Goal: Obtain resource: Download file/media

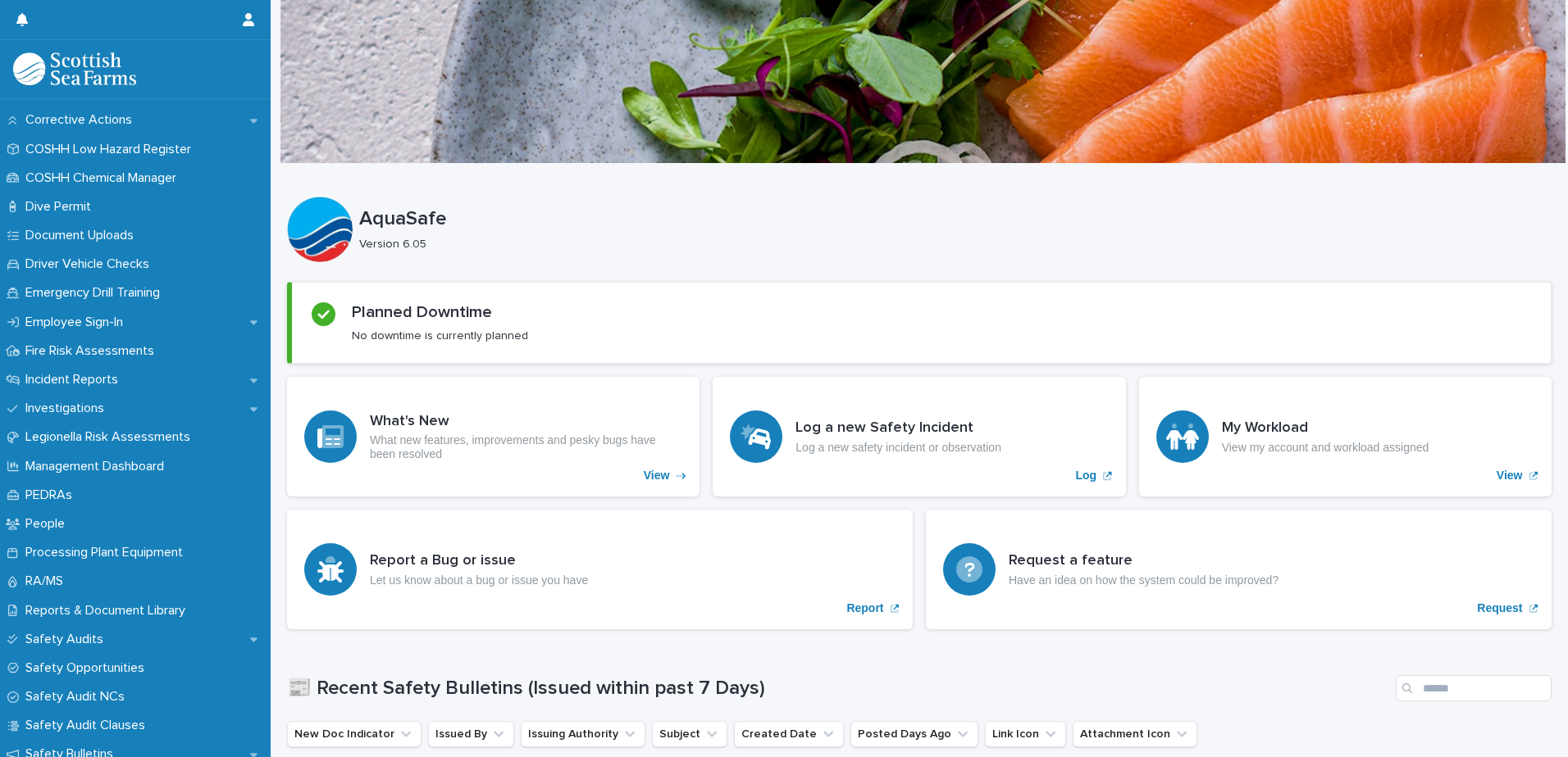
scroll to position [397, 0]
click at [43, 576] on p "RA/MS" at bounding box center [48, 581] width 58 height 16
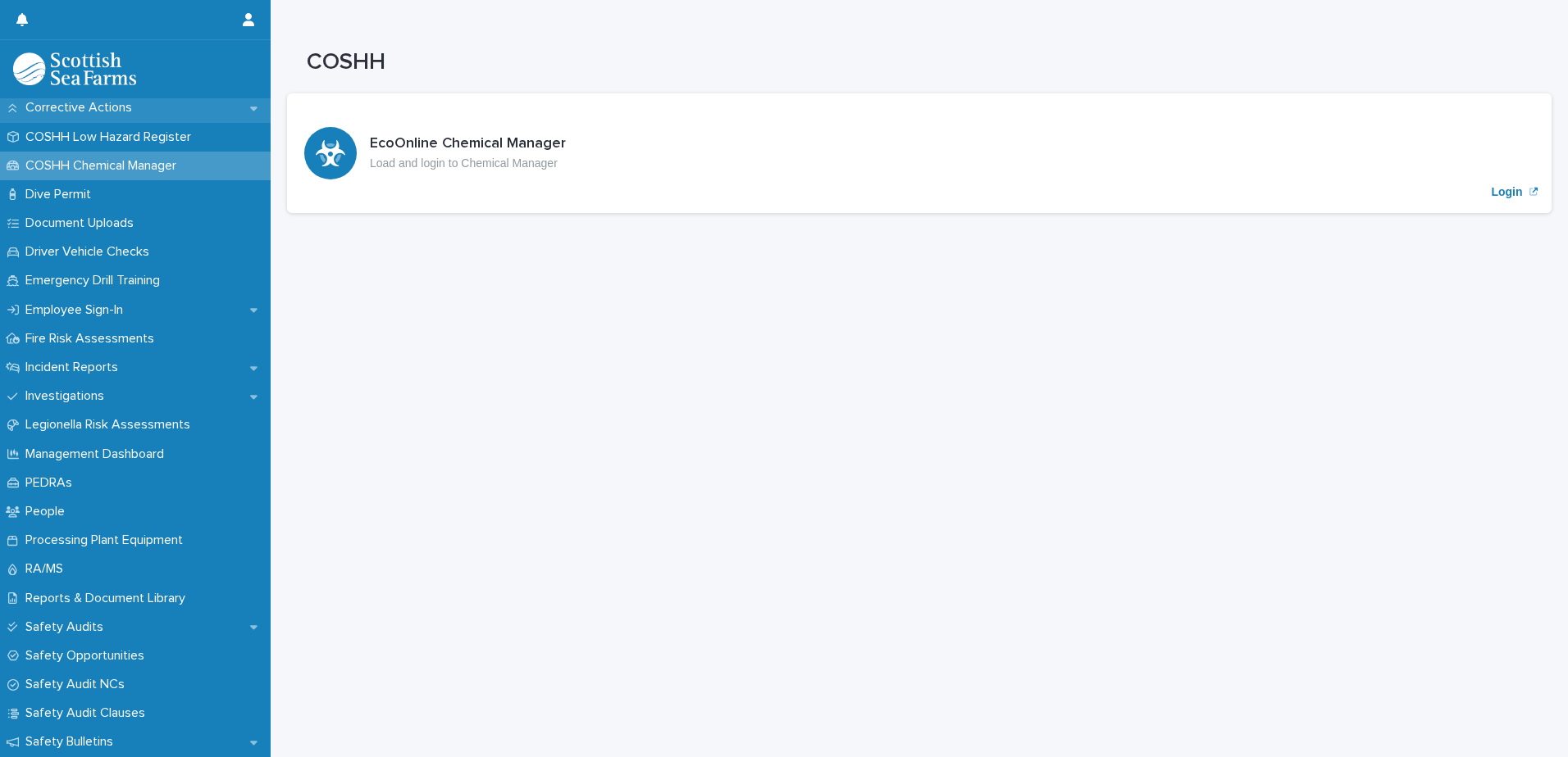
scroll to position [415, 0]
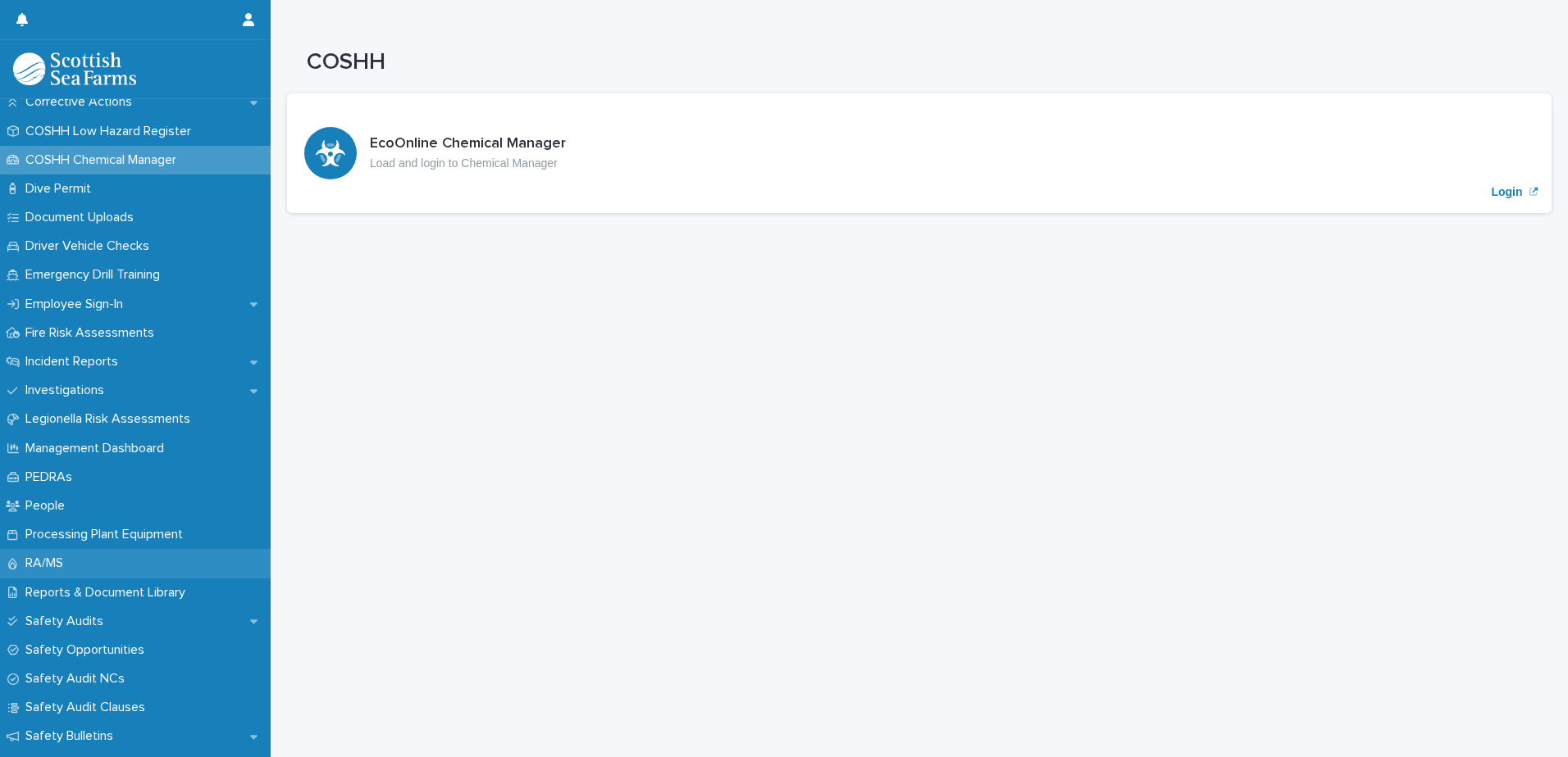
click at [41, 571] on p "RA/MS" at bounding box center [48, 564] width 58 height 16
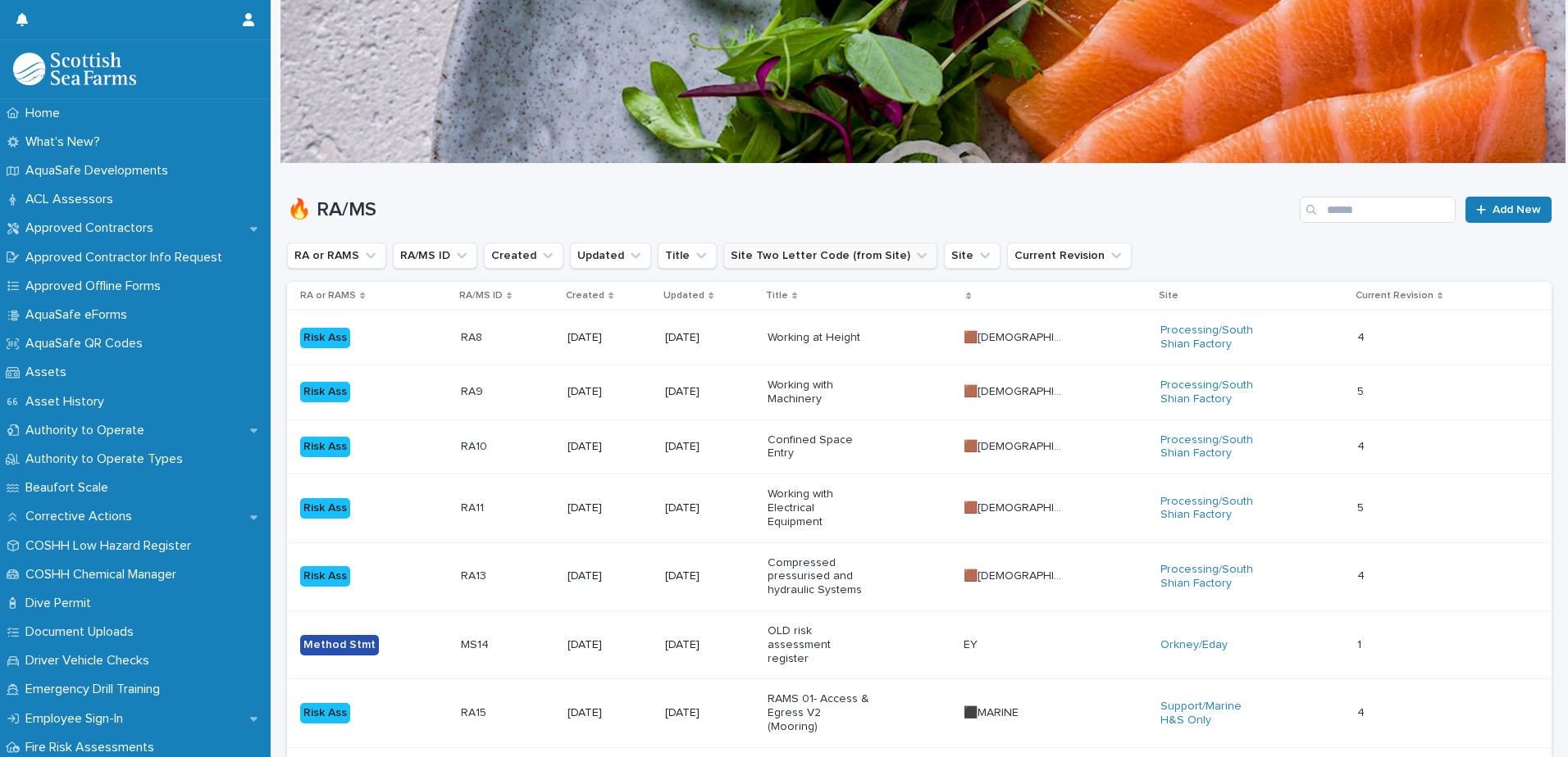
click at [759, 246] on button "Site Two Letter Code (from Site)" at bounding box center [831, 255] width 214 height 26
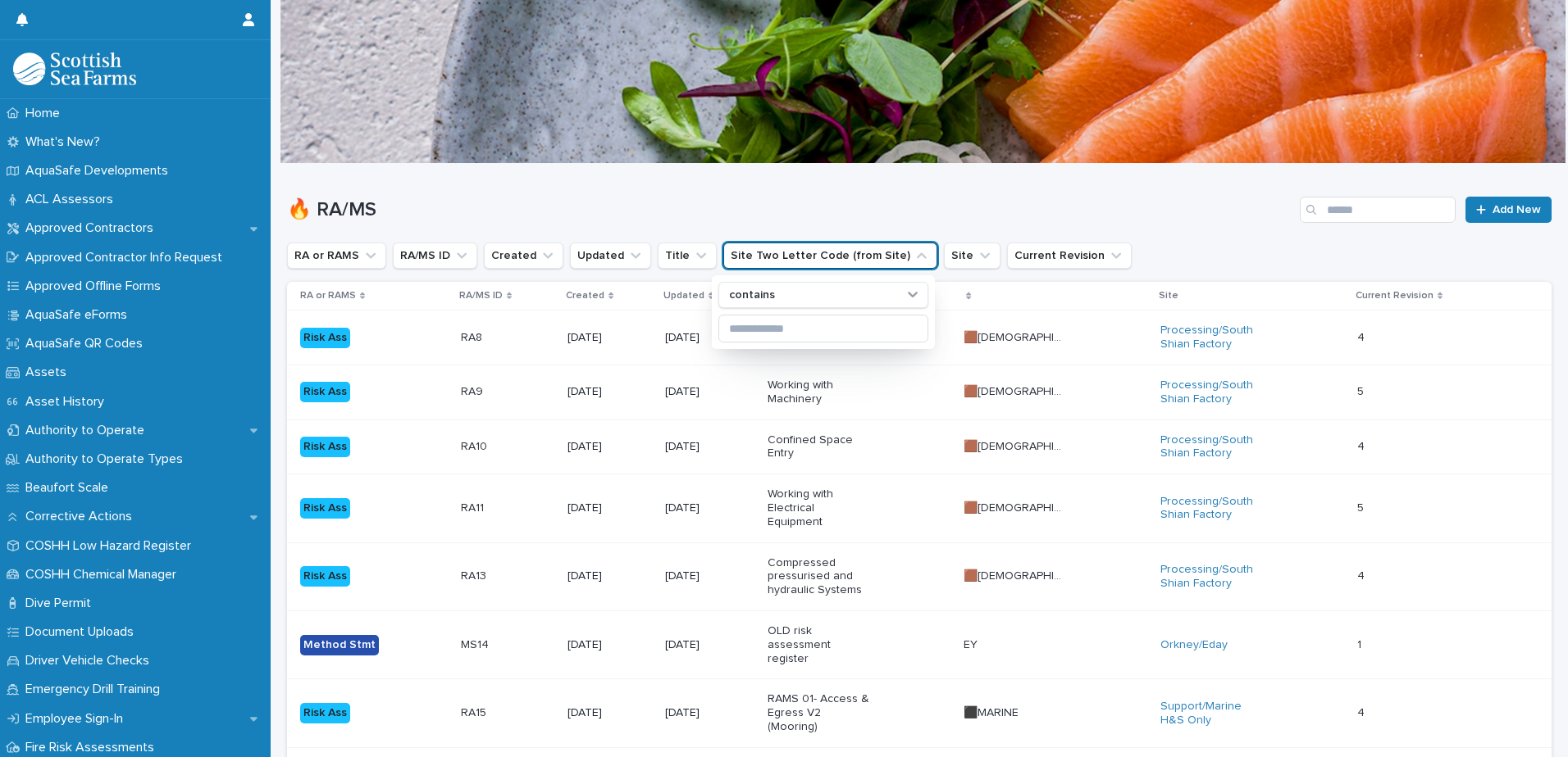
click at [772, 346] on div "contains" at bounding box center [824, 312] width 223 height 74
click at [756, 333] on input at bounding box center [823, 328] width 208 height 26
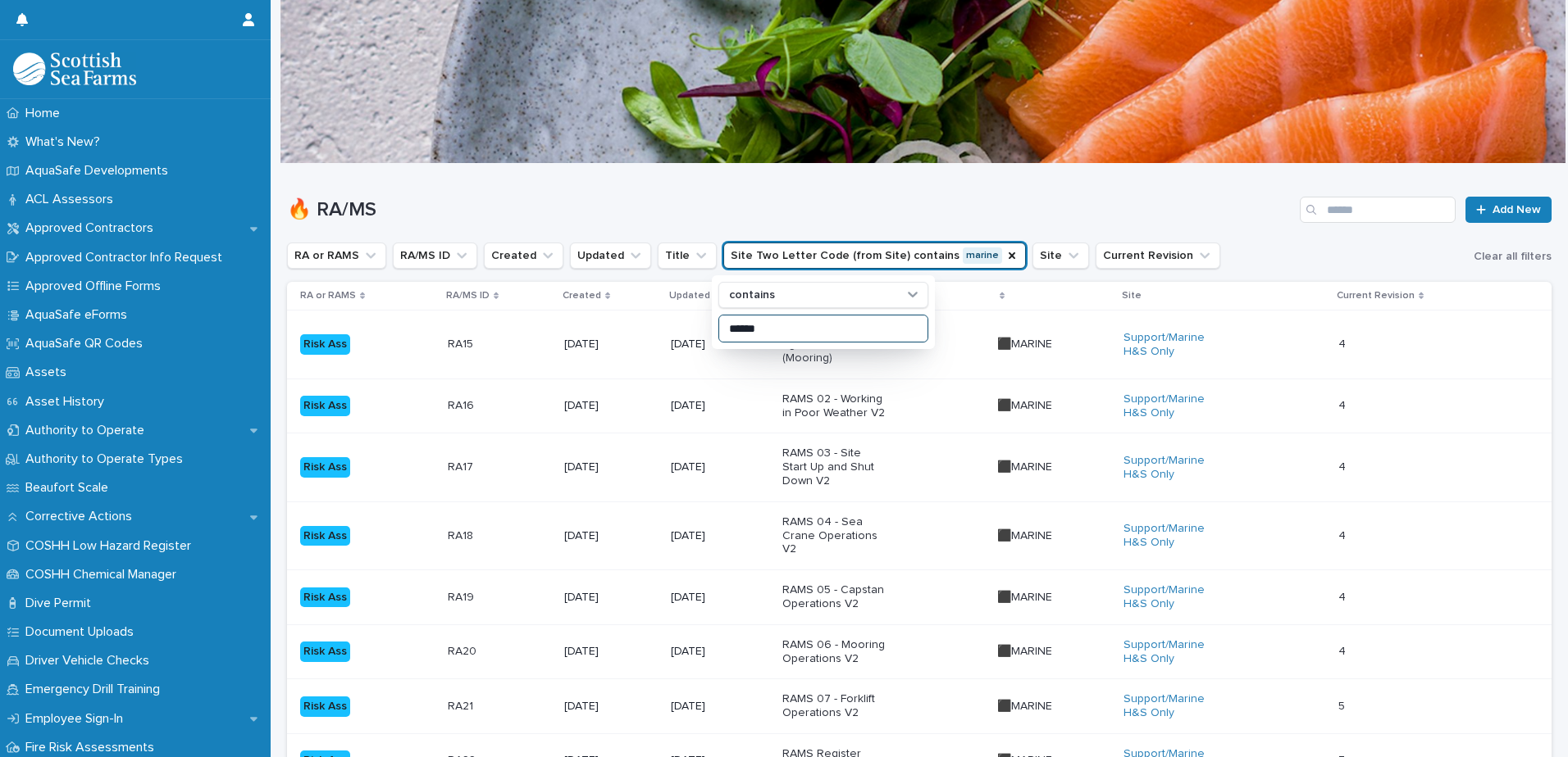
type input "******"
click at [933, 213] on h1 "🔥 RA/MS" at bounding box center [790, 210] width 1006 height 24
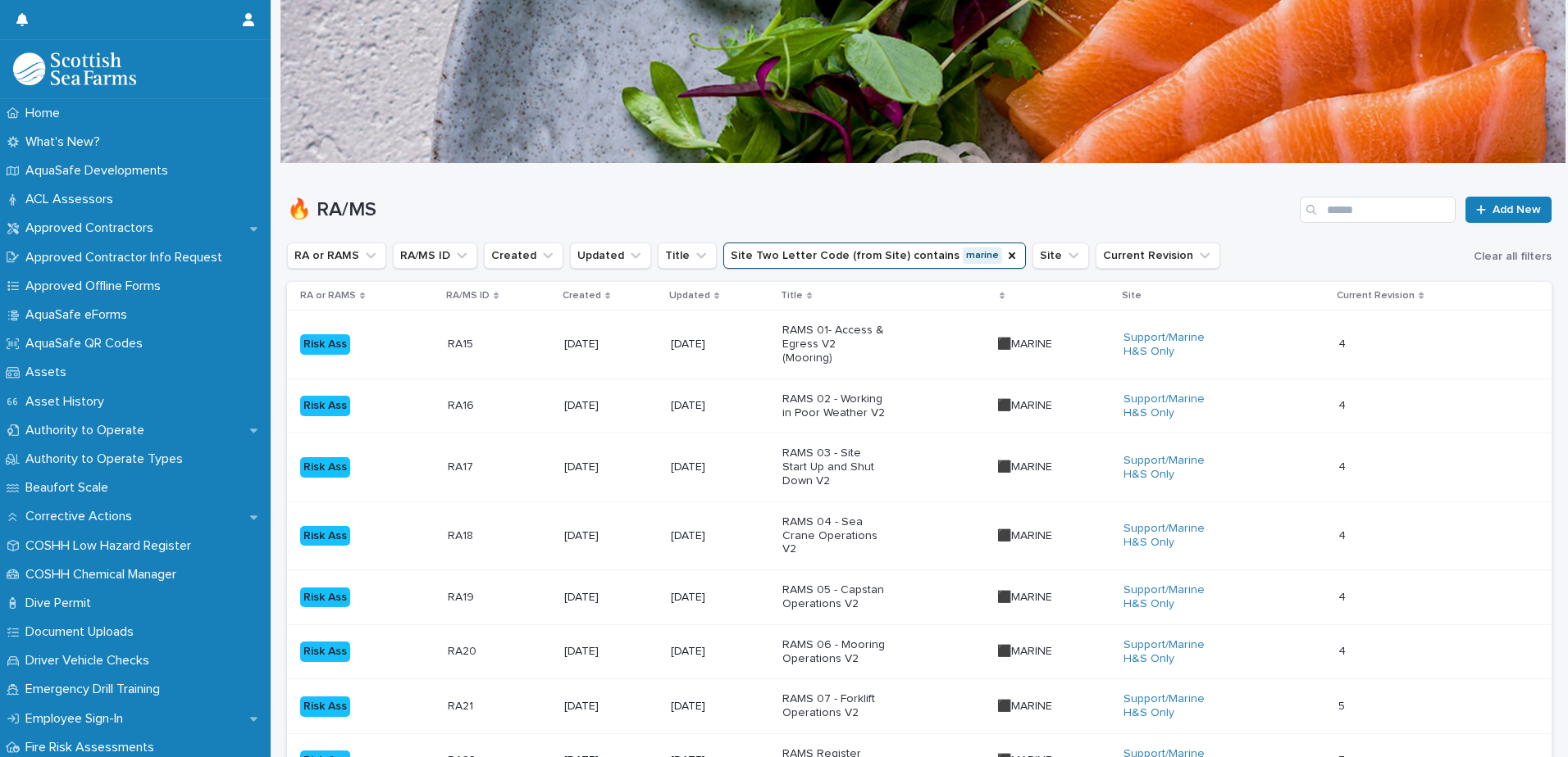
click at [742, 338] on p "[DATE]" at bounding box center [720, 345] width 98 height 14
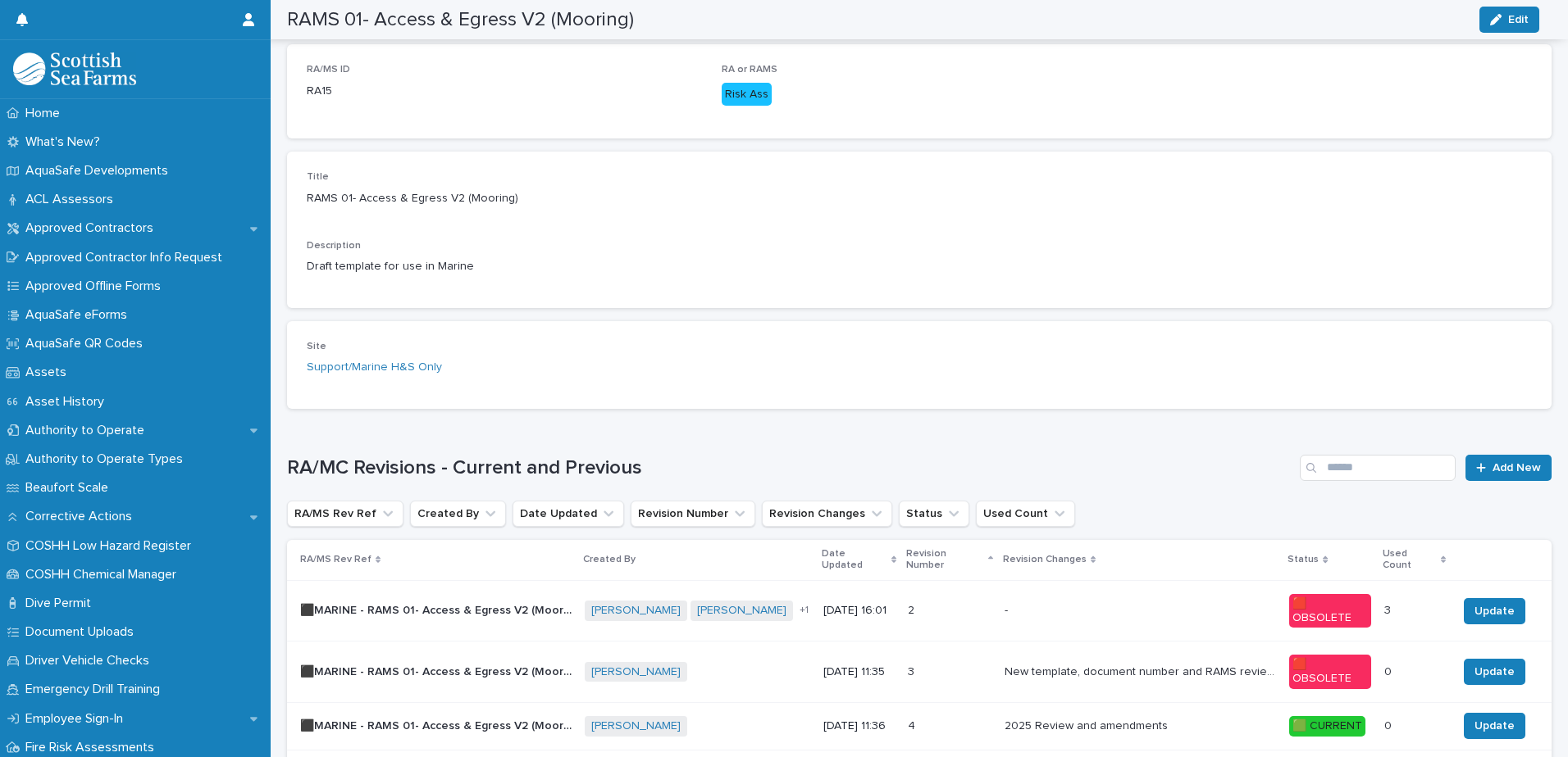
scroll to position [402, 0]
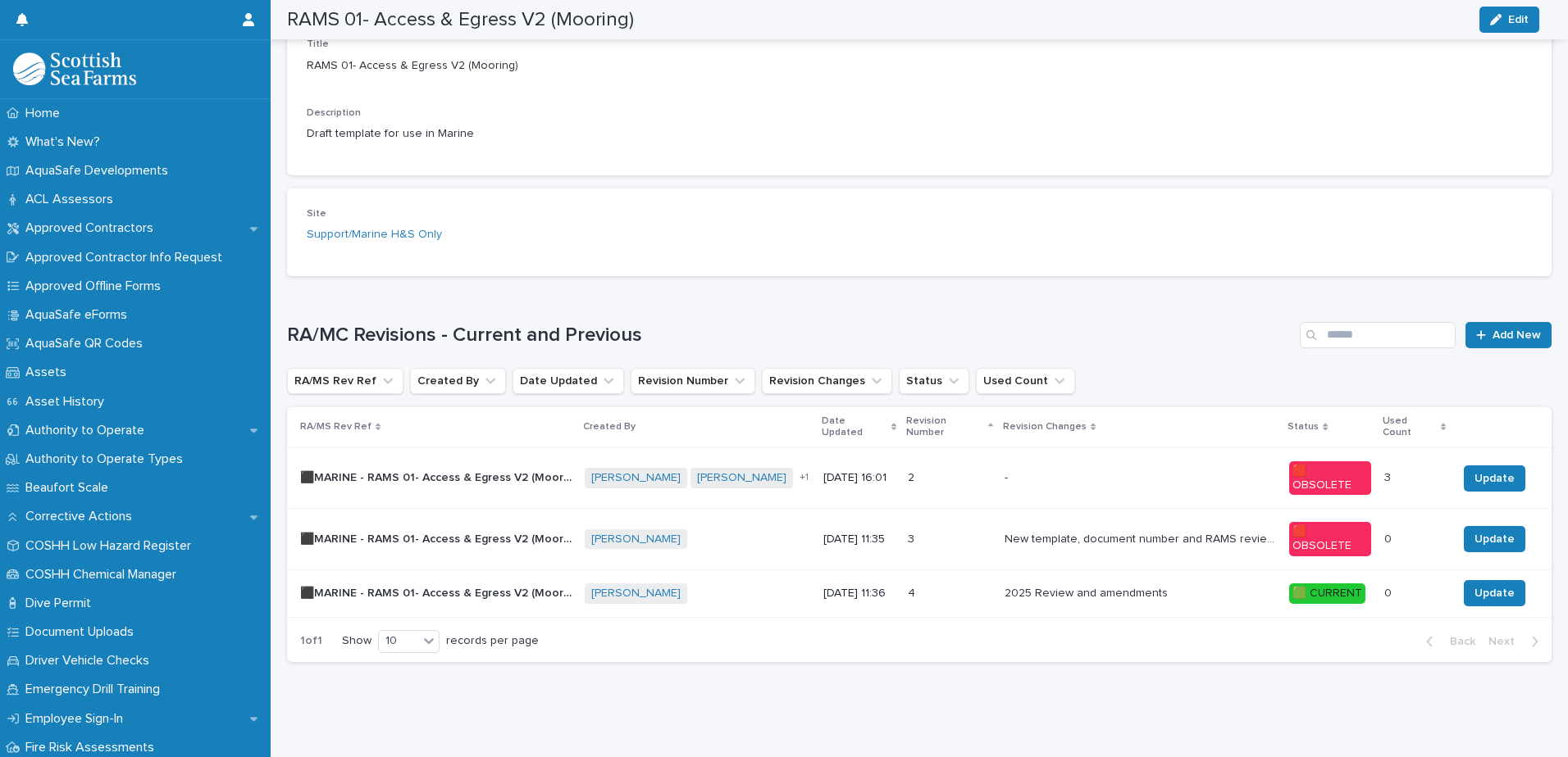
click at [542, 584] on p "⬛MARINE - RAMS 01- Access & Egress V2 (Mooring) - Rev 4 🟩" at bounding box center [437, 592] width 275 height 17
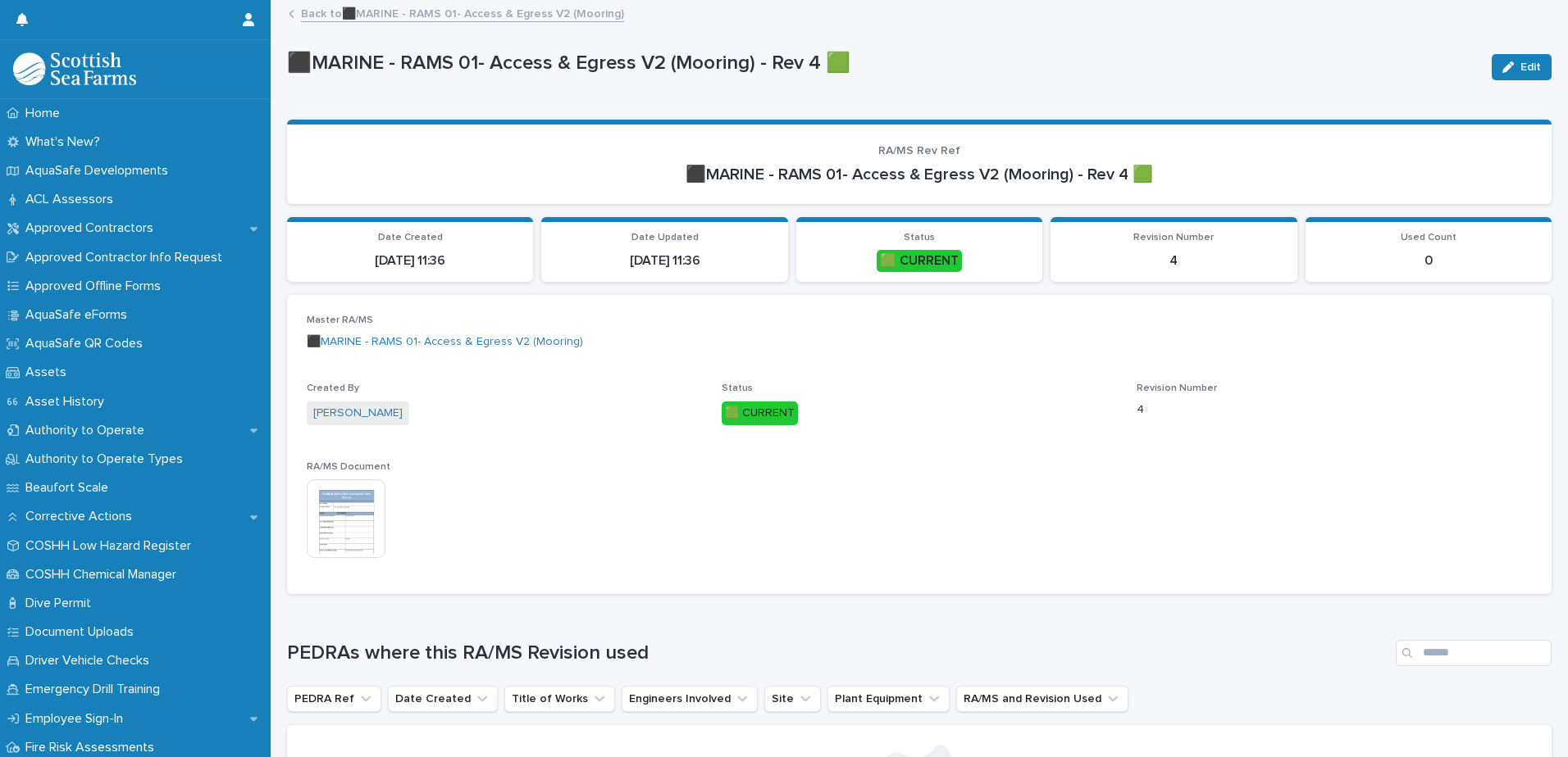
click at [342, 500] on img at bounding box center [346, 518] width 78 height 78
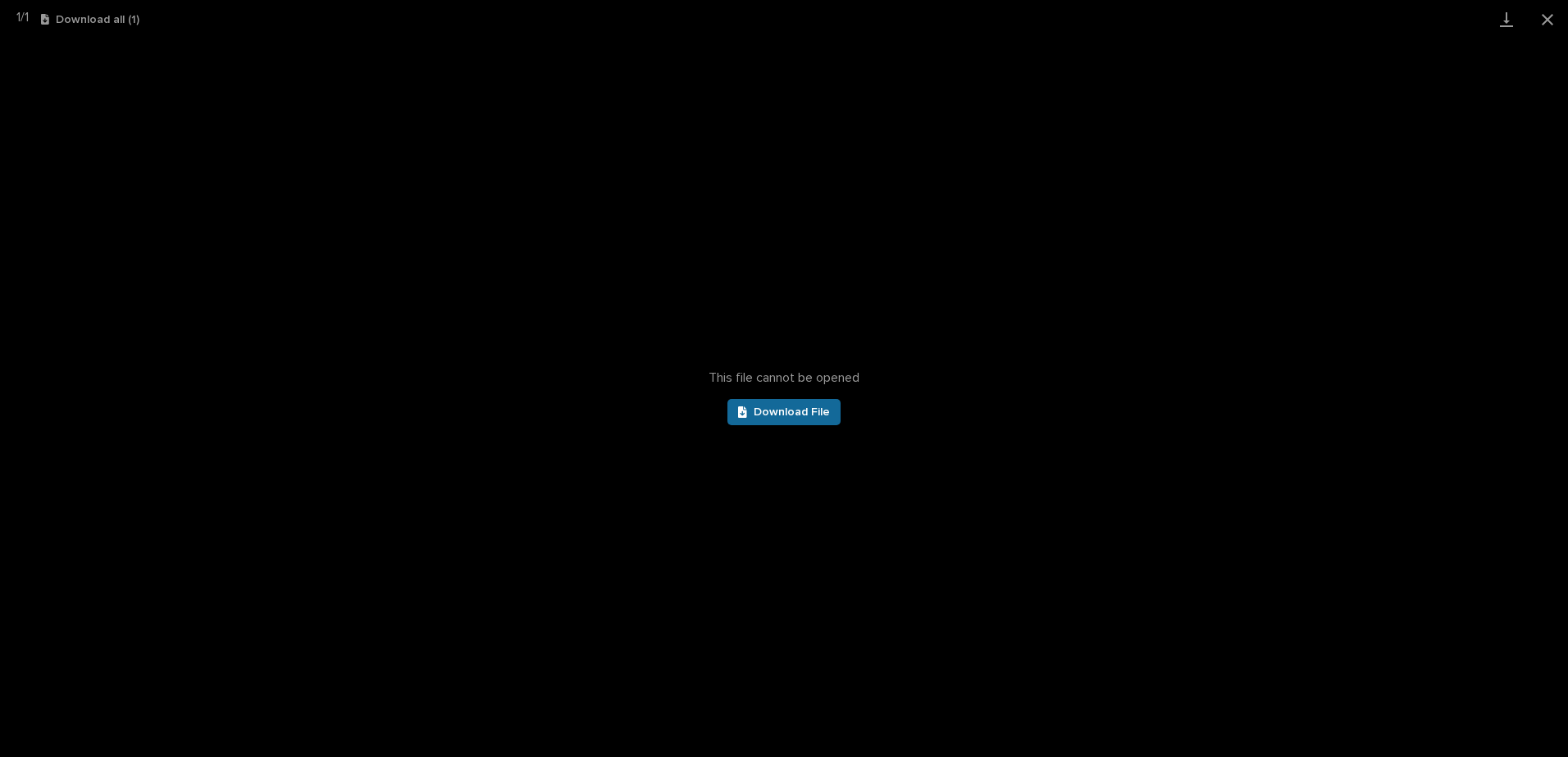
click at [759, 409] on span "Download File" at bounding box center [791, 412] width 76 height 11
click at [1558, 17] on button "Close gallery" at bounding box center [1547, 19] width 41 height 38
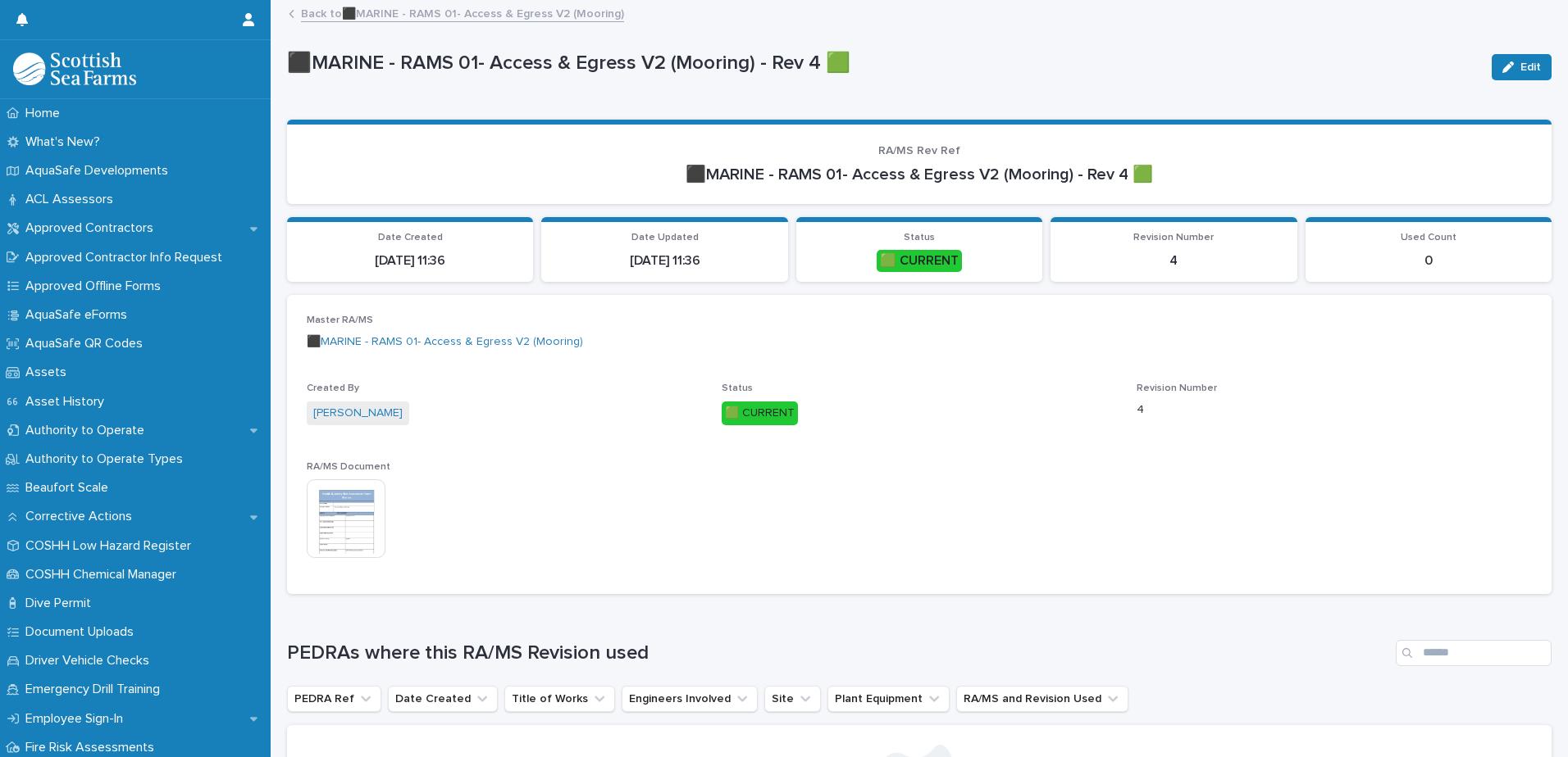
click at [313, 17] on link "Back to ⬛MARINE - RAMS 01- Access & Egress V2 (Mooring)" at bounding box center [462, 13] width 323 height 19
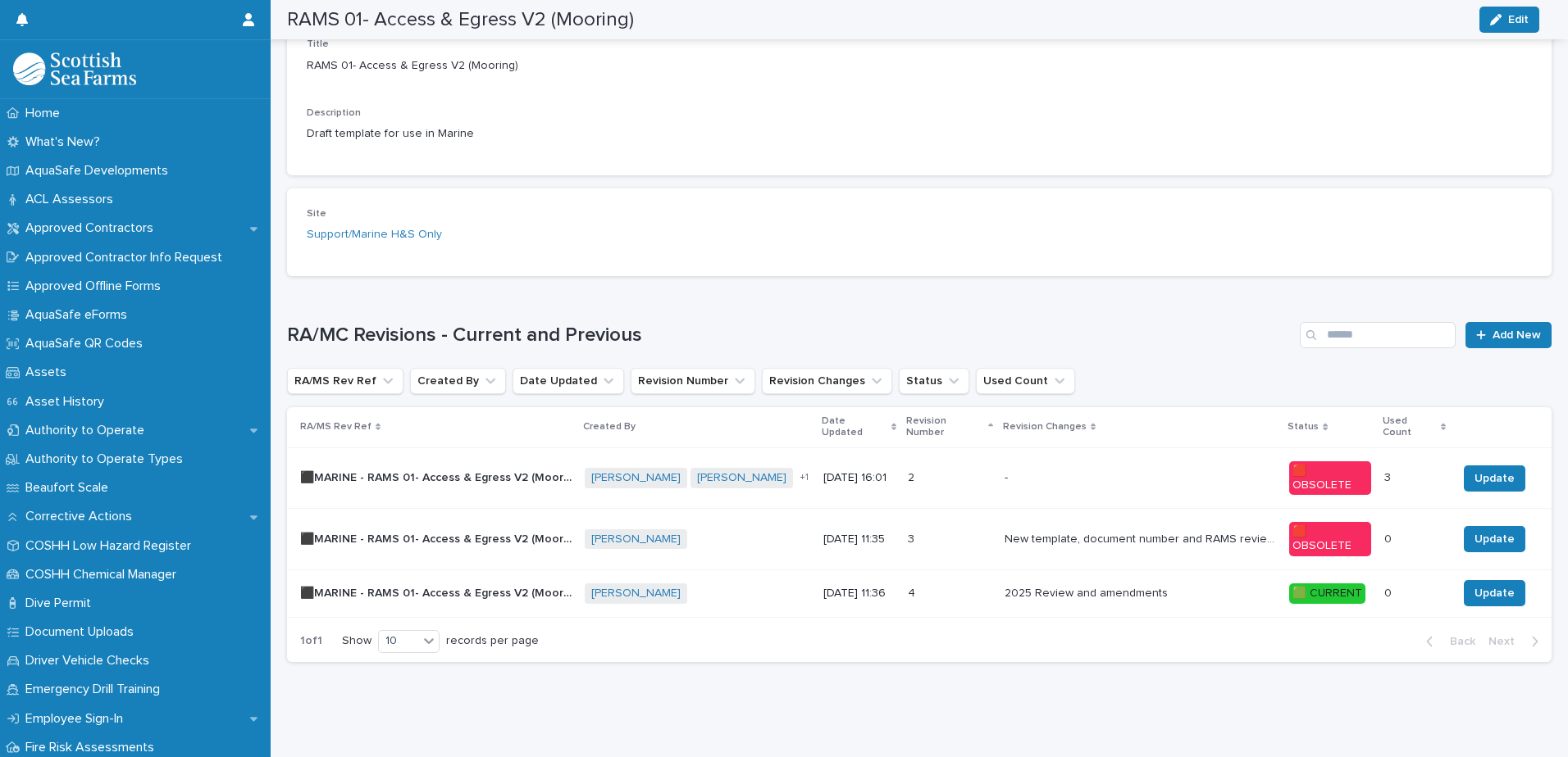
scroll to position [402, 0]
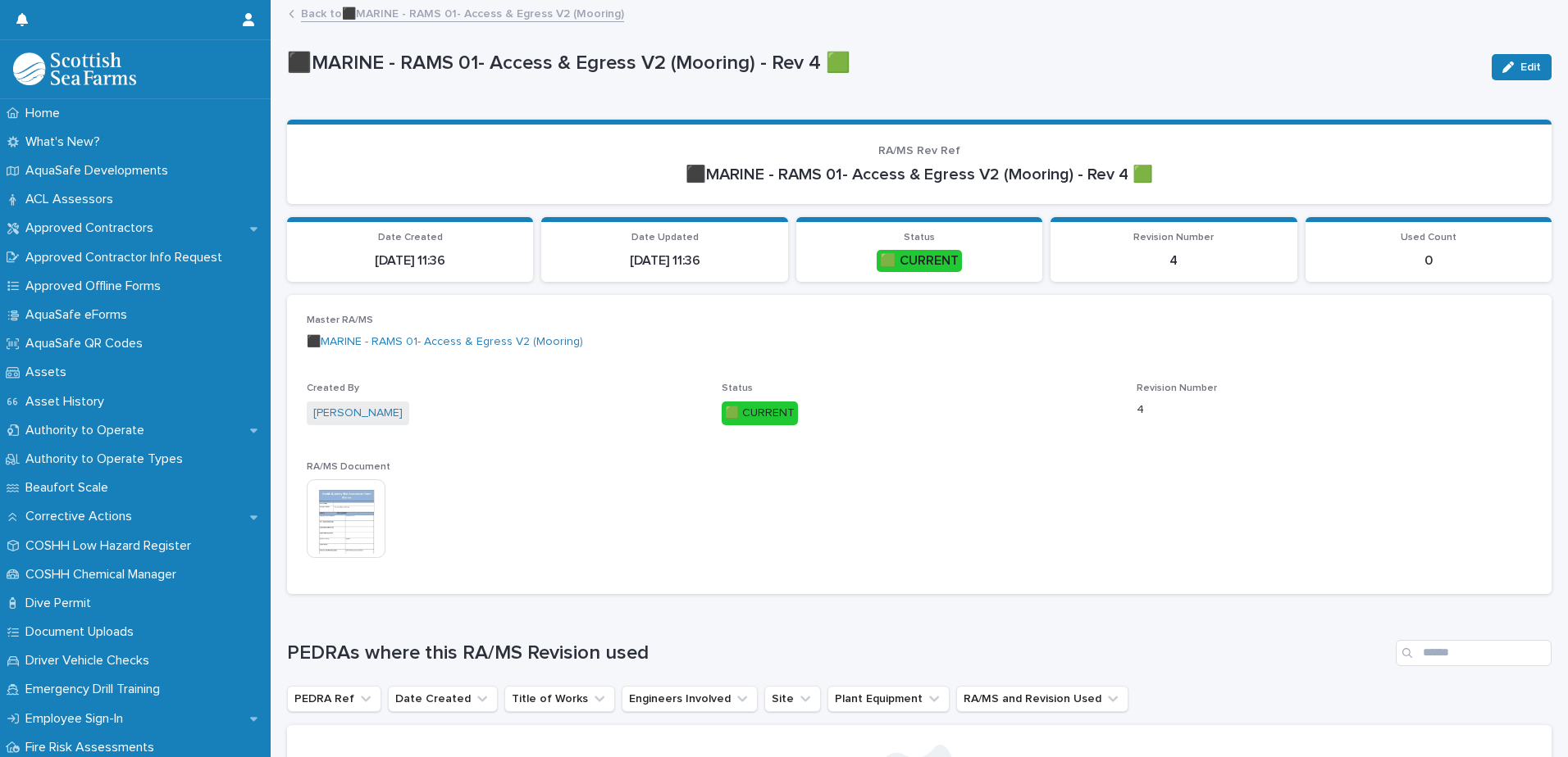
click at [372, 15] on link "Back to ⬛MARINE - RAMS 01- Access & Egress V2 (Mooring)" at bounding box center [462, 13] width 323 height 19
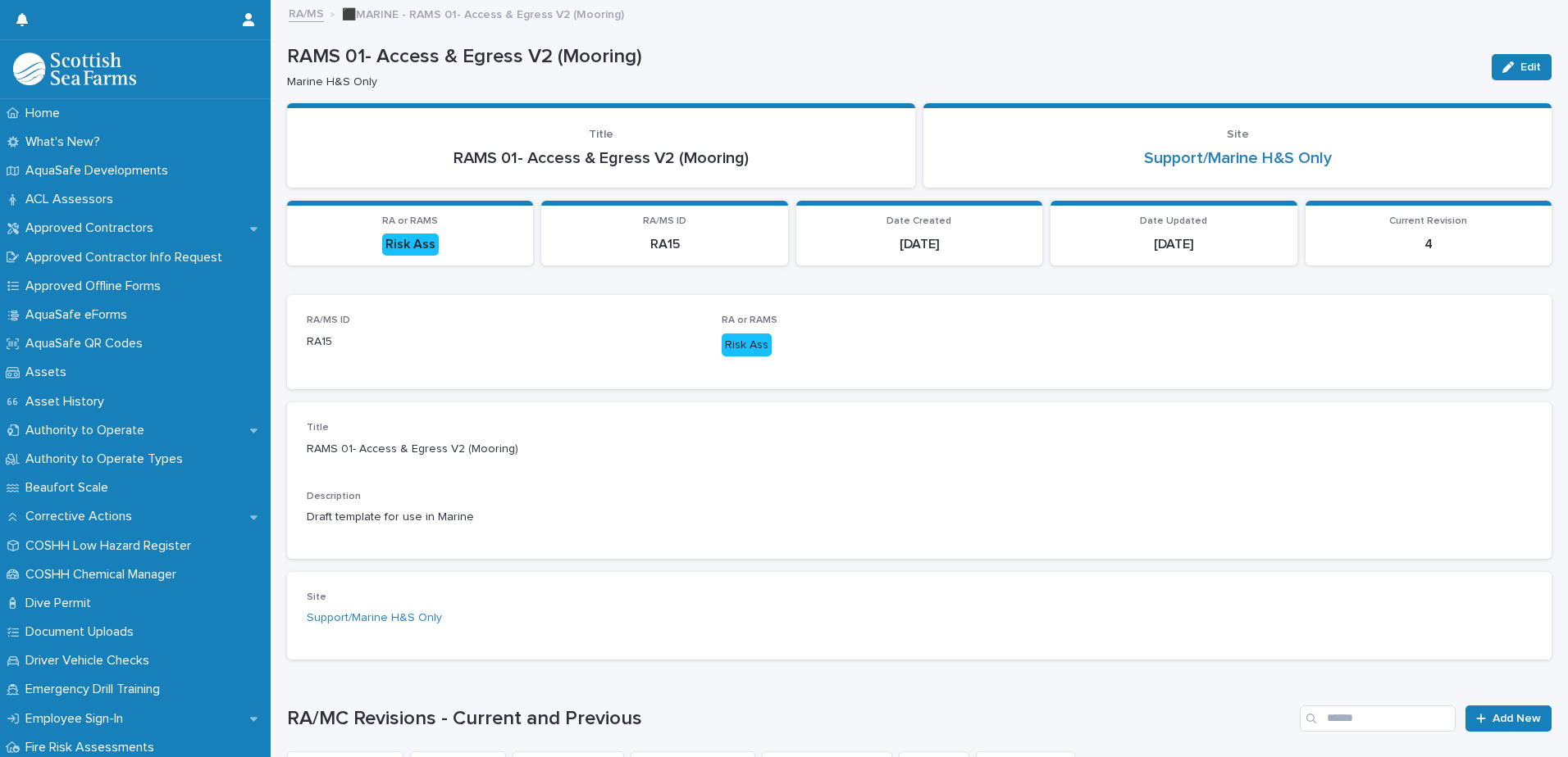
click at [311, 11] on link "RA/MS" at bounding box center [306, 13] width 35 height 19
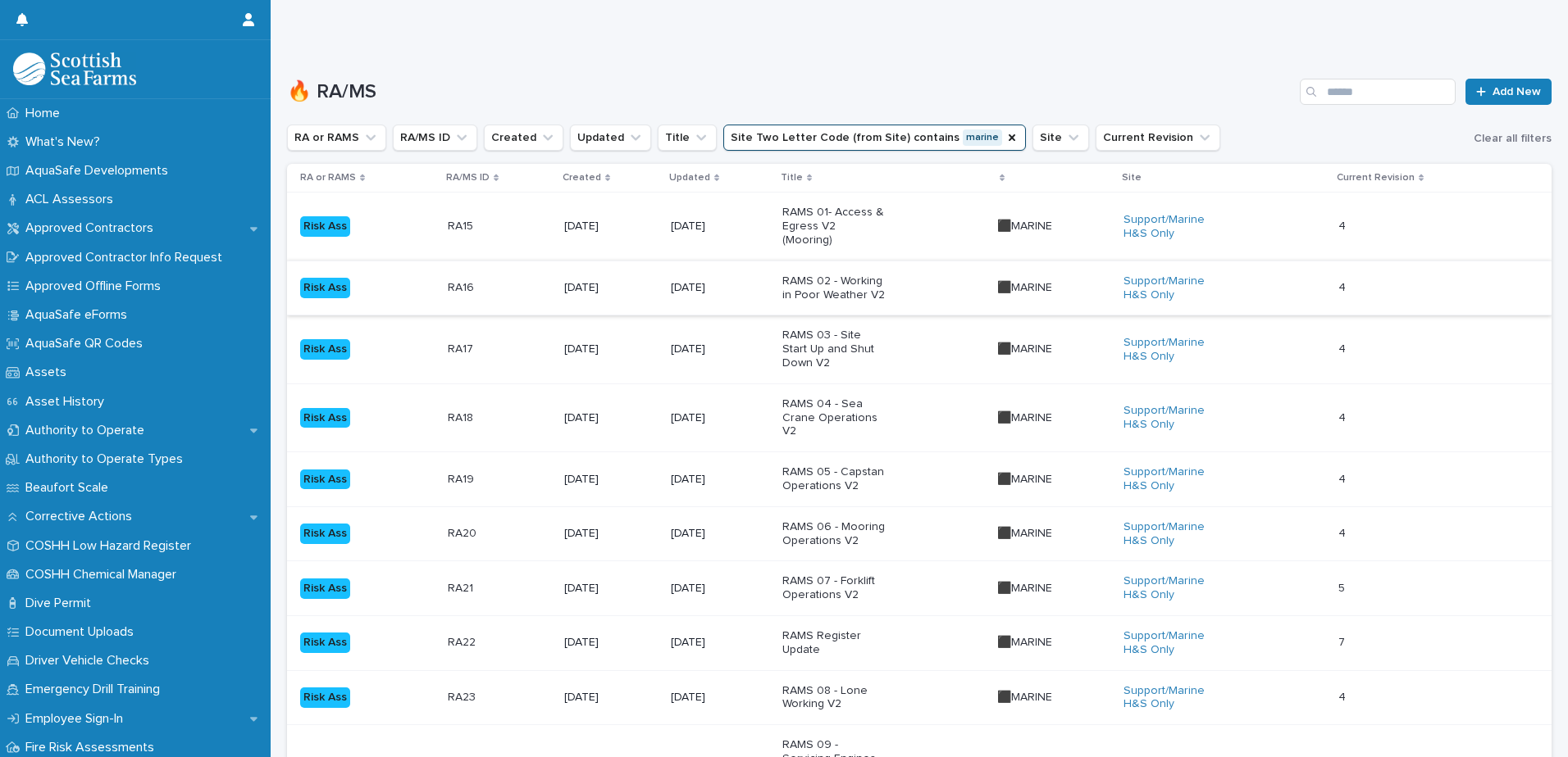
scroll to position [120, 0]
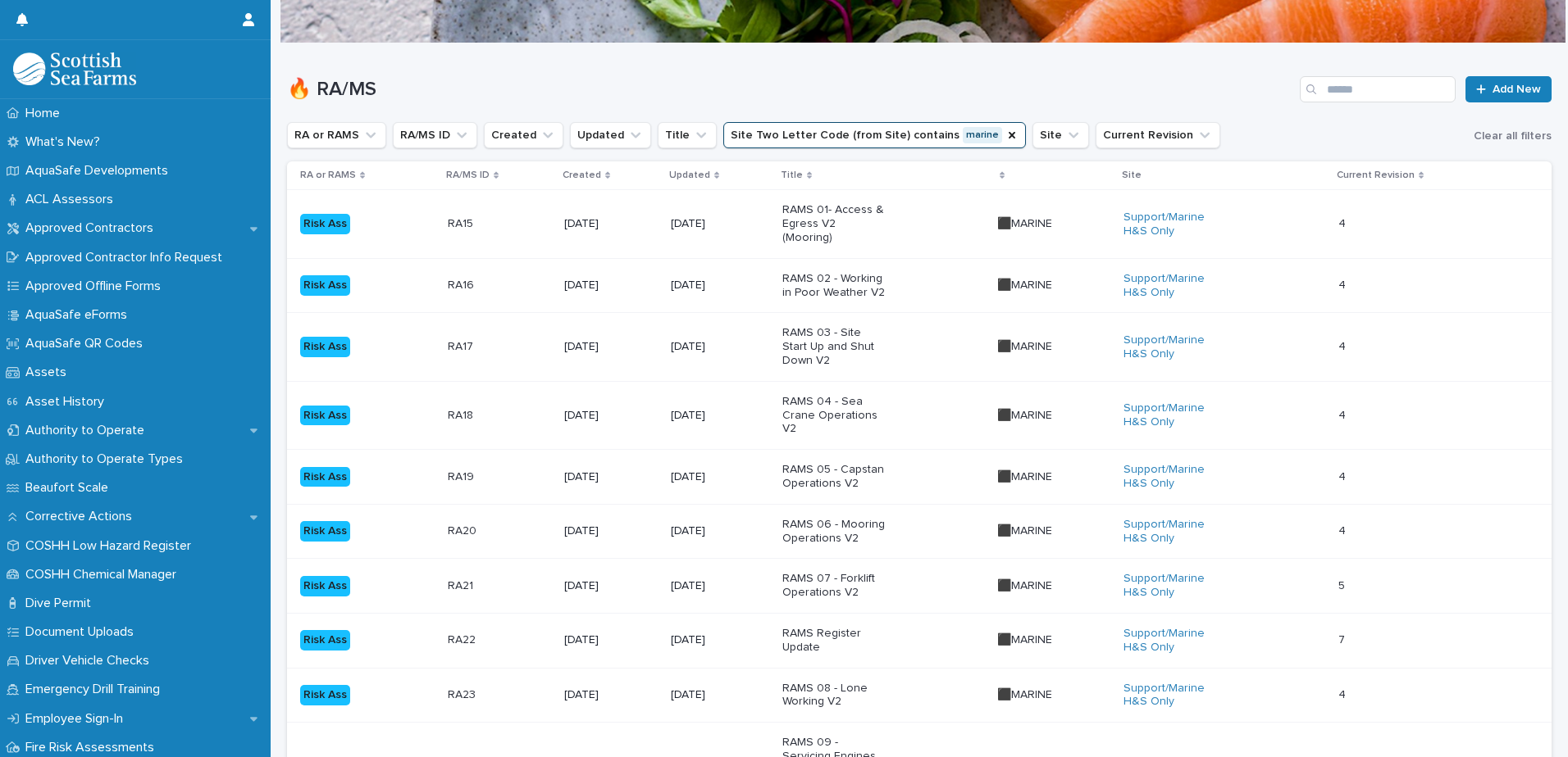
click at [832, 395] on p "RAMS 04 - Sea Crane Operations V2" at bounding box center [834, 415] width 103 height 41
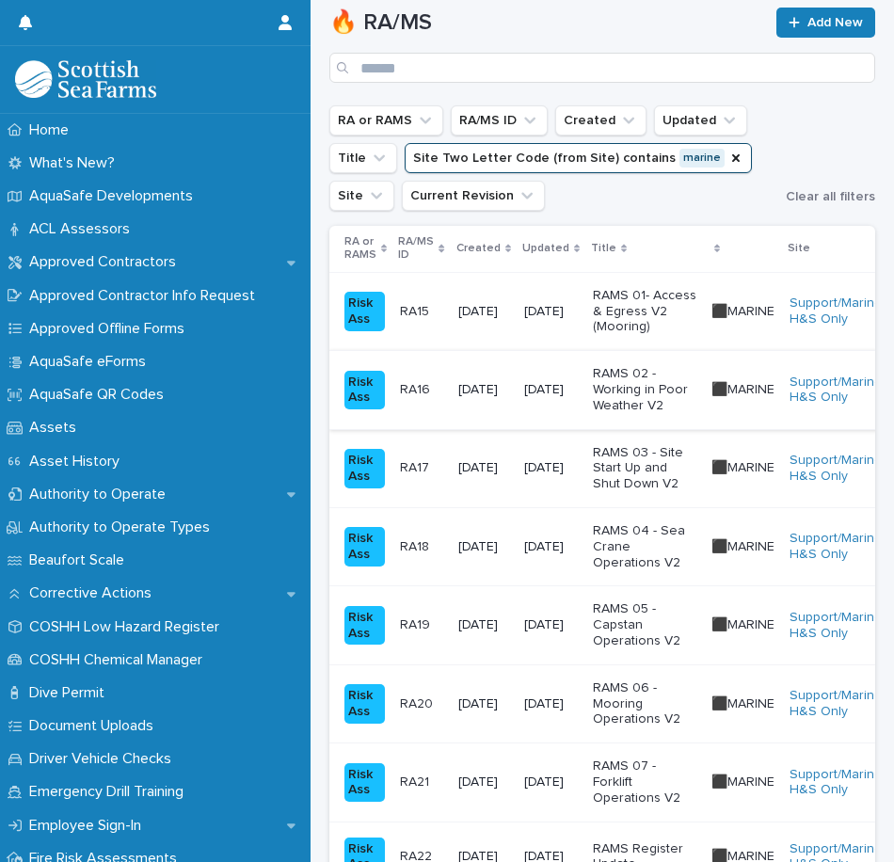
scroll to position [167, 0]
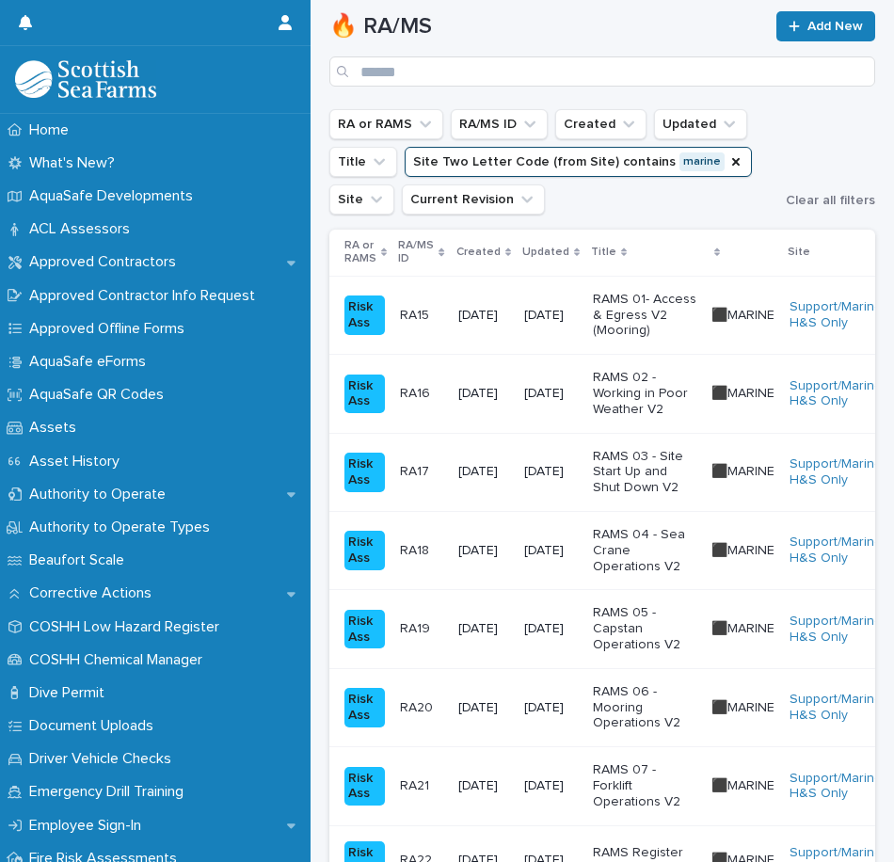
click at [616, 254] on p "Title" at bounding box center [603, 252] width 25 height 21
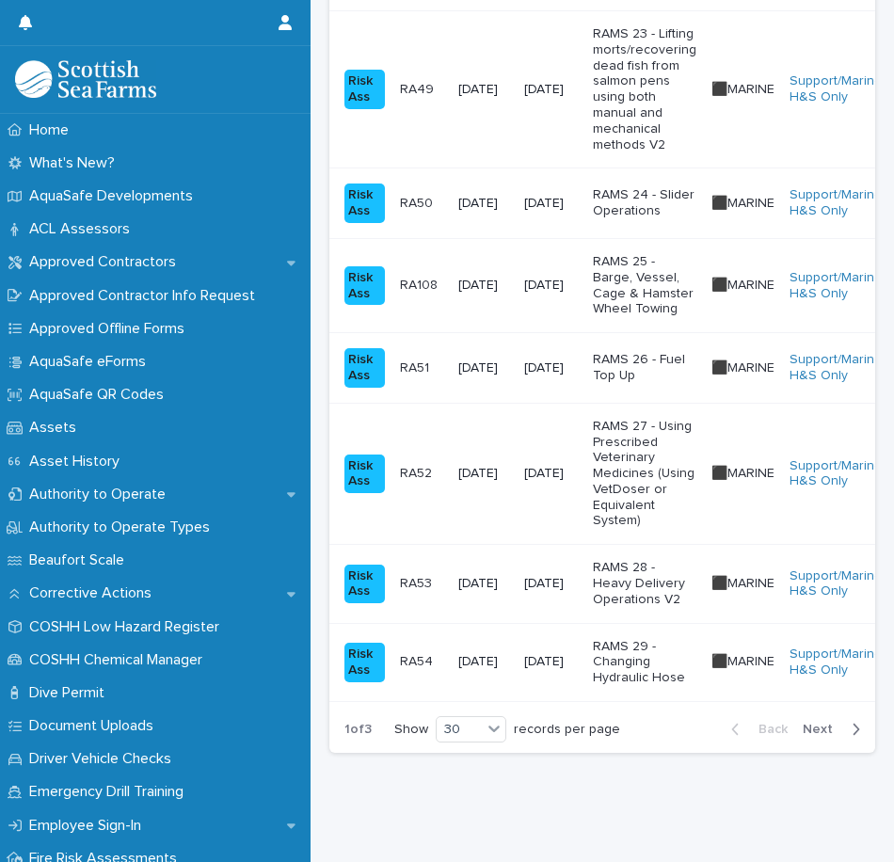
scroll to position [2360, 0]
click at [808, 736] on span "Next" at bounding box center [822, 729] width 41 height 13
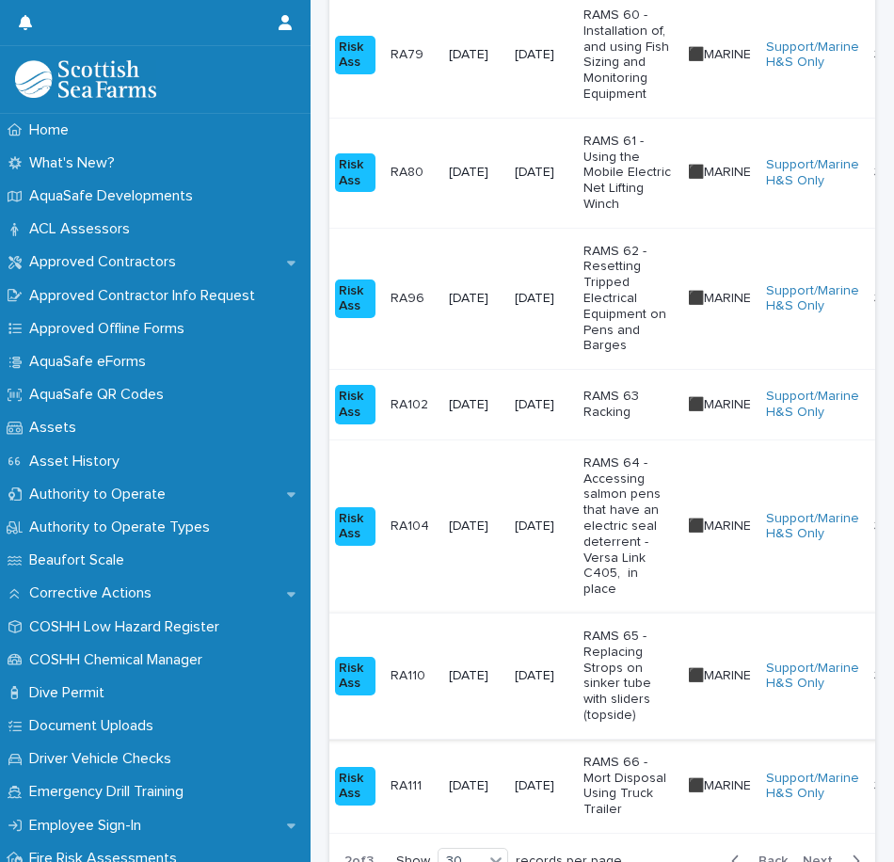
scroll to position [2644, 0]
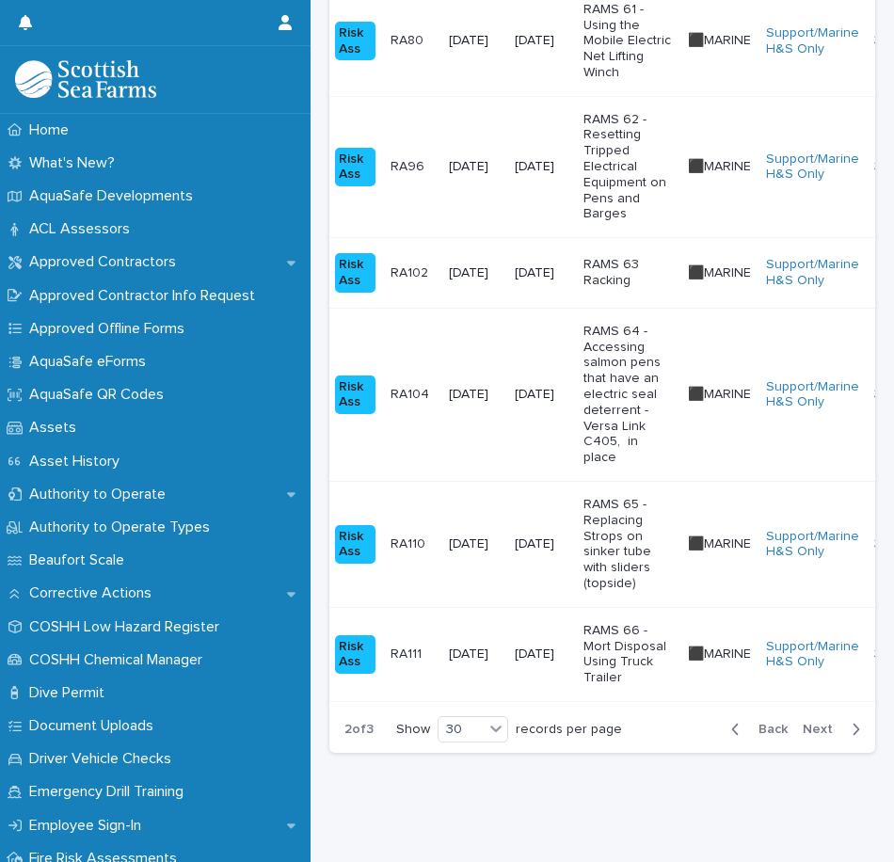
click at [807, 721] on button "Next" at bounding box center [835, 729] width 80 height 17
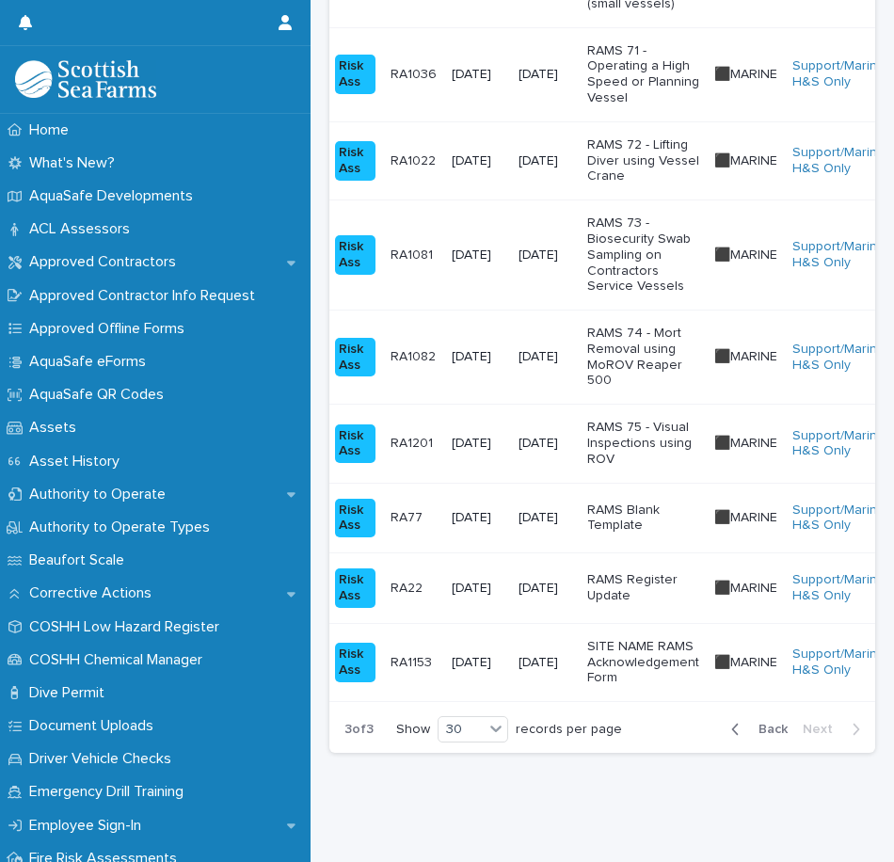
scroll to position [821, 0]
click at [731, 721] on div "button" at bounding box center [739, 729] width 16 height 17
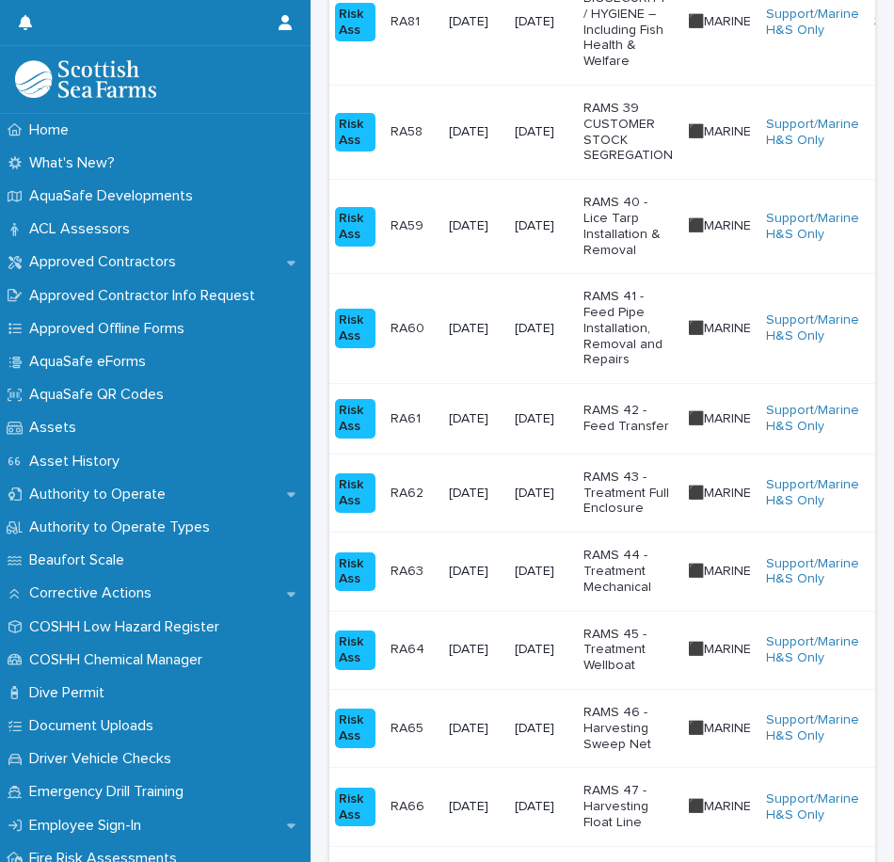
scroll to position [1732, 0]
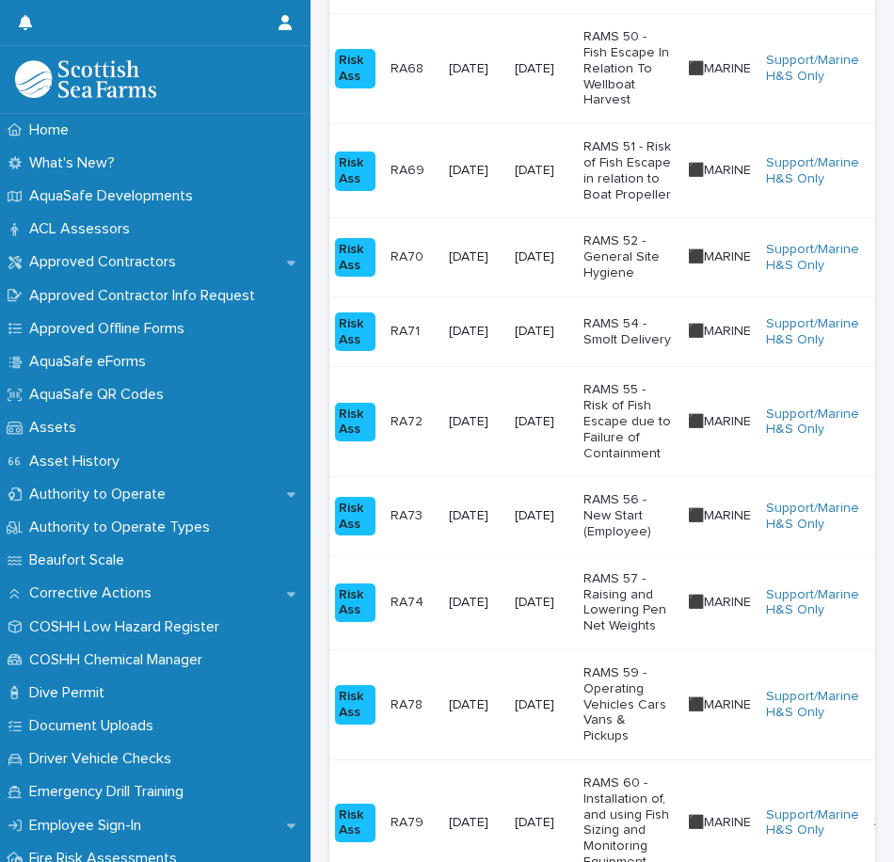
click at [743, 719] on div "⬛MARINE ⬛MARINE" at bounding box center [719, 705] width 63 height 31
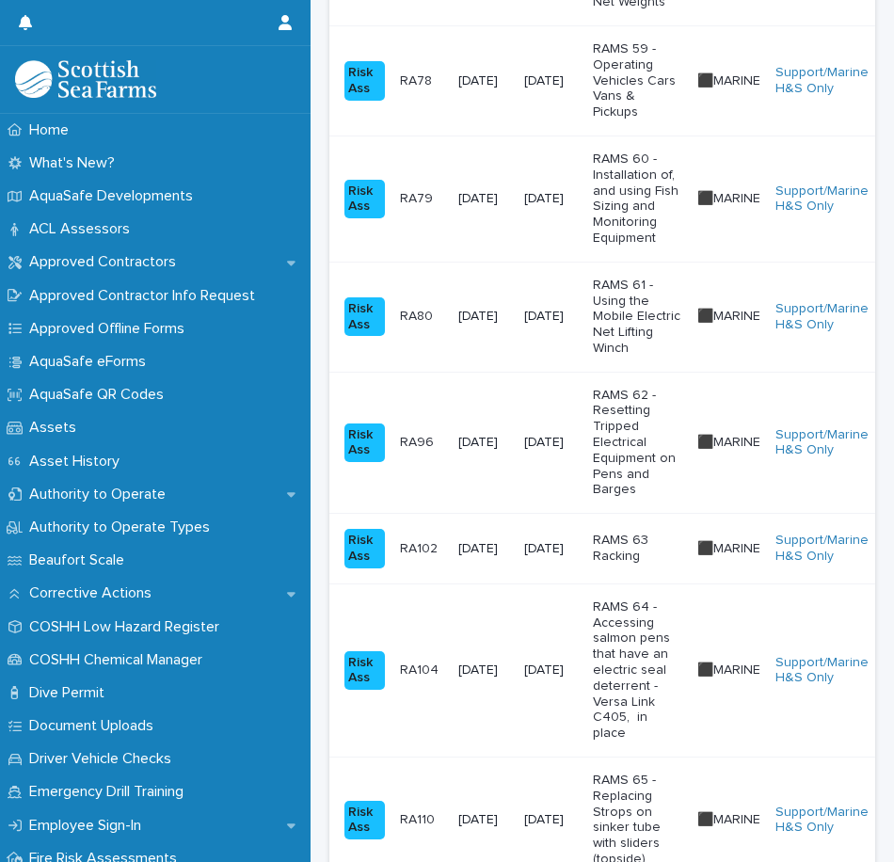
scroll to position [2644, 0]
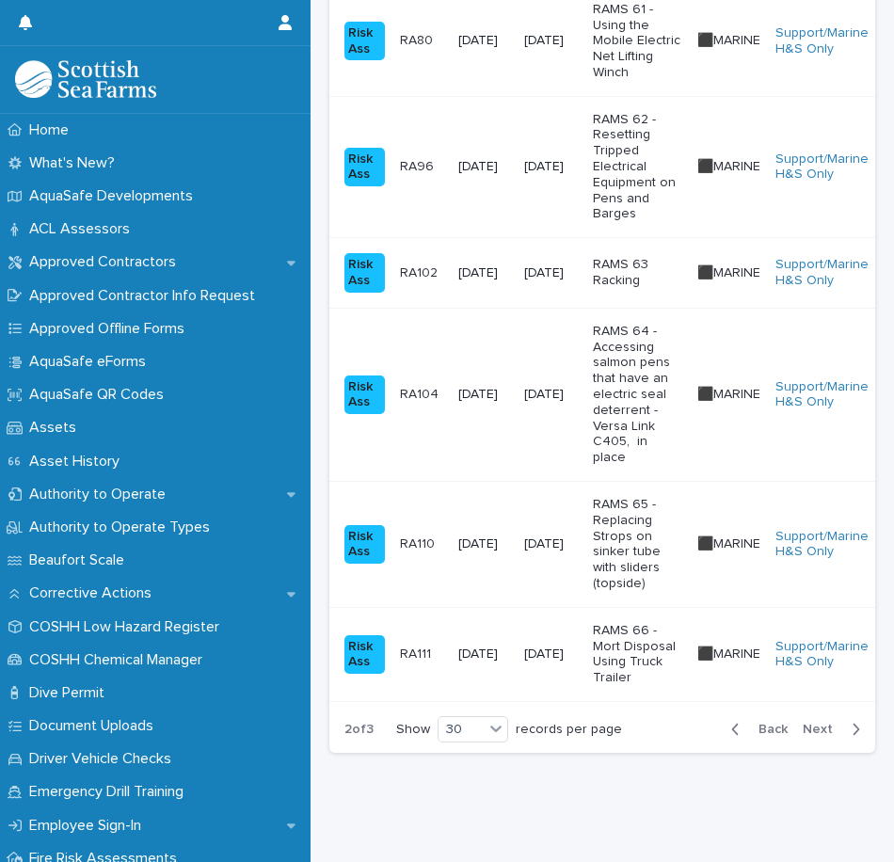
click at [747, 723] on span "Back" at bounding box center [767, 729] width 40 height 13
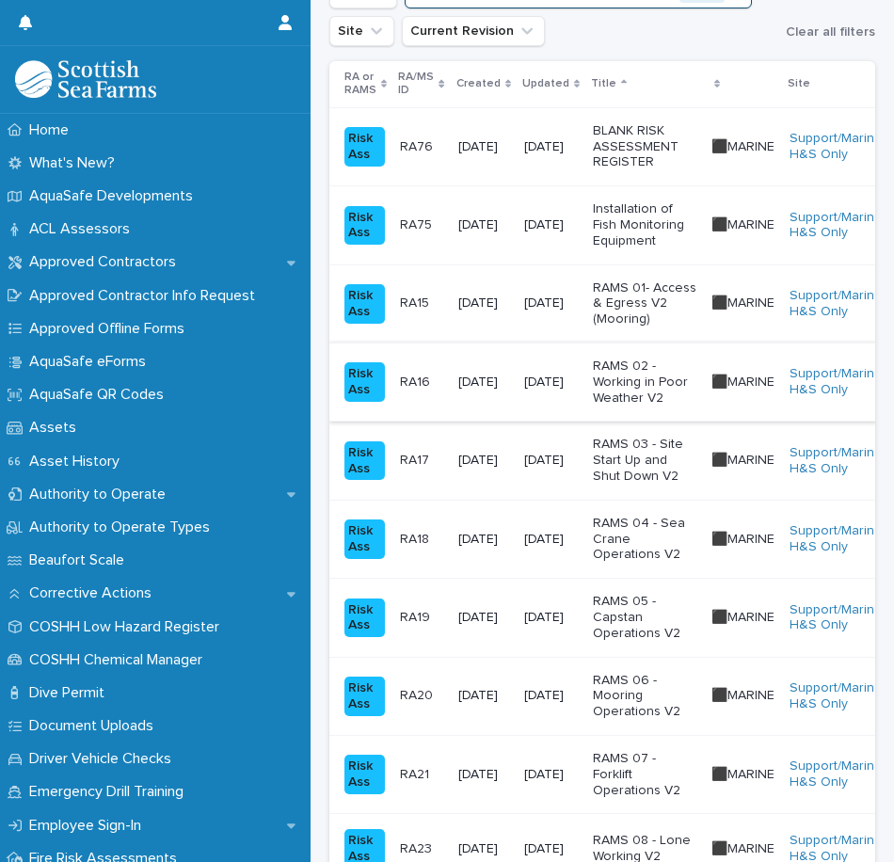
scroll to position [337, 0]
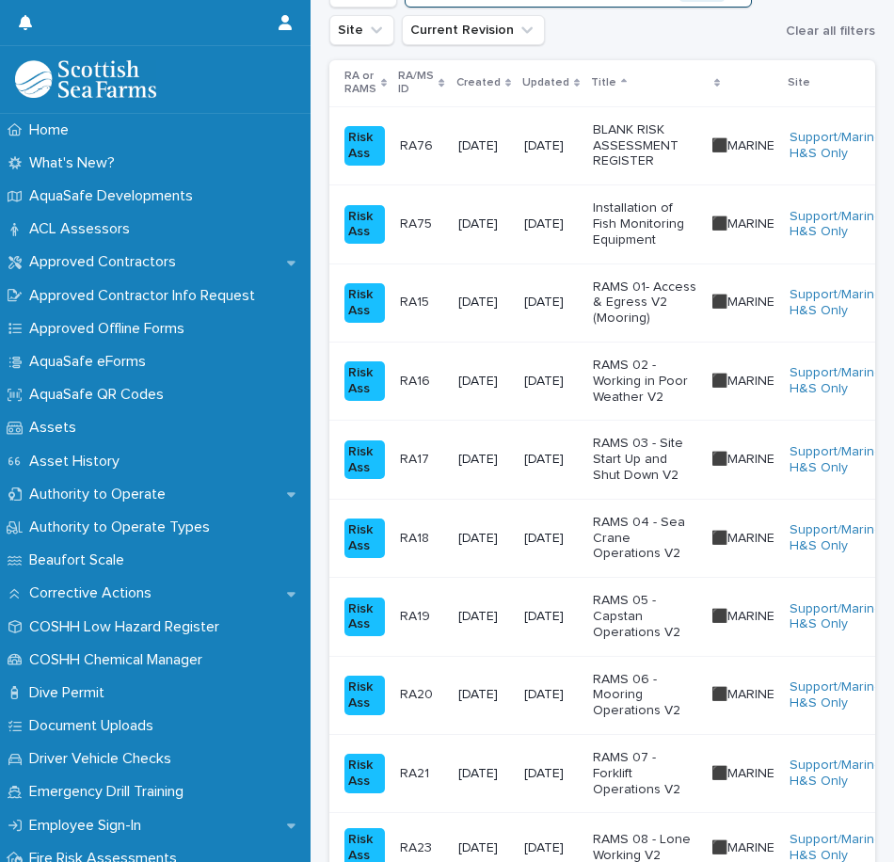
click at [659, 532] on p "RAMS 04 - Sea Crane Operations V2" at bounding box center [644, 538] width 103 height 47
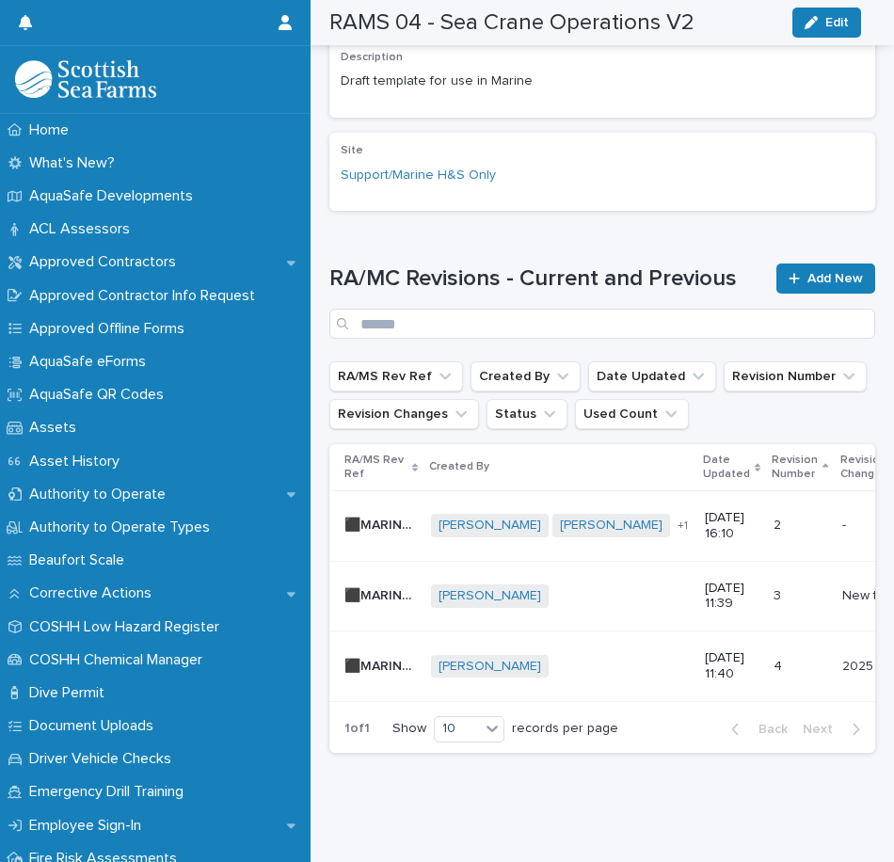
scroll to position [606, 0]
click at [644, 664] on div "[PERSON_NAME] + 0" at bounding box center [560, 667] width 259 height 24
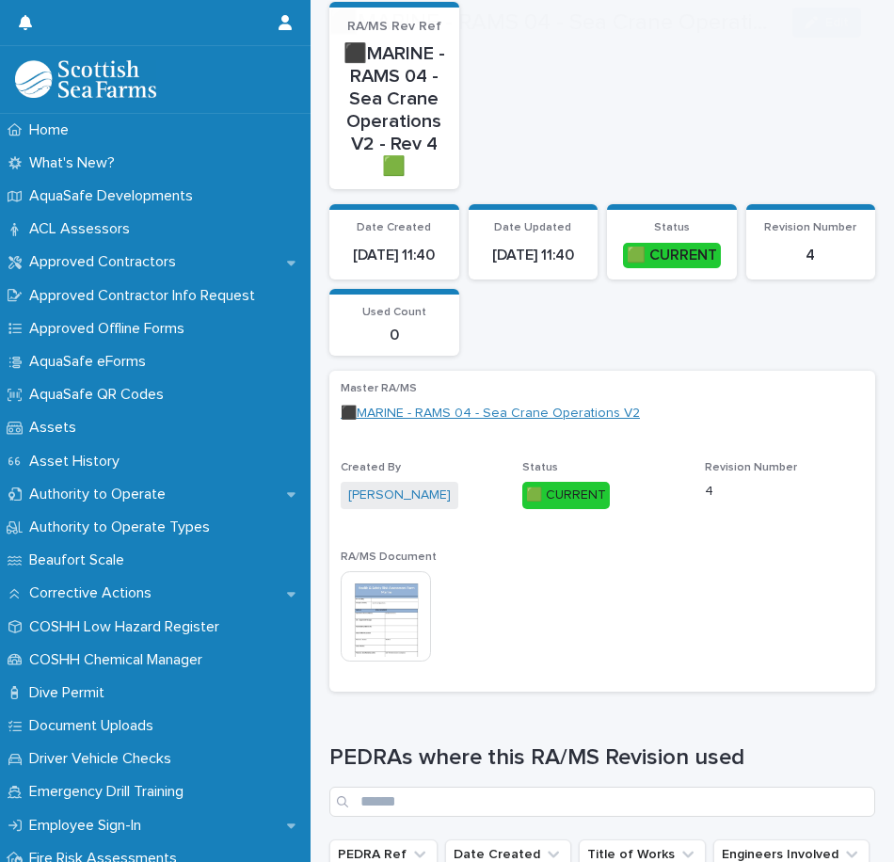
scroll to position [174, 0]
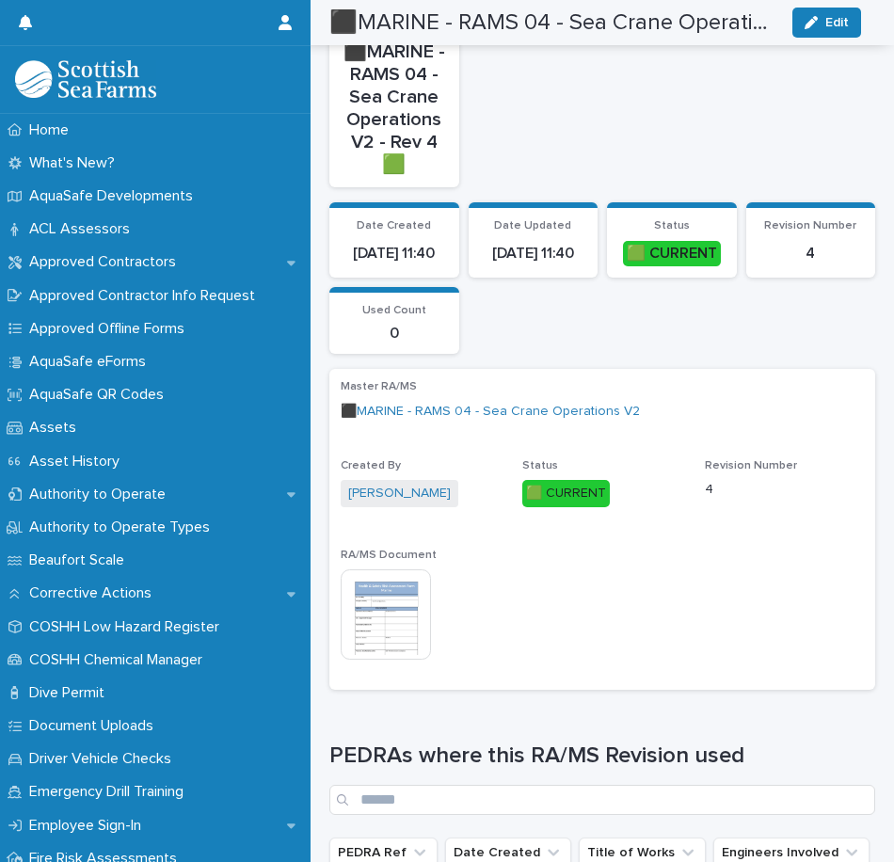
click at [388, 612] on img at bounding box center [386, 614] width 90 height 90
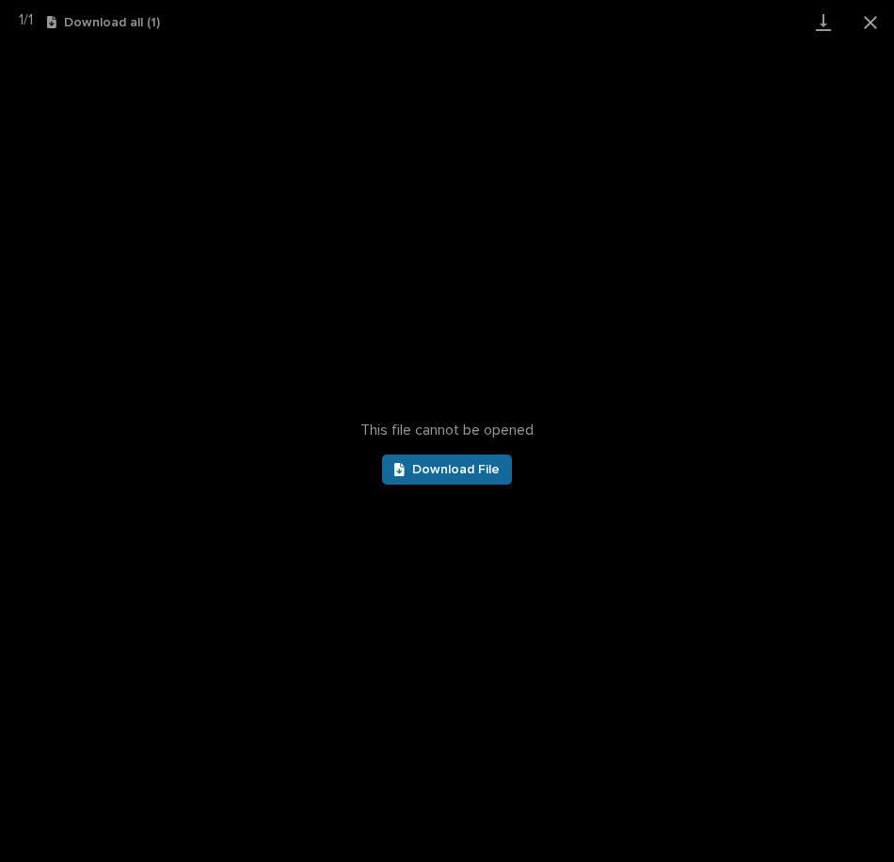
click at [446, 469] on span "Download File" at bounding box center [455, 469] width 87 height 13
click at [879, 24] on button "Close gallery" at bounding box center [870, 22] width 47 height 44
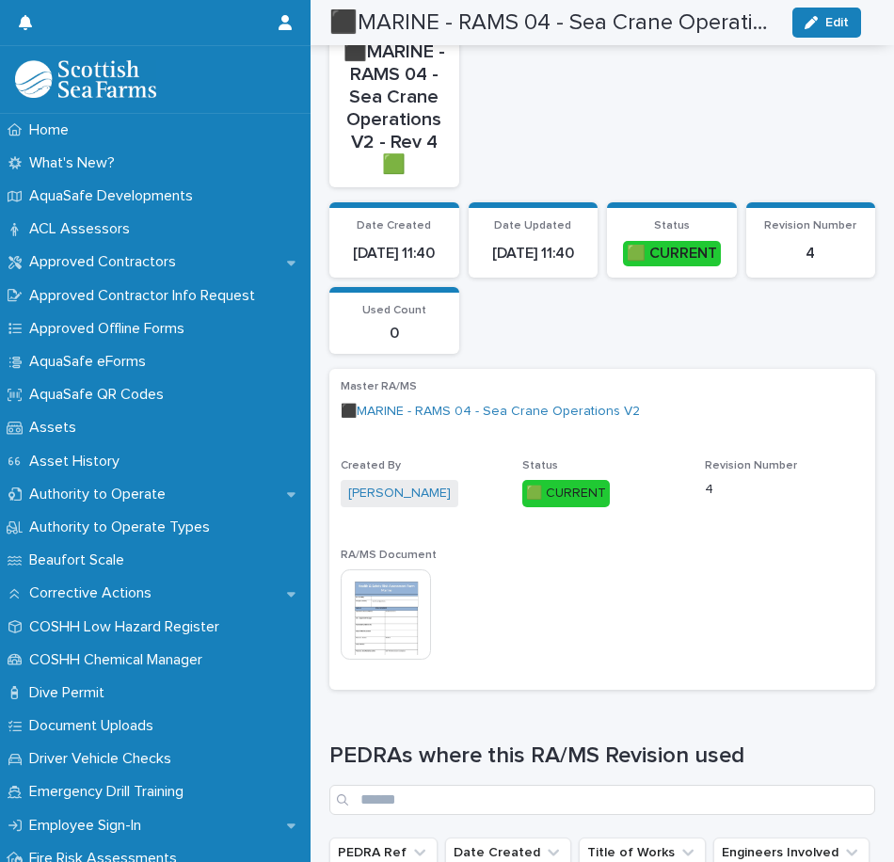
scroll to position [0, 0]
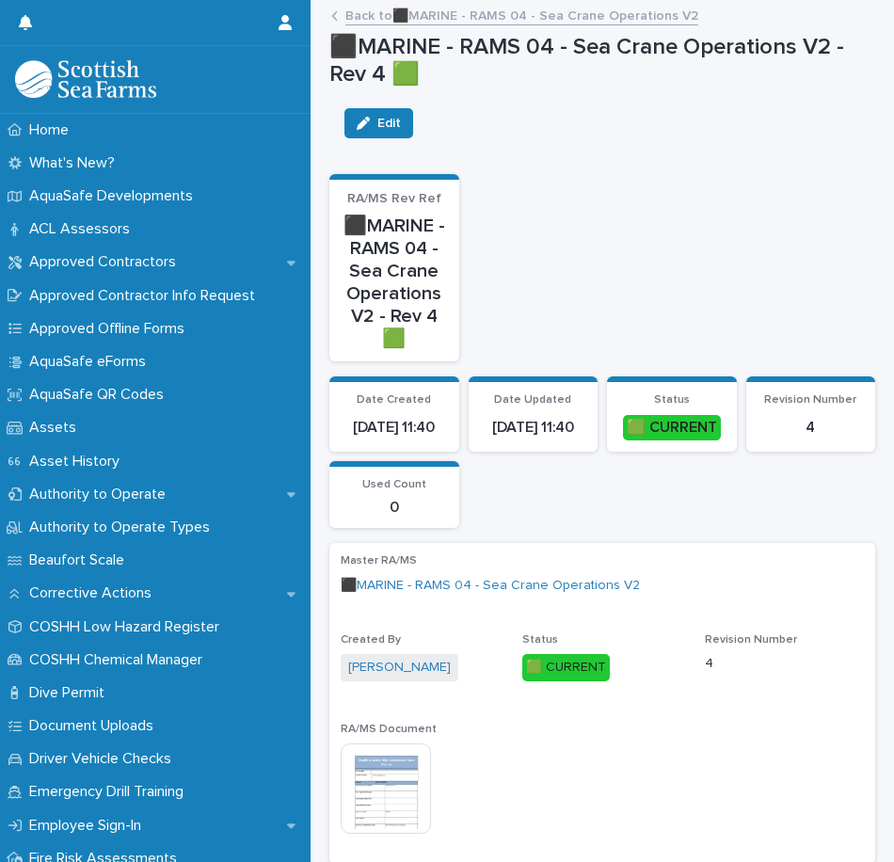
click at [418, 20] on link "Back to ⬛MARINE - RAMS 04 - Sea Crane Operations V2" at bounding box center [521, 15] width 353 height 22
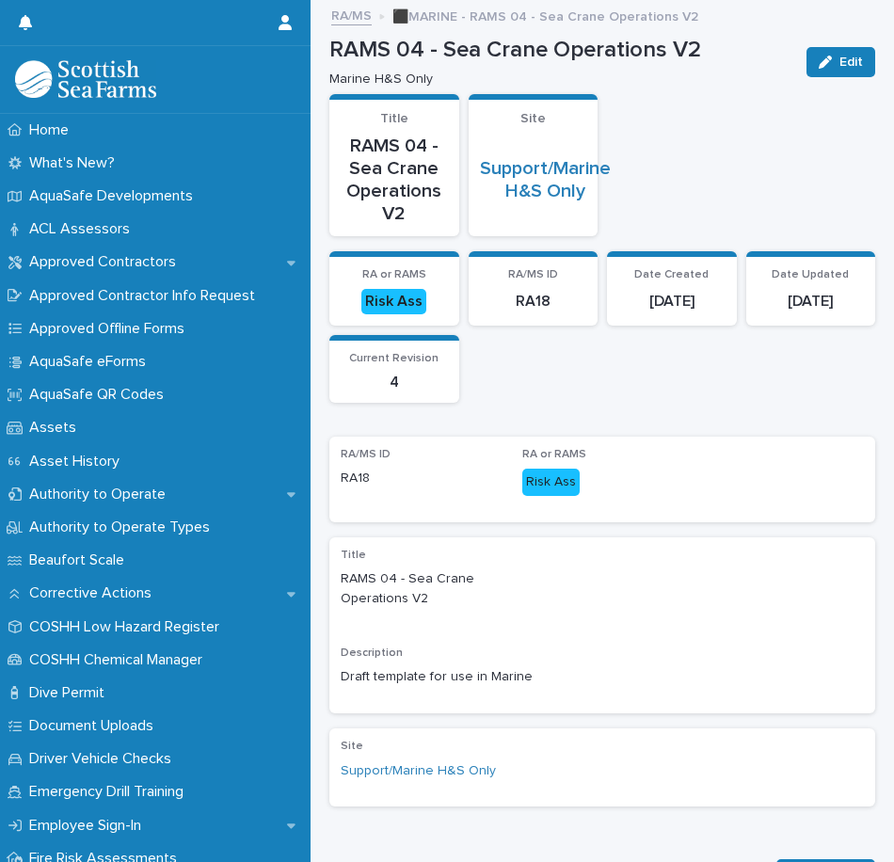
click at [361, 16] on link "RA/MS" at bounding box center [351, 15] width 40 height 22
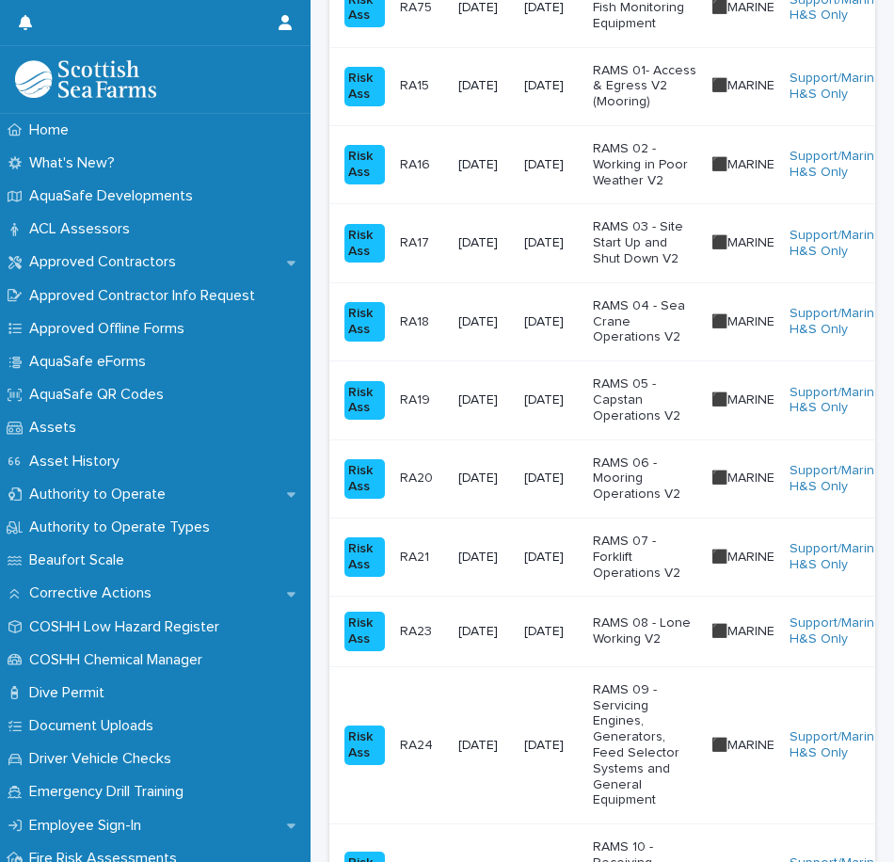
scroll to position [565, 0]
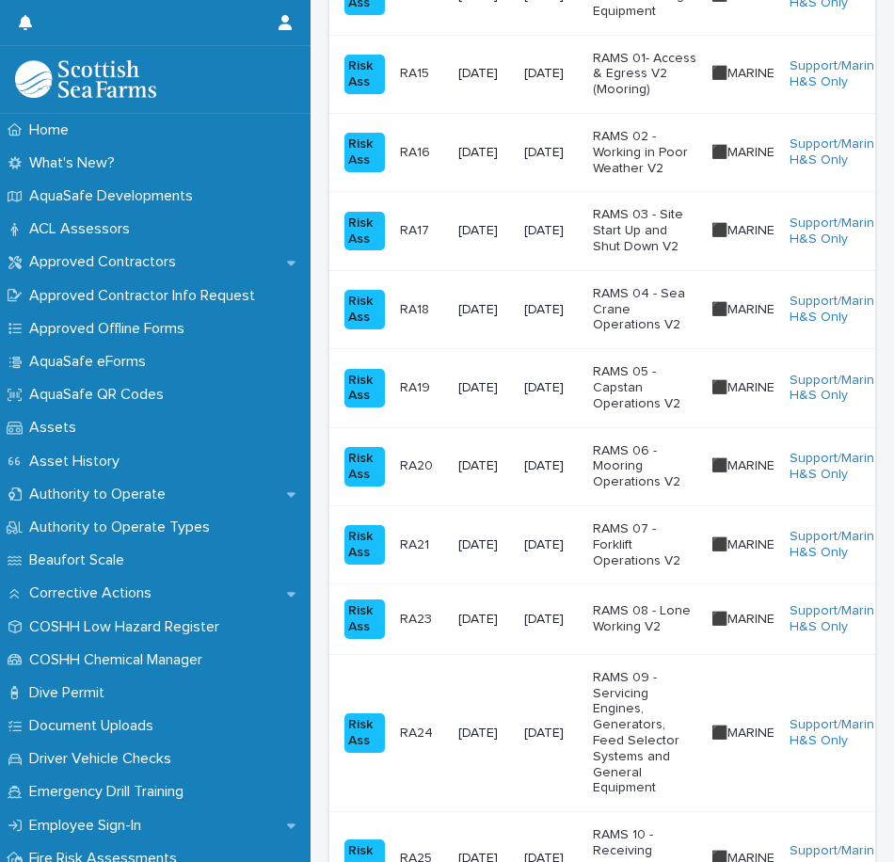
click at [670, 692] on p "RAMS 09 - Servicing Engines, Generators, Feed Selector Systems and General Equi…" at bounding box center [644, 733] width 103 height 126
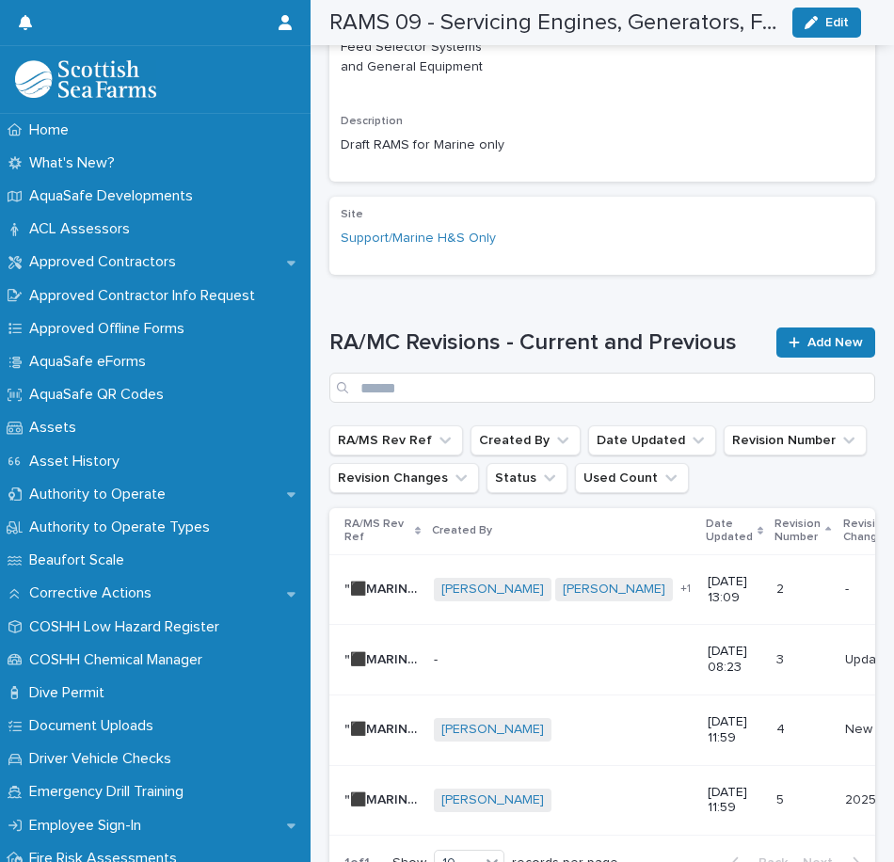
scroll to position [948, 0]
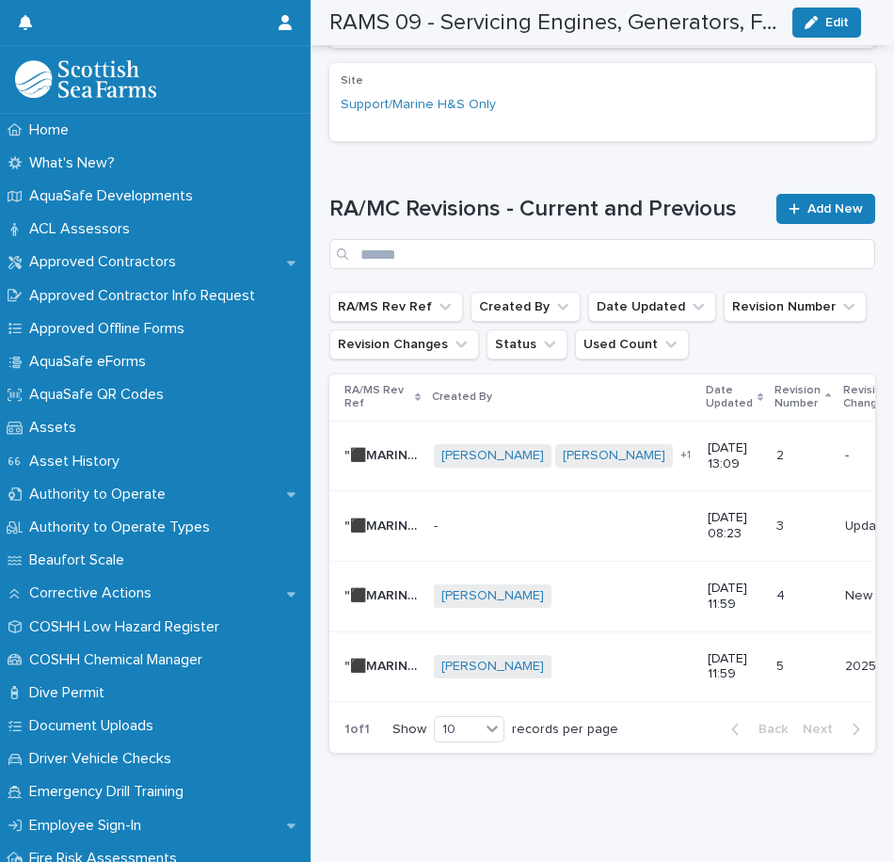
click at [708, 651] on p "[DATE] 11:59" at bounding box center [734, 667] width 54 height 32
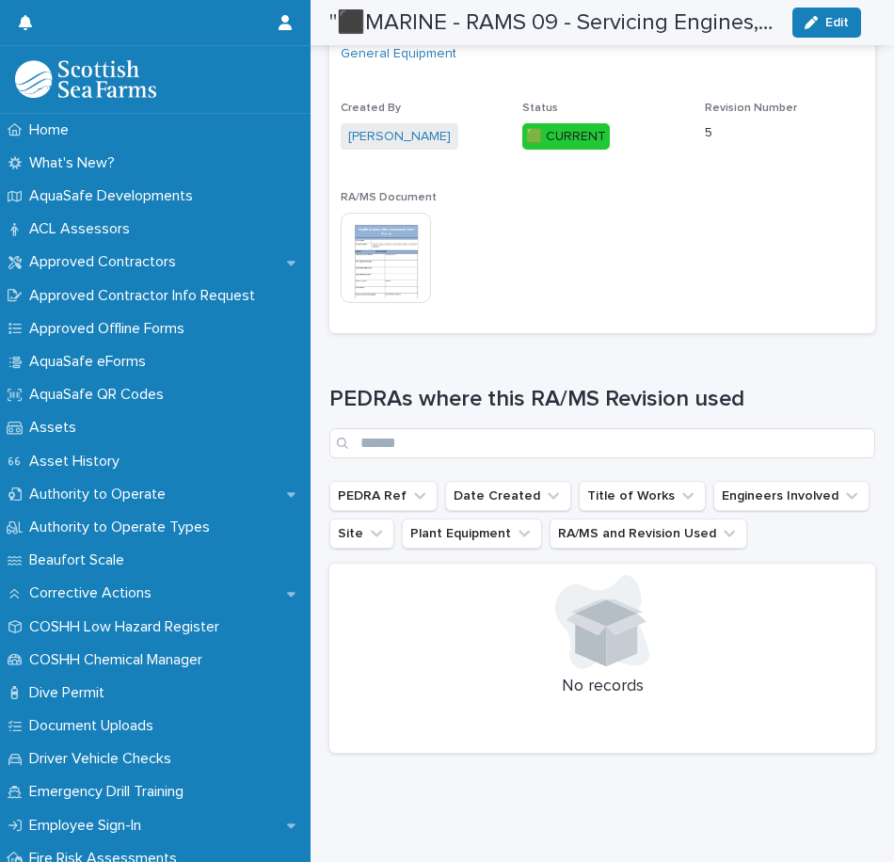
scroll to position [705, 0]
click at [408, 261] on img at bounding box center [386, 258] width 90 height 90
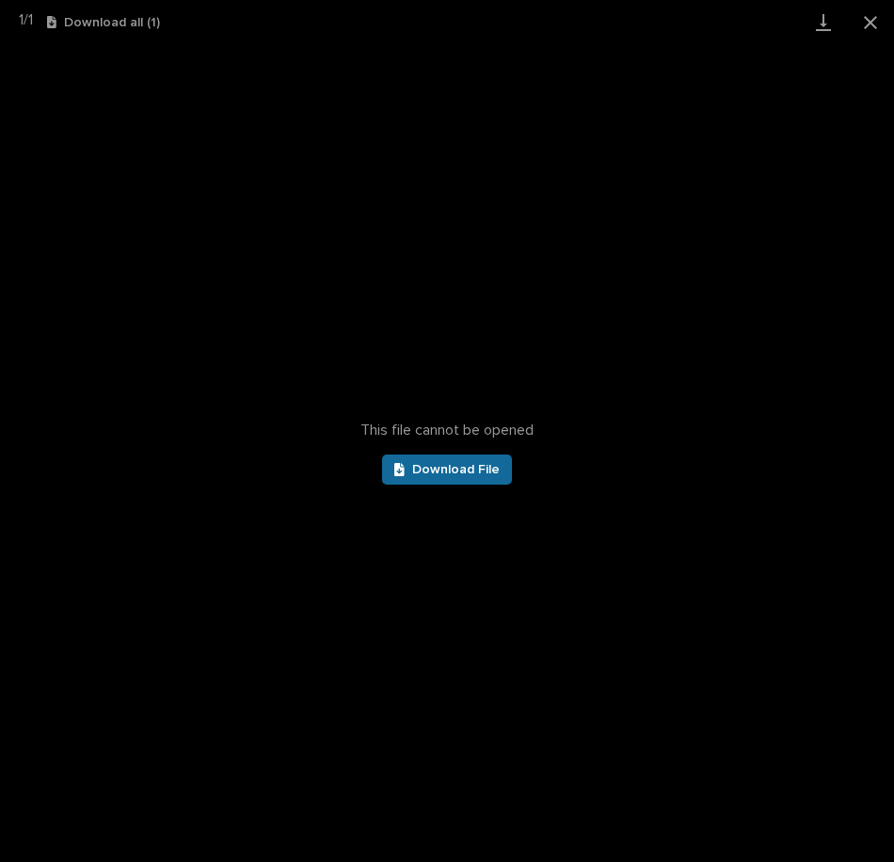
click at [442, 463] on span "Download File" at bounding box center [455, 469] width 87 height 13
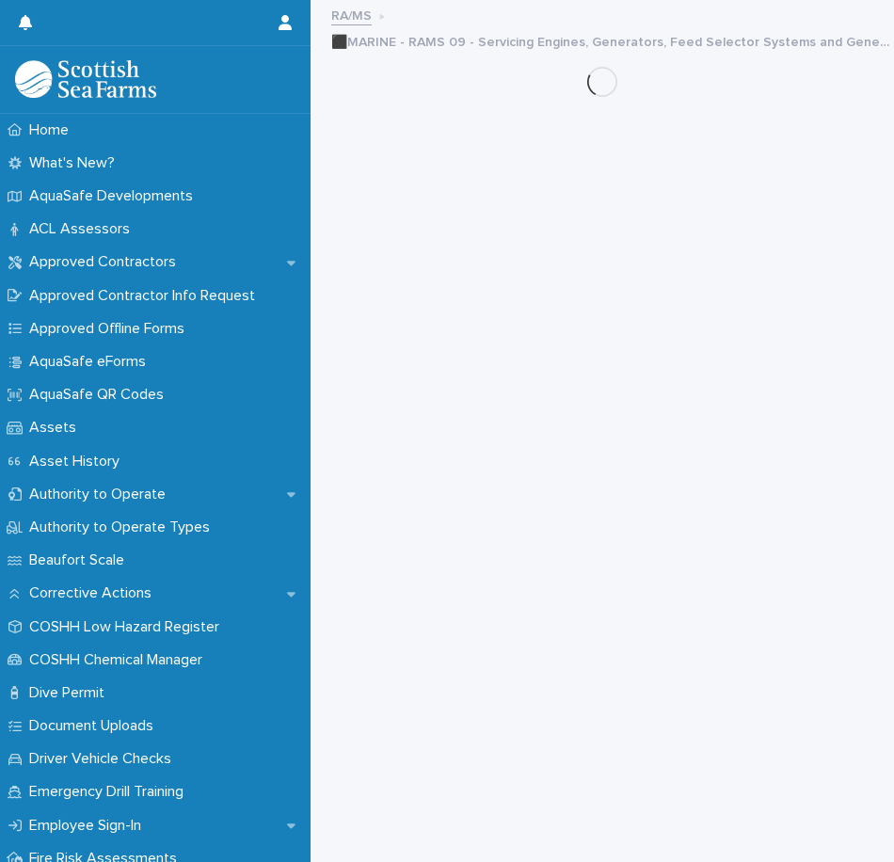
scroll to position [14, 0]
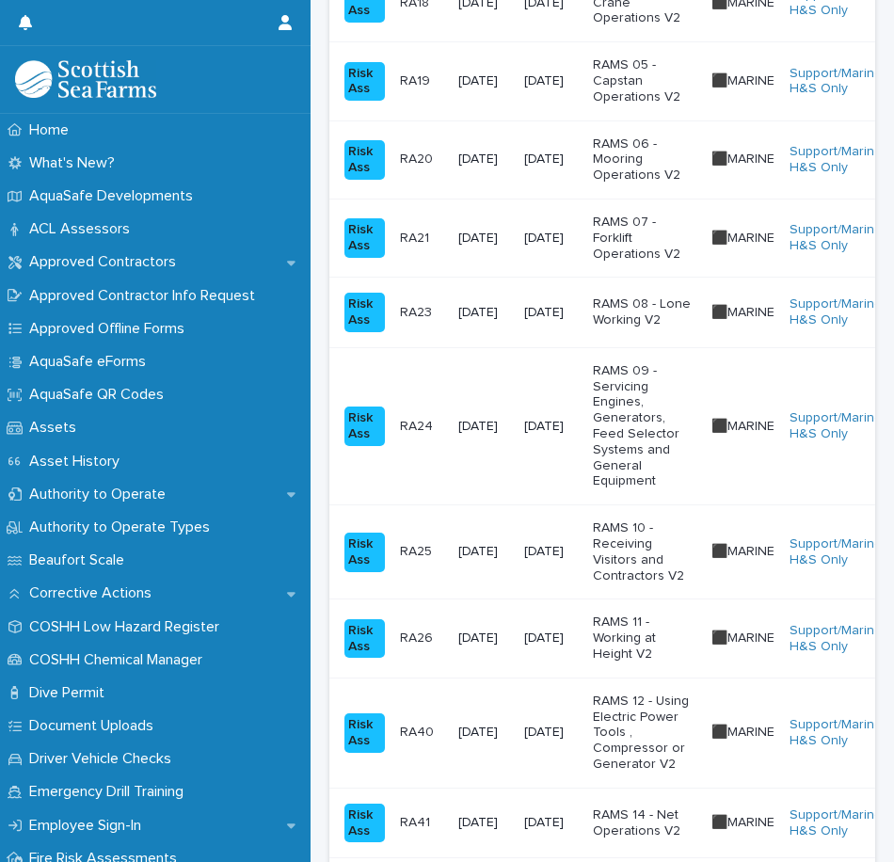
scroll to position [880, 0]
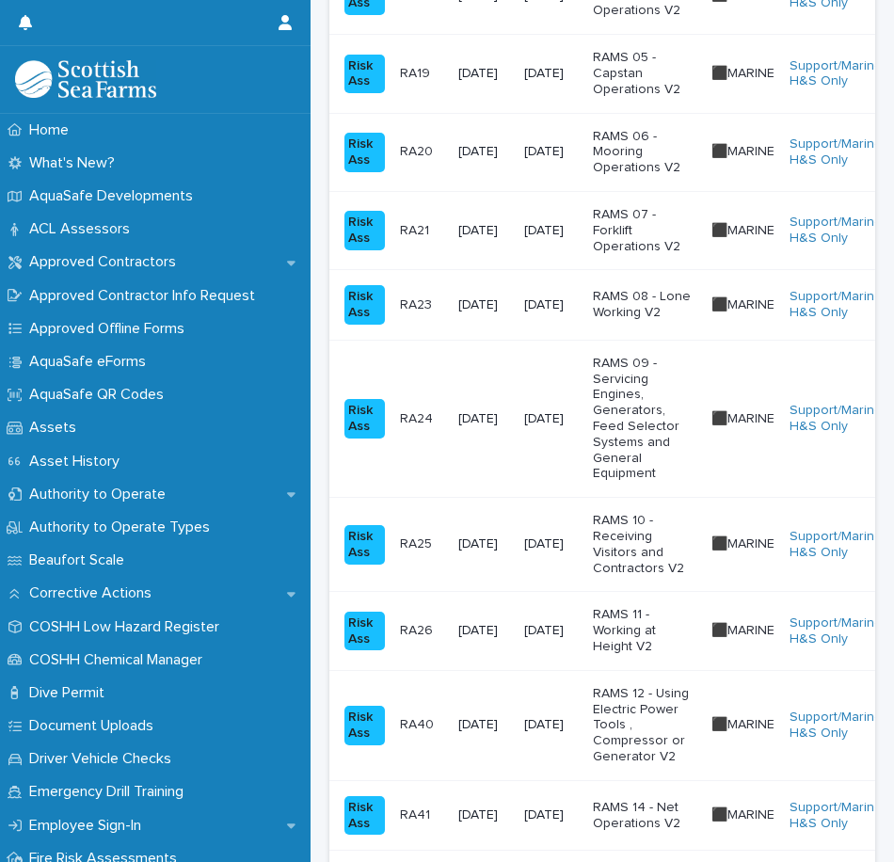
click at [643, 532] on p "RAMS 10 - Receiving Visitors and Contractors V2" at bounding box center [644, 544] width 103 height 63
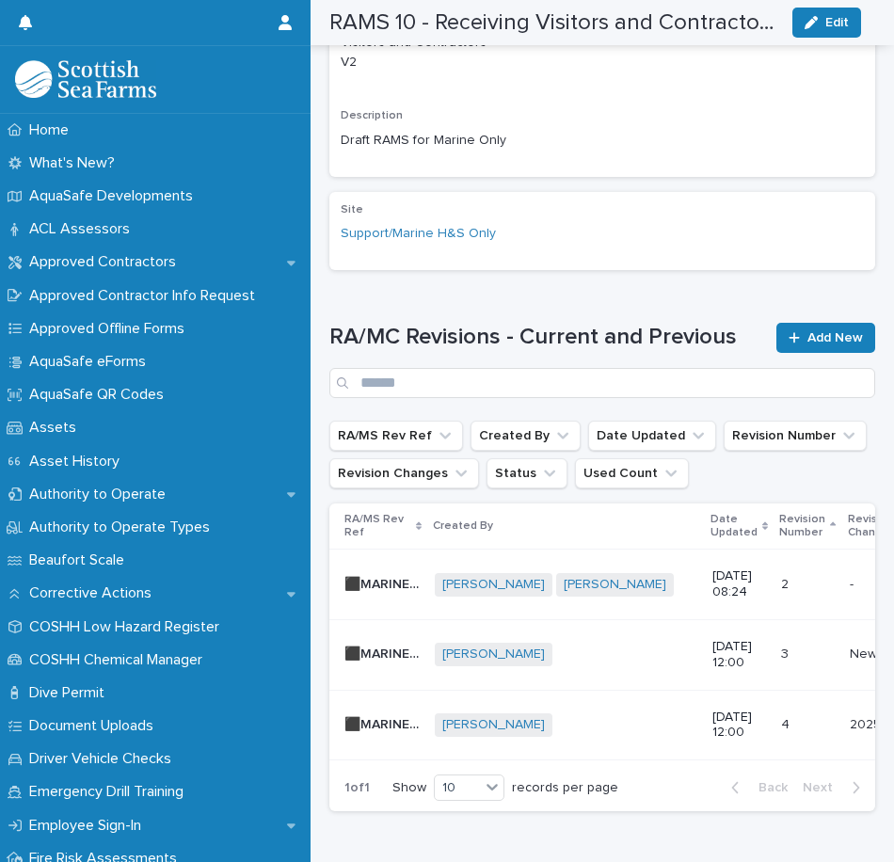
scroll to position [716, 0]
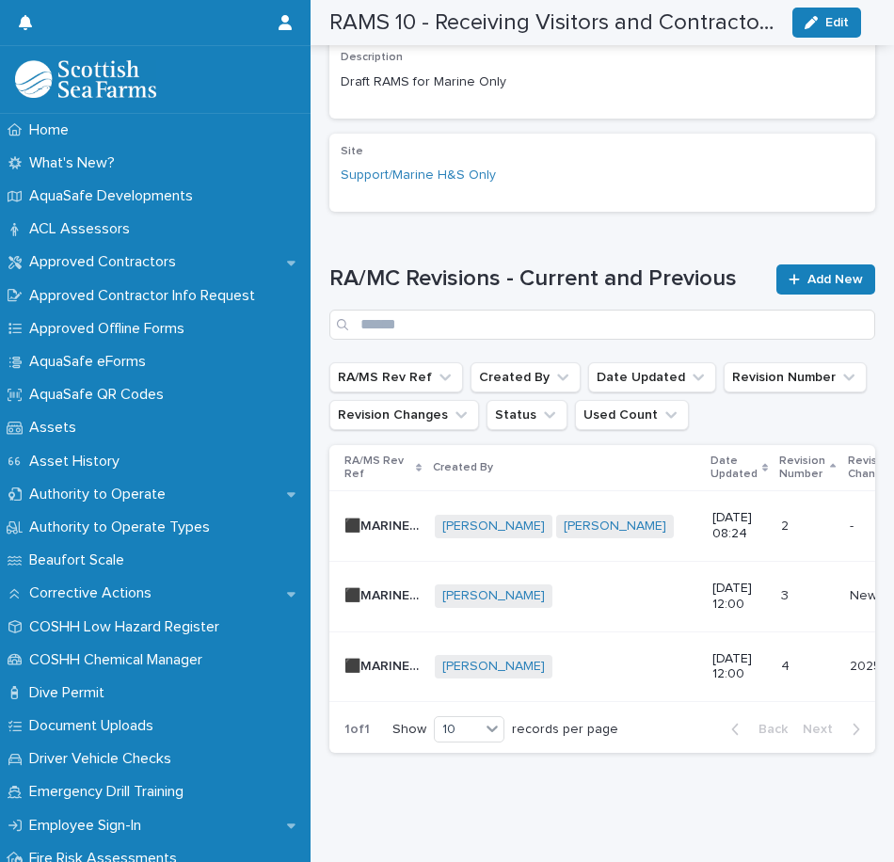
click at [626, 655] on div "[PERSON_NAME] + 0" at bounding box center [566, 667] width 262 height 24
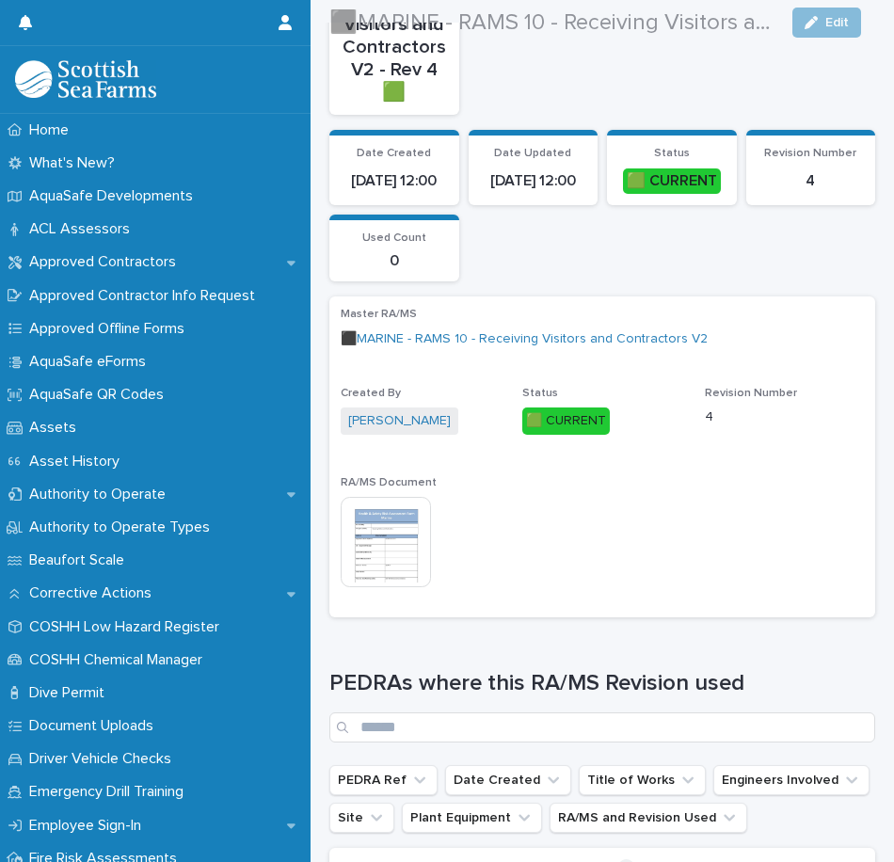
scroll to position [270, 0]
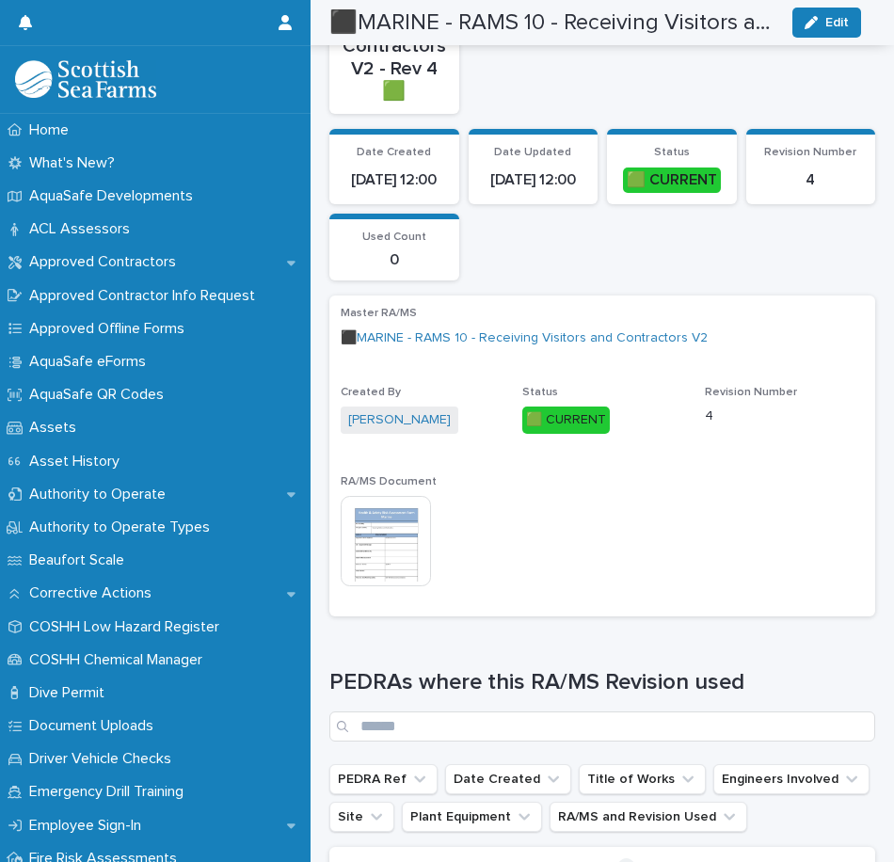
click at [389, 554] on img at bounding box center [386, 541] width 90 height 90
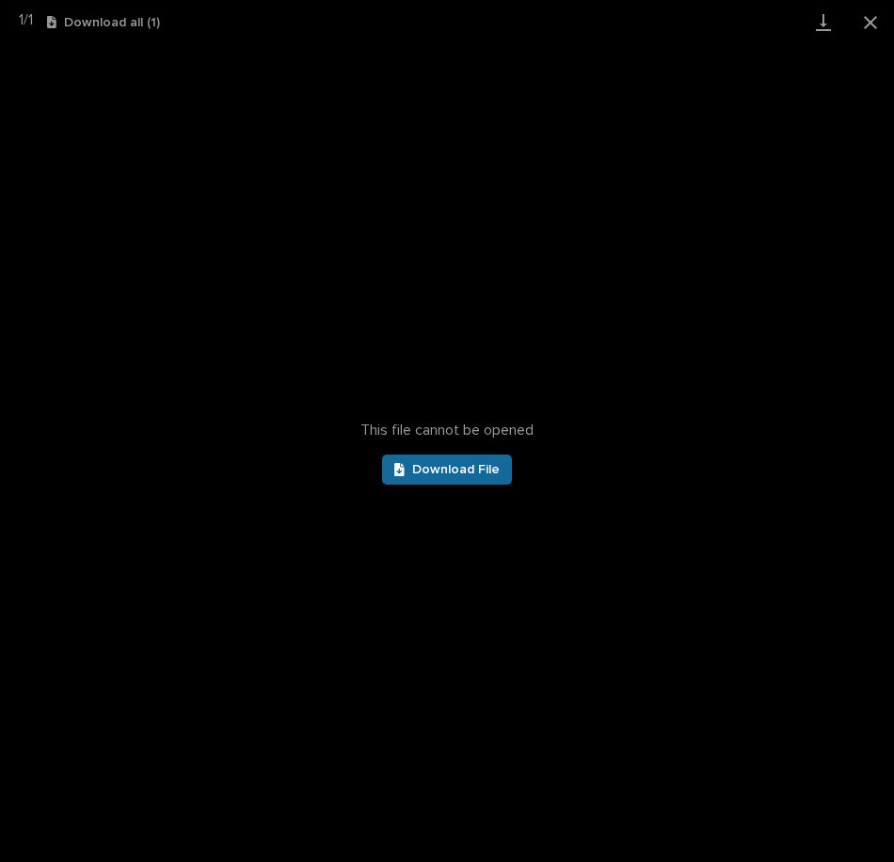
click at [455, 475] on span "Download File" at bounding box center [455, 469] width 87 height 13
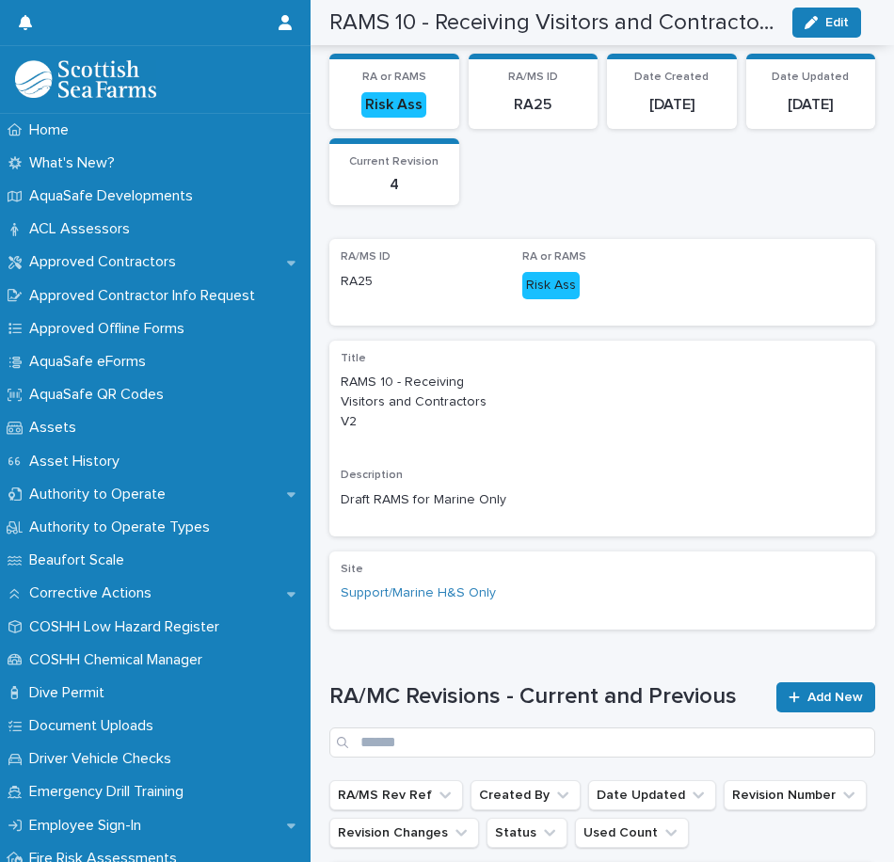
scroll to position [477, 0]
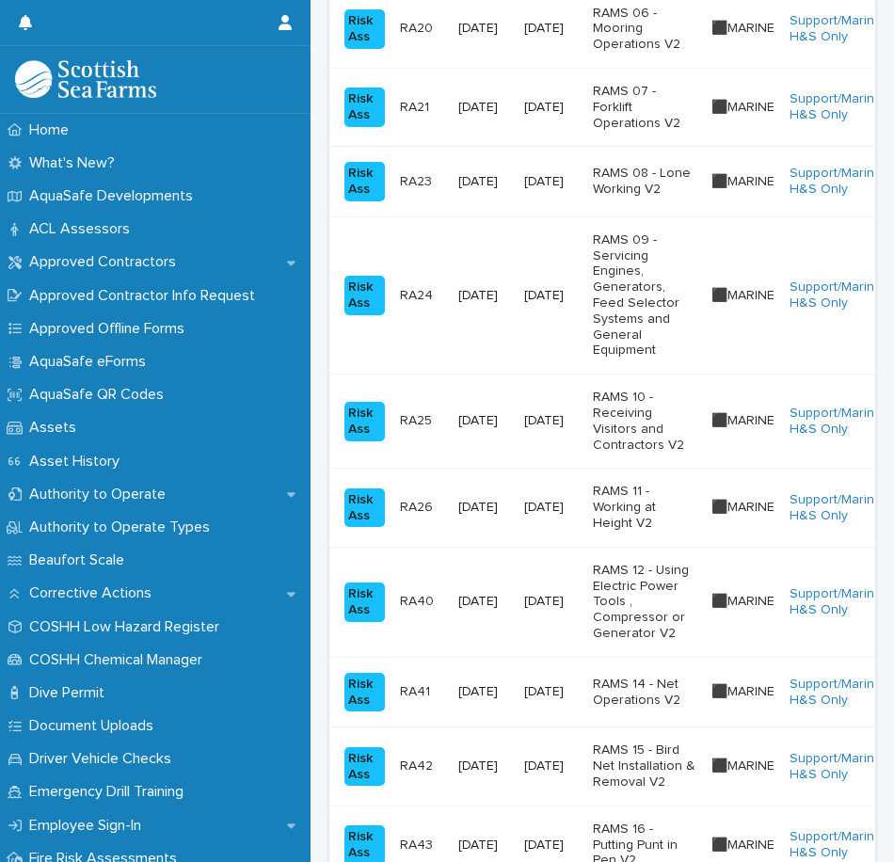
scroll to position [1032, 0]
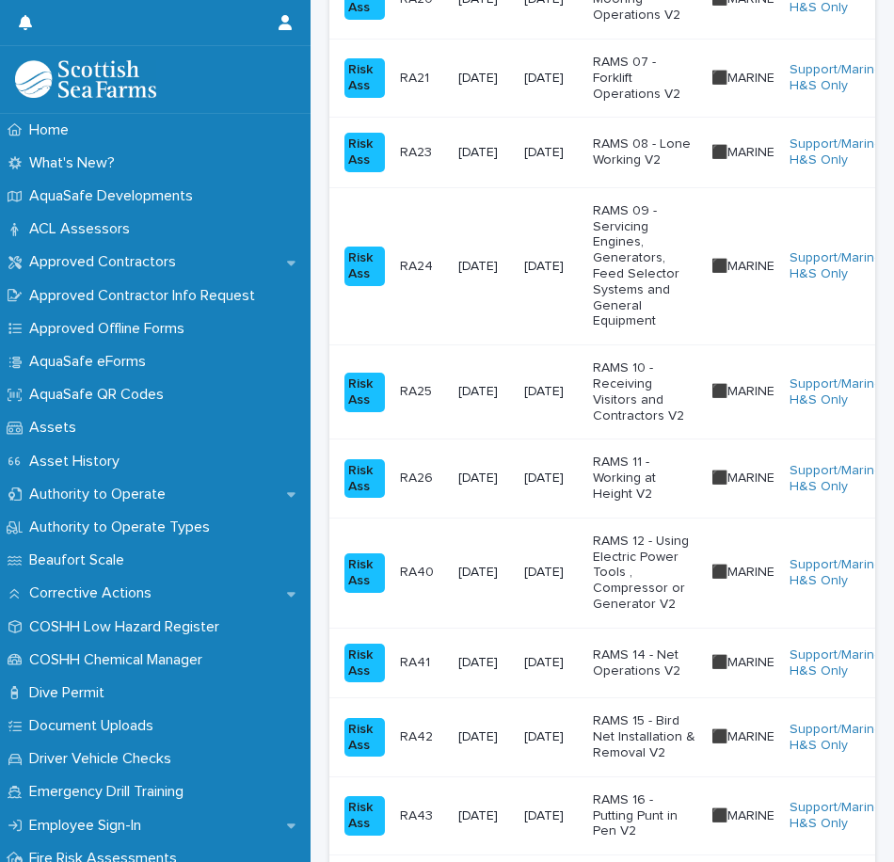
click at [661, 481] on p "RAMS 11 - Working at Height V2" at bounding box center [644, 477] width 103 height 47
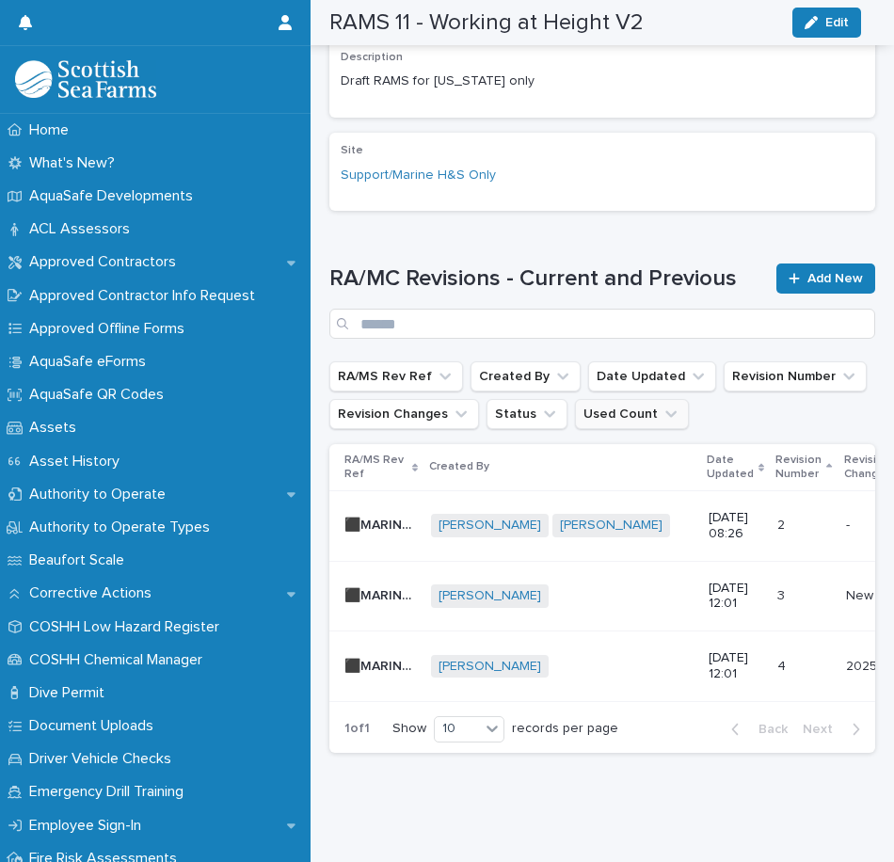
scroll to position [601, 0]
click at [647, 655] on div "[PERSON_NAME] + 0" at bounding box center [562, 667] width 262 height 24
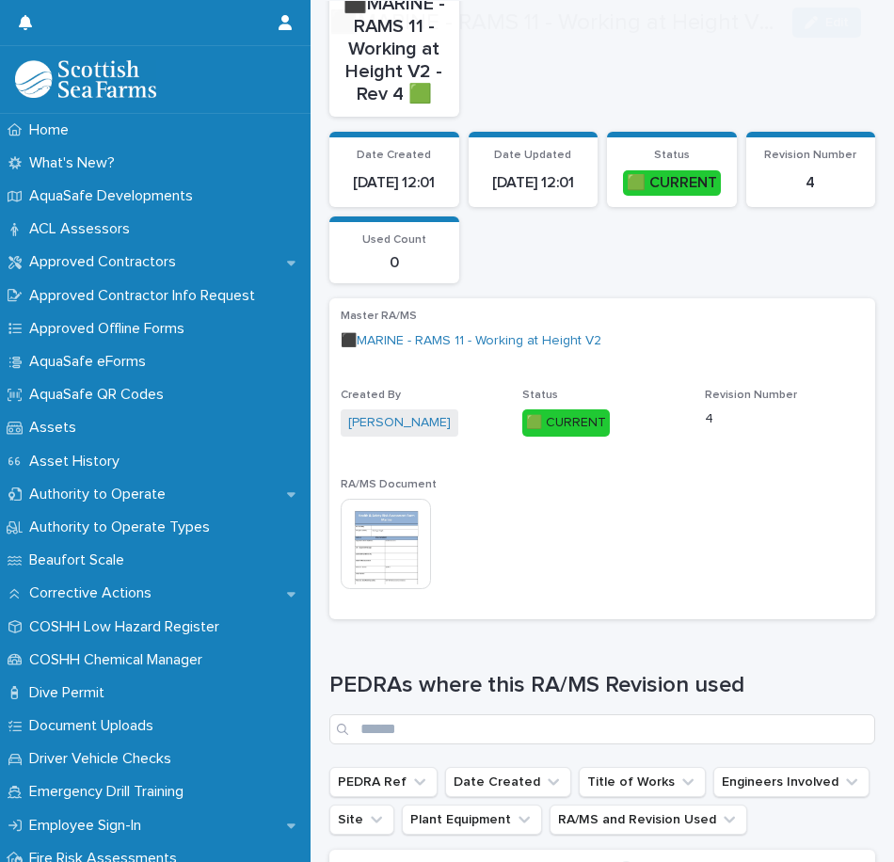
scroll to position [282, 0]
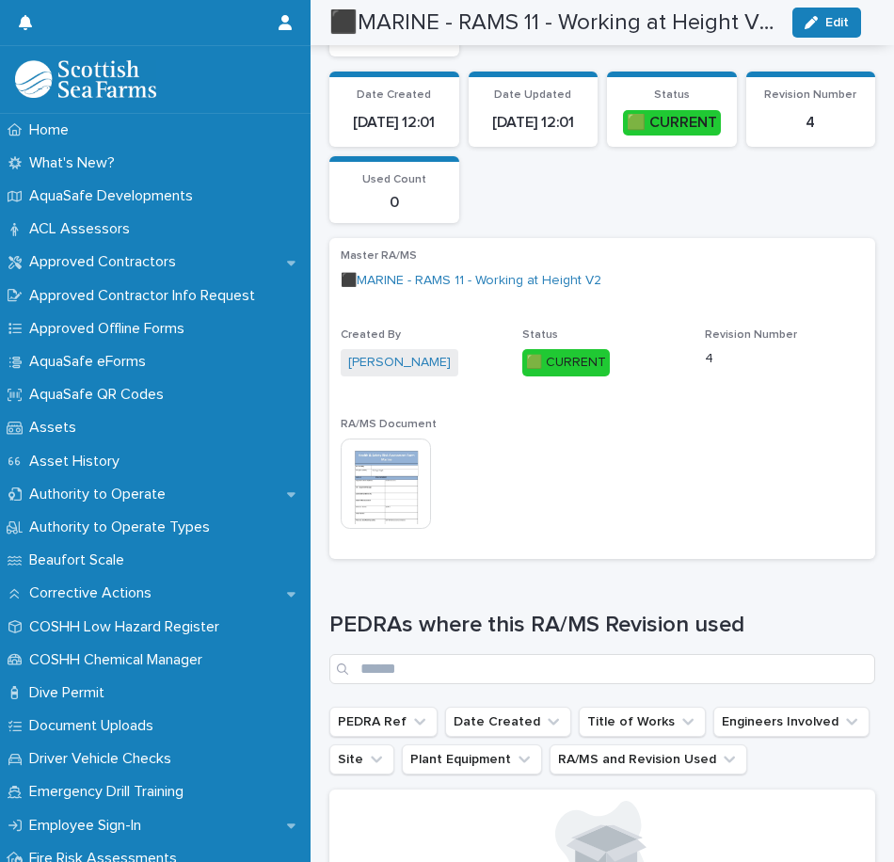
click at [367, 467] on img at bounding box center [386, 483] width 90 height 90
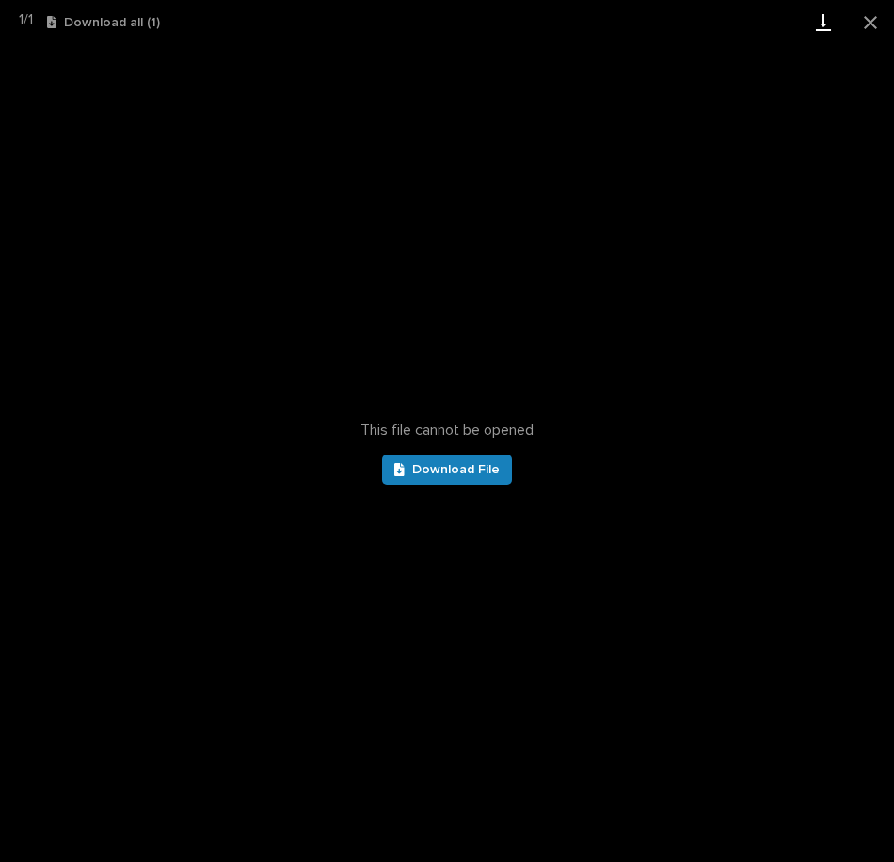
click at [830, 27] on link "Download" at bounding box center [823, 22] width 47 height 44
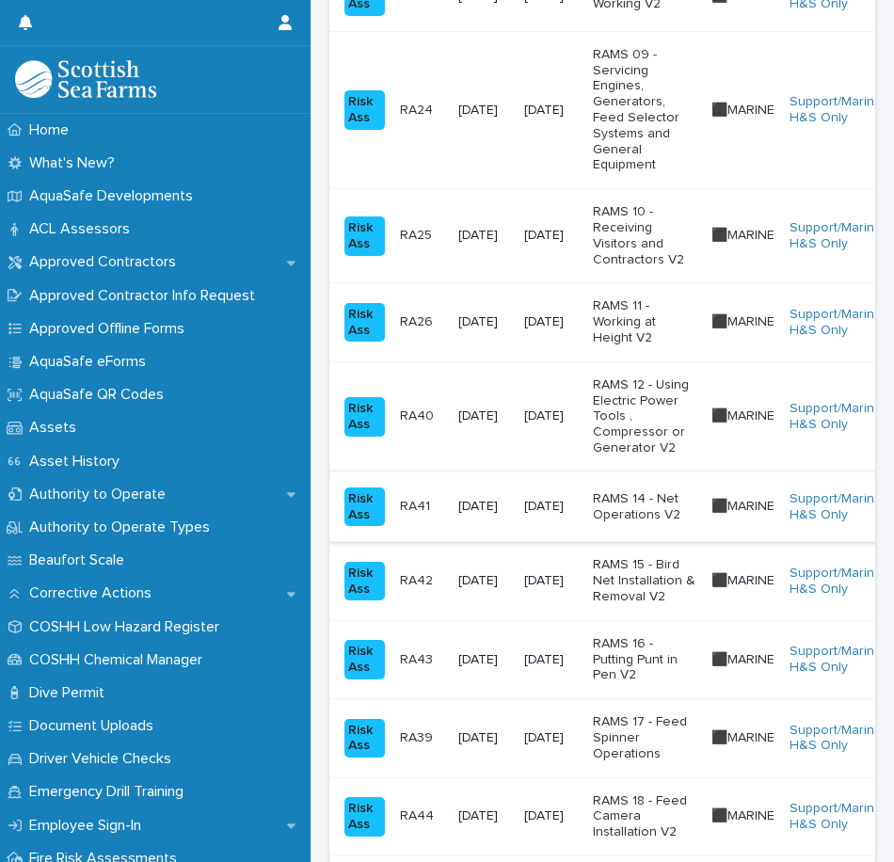
scroll to position [1223, 0]
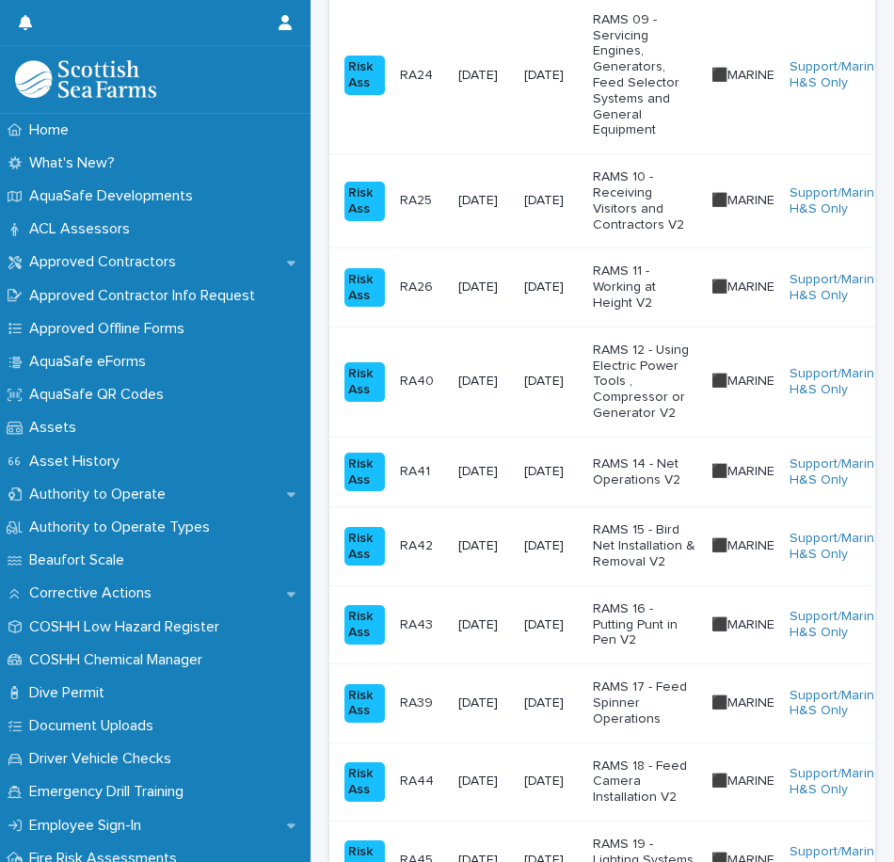
click at [673, 381] on p "RAMS 12 - Using Electric Power Tools , Compressor or Generator V2" at bounding box center [644, 381] width 103 height 79
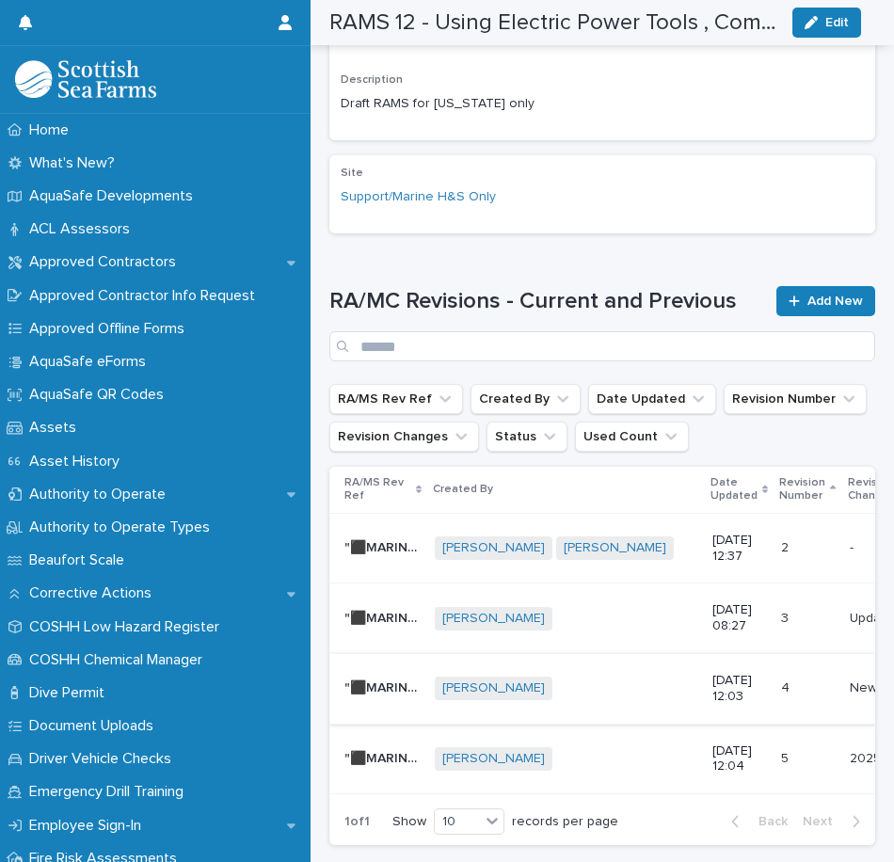
scroll to position [904, 0]
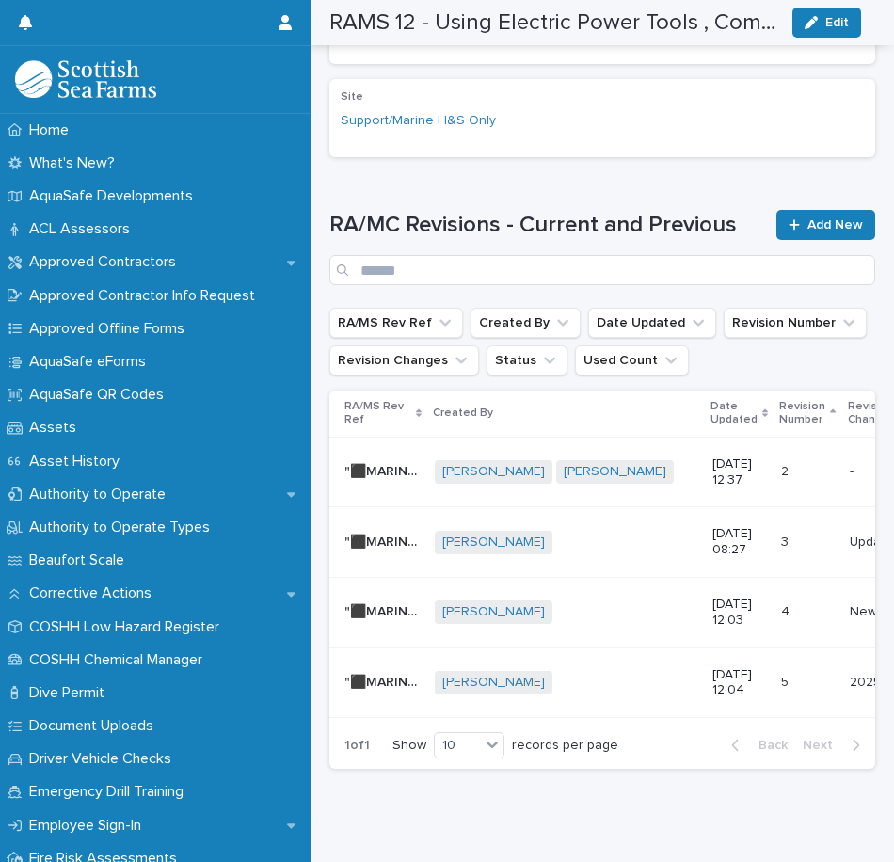
click at [627, 671] on div "[PERSON_NAME] + 0" at bounding box center [566, 683] width 262 height 24
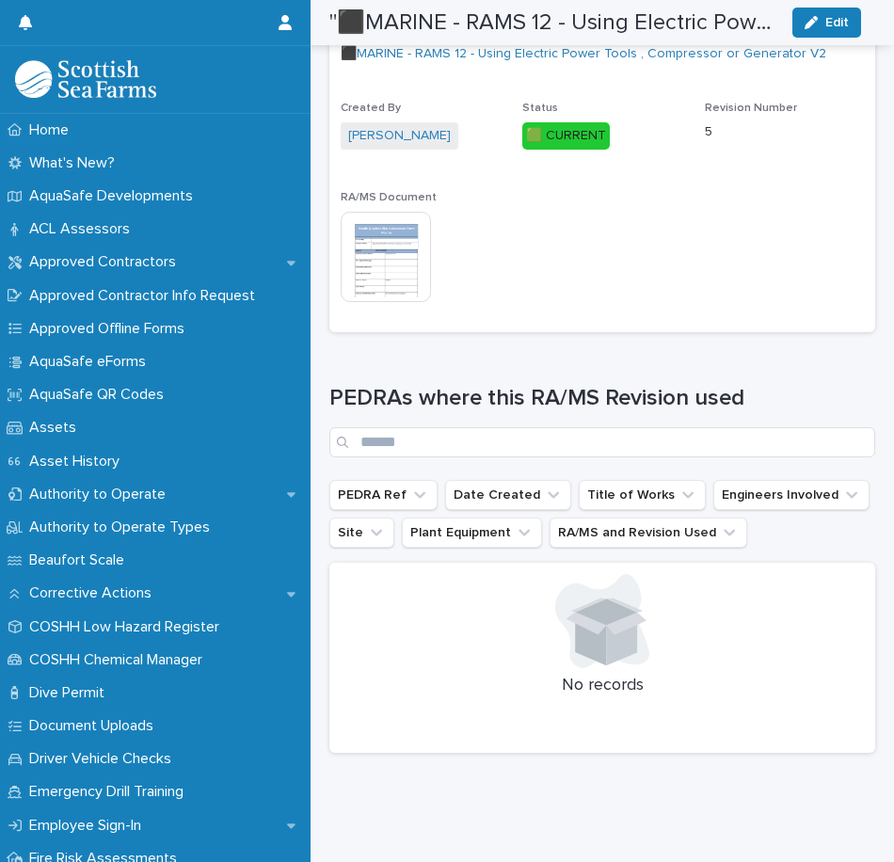
scroll to position [669, 0]
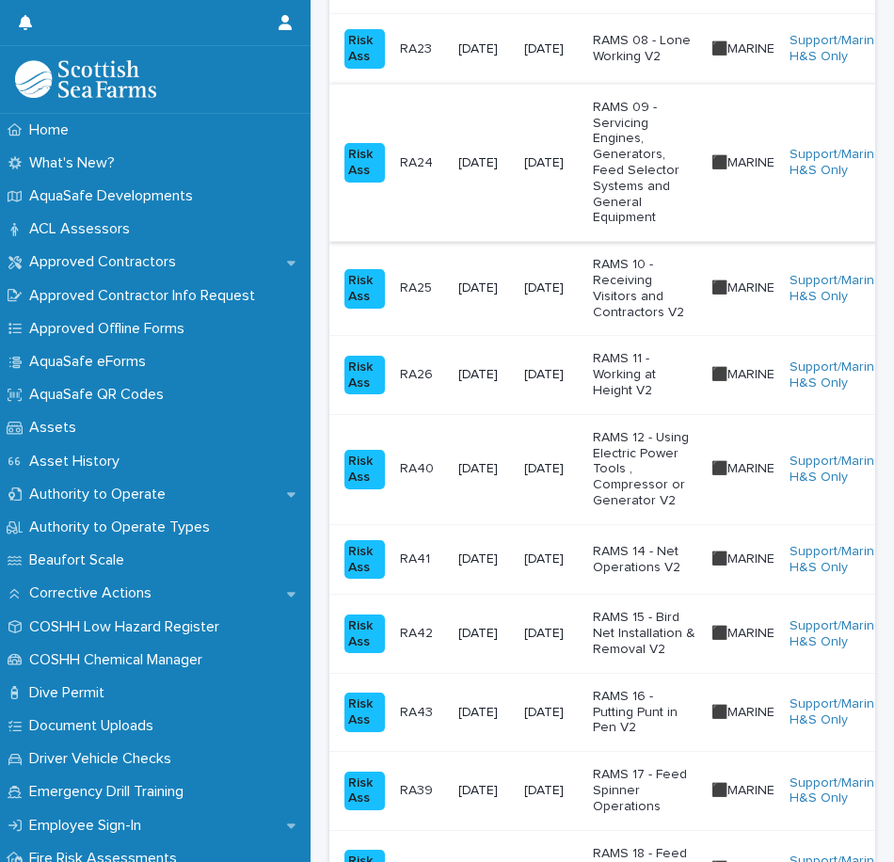
scroll to position [1223, 0]
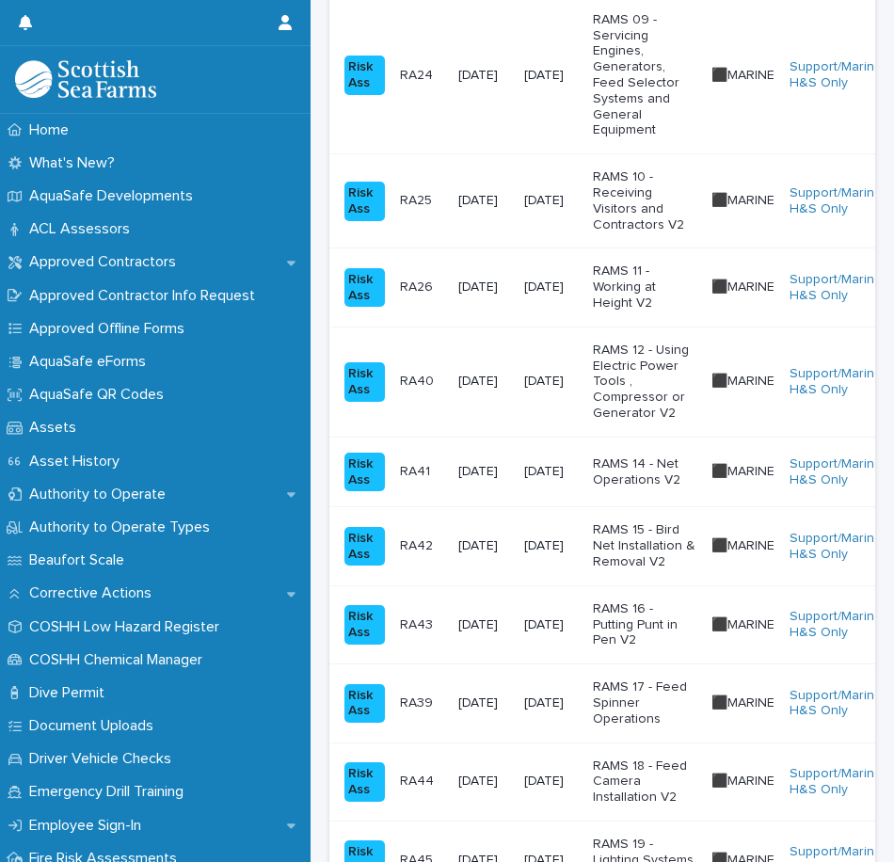
click at [666, 463] on p "RAMS 14 - Net Operations V2" at bounding box center [644, 472] width 103 height 32
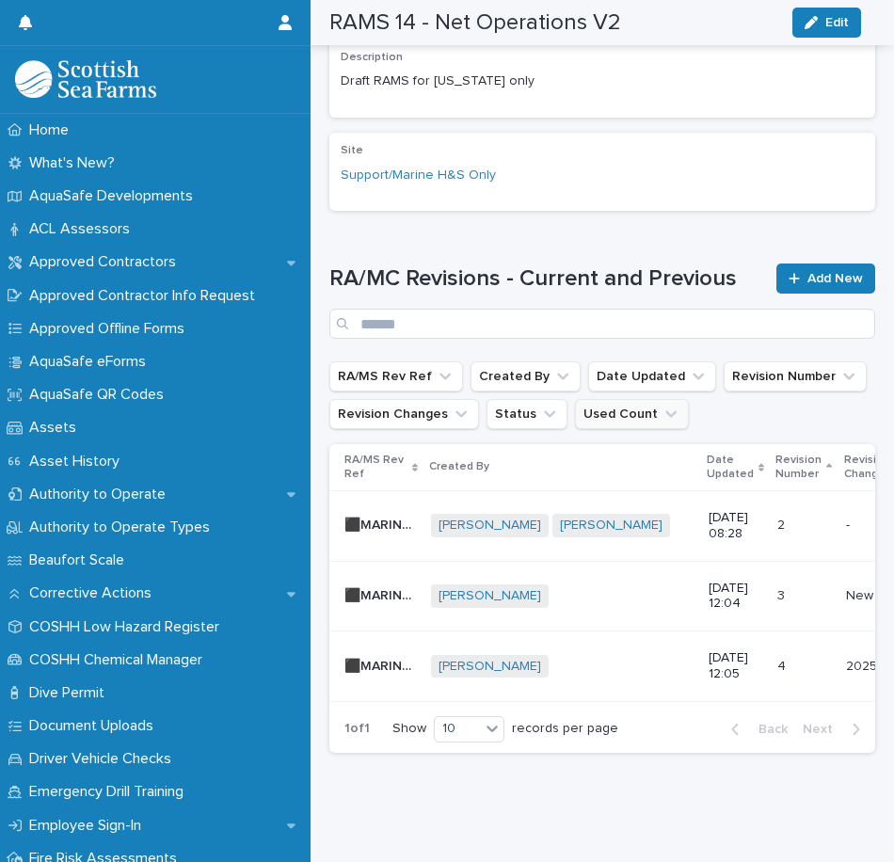
scroll to position [624, 0]
click at [653, 655] on div "[PERSON_NAME] + 0" at bounding box center [562, 667] width 262 height 24
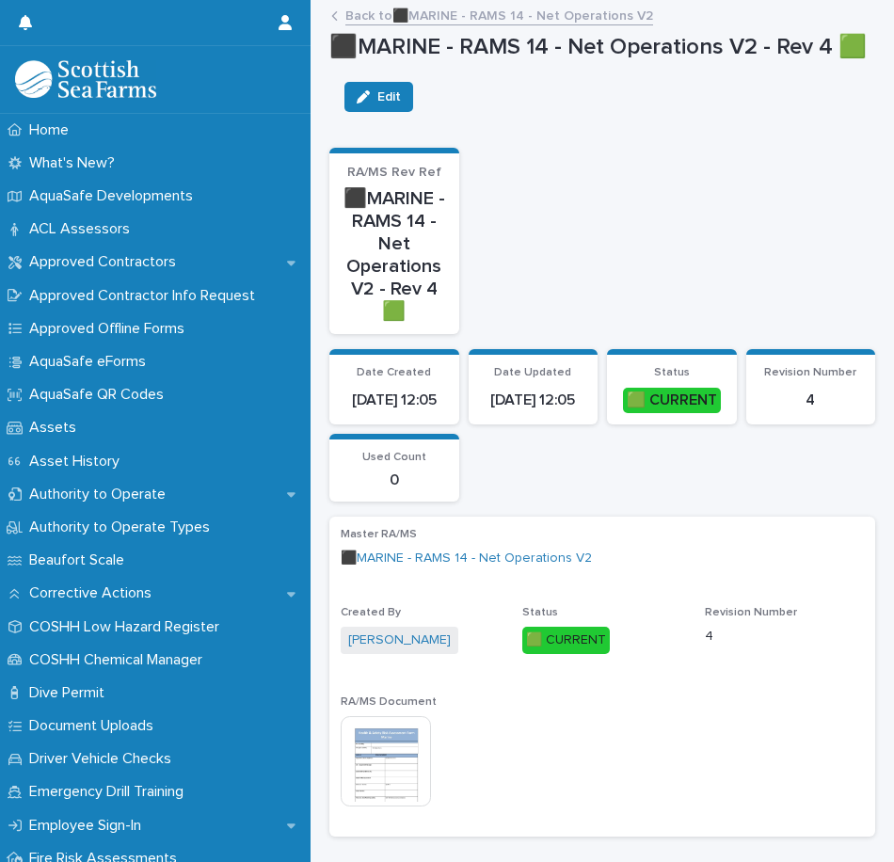
scroll to position [376, 0]
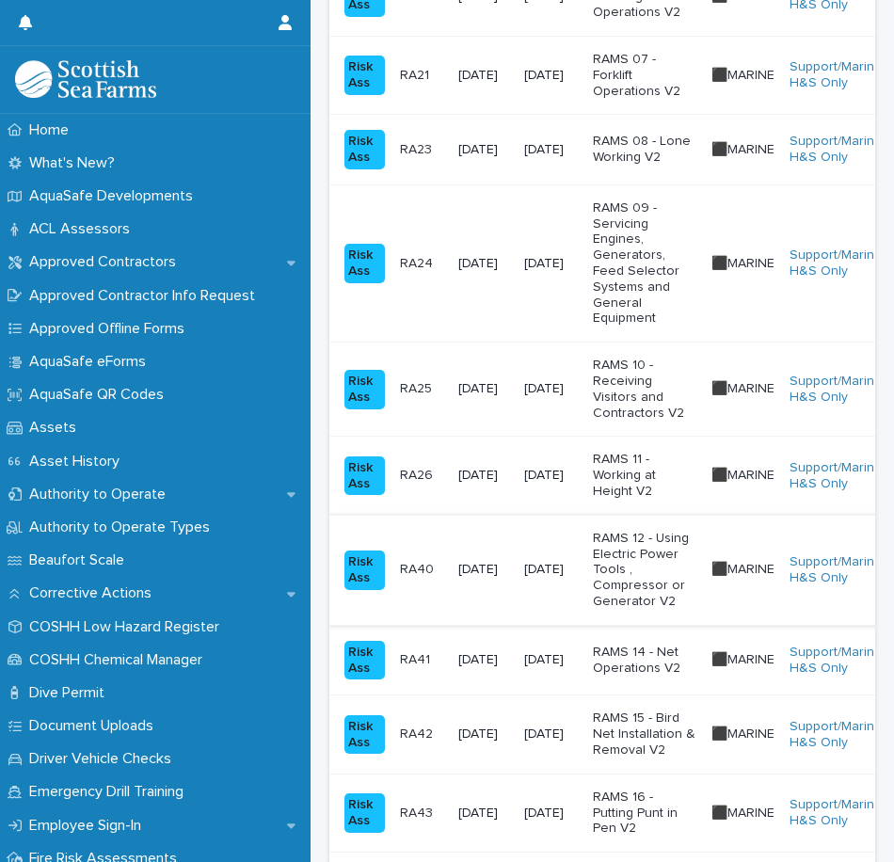
scroll to position [1129, 0]
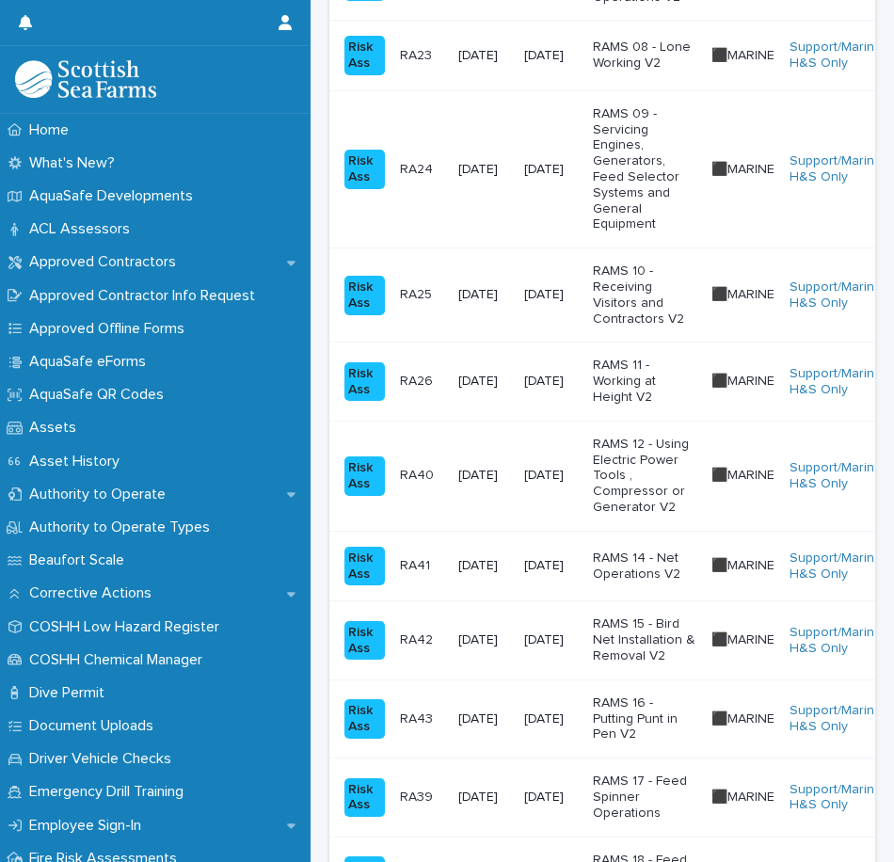
click at [656, 645] on p "RAMS 15 - Bird Net Installation & Removal V2" at bounding box center [644, 639] width 103 height 47
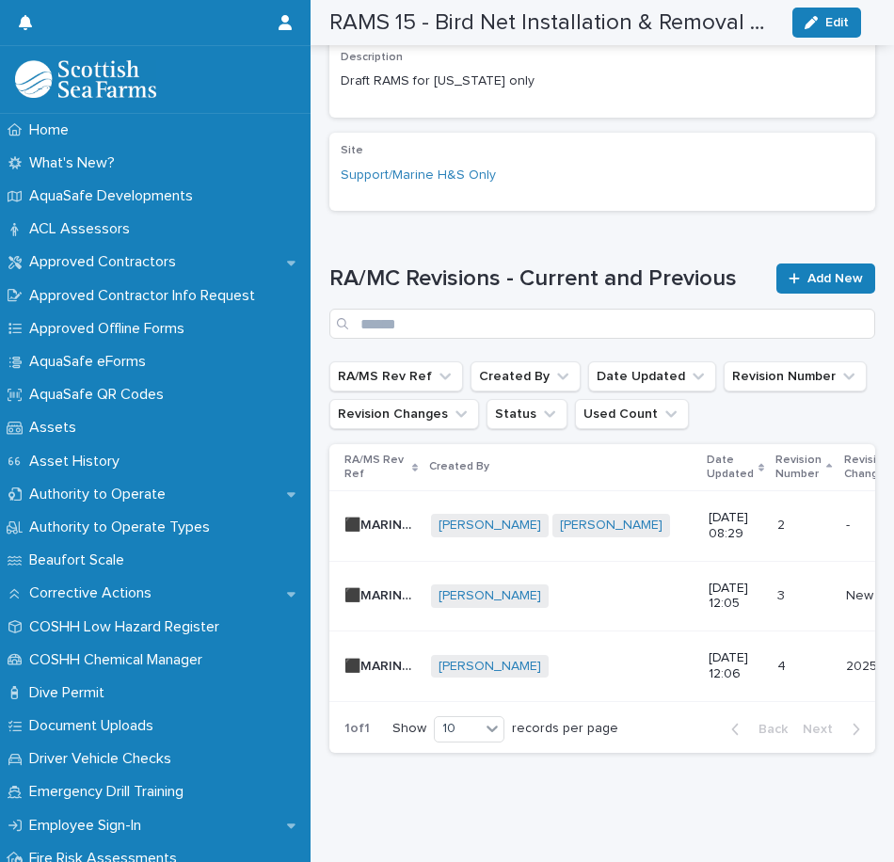
scroll to position [696, 0]
click at [669, 655] on div "[PERSON_NAME] + 0" at bounding box center [562, 667] width 262 height 24
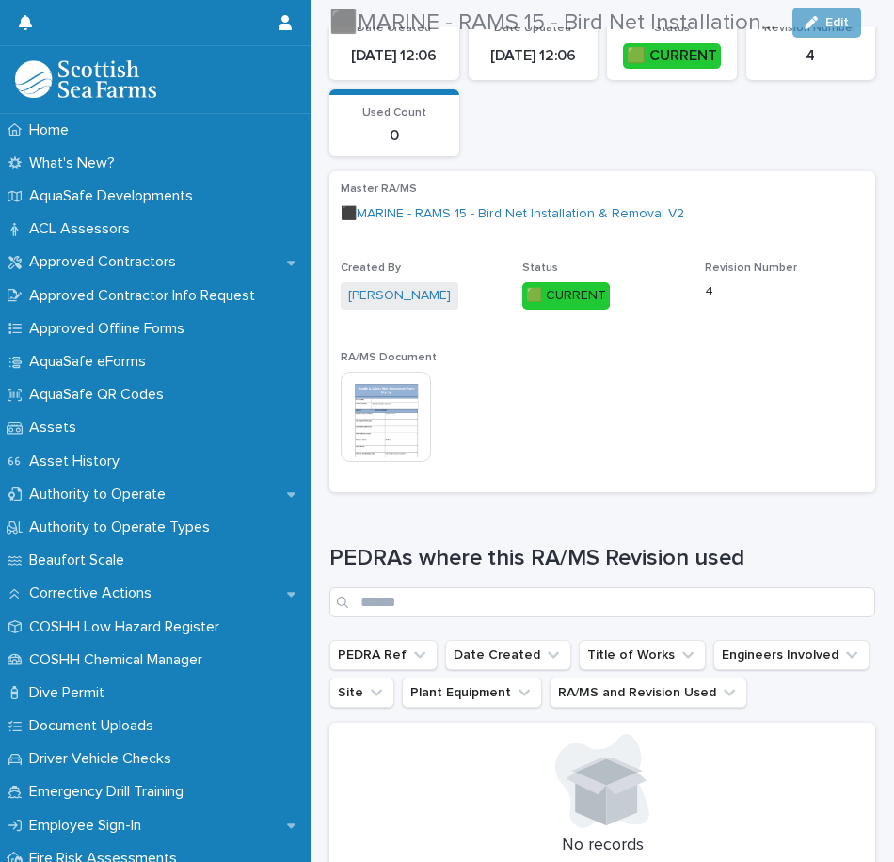
scroll to position [470, 0]
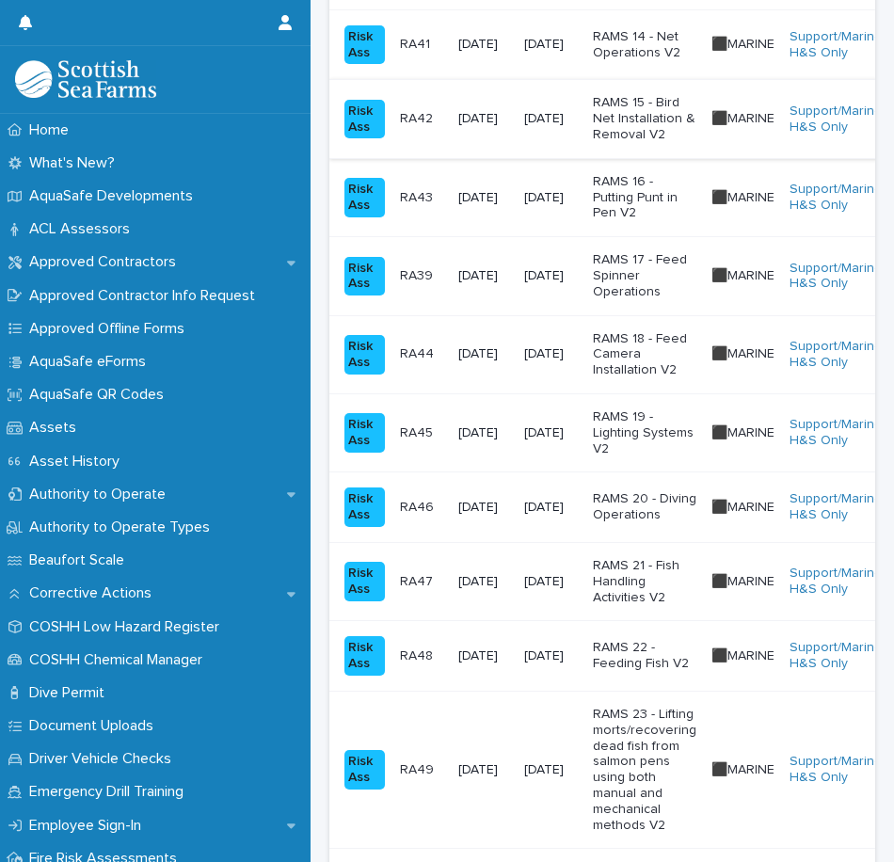
scroll to position [1693, 0]
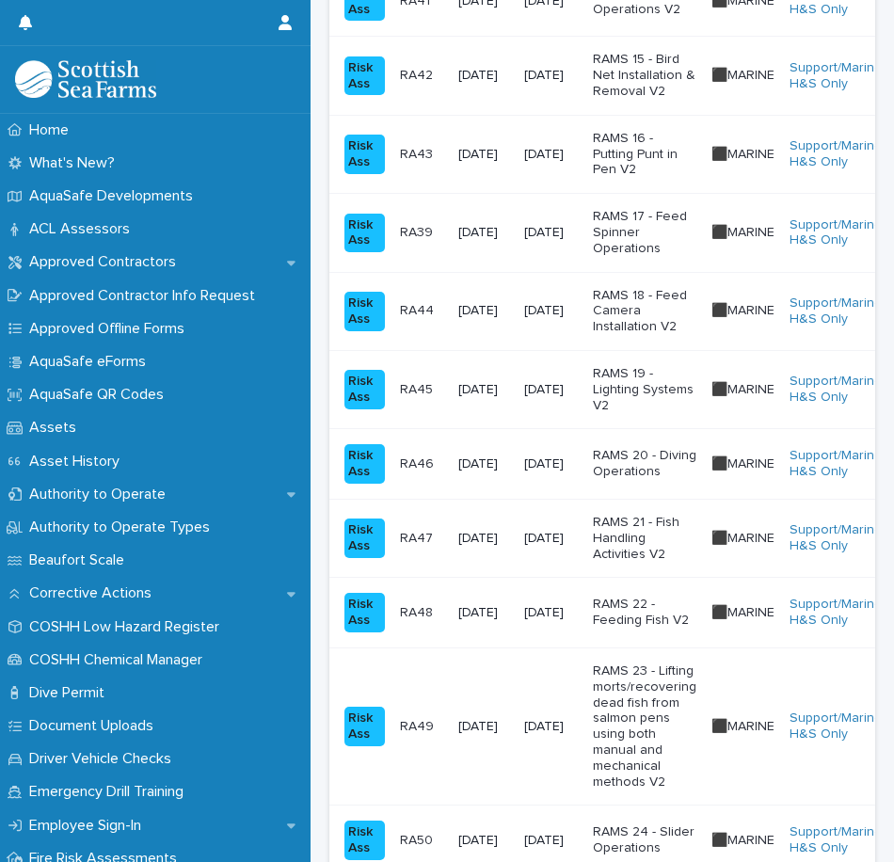
click at [647, 162] on p "RAMS 16 - Putting Punt in Pen V2" at bounding box center [644, 154] width 103 height 47
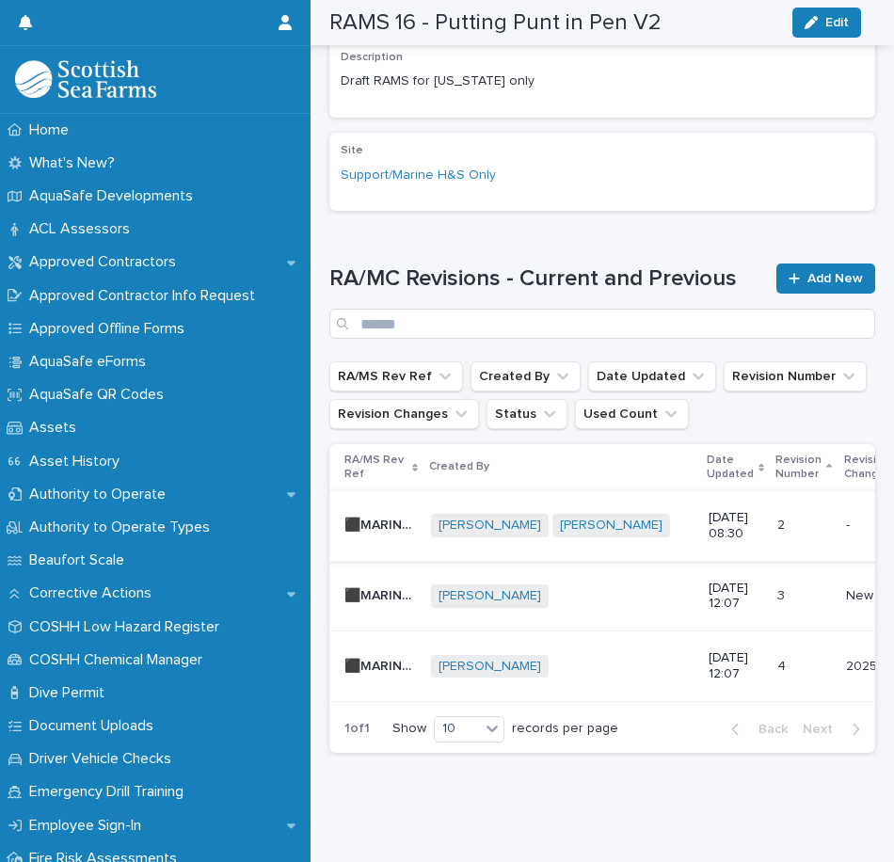
scroll to position [624, 0]
click at [657, 647] on div "[PERSON_NAME] + 0" at bounding box center [562, 666] width 262 height 39
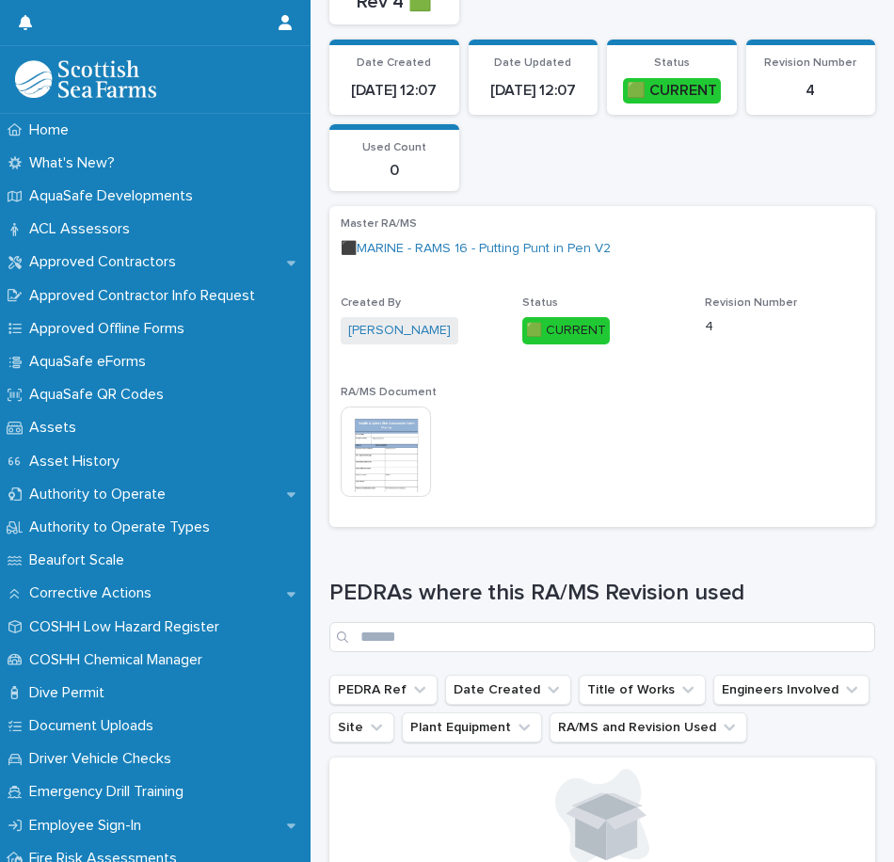
scroll to position [376, 0]
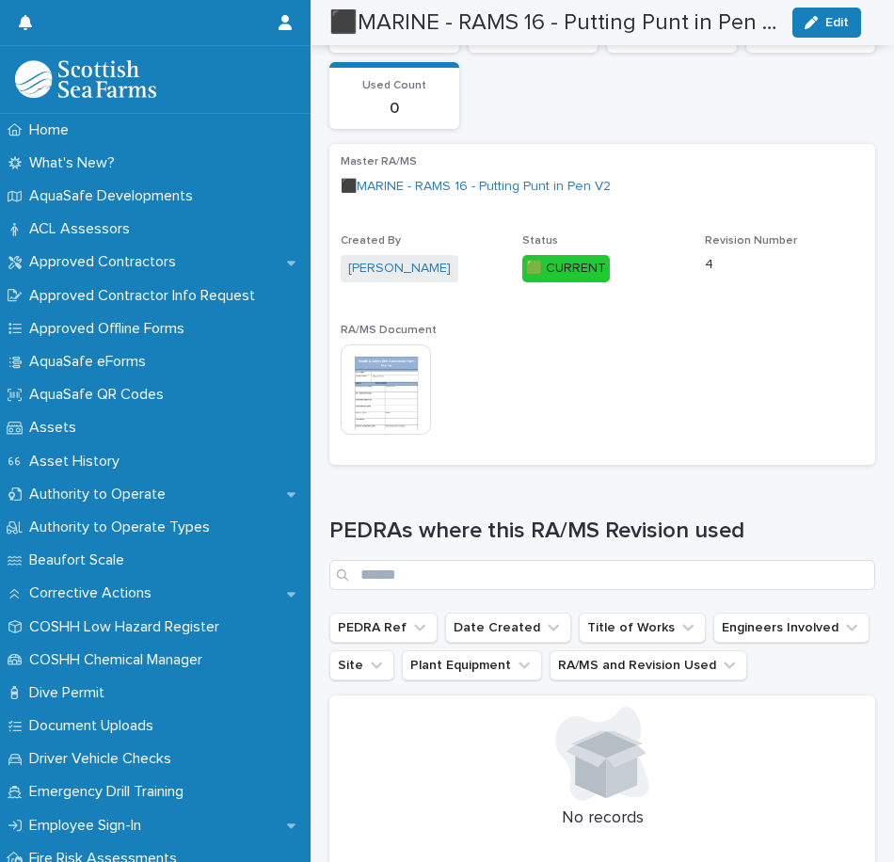
click at [385, 397] on img at bounding box center [386, 389] width 90 height 90
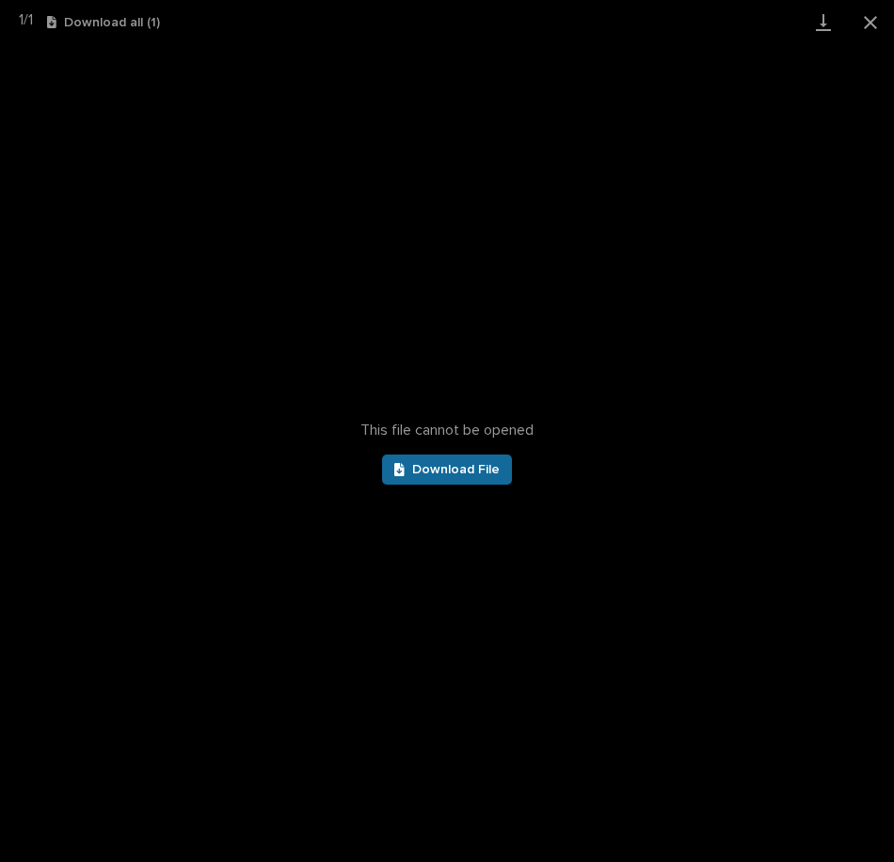
click at [423, 474] on span "Download File" at bounding box center [455, 469] width 87 height 13
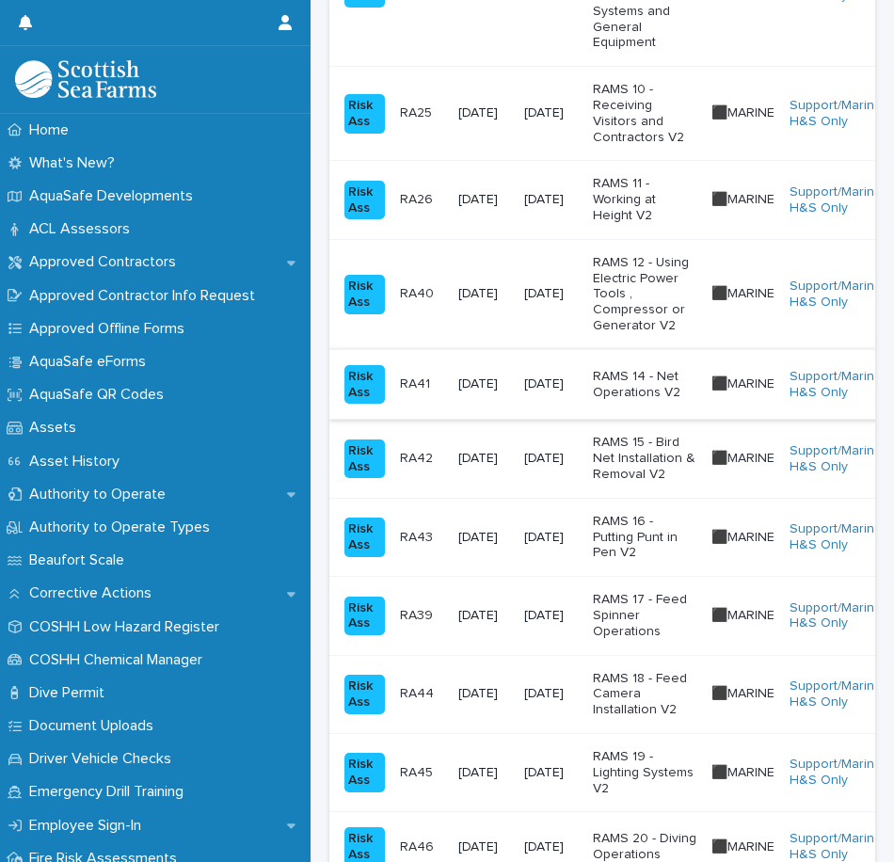
scroll to position [1317, 0]
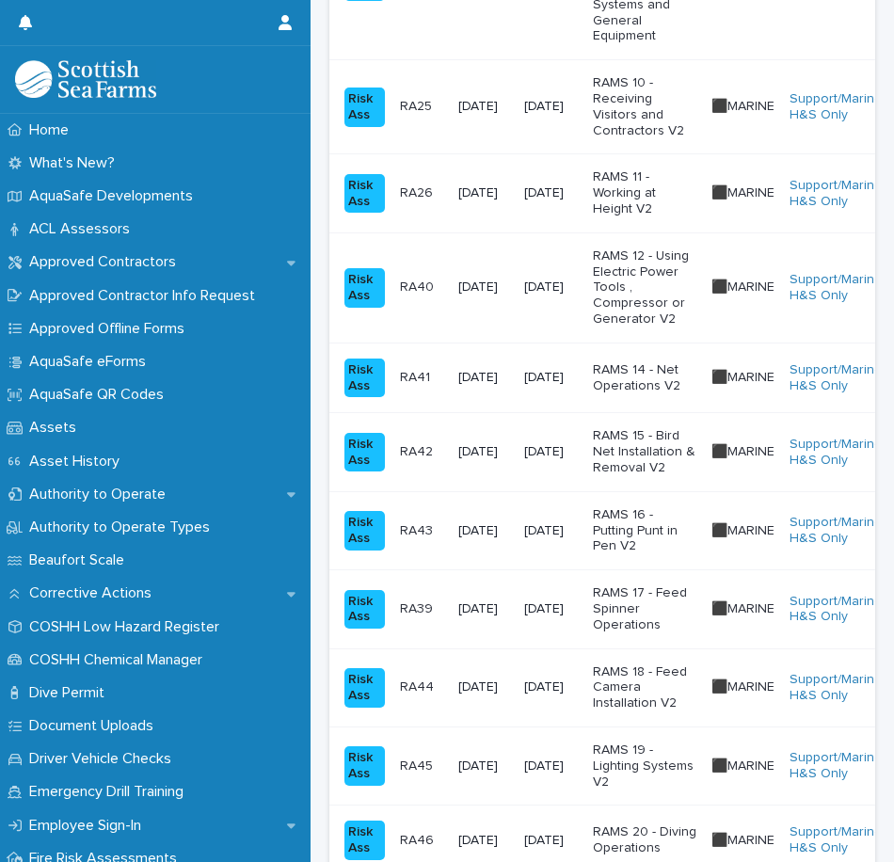
click at [654, 595] on p "RAMS 17 - Feed Spinner Operations" at bounding box center [644, 608] width 103 height 47
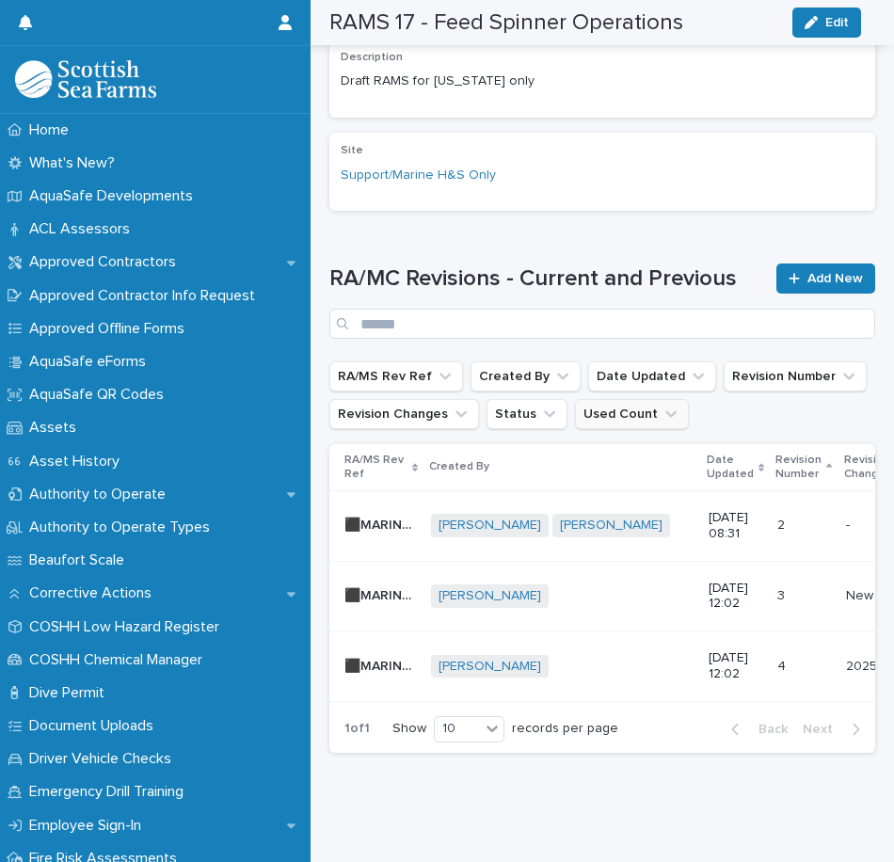
scroll to position [624, 0]
click at [708, 650] on p "[DATE] 12:02" at bounding box center [735, 666] width 54 height 32
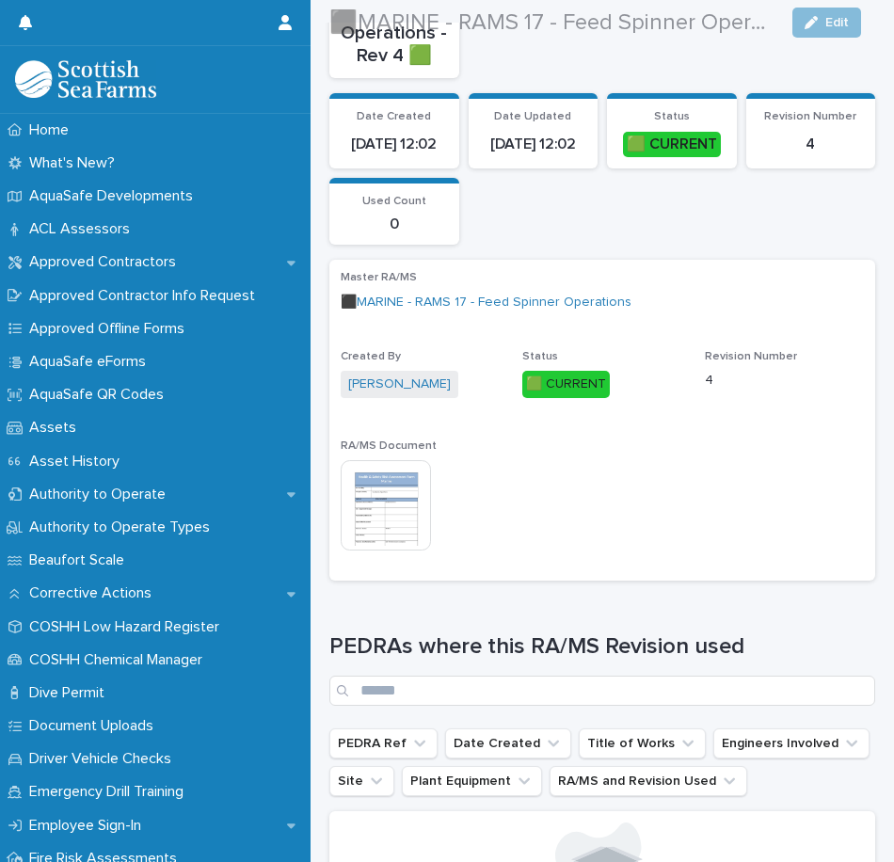
scroll to position [376, 0]
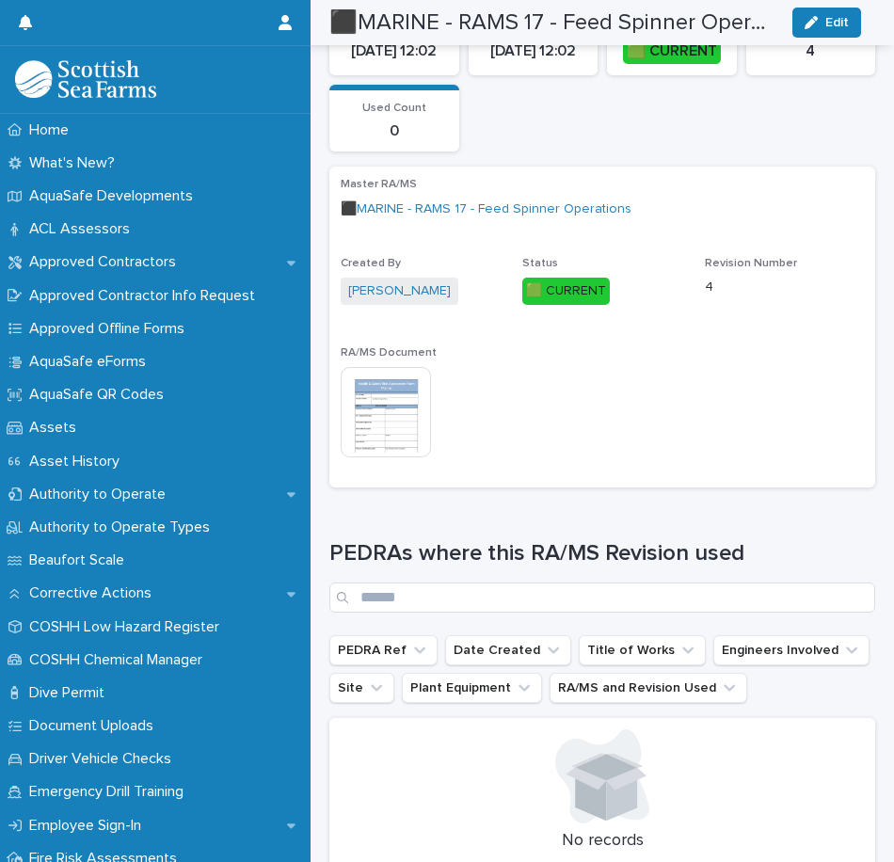
click at [400, 406] on img at bounding box center [386, 412] width 90 height 90
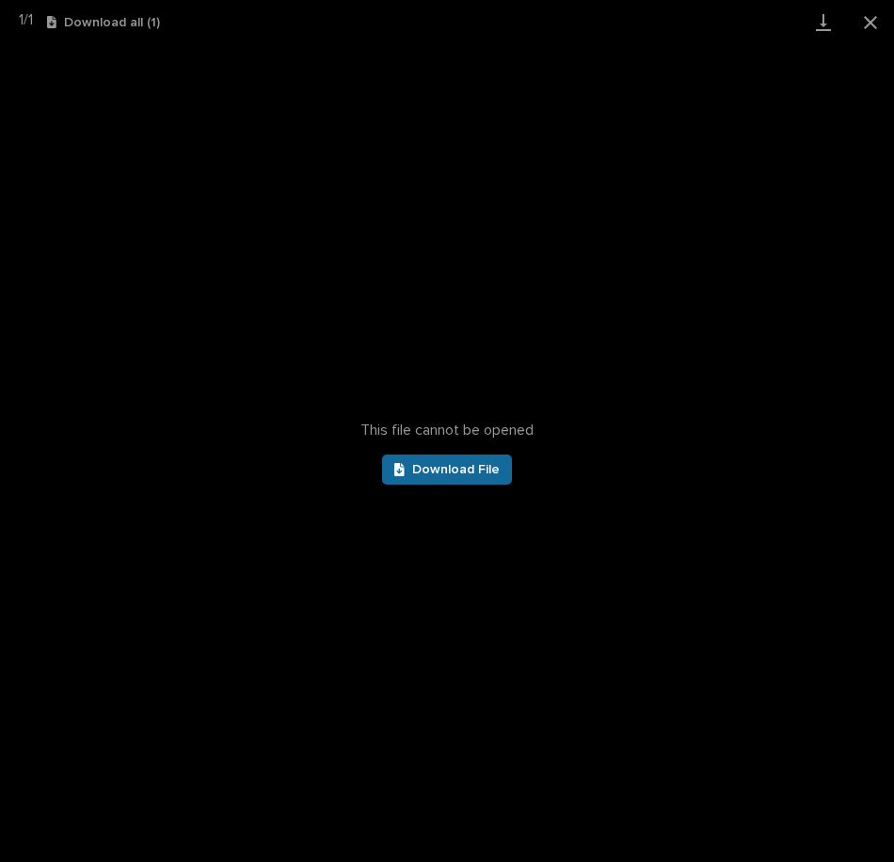
click at [471, 465] on span "Download File" at bounding box center [455, 469] width 87 height 13
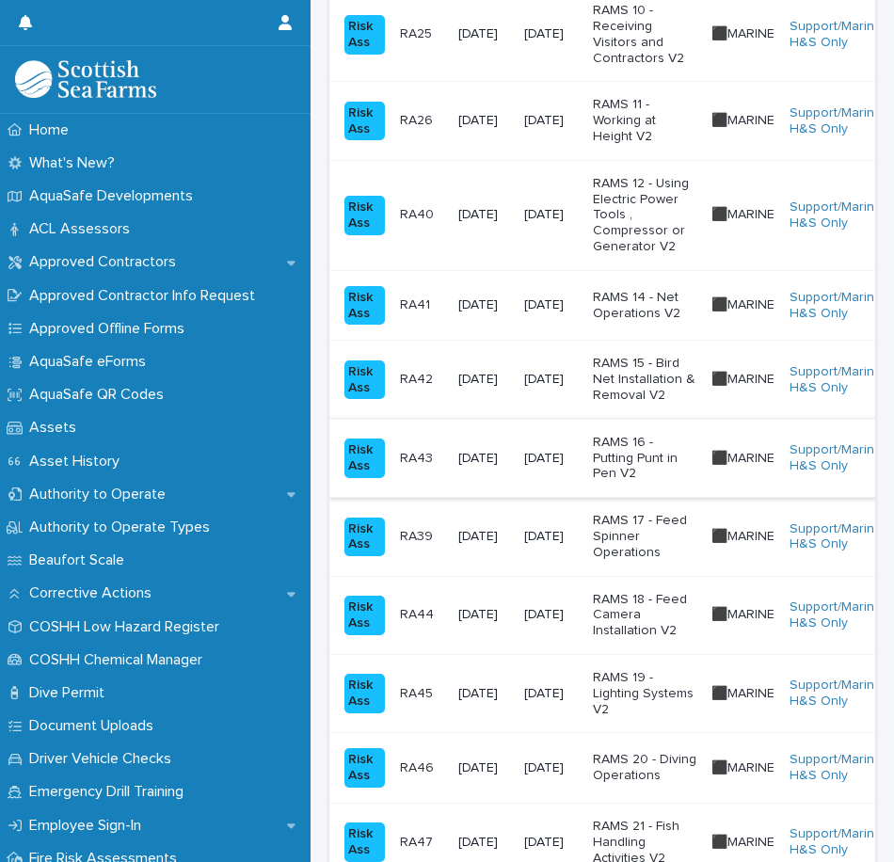
scroll to position [1411, 0]
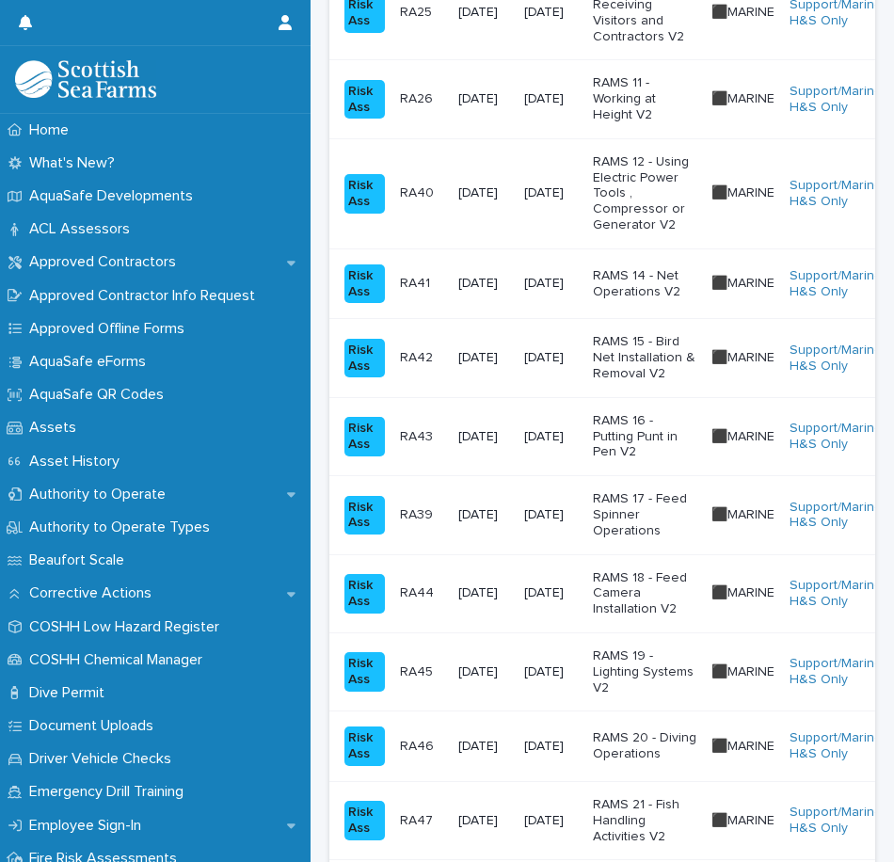
click at [659, 596] on p "RAMS 18 - Feed Camera Installation V2" at bounding box center [644, 593] width 103 height 47
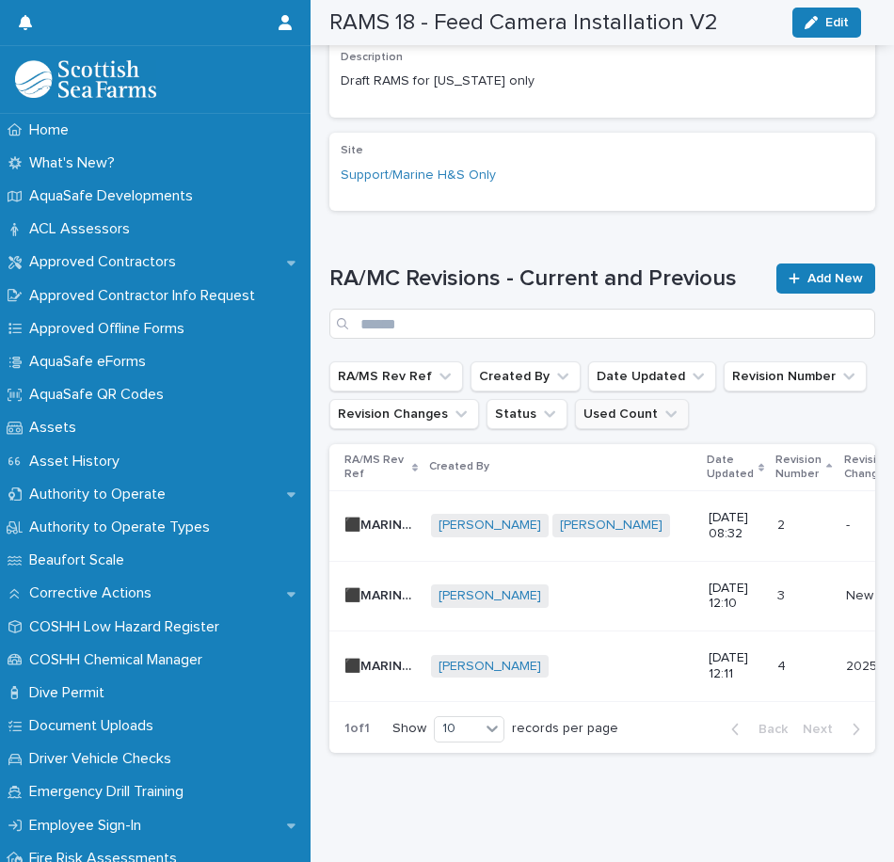
scroll to position [646, 0]
click at [642, 655] on div "[PERSON_NAME] + 0" at bounding box center [562, 667] width 262 height 24
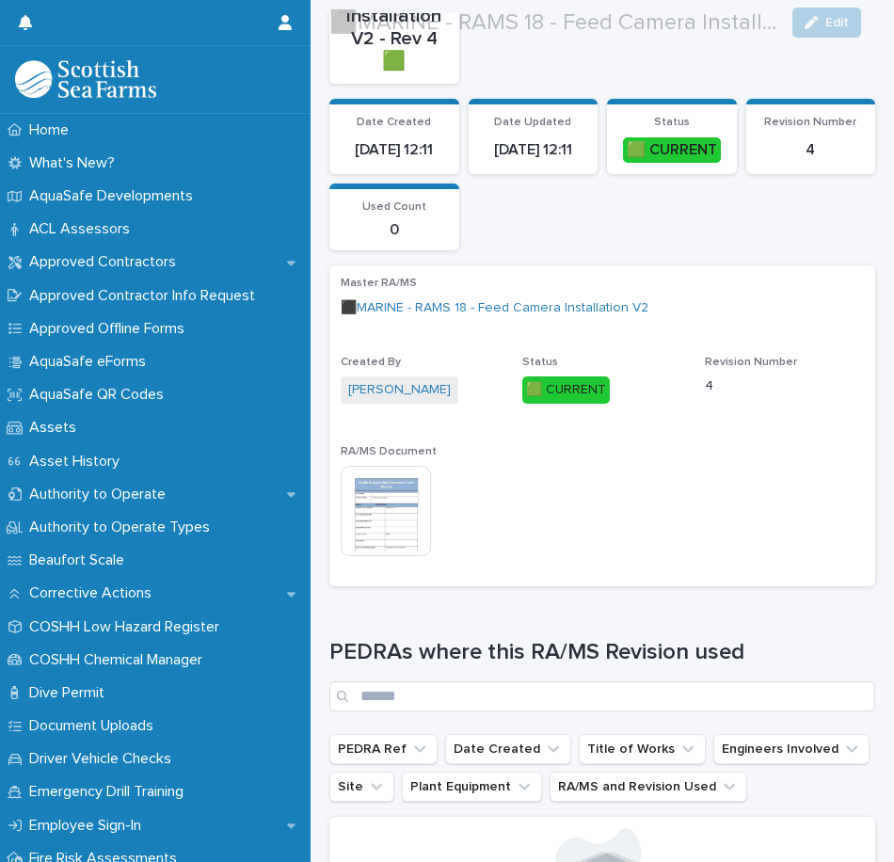
scroll to position [376, 0]
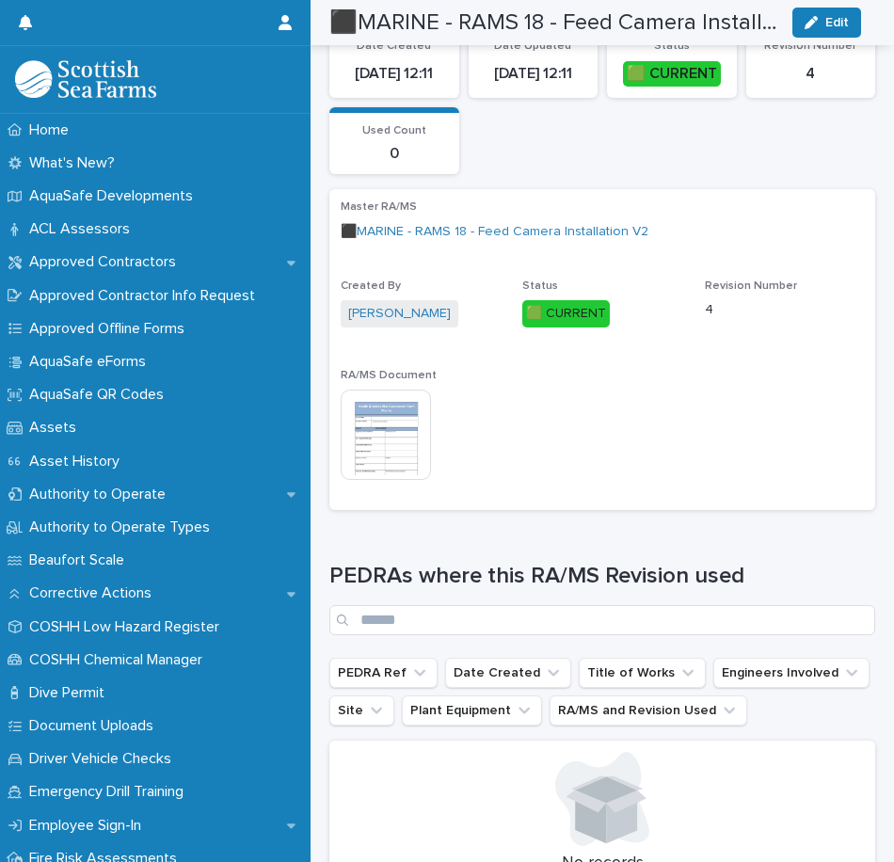
click at [396, 414] on img at bounding box center [386, 434] width 90 height 90
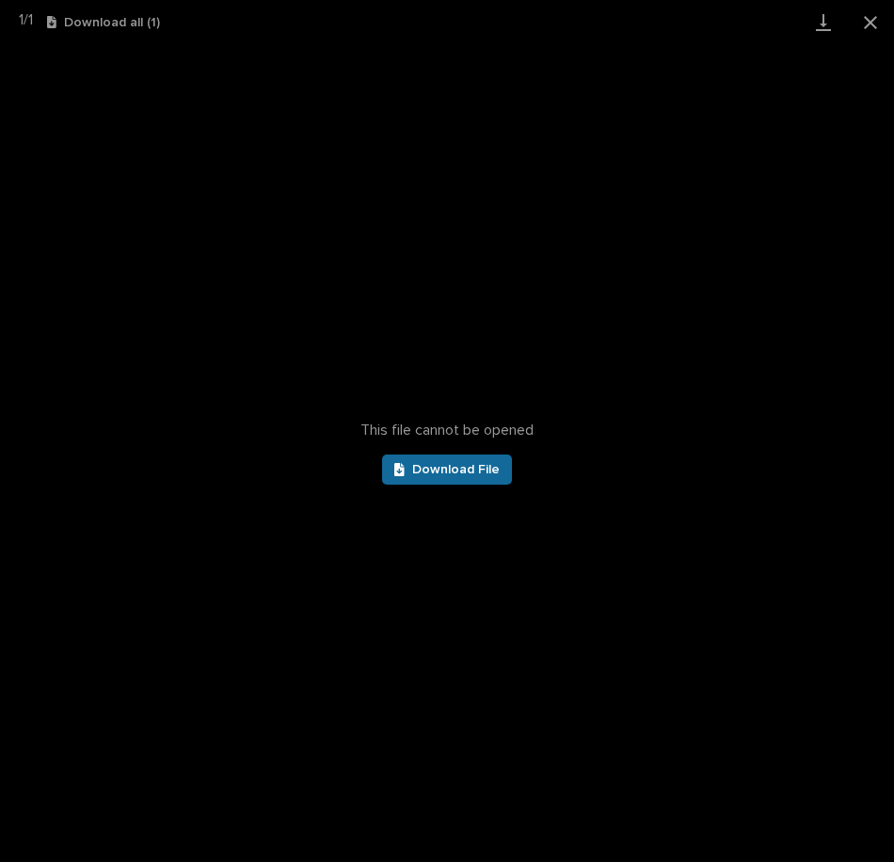
click at [463, 463] on span "Download File" at bounding box center [455, 469] width 87 height 13
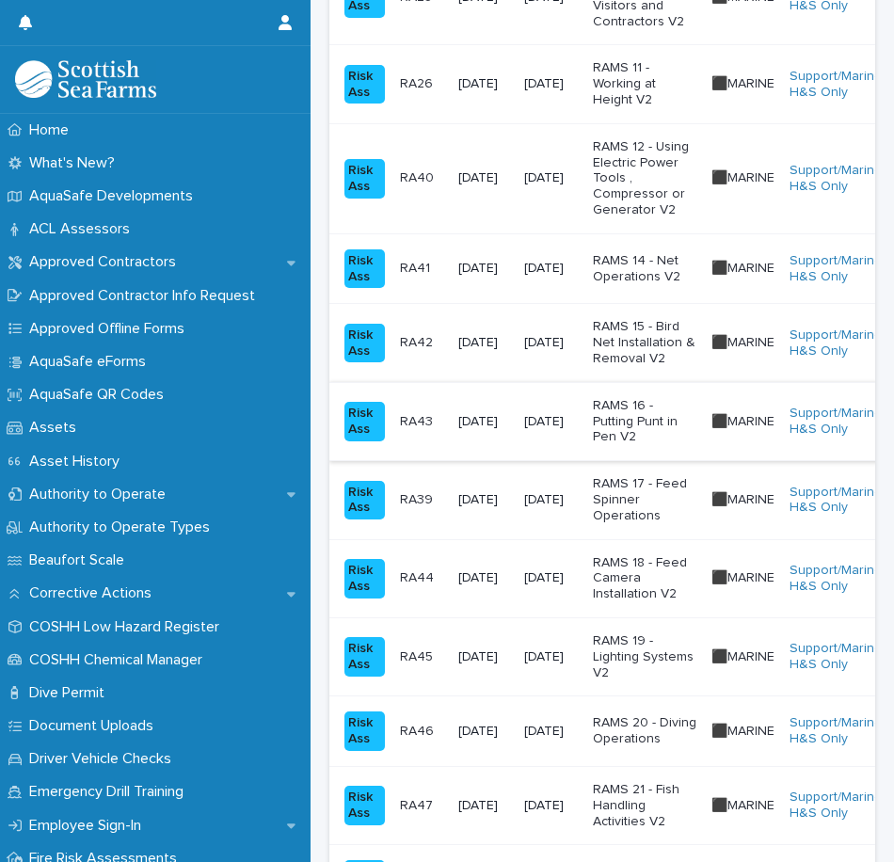
scroll to position [1505, 0]
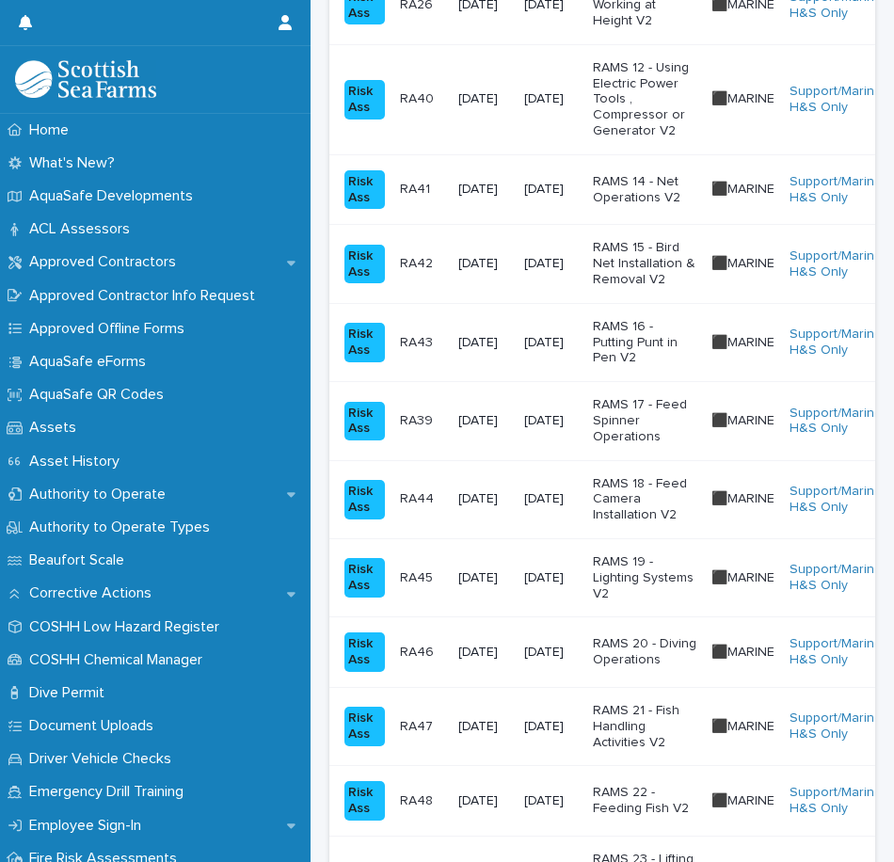
click at [660, 571] on p "RAMS 19 - Lighting Systems V2" at bounding box center [644, 577] width 103 height 47
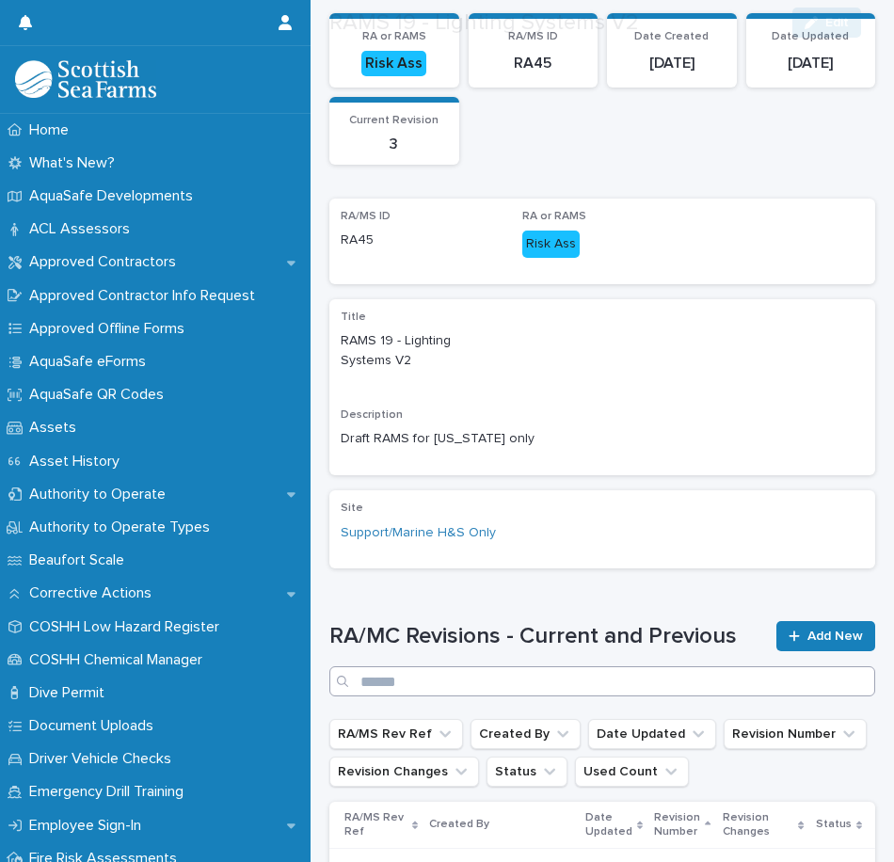
scroll to position [564, 0]
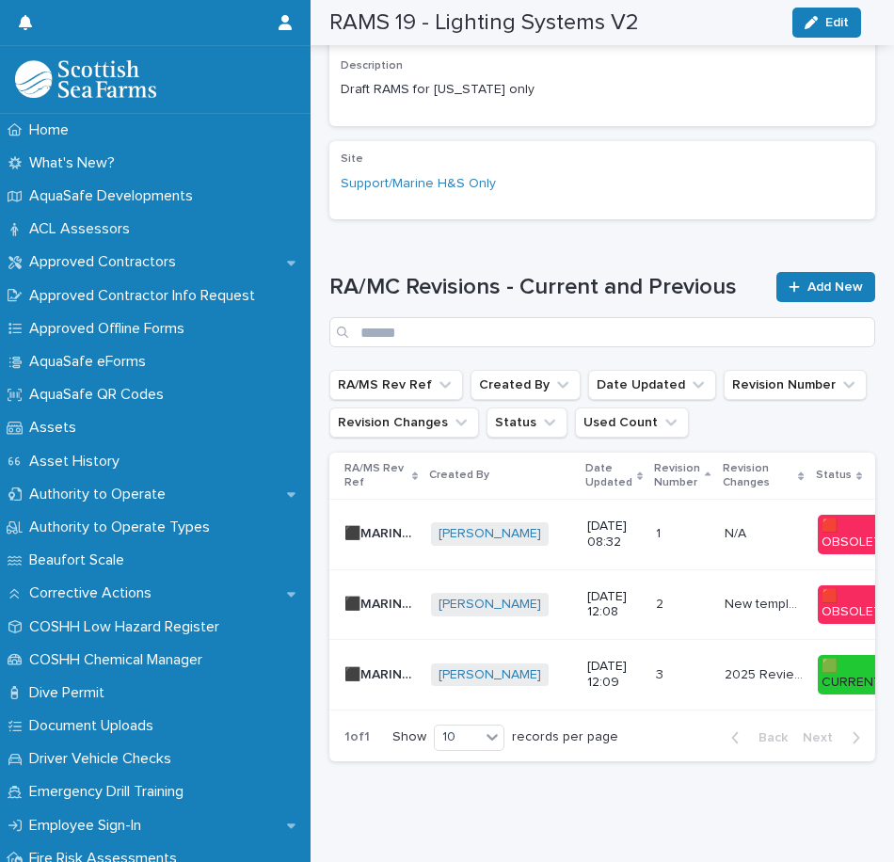
click at [680, 670] on p at bounding box center [682, 675] width 53 height 16
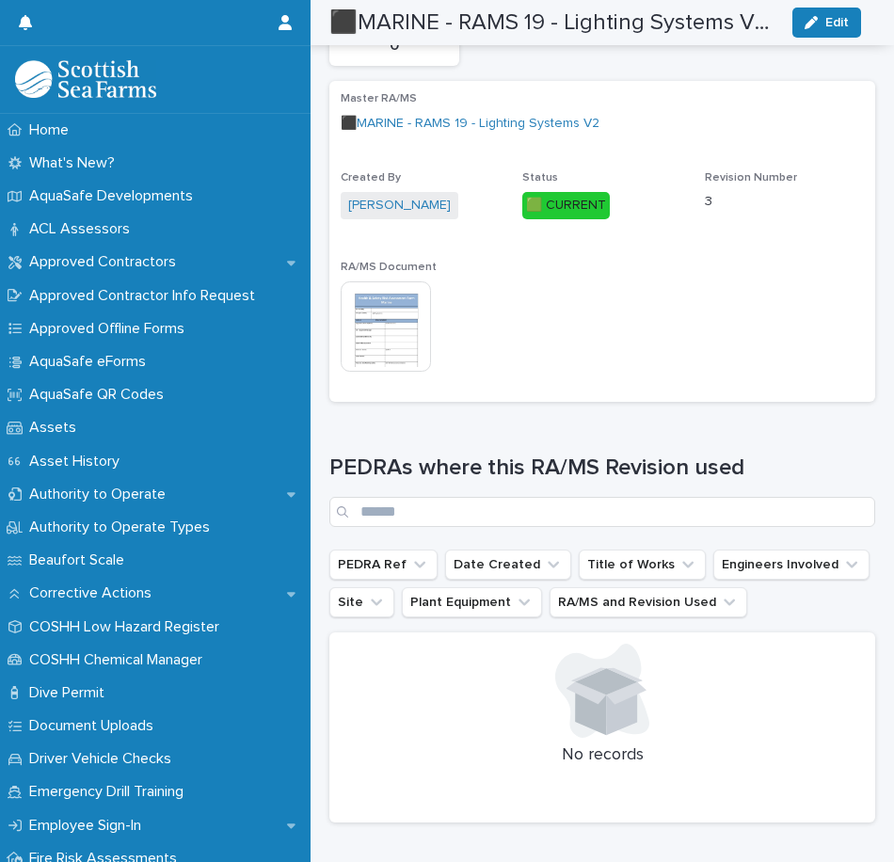
scroll to position [470, 0]
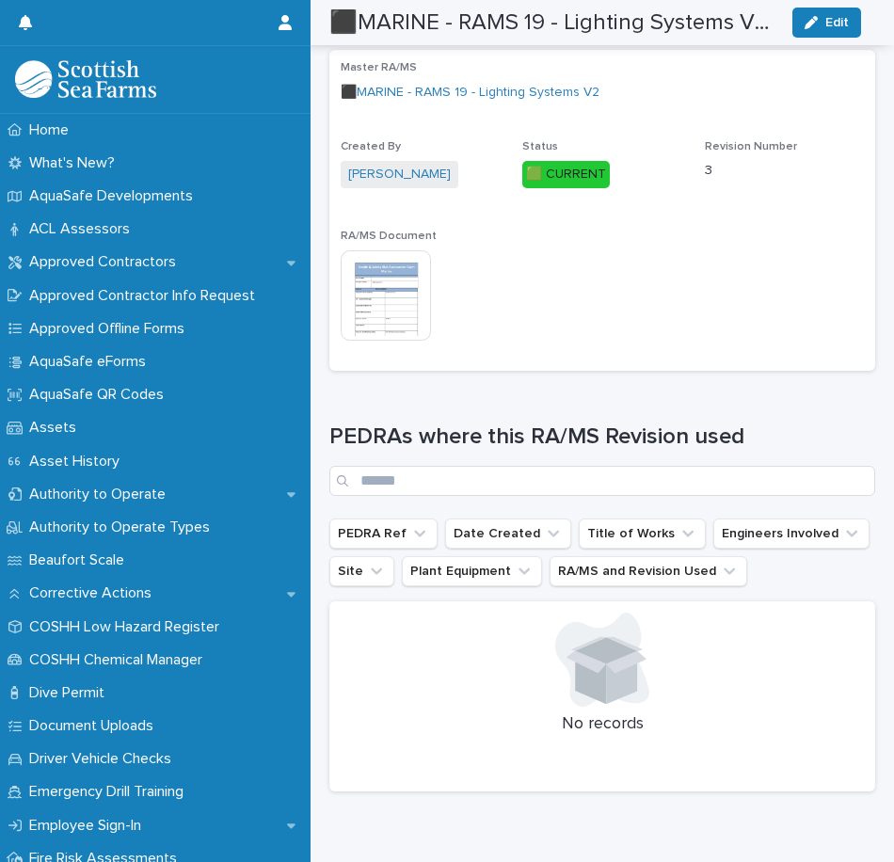
click at [361, 303] on img at bounding box center [386, 295] width 90 height 90
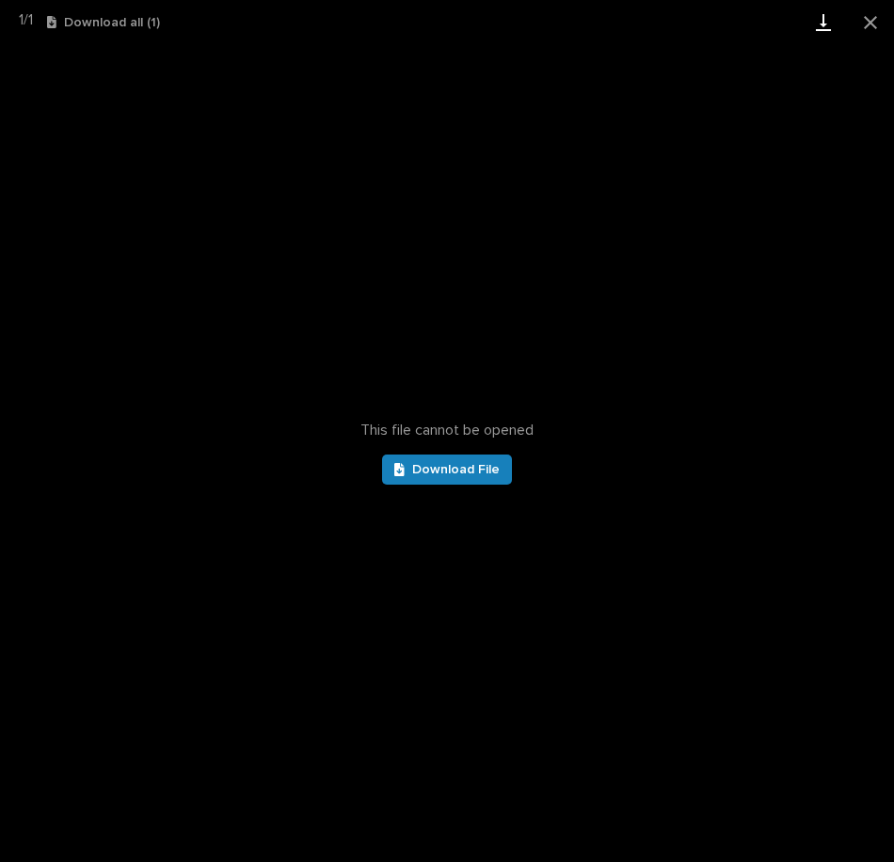
click at [818, 20] on link "Download" at bounding box center [823, 22] width 47 height 44
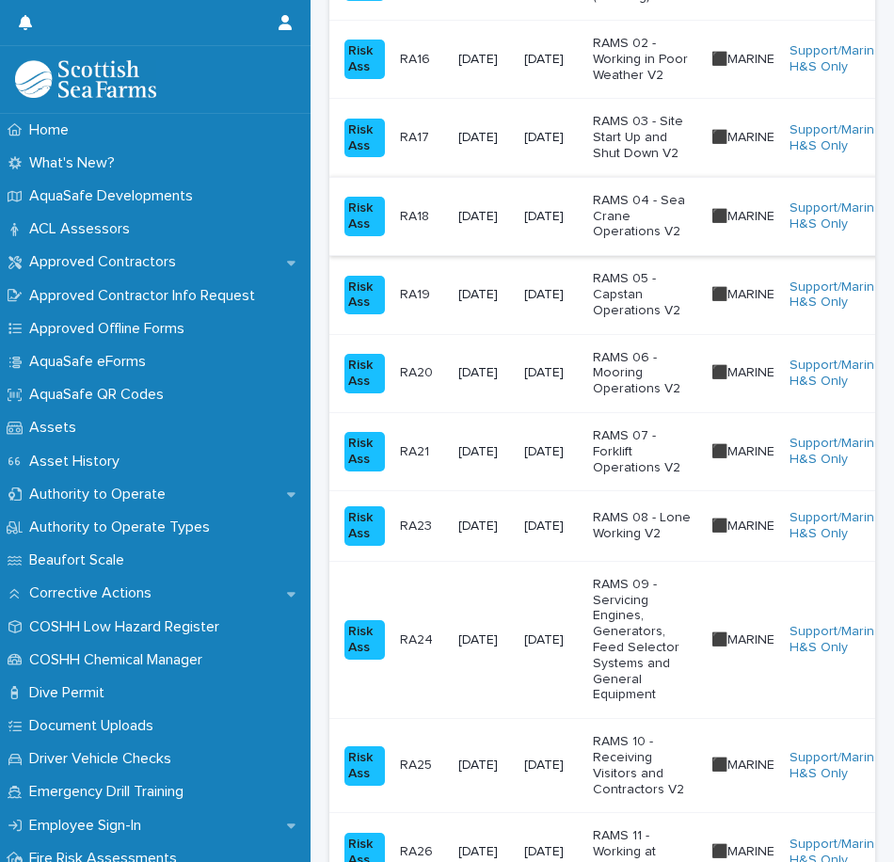
scroll to position [1317, 0]
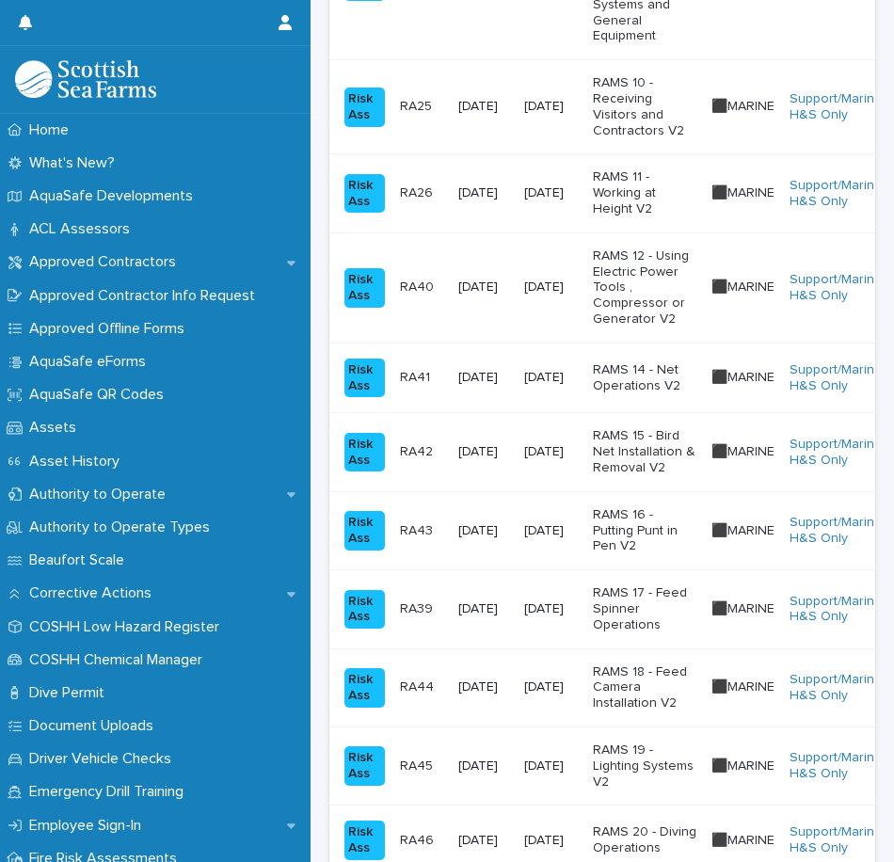
click at [647, 836] on p "RAMS 20 - Diving Operations" at bounding box center [644, 840] width 103 height 32
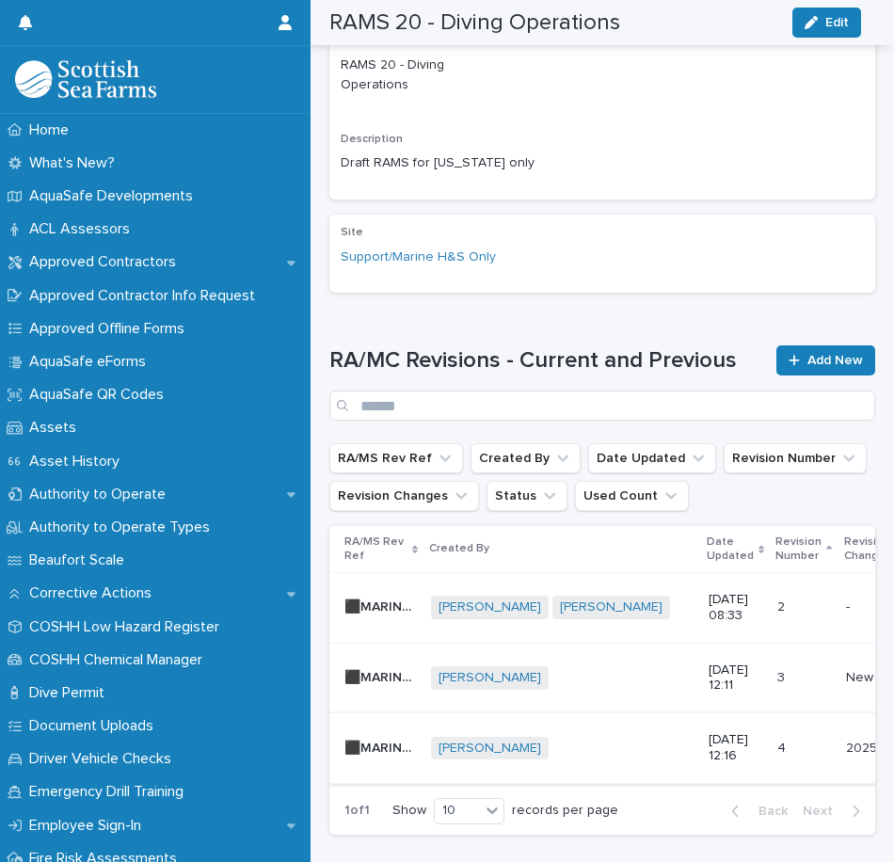
scroll to position [601, 0]
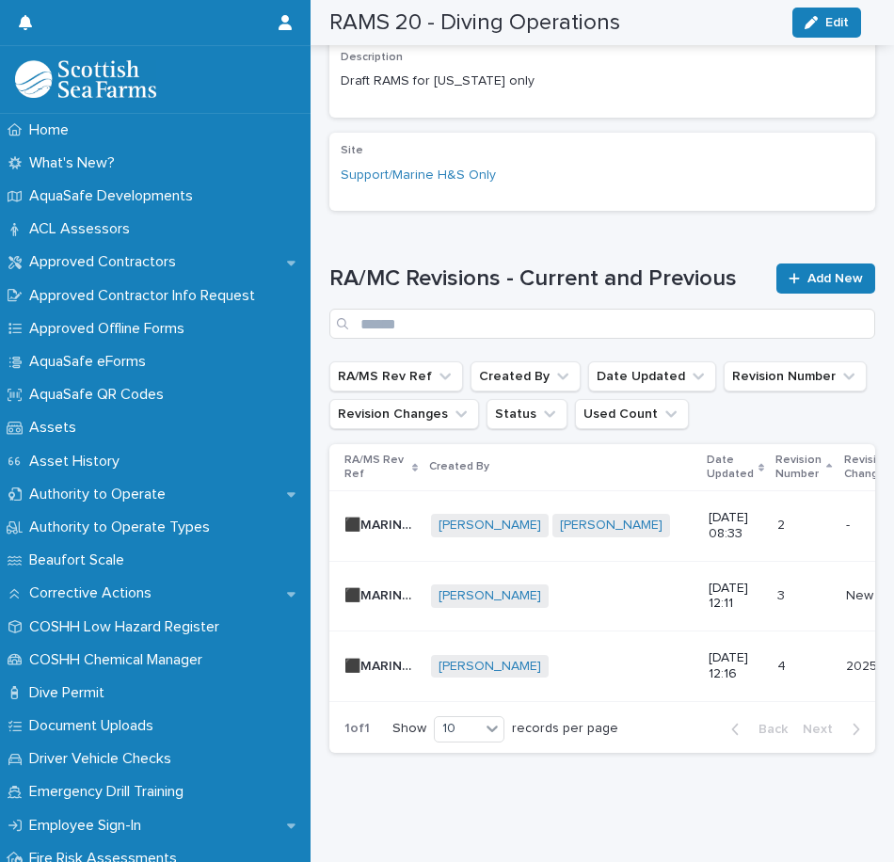
click at [614, 655] on div "[PERSON_NAME] + 0" at bounding box center [562, 667] width 262 height 24
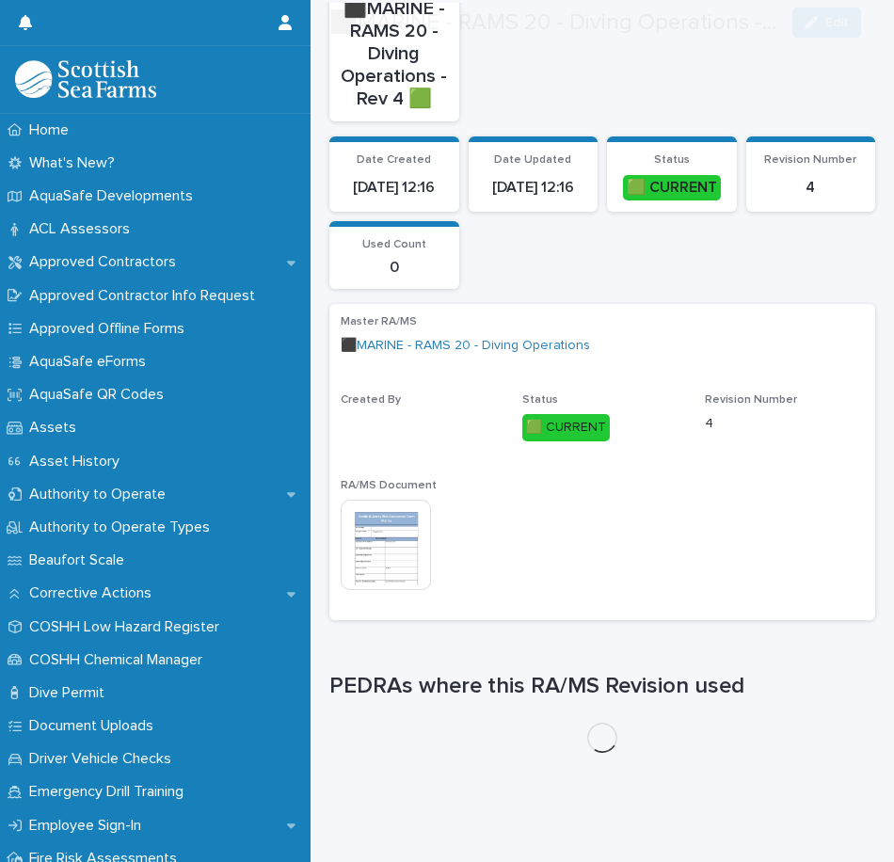
scroll to position [377, 0]
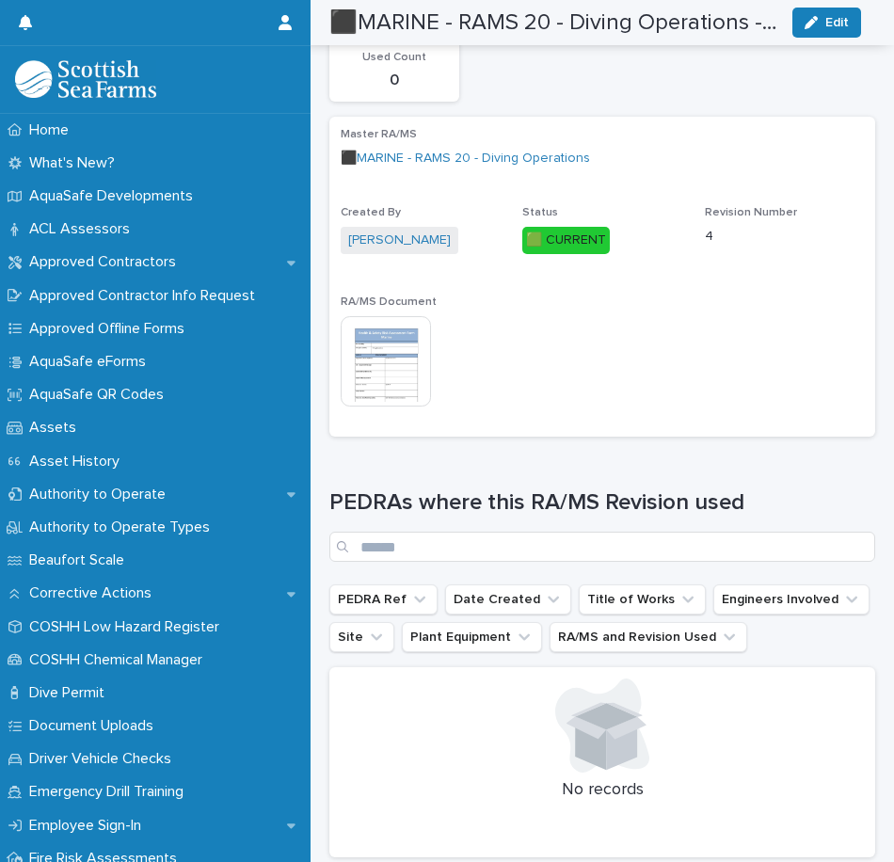
click at [395, 404] on img at bounding box center [386, 361] width 90 height 90
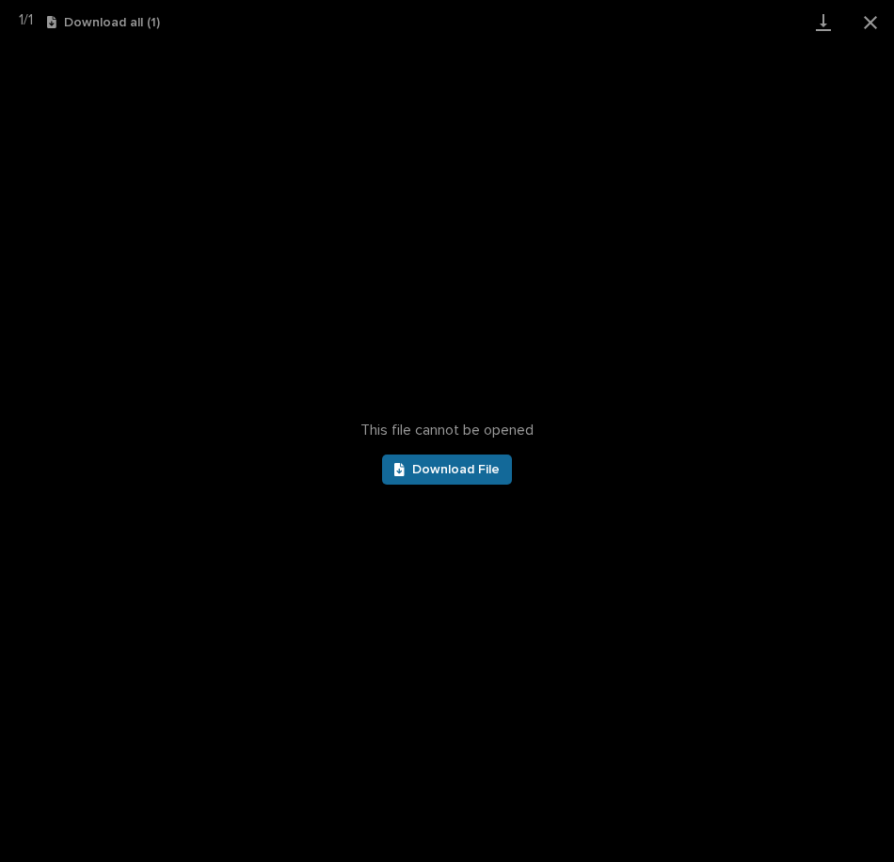
click at [463, 481] on link "Download File" at bounding box center [447, 469] width 130 height 30
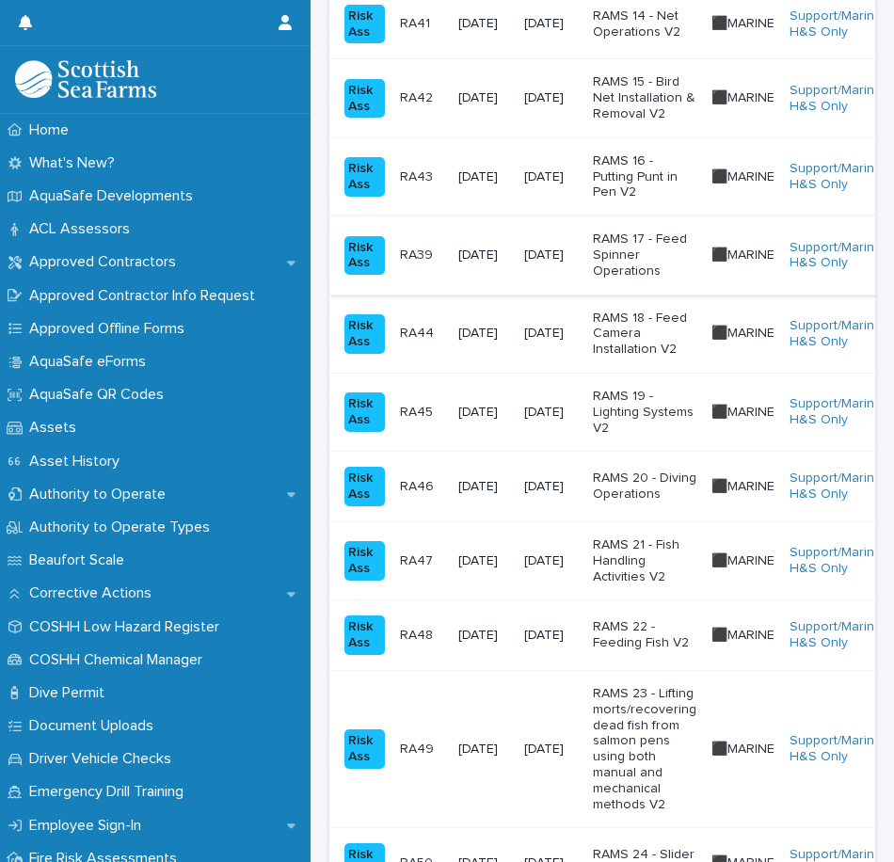
scroll to position [1693, 0]
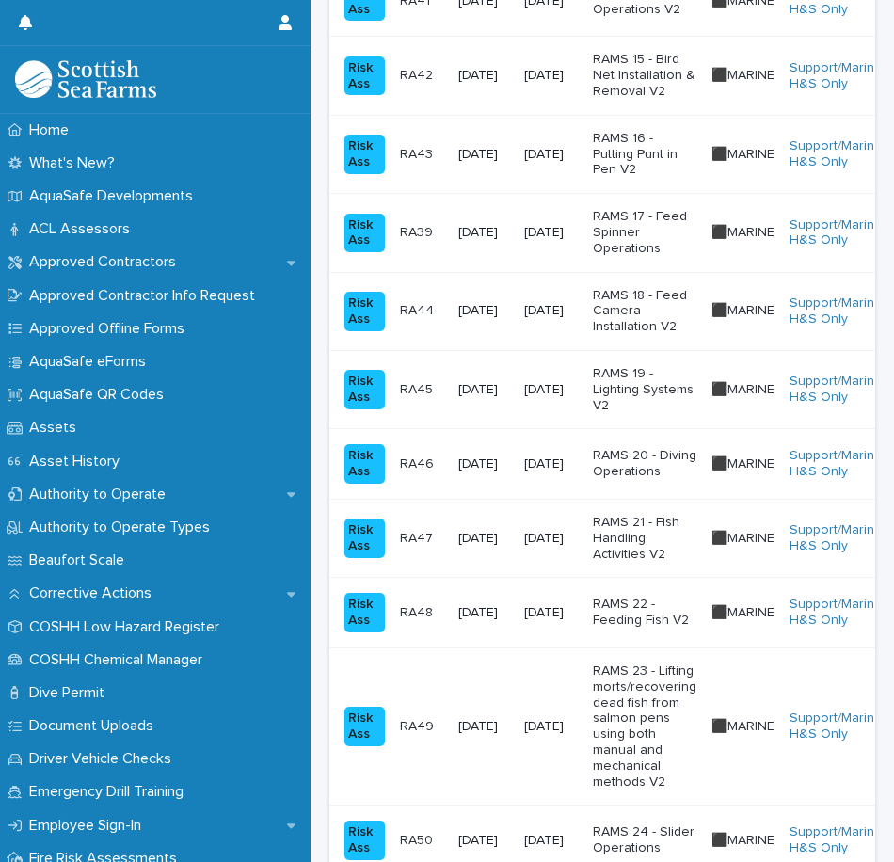
click at [635, 532] on p "RAMS 21 - Fish Handling Activities V2" at bounding box center [644, 538] width 103 height 47
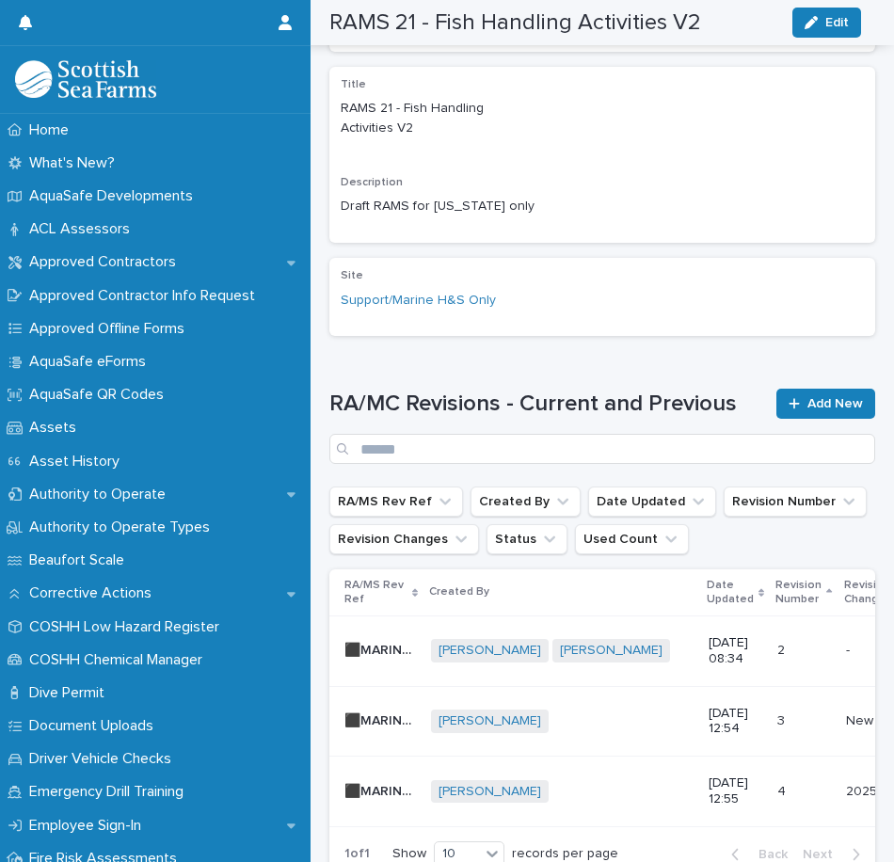
scroll to position [646, 0]
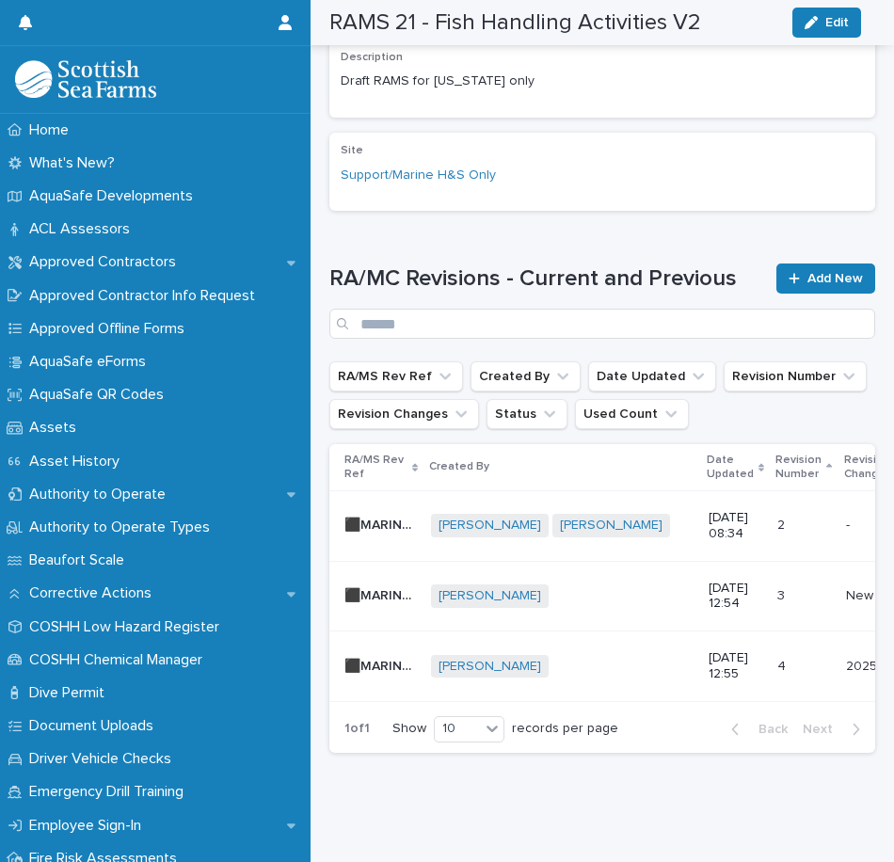
click at [708, 650] on p "[DATE] 12:55" at bounding box center [735, 666] width 54 height 32
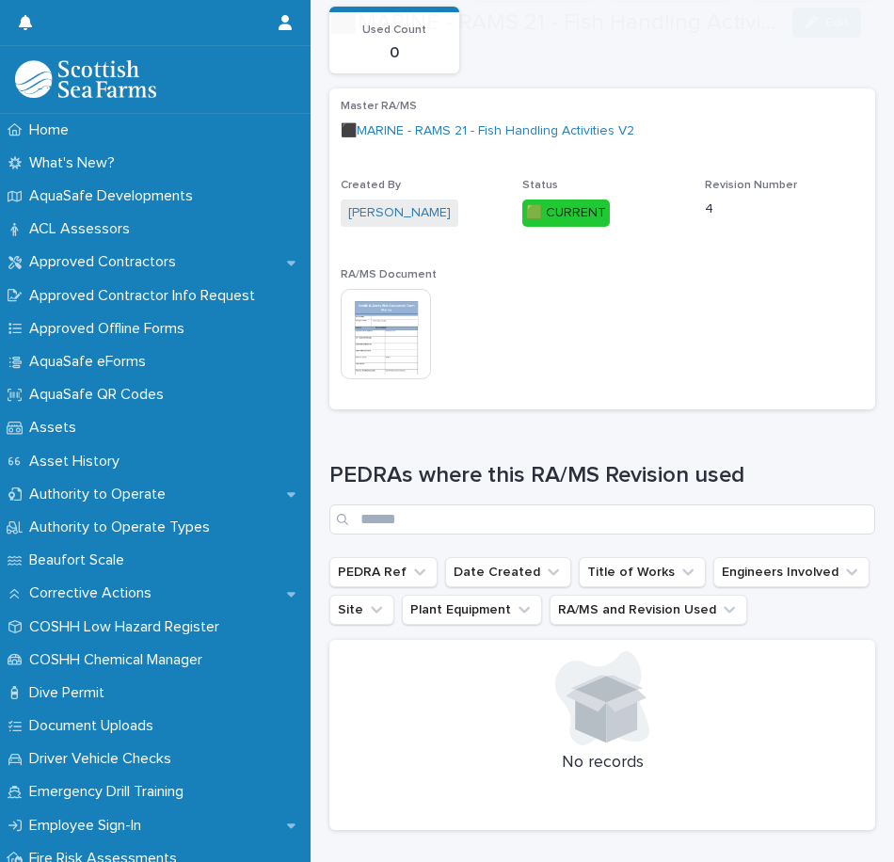
scroll to position [470, 0]
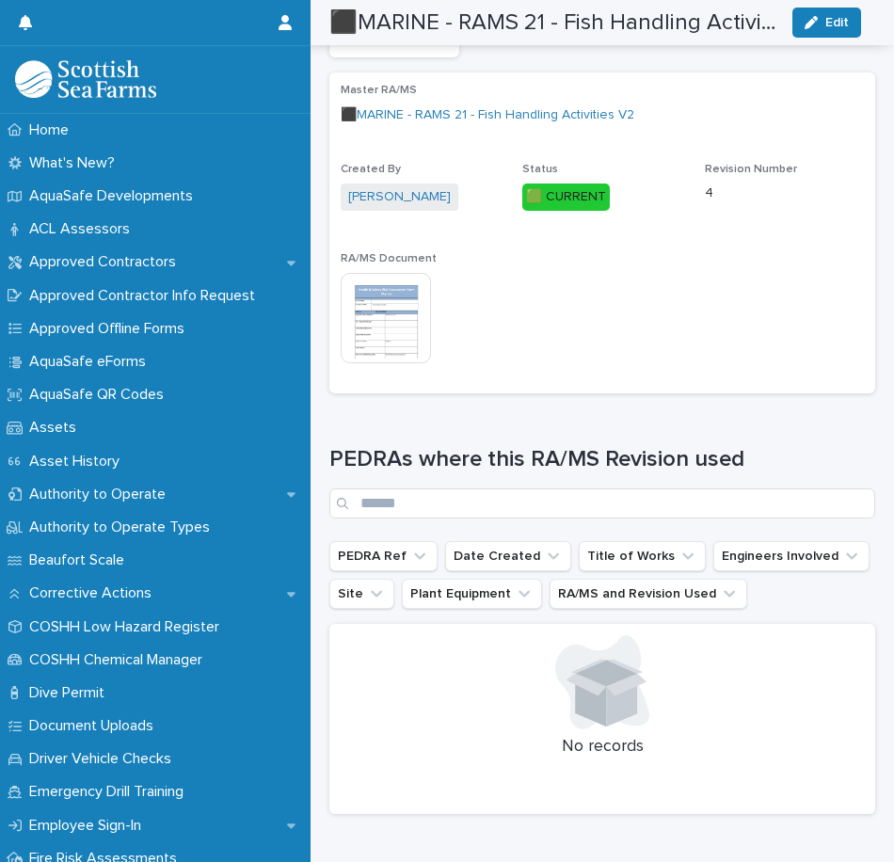
click at [373, 358] on img at bounding box center [386, 318] width 90 height 90
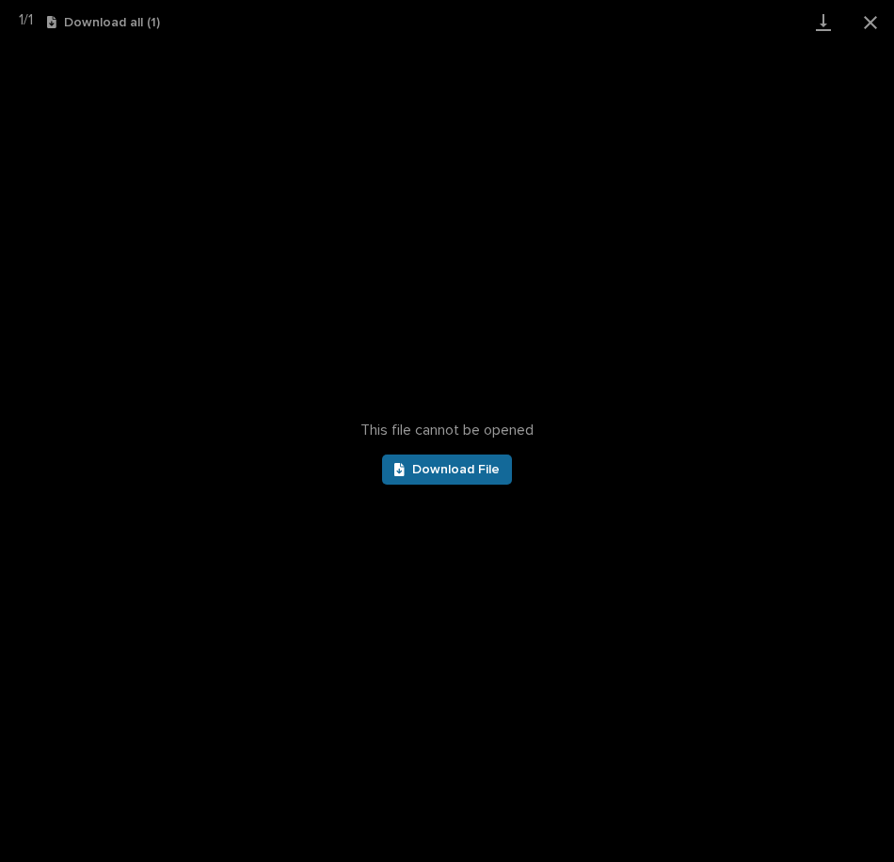
click at [477, 464] on span "Download File" at bounding box center [455, 469] width 87 height 13
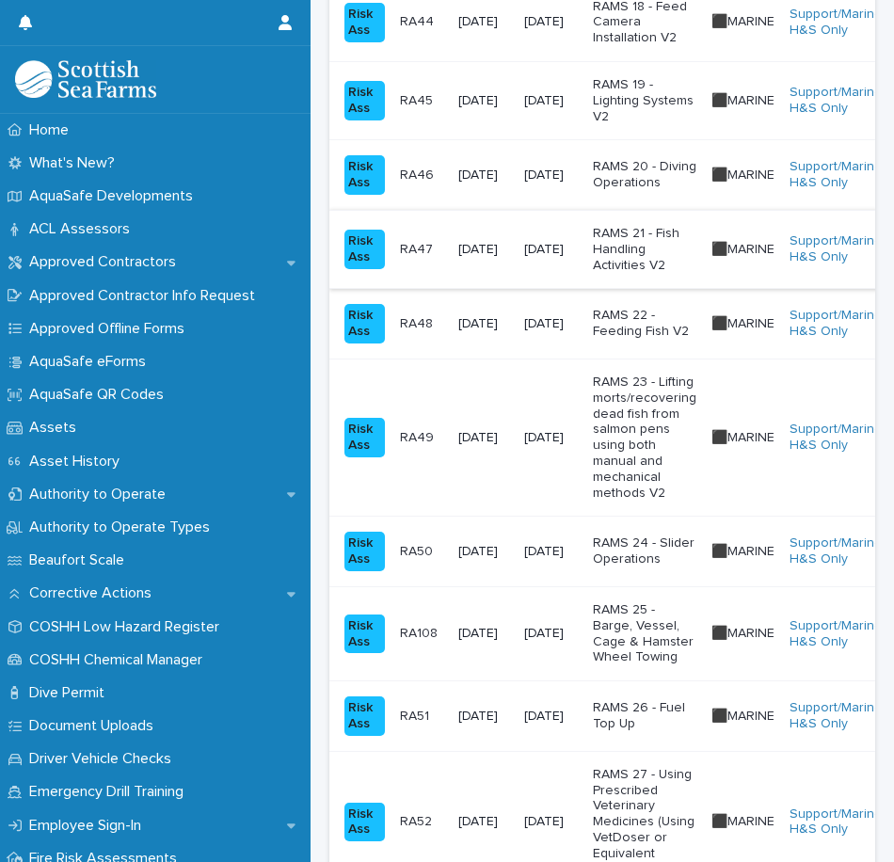
scroll to position [1976, 0]
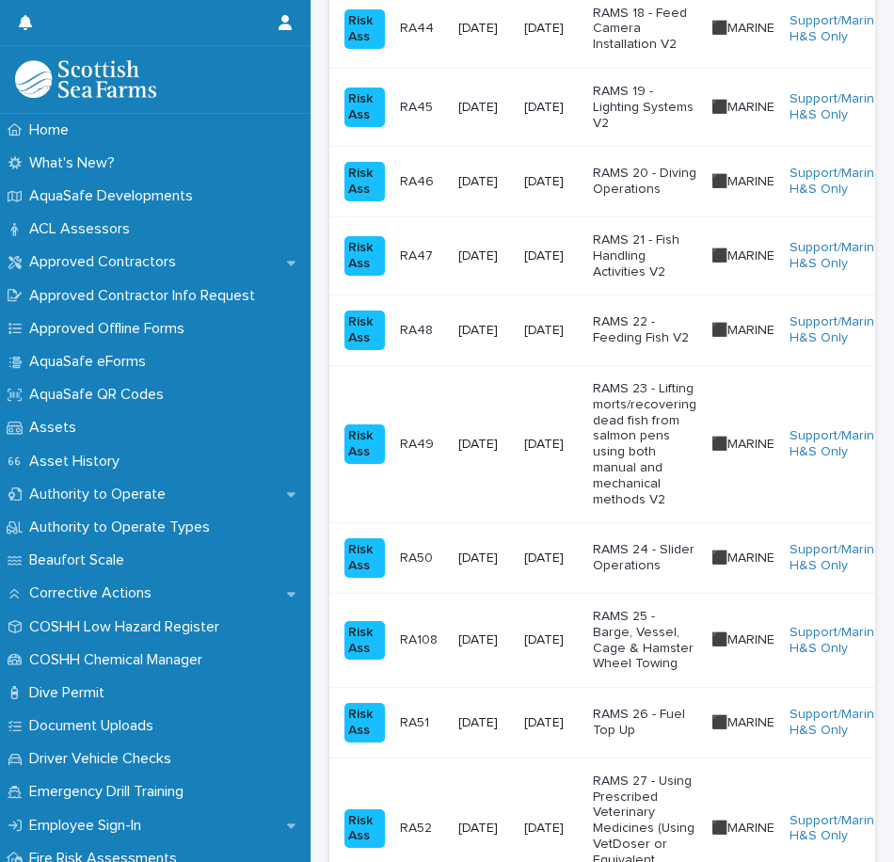
click at [653, 326] on p "RAMS 22 - Feeding Fish V2" at bounding box center [644, 330] width 103 height 32
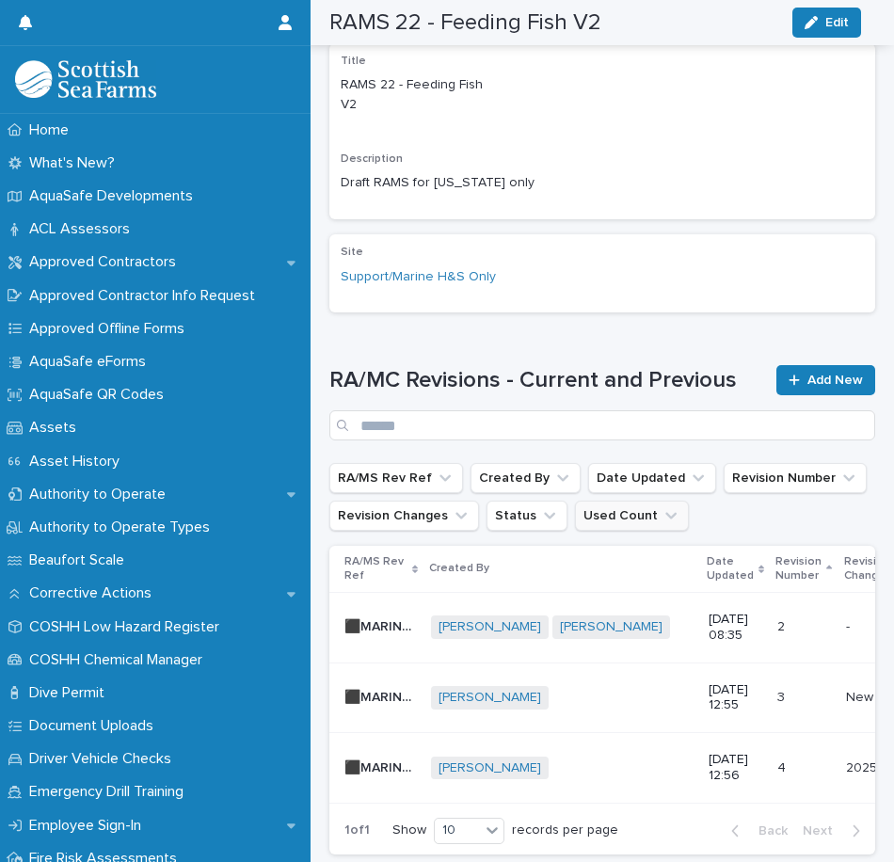
scroll to position [601, 0]
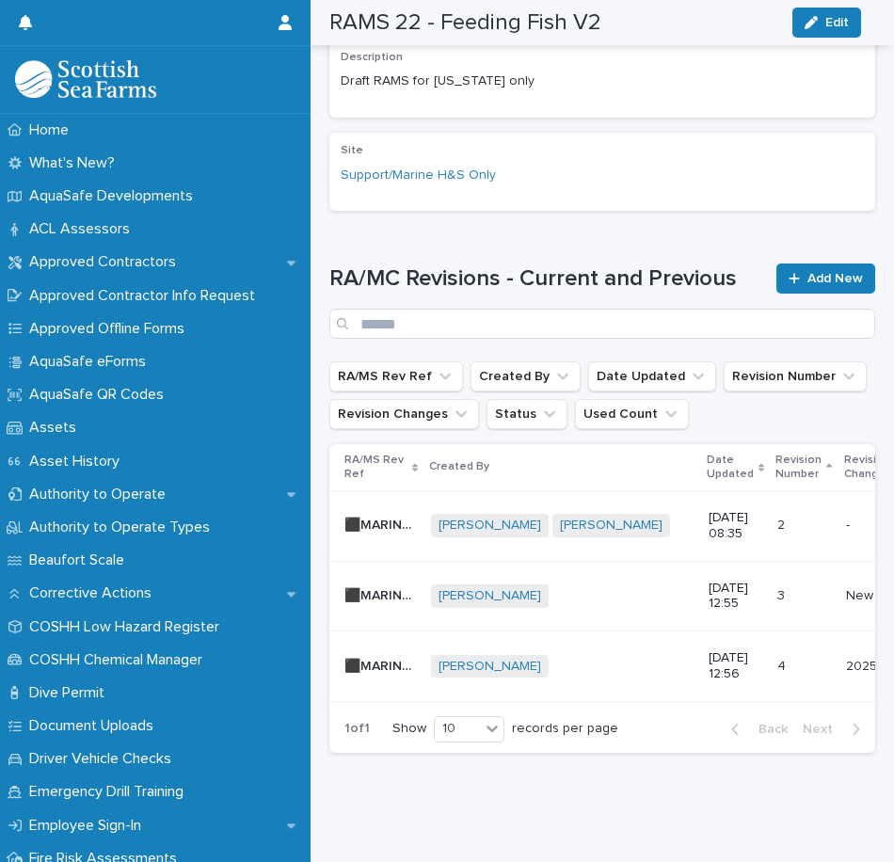
click at [708, 650] on p "[DATE] 12:56" at bounding box center [735, 666] width 54 height 32
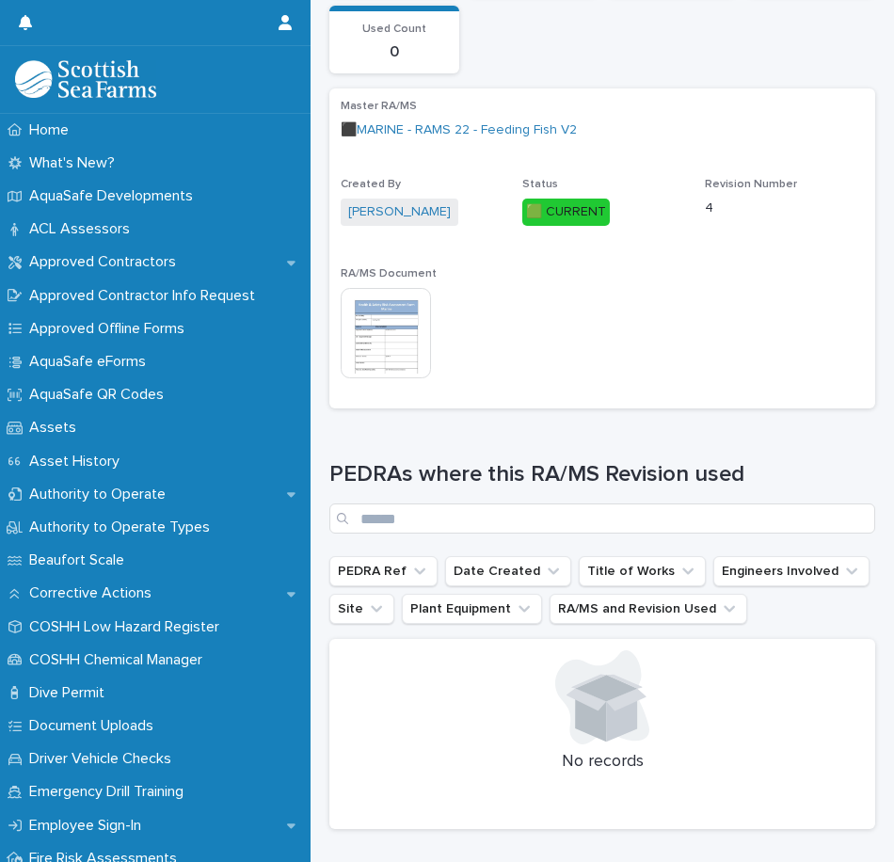
scroll to position [470, 0]
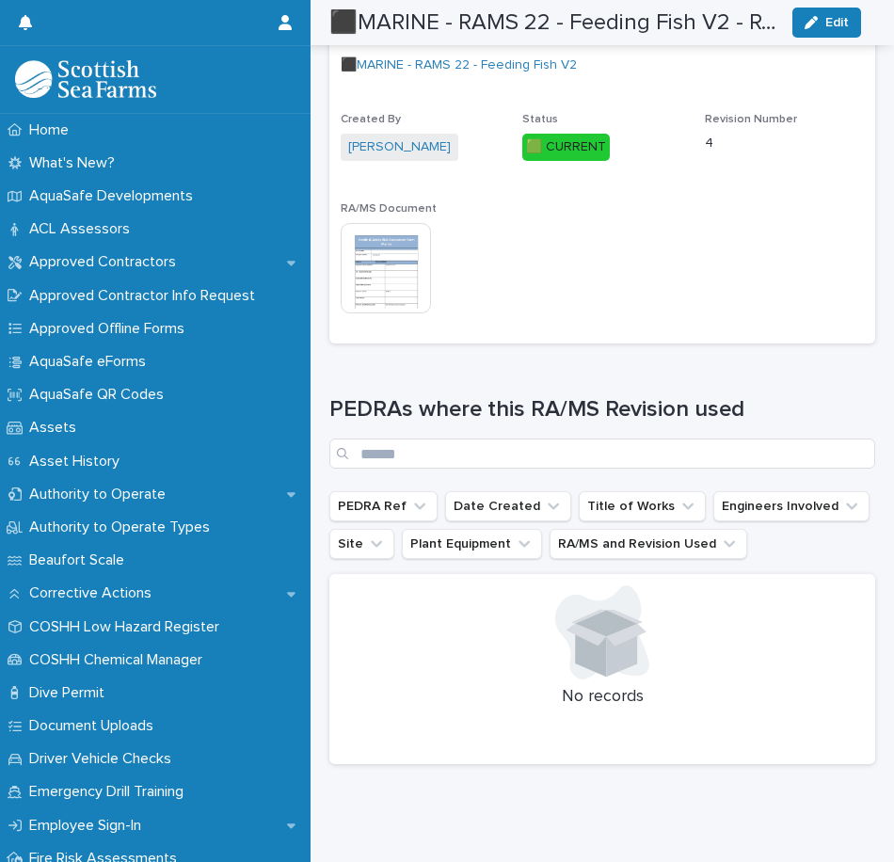
click at [391, 302] on img at bounding box center [386, 268] width 90 height 90
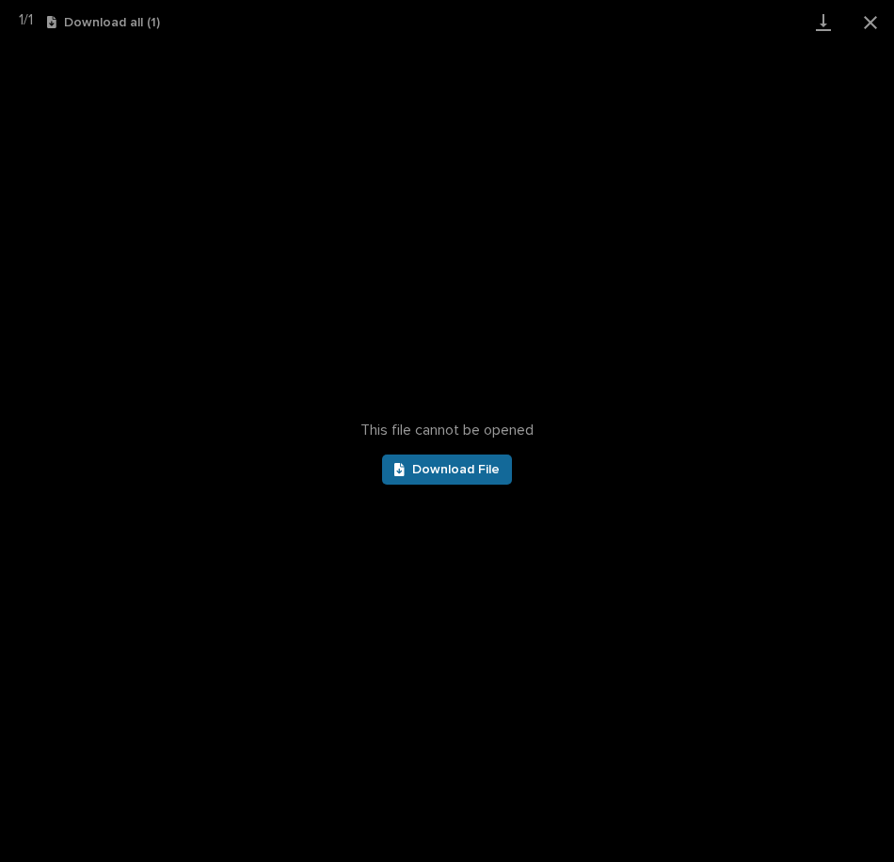
click at [446, 461] on link "Download File" at bounding box center [447, 469] width 130 height 30
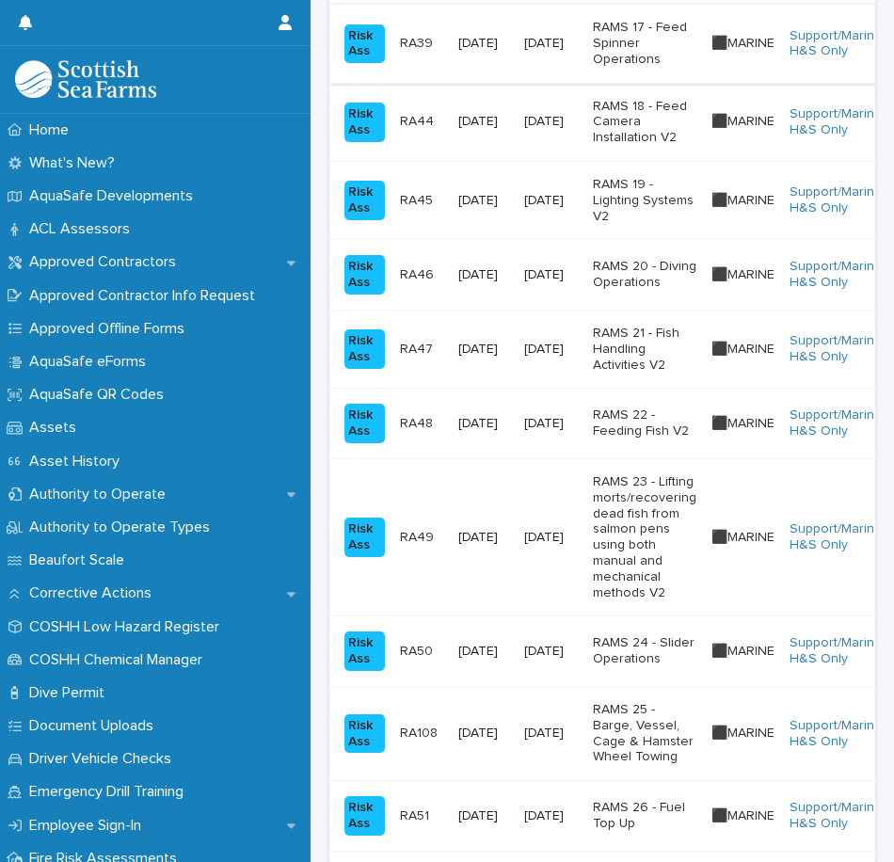
scroll to position [1976, 0]
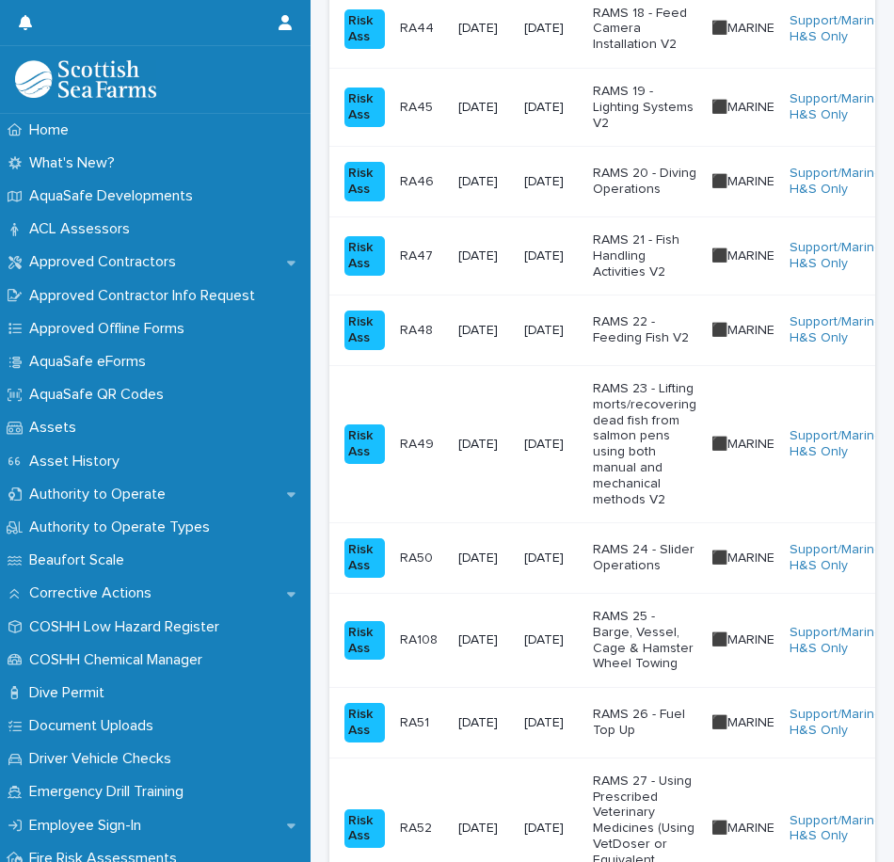
click at [662, 472] on p "RAMS 23 - Lifting morts/recovering dead fish from salmon pens using both manual…" at bounding box center [644, 444] width 103 height 126
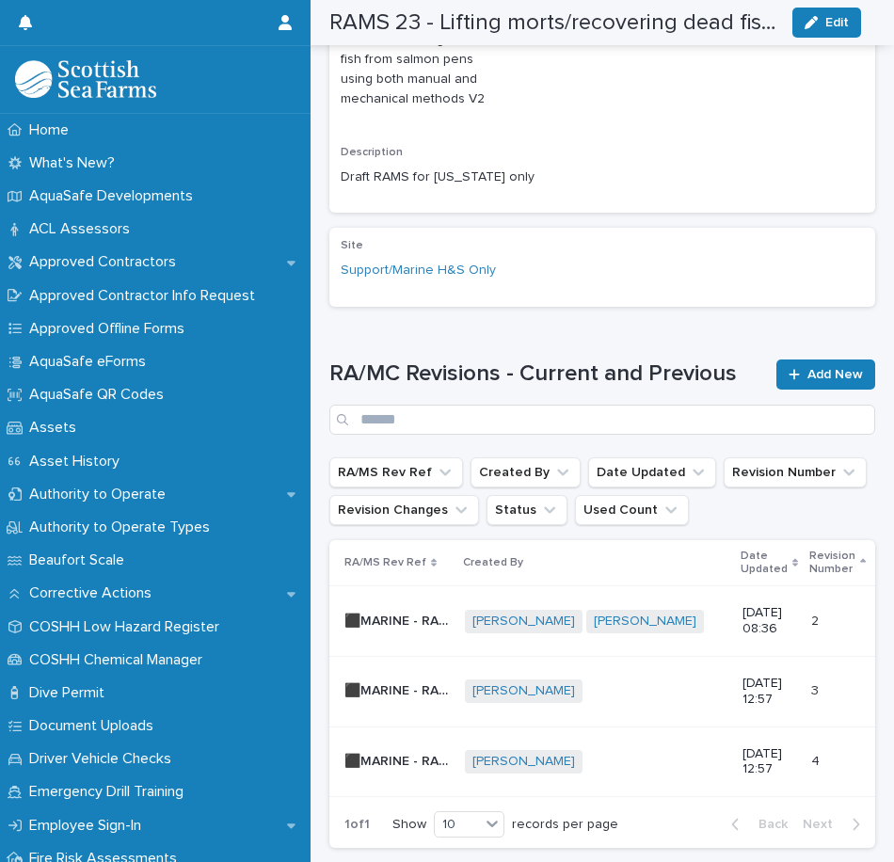
scroll to position [970, 0]
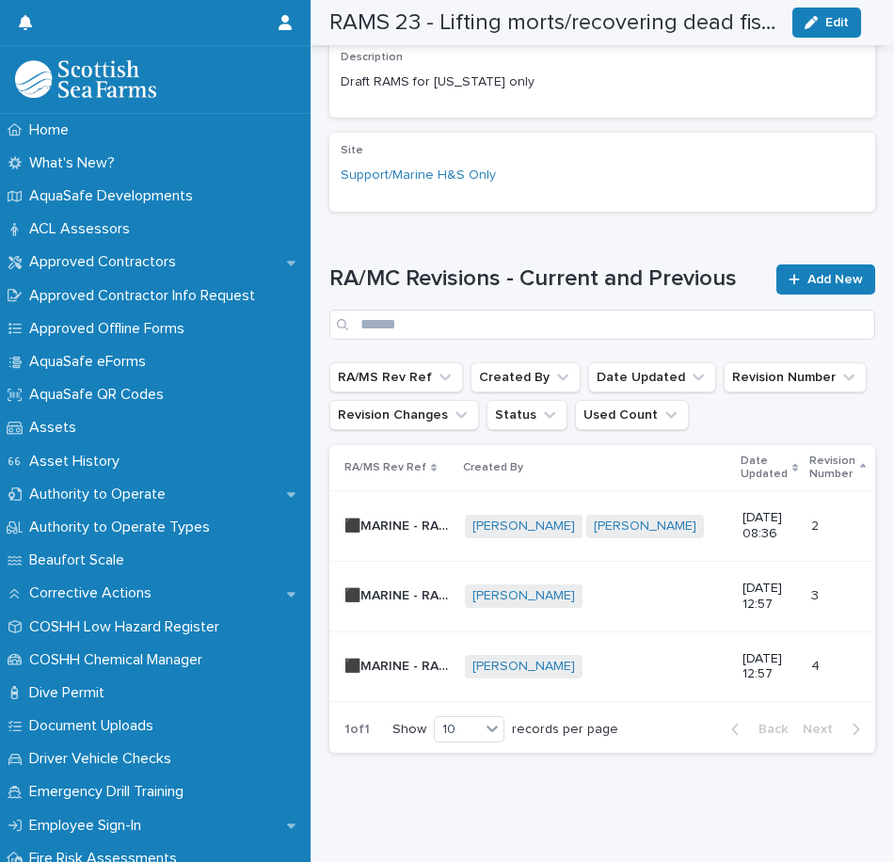
click at [688, 655] on div "[PERSON_NAME] + 0" at bounding box center [596, 667] width 262 height 24
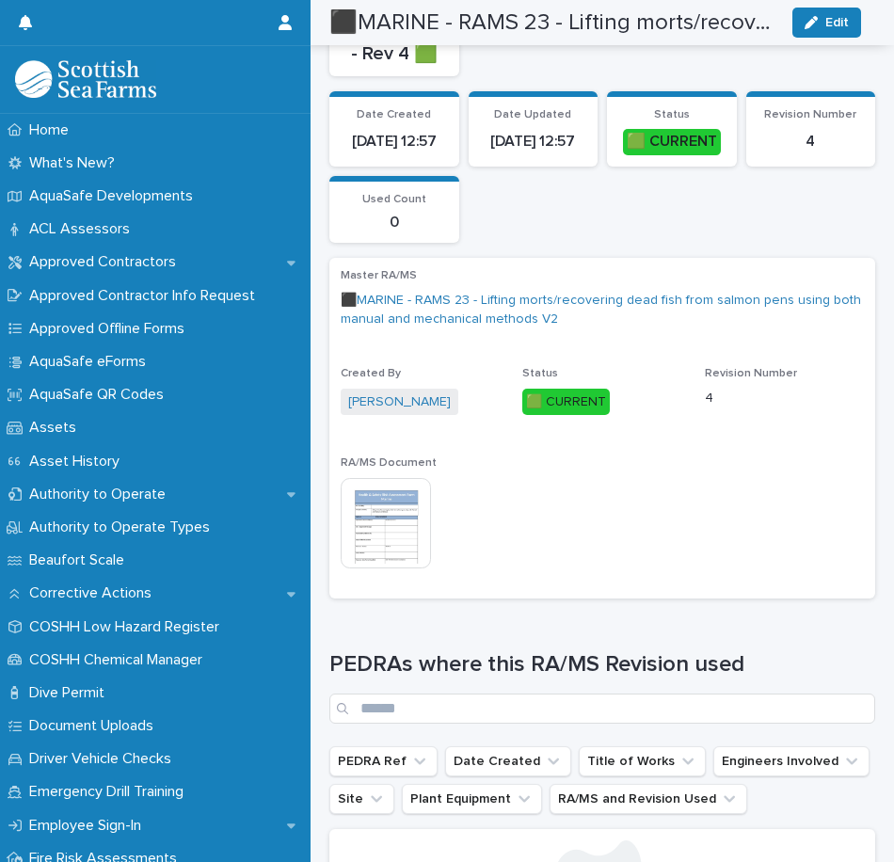
scroll to position [750, 0]
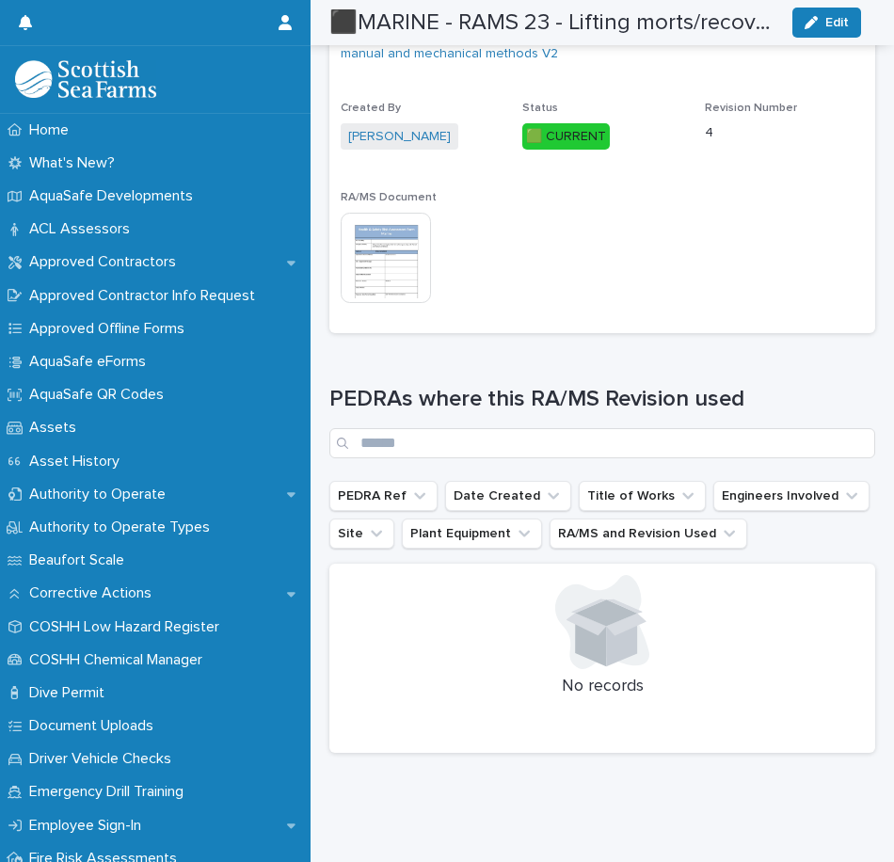
click at [393, 255] on img at bounding box center [386, 258] width 90 height 90
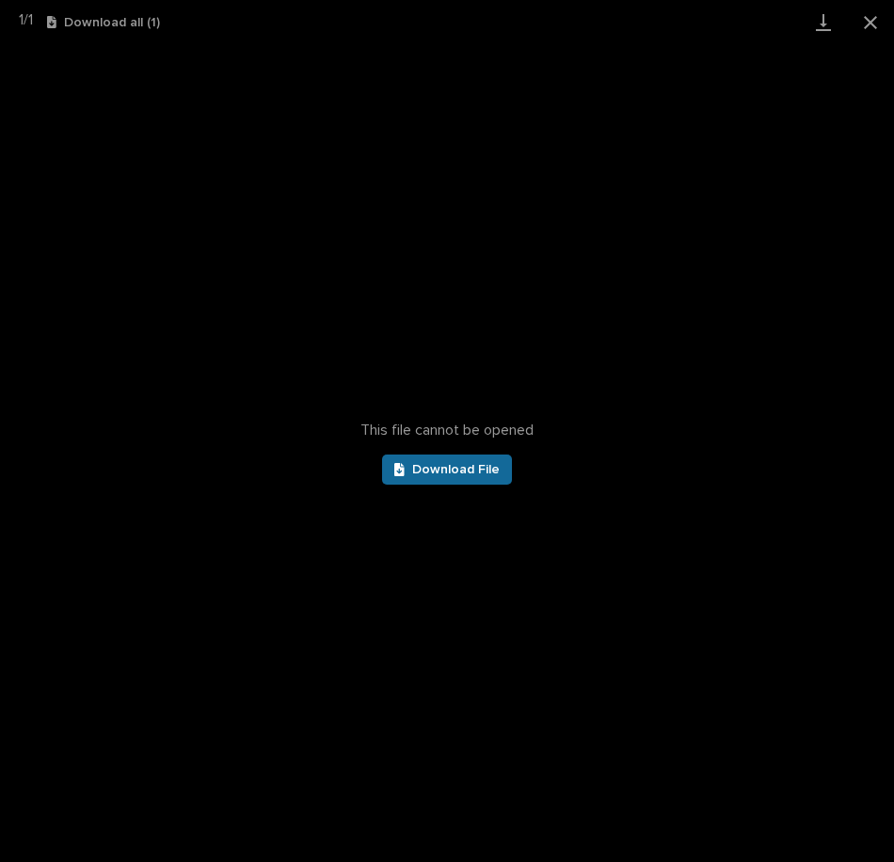
click at [456, 460] on link "Download File" at bounding box center [447, 469] width 130 height 30
click at [868, 21] on button "Close gallery" at bounding box center [870, 22] width 47 height 44
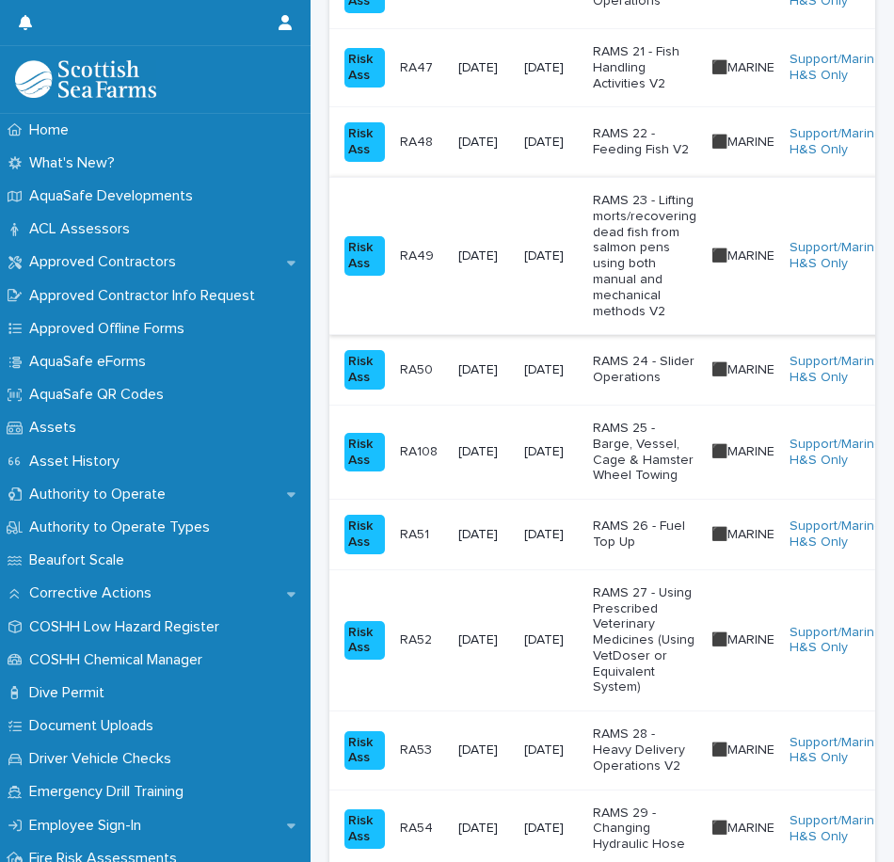
scroll to position [2070, 0]
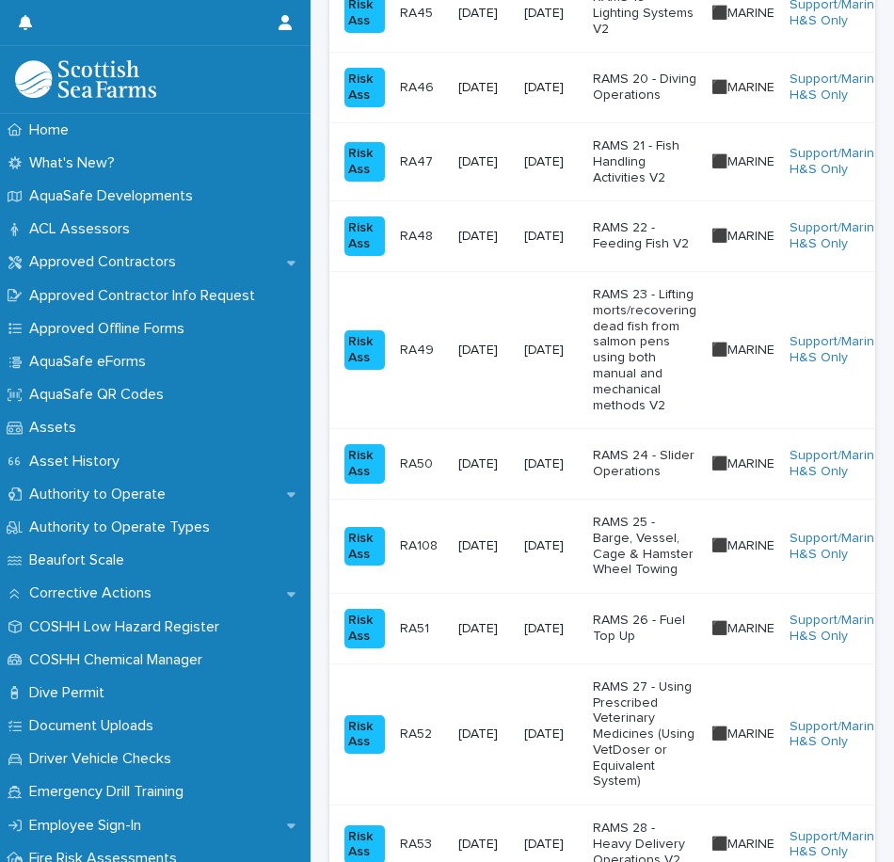
click at [657, 480] on p "RAMS 24 - Slider Operations" at bounding box center [644, 464] width 103 height 32
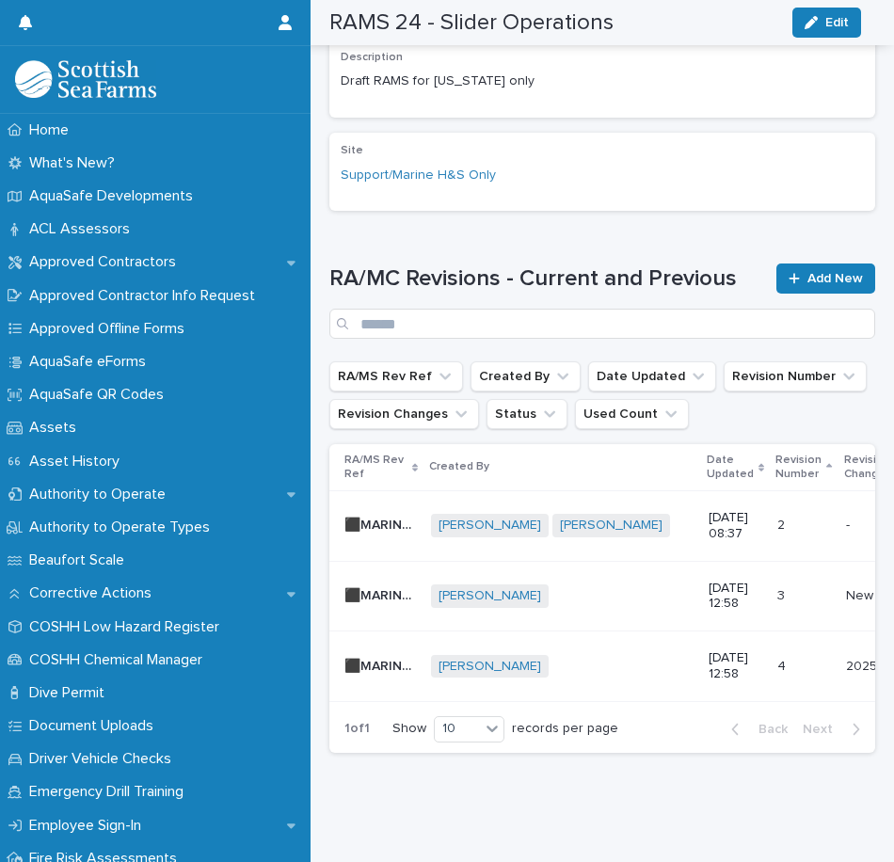
scroll to position [601, 0]
click at [673, 631] on td "[PERSON_NAME] + 0" at bounding box center [562, 666] width 278 height 71
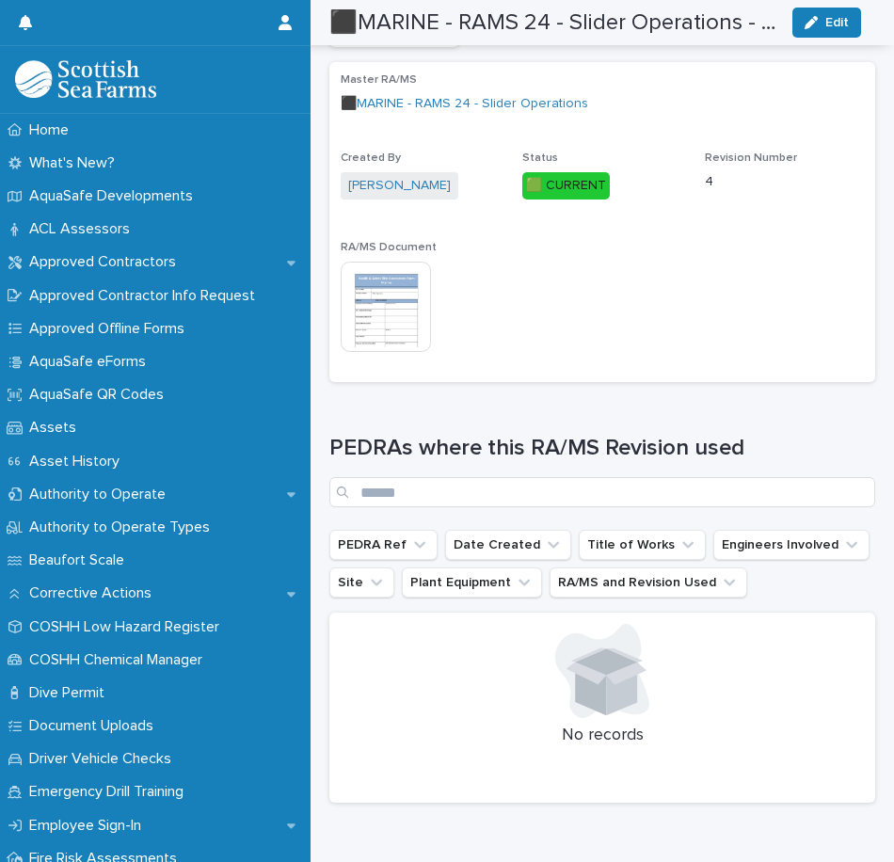
scroll to position [251, 0]
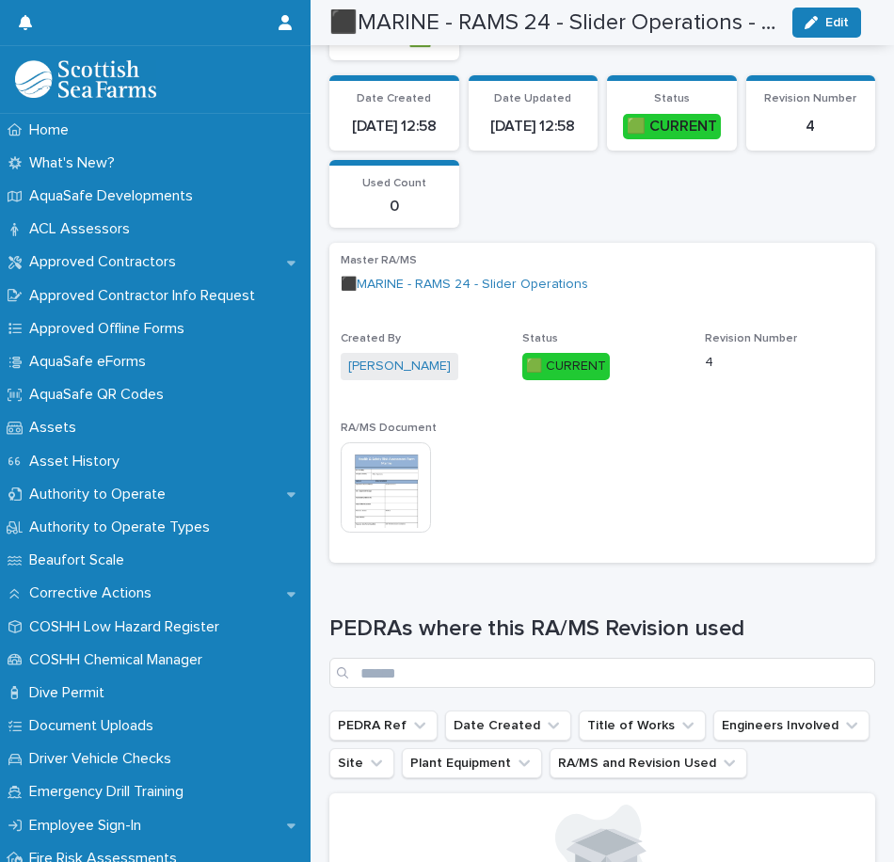
click at [364, 523] on img at bounding box center [386, 487] width 90 height 90
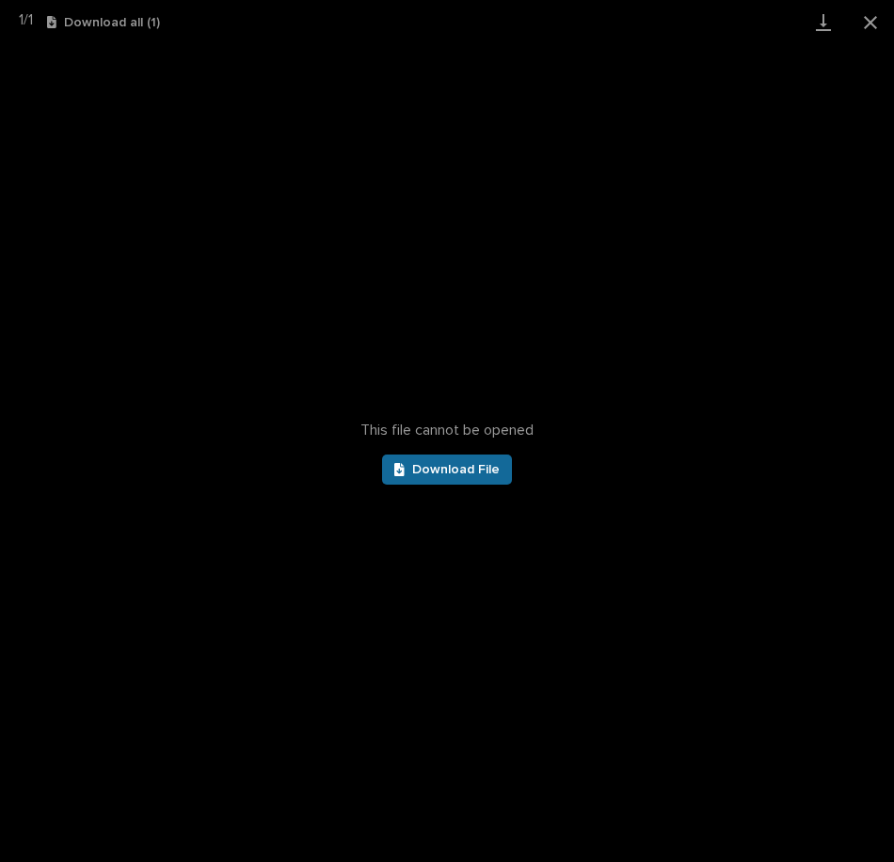
click at [484, 464] on span "Download File" at bounding box center [455, 469] width 87 height 13
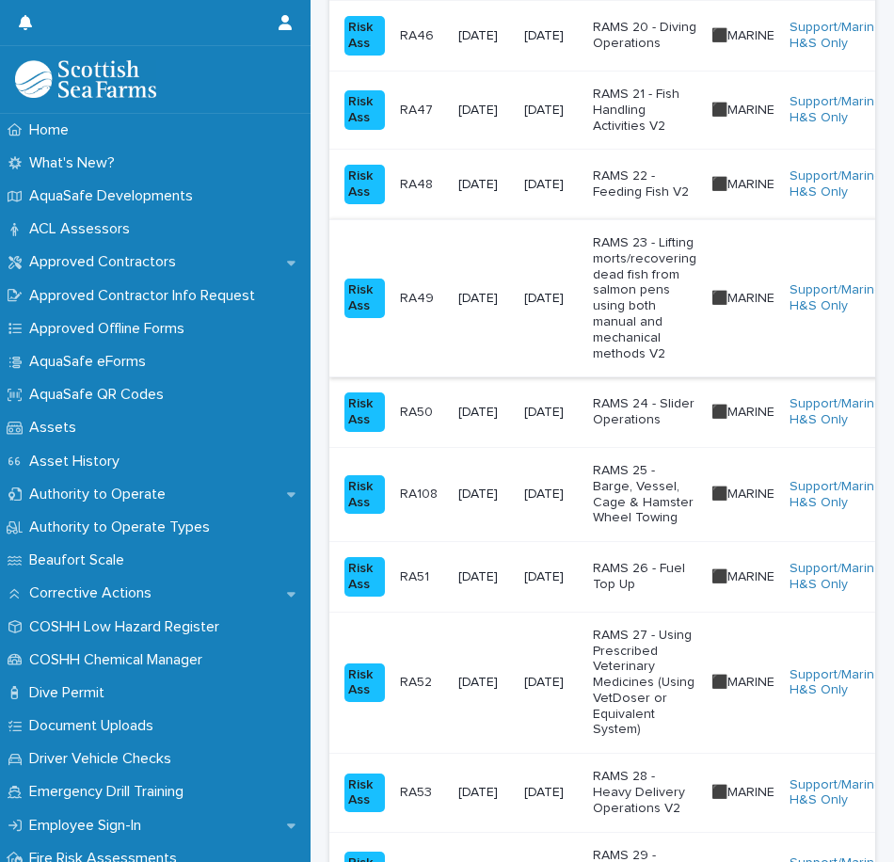
scroll to position [2164, 0]
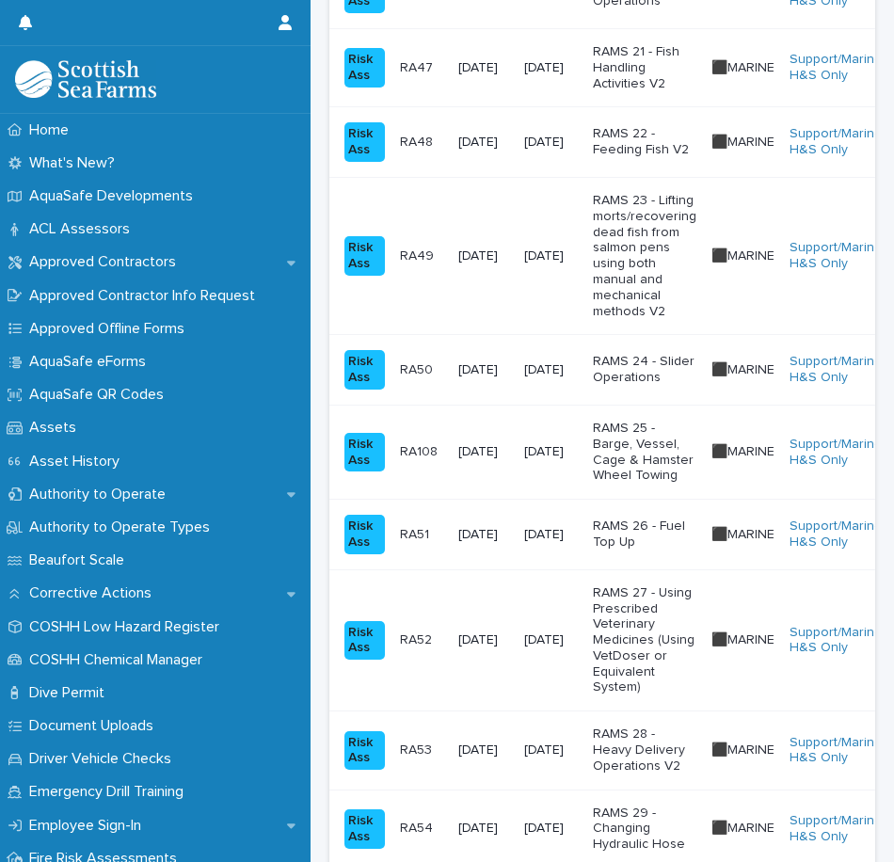
click at [659, 478] on p "RAMS 25 - Barge, Vessel, Cage & Hamster Wheel Towing" at bounding box center [644, 452] width 103 height 63
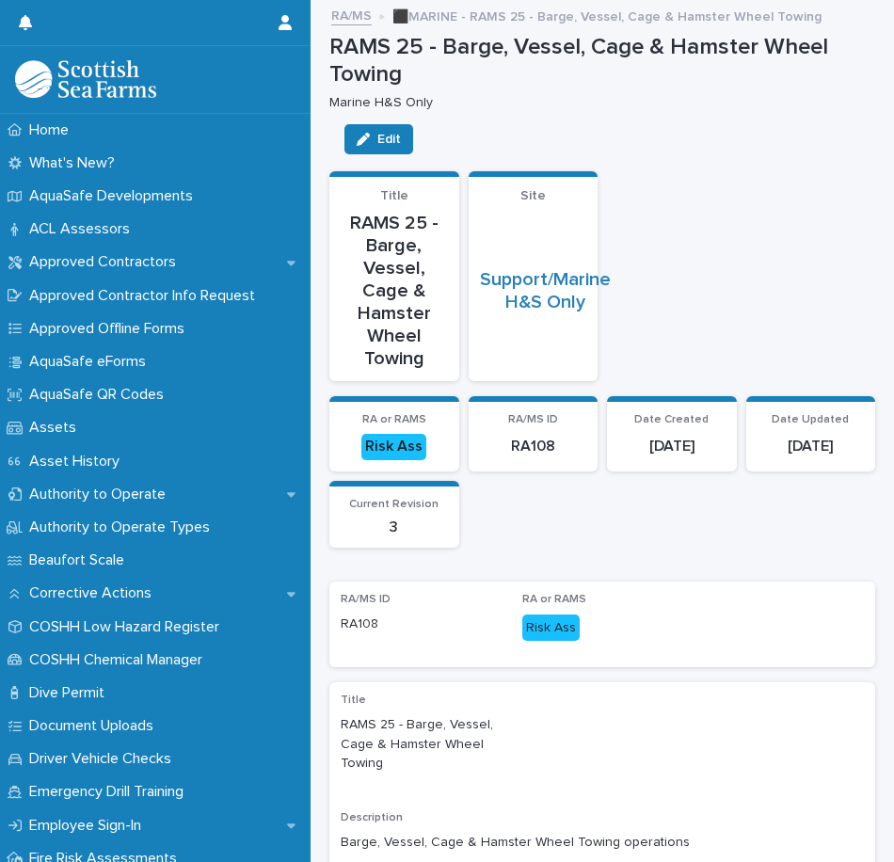
click at [351, 16] on link "RA/MS" at bounding box center [351, 15] width 40 height 22
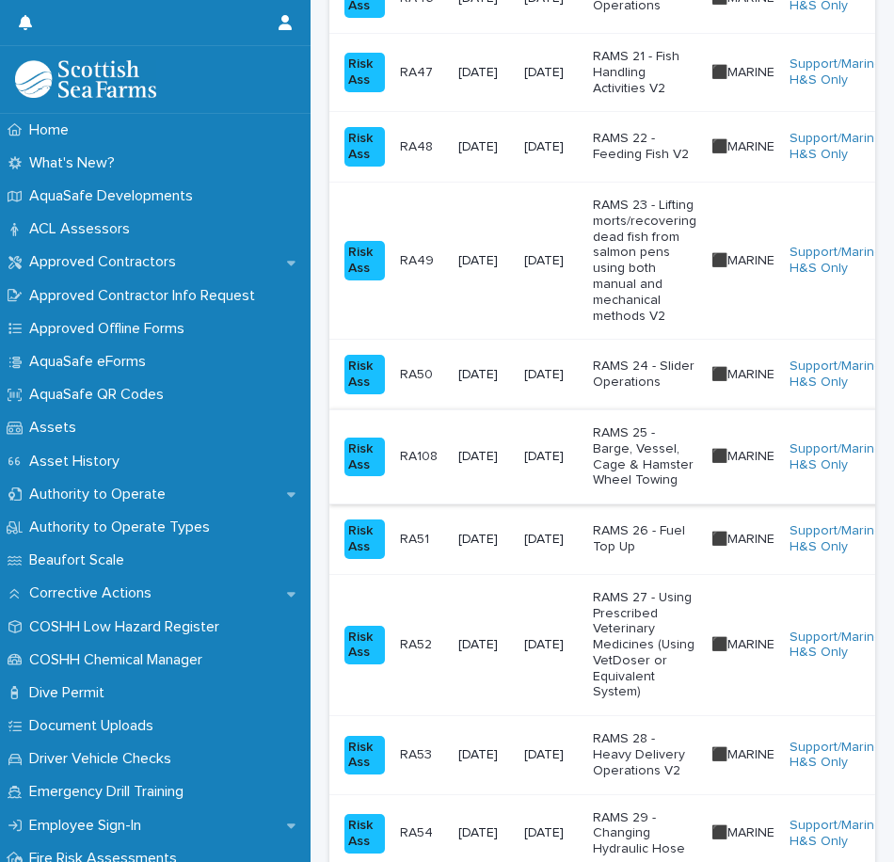
scroll to position [2164, 0]
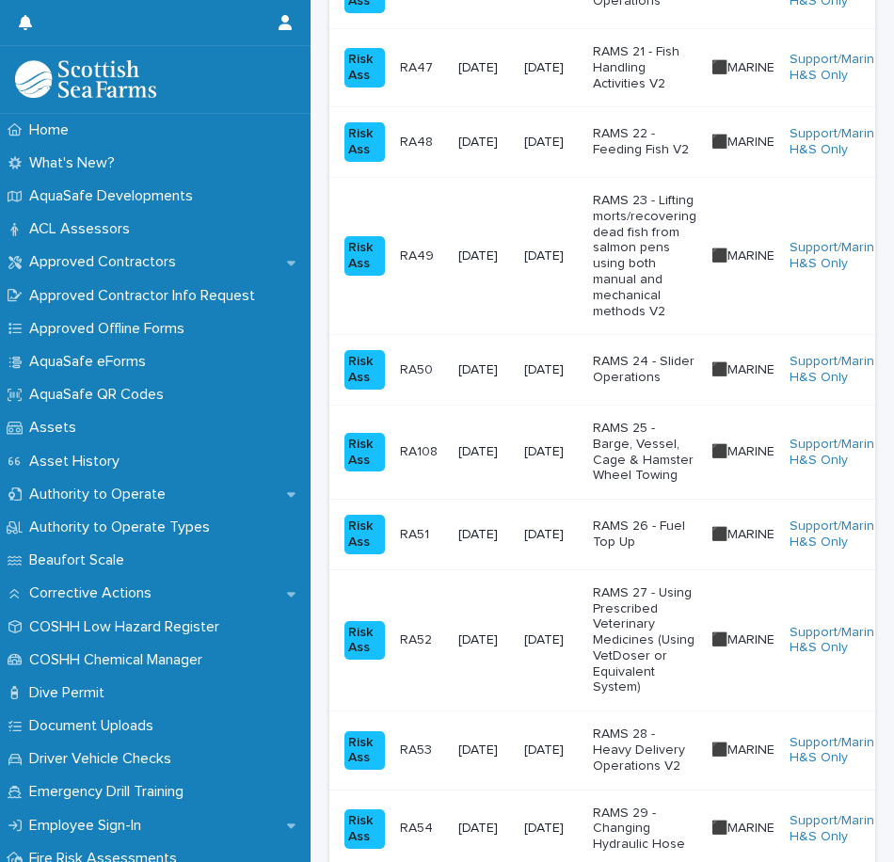
click at [669, 469] on p "RAMS 25 - Barge, Vessel, Cage & Hamster Wheel Towing" at bounding box center [644, 452] width 103 height 63
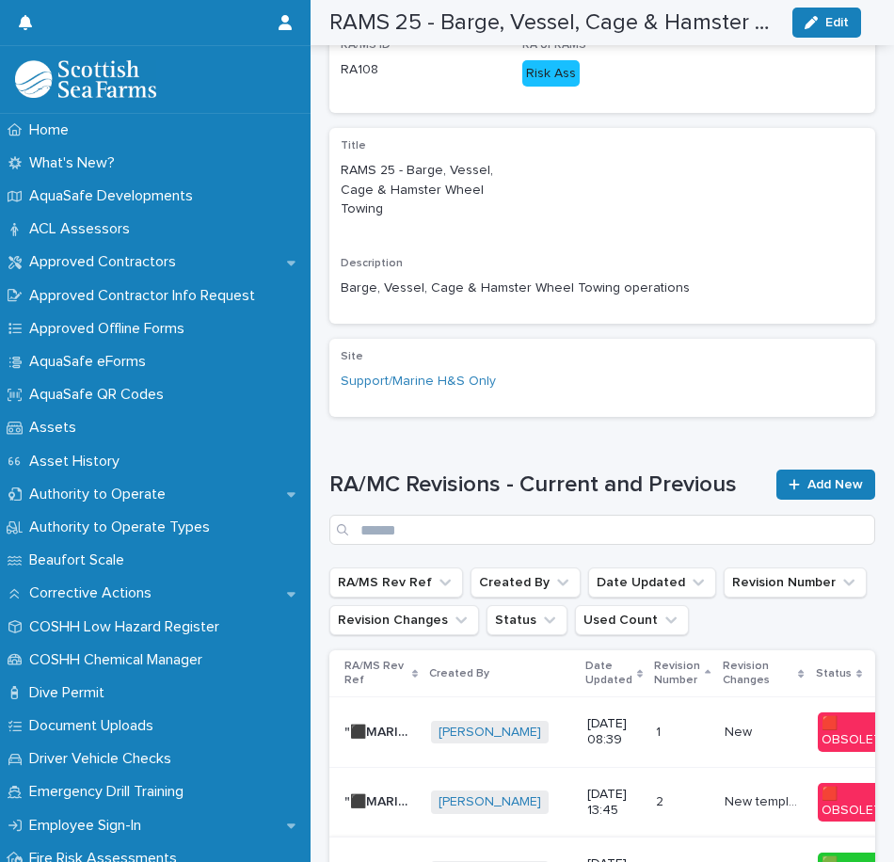
scroll to position [788, 0]
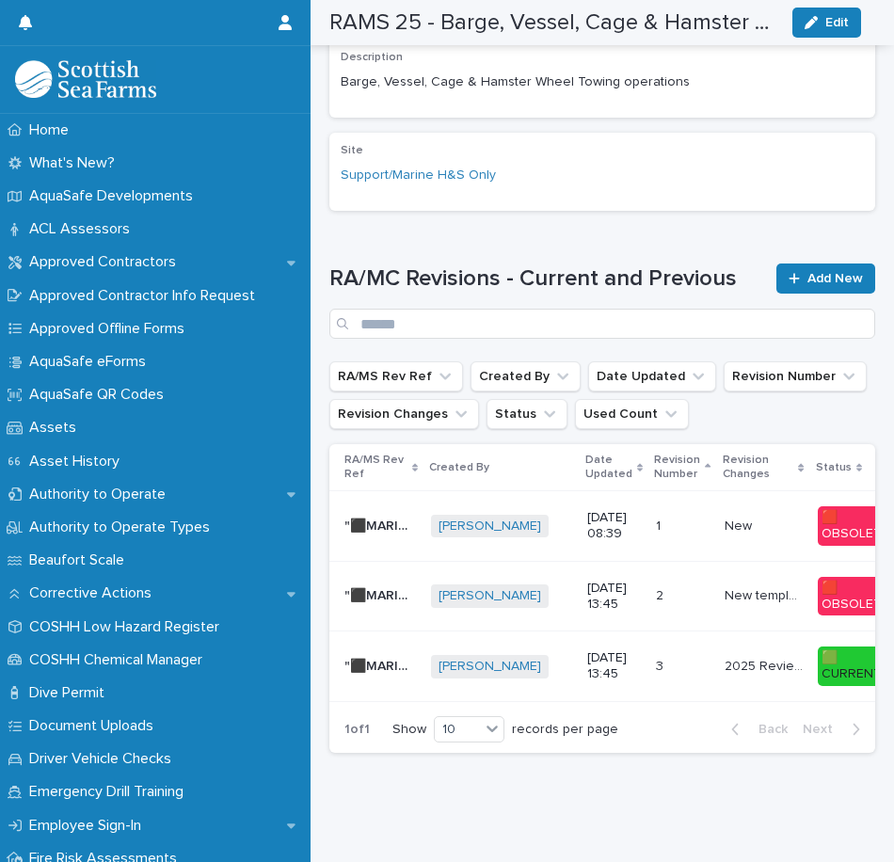
click at [648, 631] on td "3 3" at bounding box center [682, 666] width 68 height 71
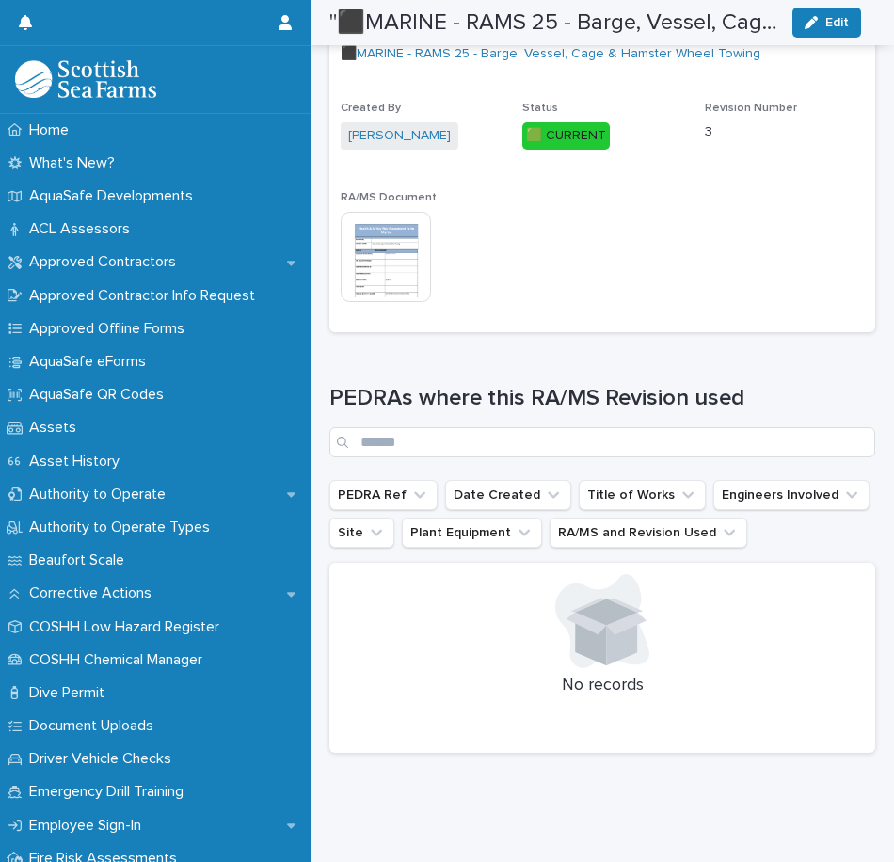
scroll to position [624, 0]
click at [397, 244] on img at bounding box center [386, 257] width 90 height 90
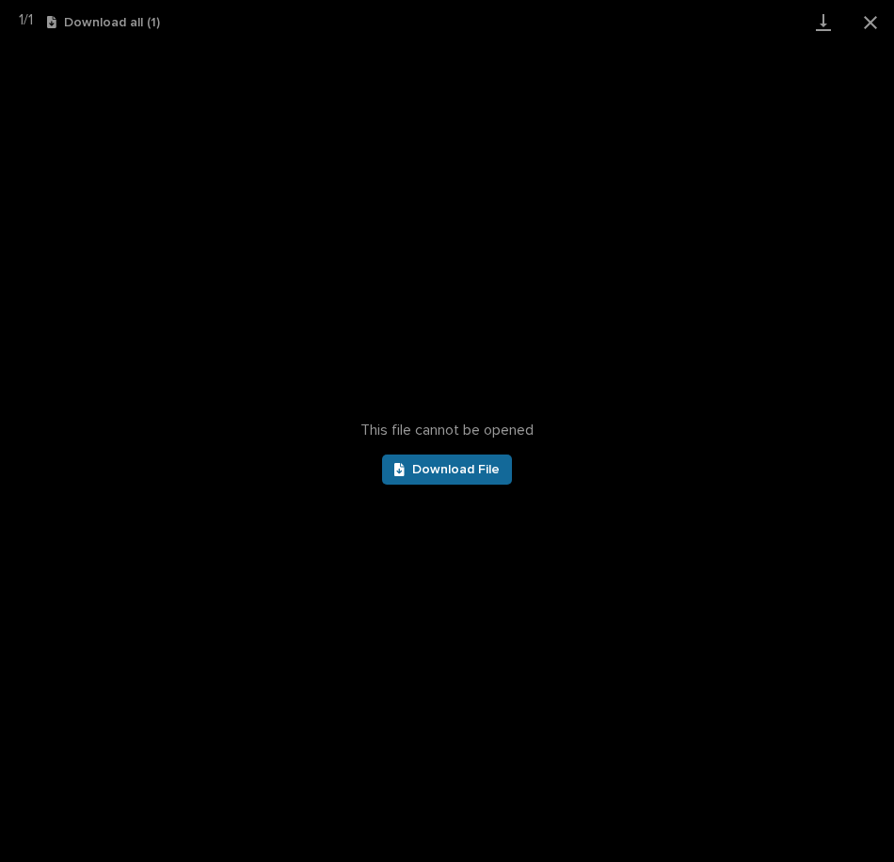
click at [427, 470] on span "Download File" at bounding box center [455, 469] width 87 height 13
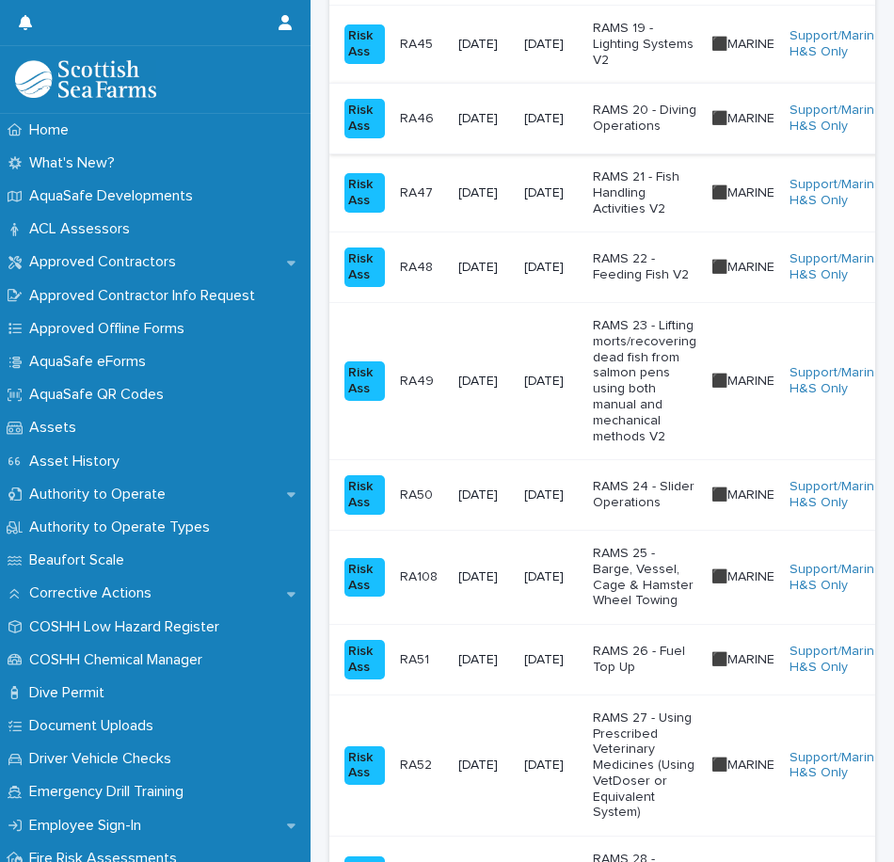
scroll to position [2258, 0]
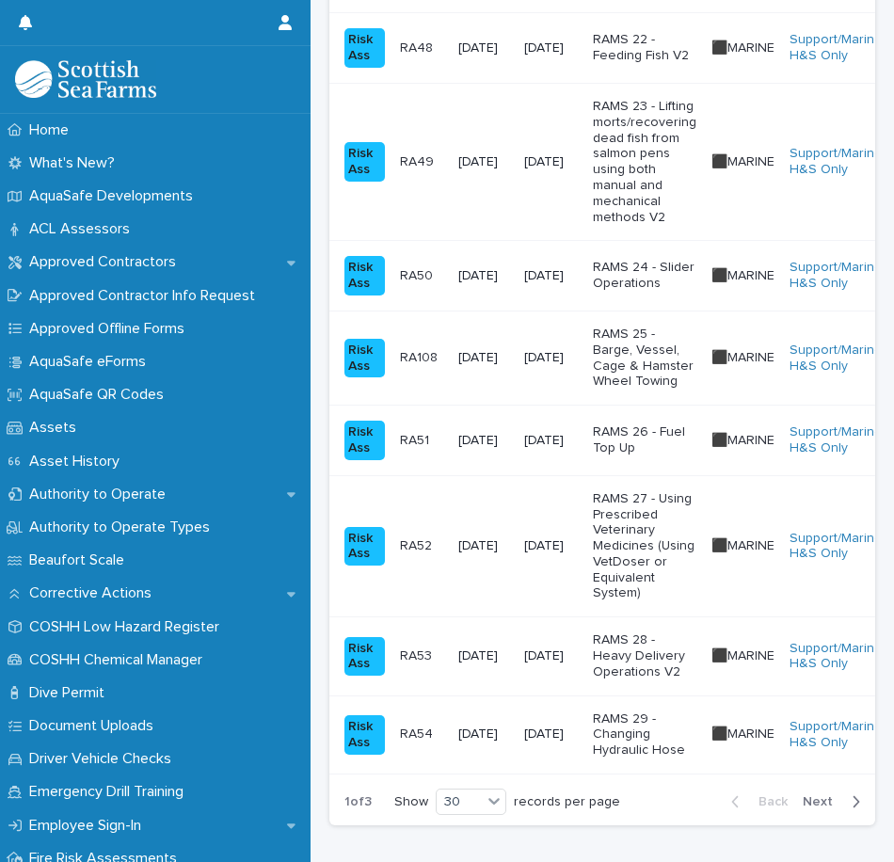
click at [653, 456] on p "RAMS 26 - Fuel Top Up" at bounding box center [644, 440] width 103 height 32
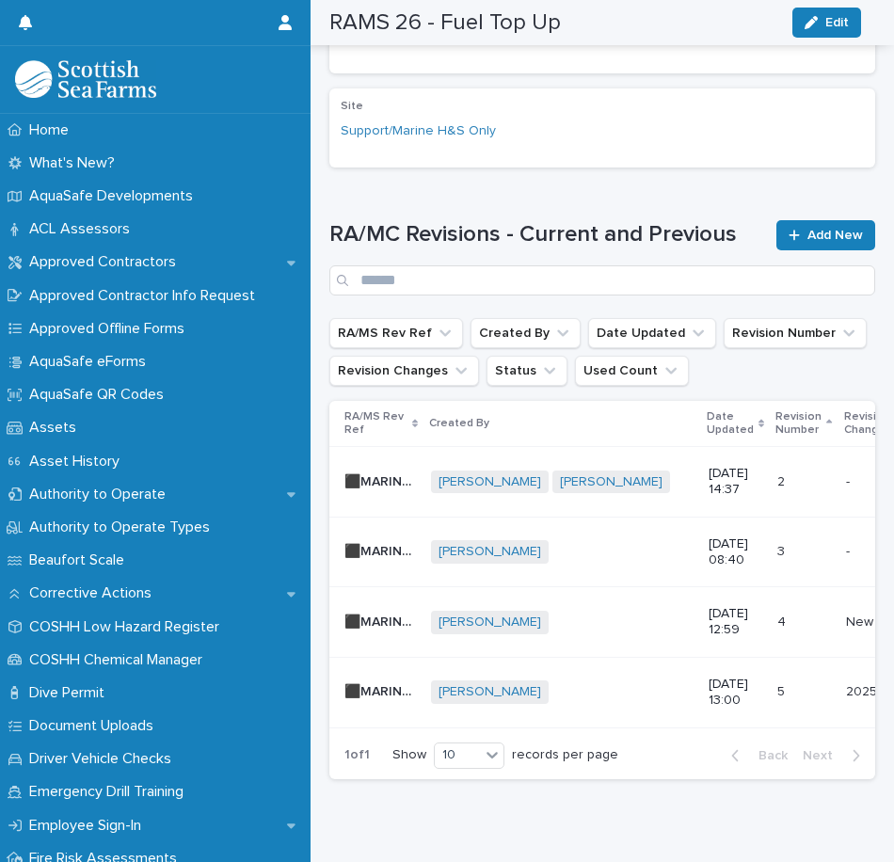
scroll to position [629, 0]
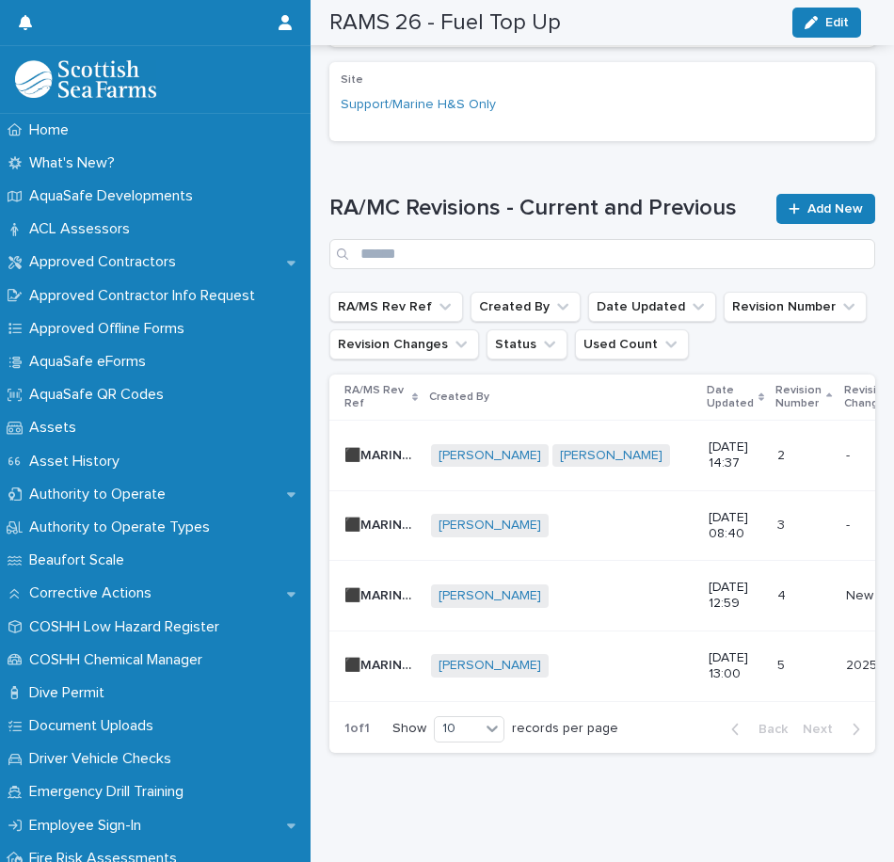
click at [708, 646] on div "[DATE] 13:00" at bounding box center [735, 664] width 54 height 36
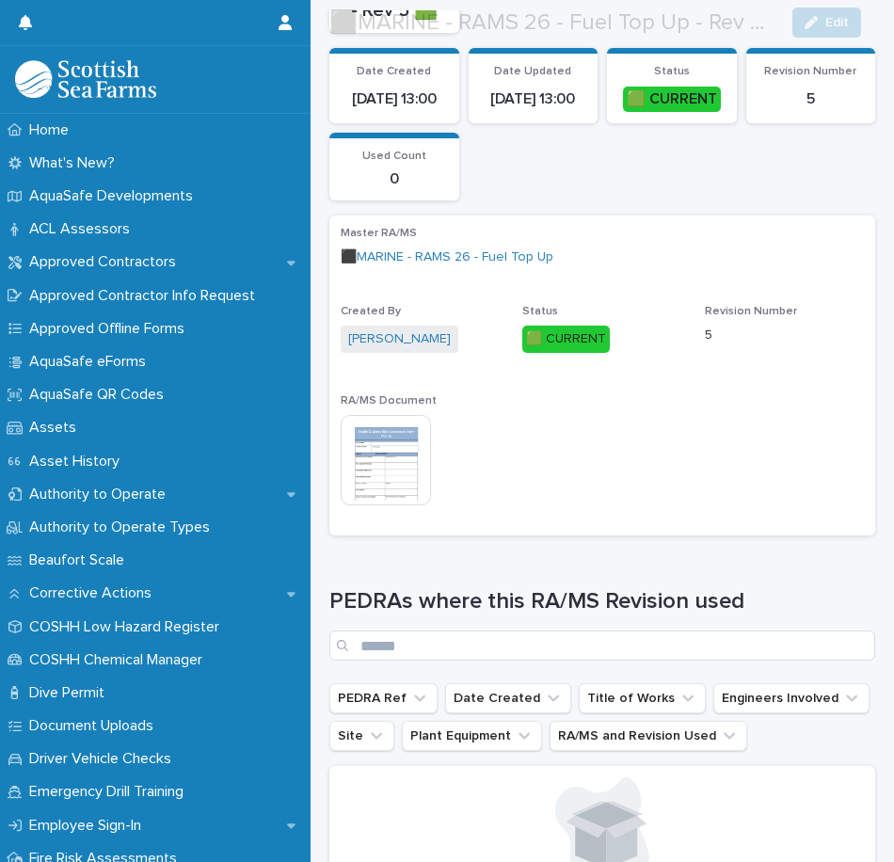
scroll to position [282, 0]
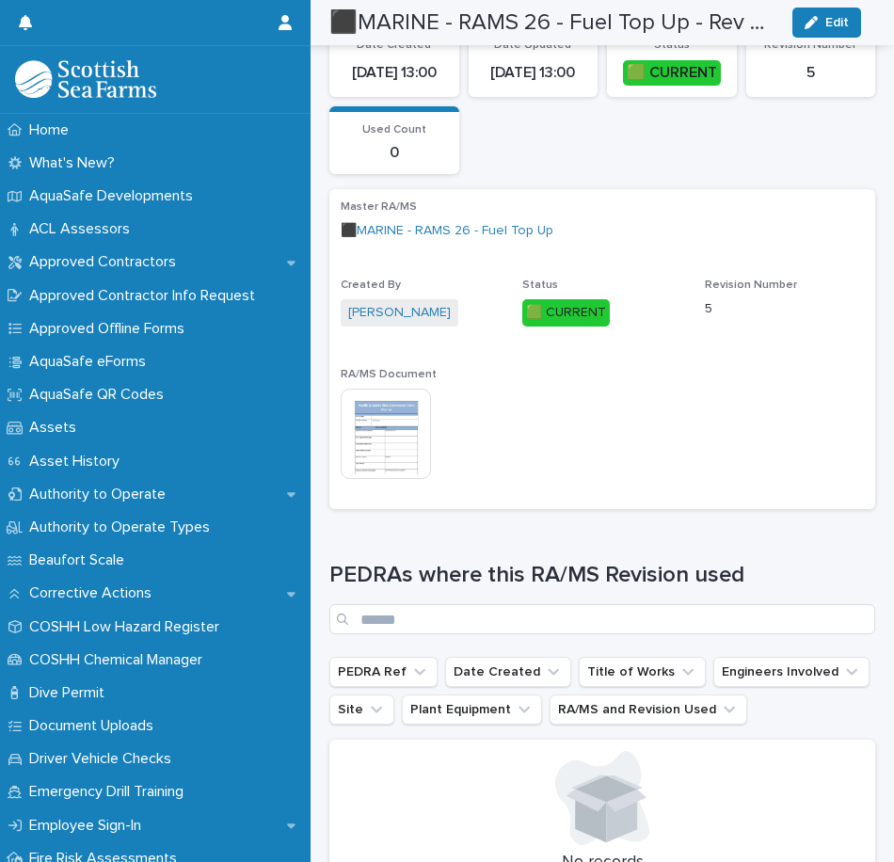
click at [393, 453] on img at bounding box center [386, 434] width 90 height 90
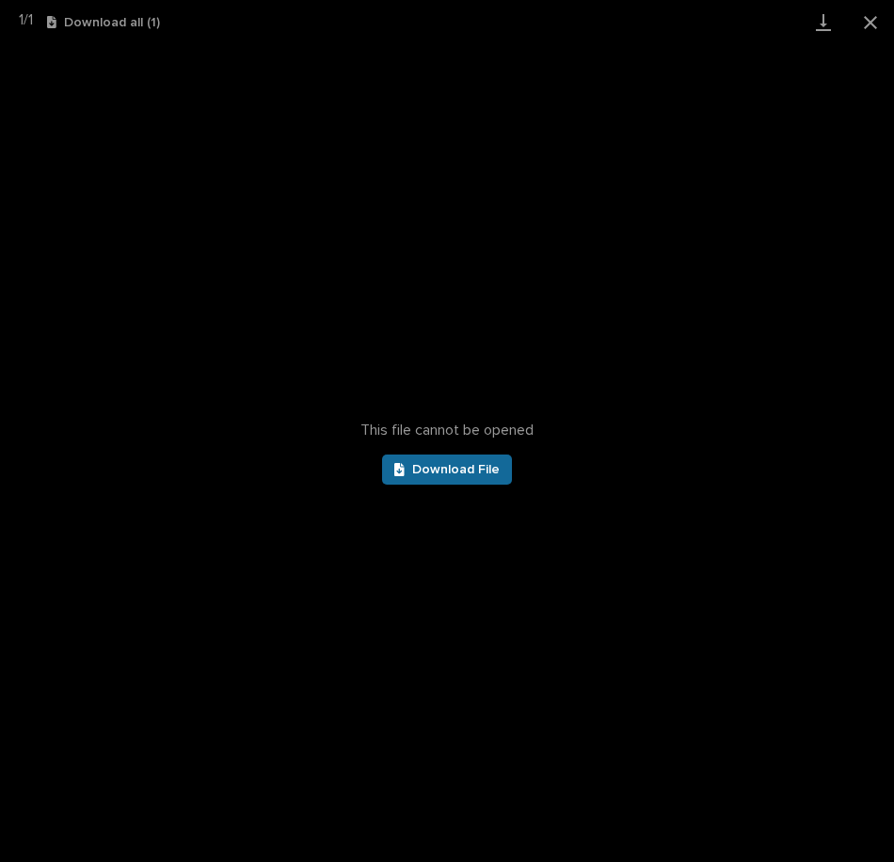
click at [442, 465] on span "Download File" at bounding box center [455, 469] width 87 height 13
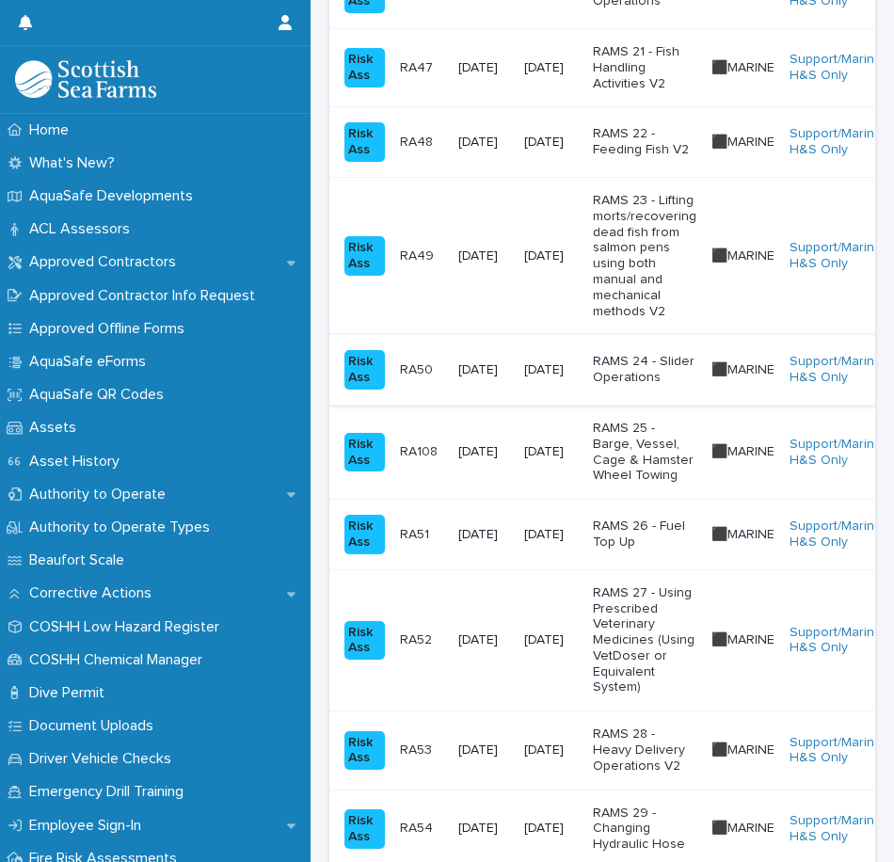
scroll to position [2383, 0]
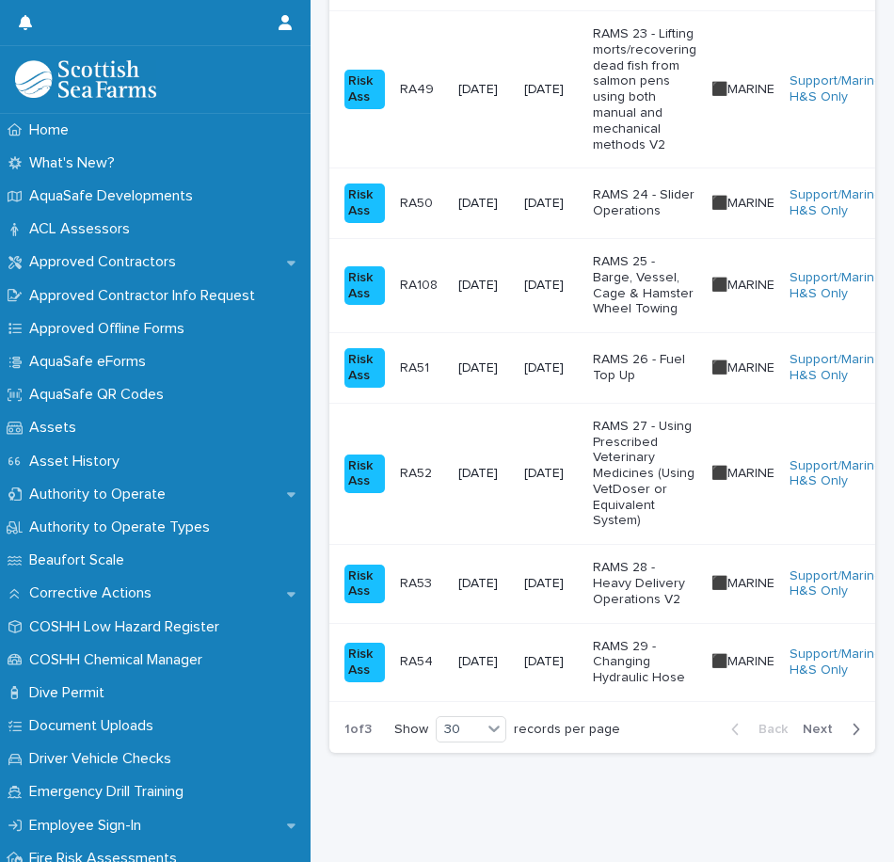
click at [654, 419] on p "RAMS 27 - Using Prescribed Veterinary Medicines (Using VetDoser or Equivalent S…" at bounding box center [644, 474] width 103 height 111
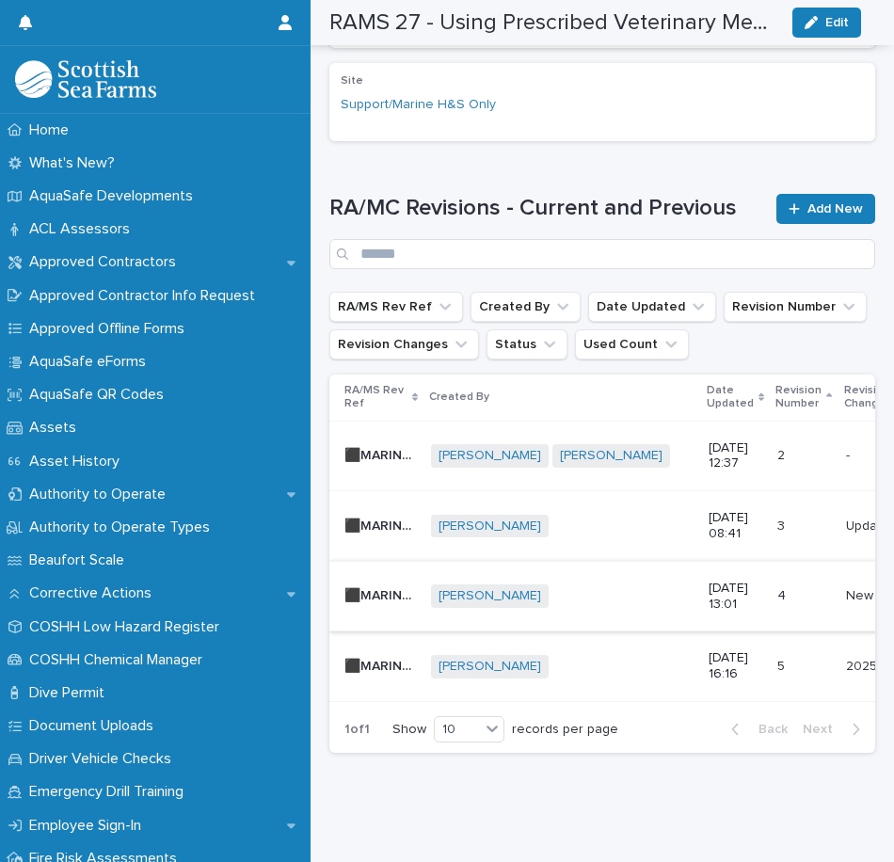
scroll to position [968, 0]
click at [708, 643] on div "[DATE] 16:16" at bounding box center [735, 666] width 54 height 47
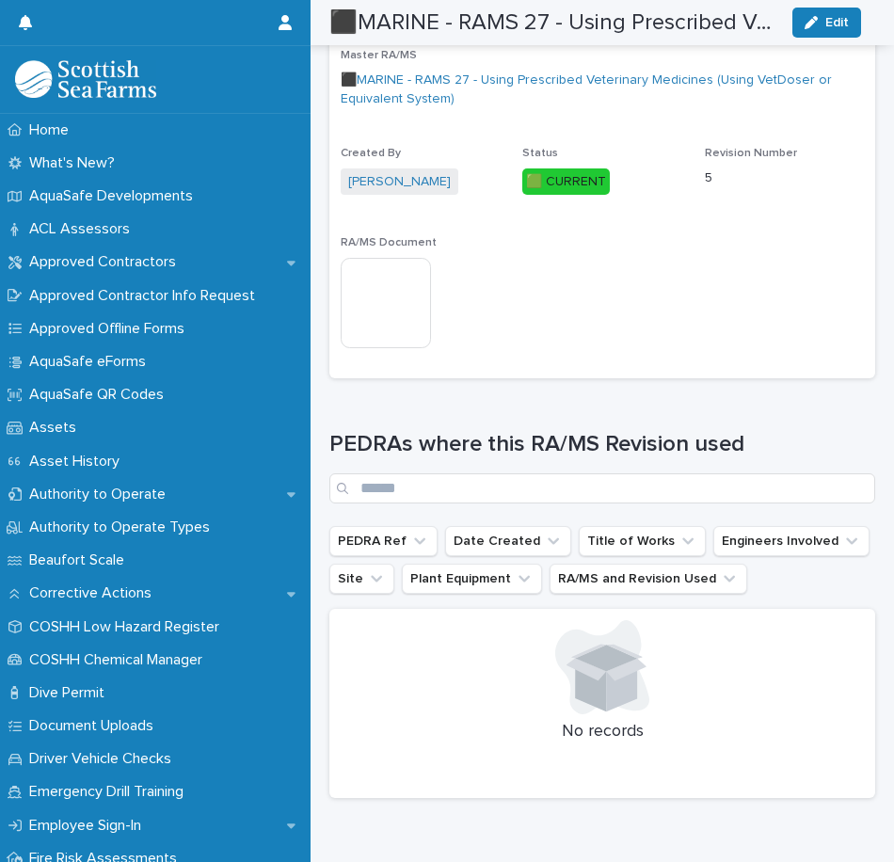
scroll to position [659, 0]
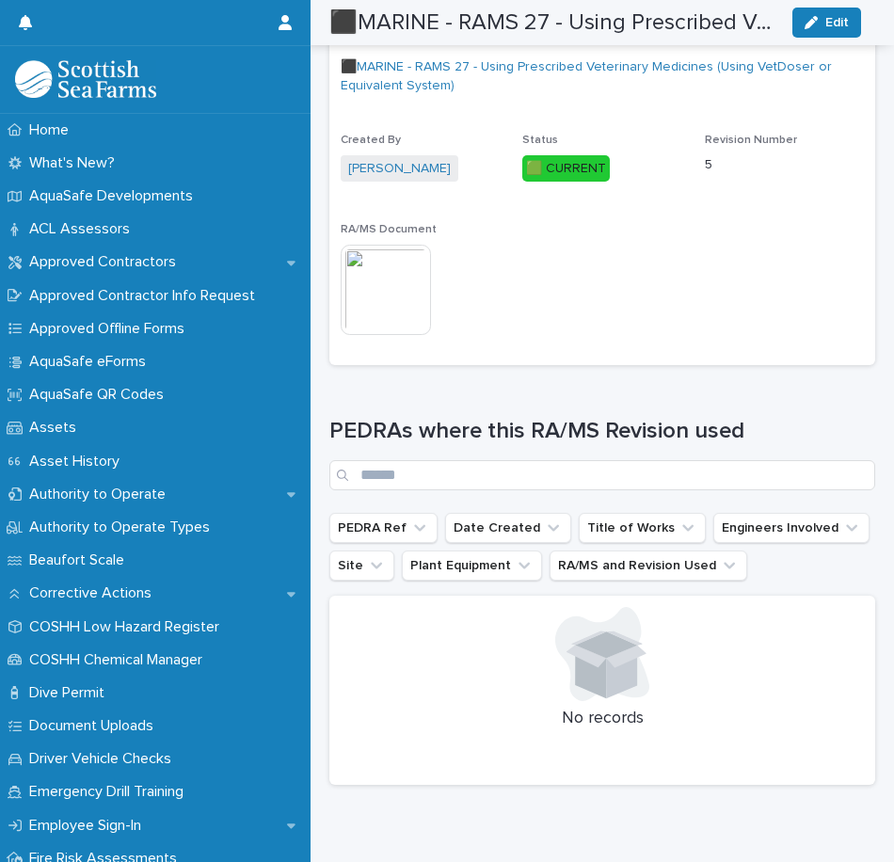
click at [371, 271] on img at bounding box center [386, 290] width 90 height 90
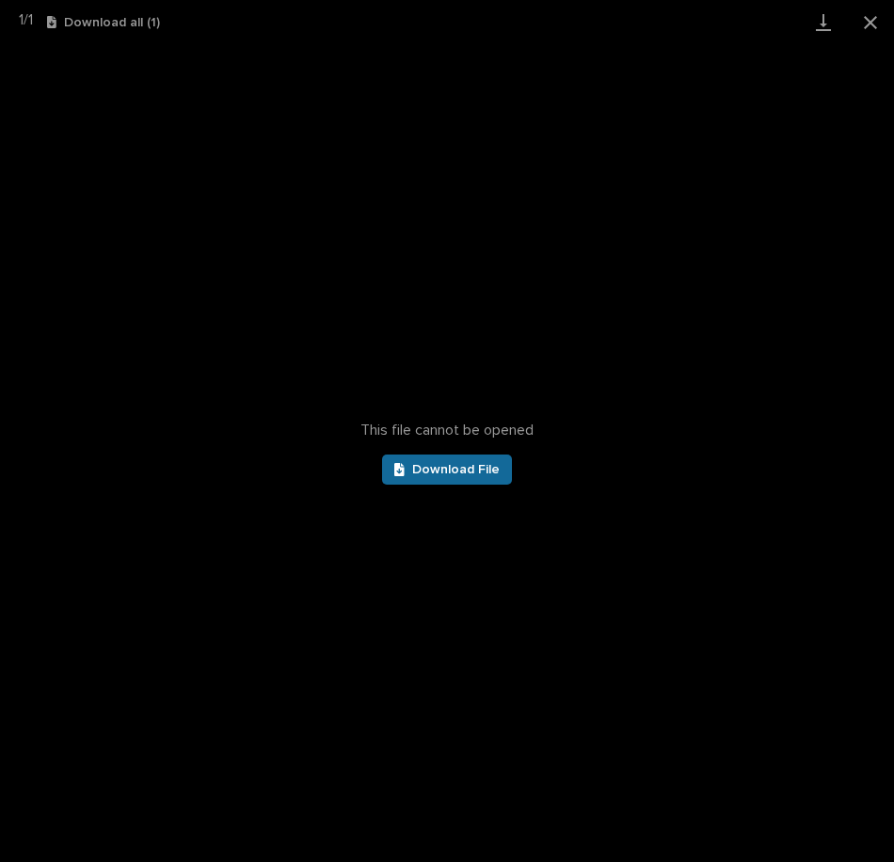
click at [453, 473] on span "Download File" at bounding box center [455, 469] width 87 height 13
click at [444, 467] on span "Download File" at bounding box center [455, 469] width 87 height 13
click at [871, 23] on button "Close gallery" at bounding box center [870, 22] width 47 height 44
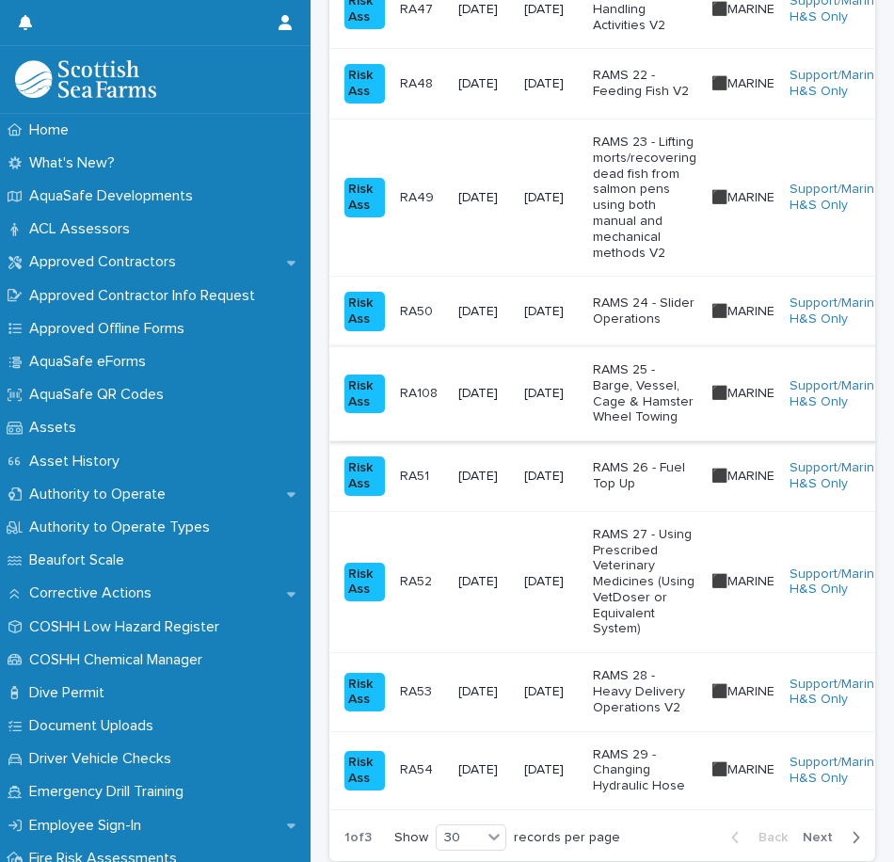
scroll to position [2383, 0]
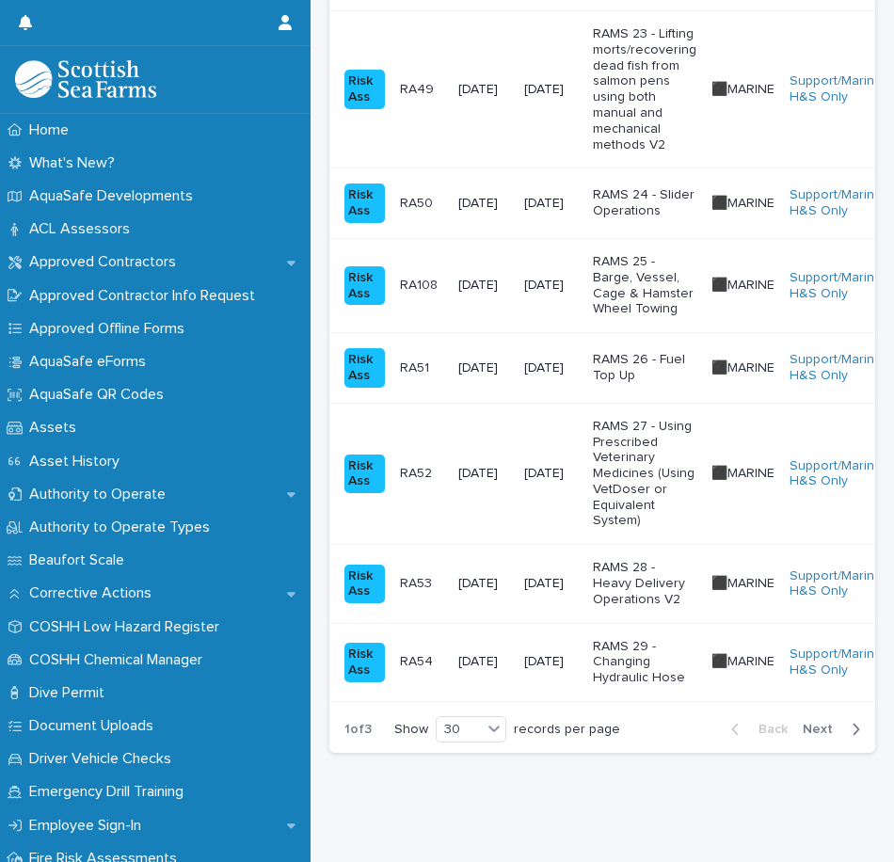
click at [647, 560] on p "RAMS 28 - Heavy Delivery Operations V2" at bounding box center [644, 583] width 103 height 47
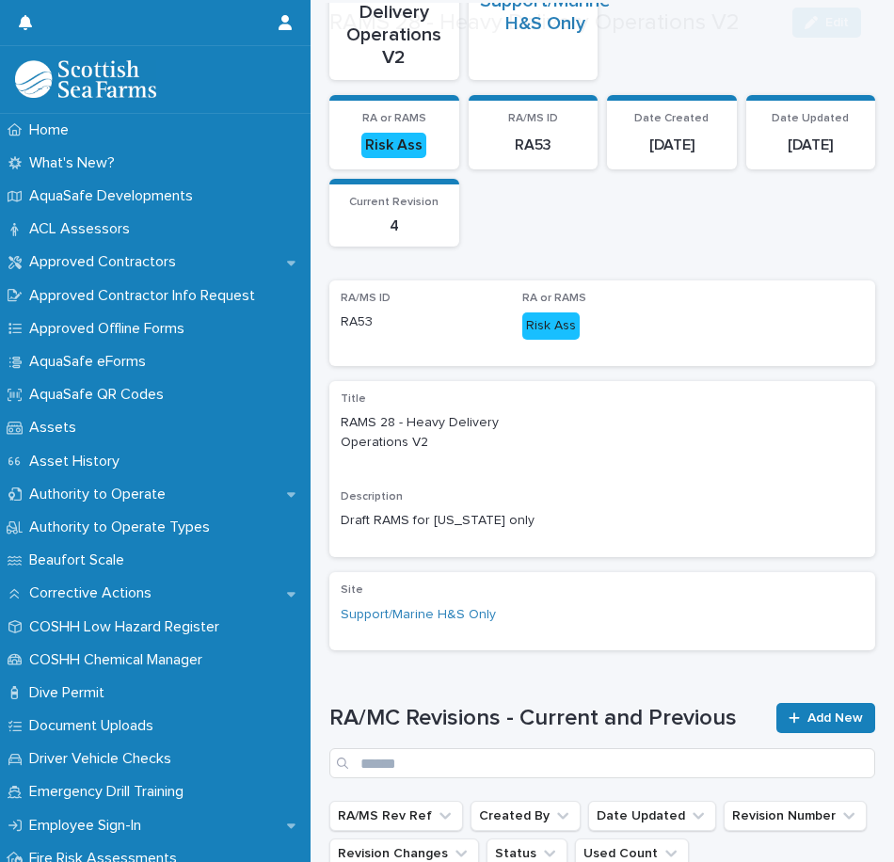
scroll to position [646, 0]
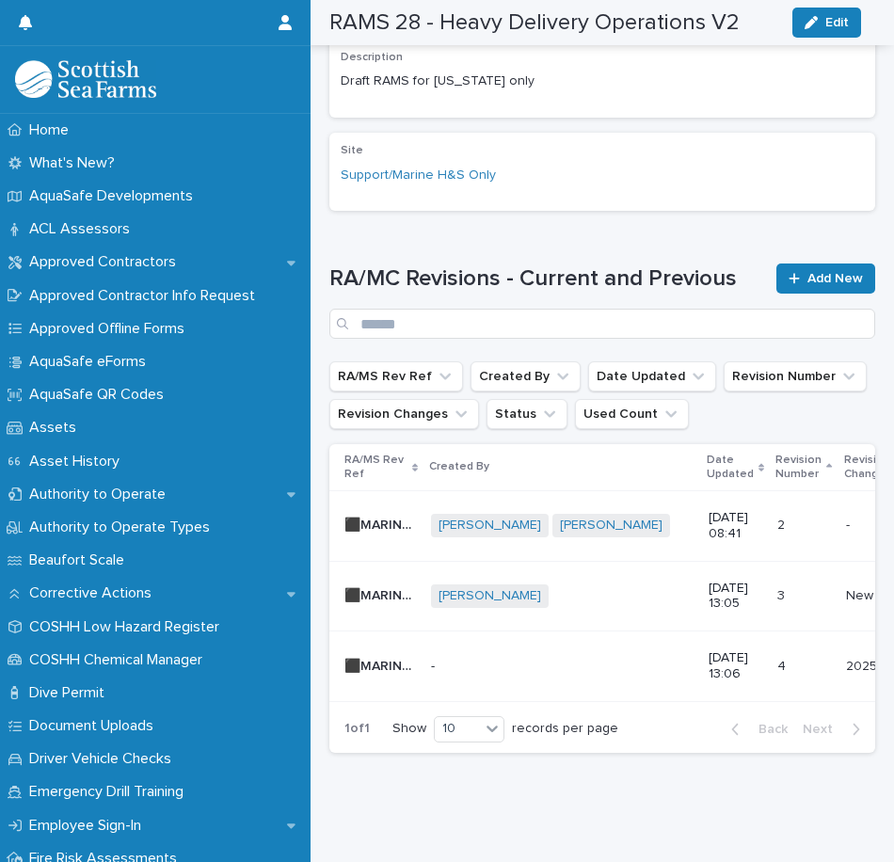
click at [708, 650] on p "[DATE] 13:06" at bounding box center [735, 666] width 54 height 32
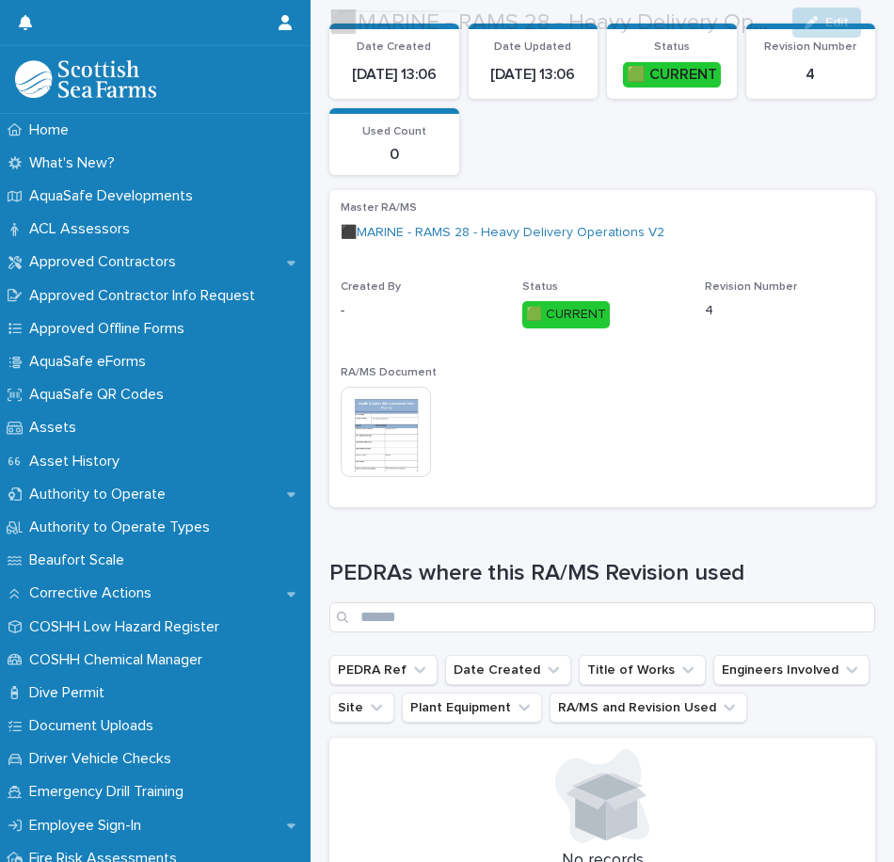
scroll to position [376, 0]
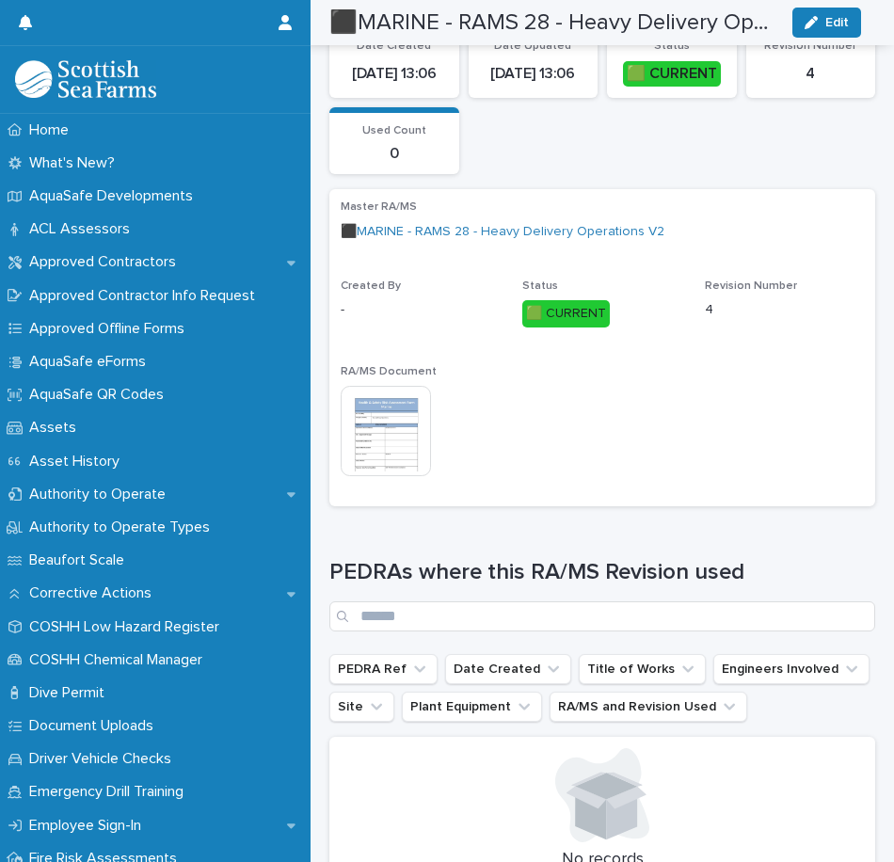
click at [407, 421] on img at bounding box center [386, 431] width 90 height 90
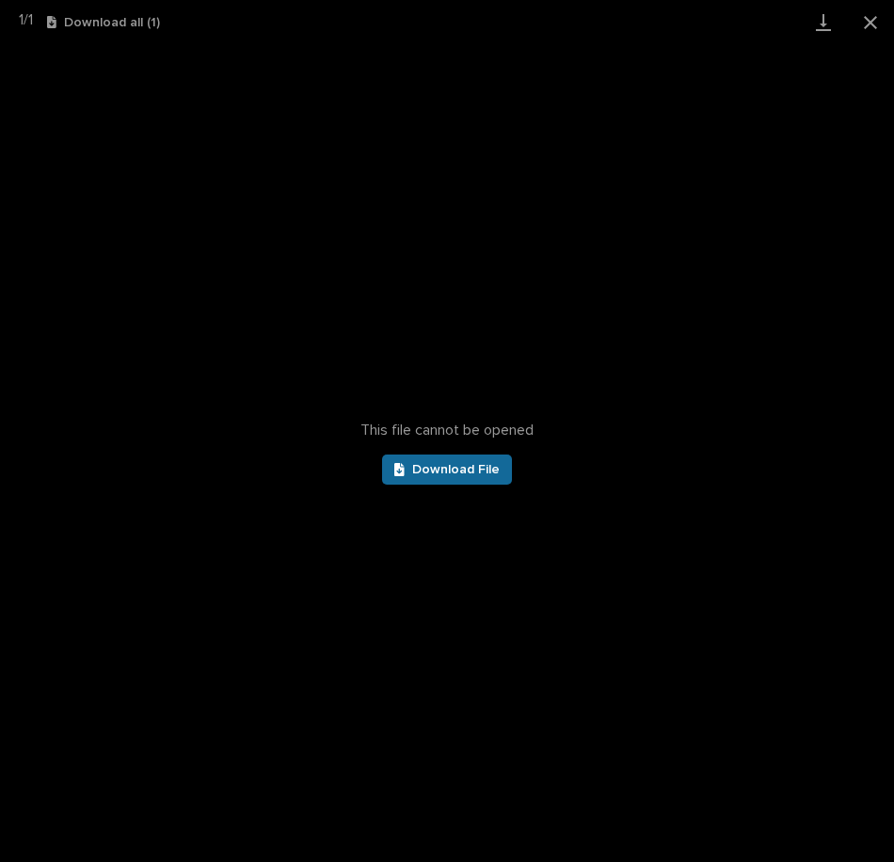
click at [462, 472] on span "Download File" at bounding box center [455, 469] width 87 height 13
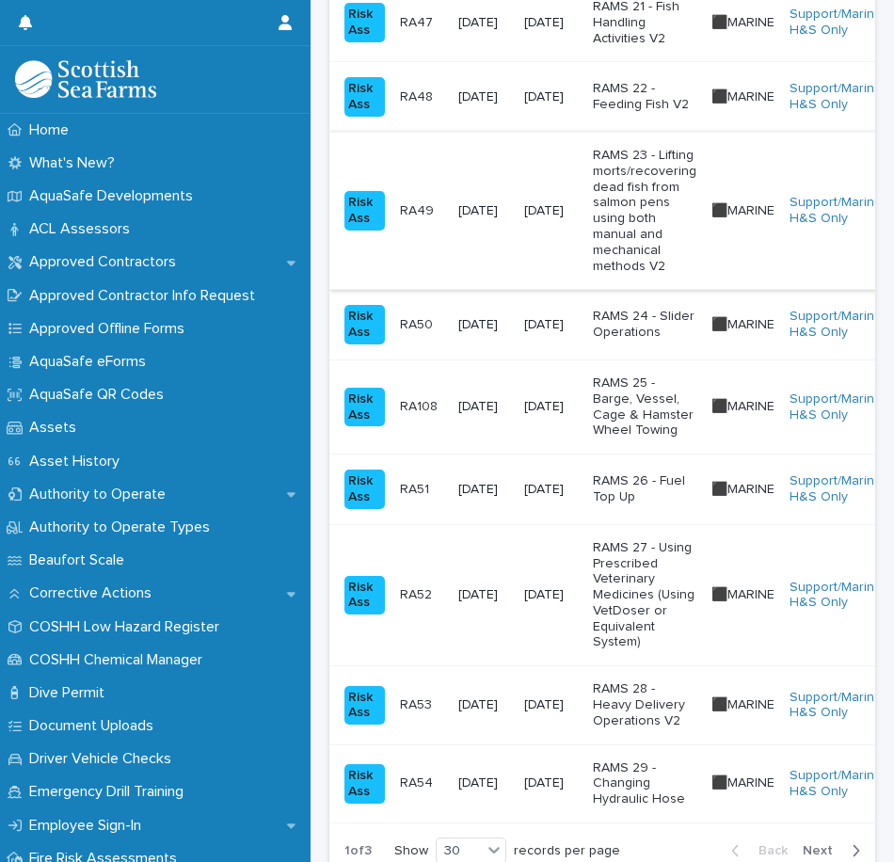
scroll to position [2383, 0]
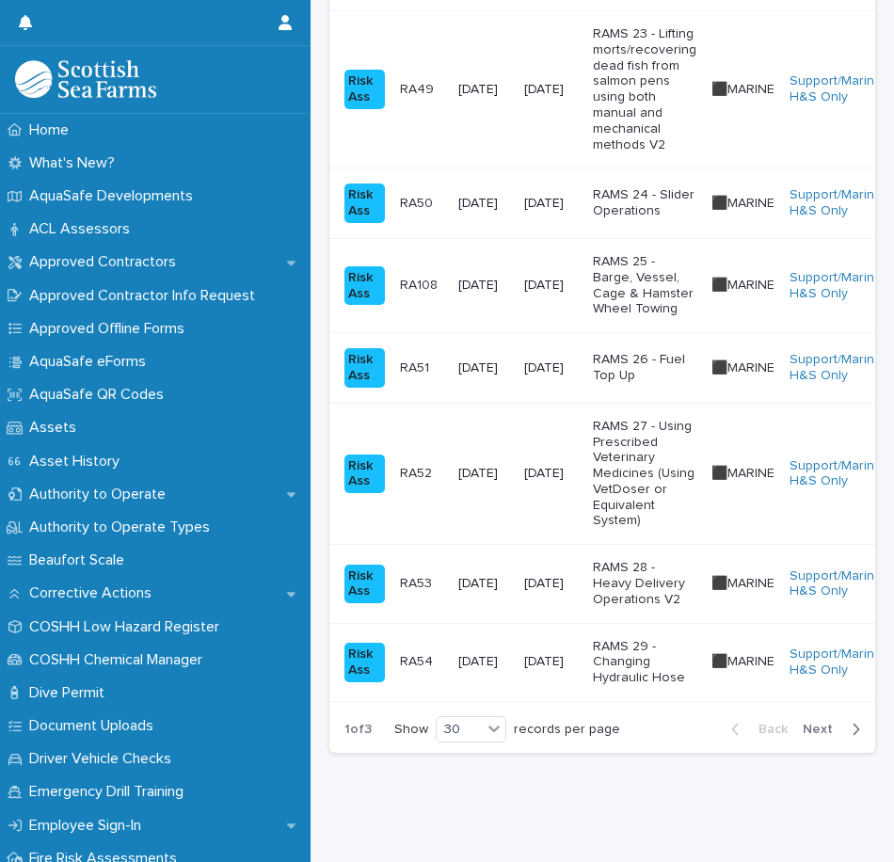
click at [648, 639] on p "RAMS 29 - Changing Hydraulic Hose" at bounding box center [644, 662] width 103 height 47
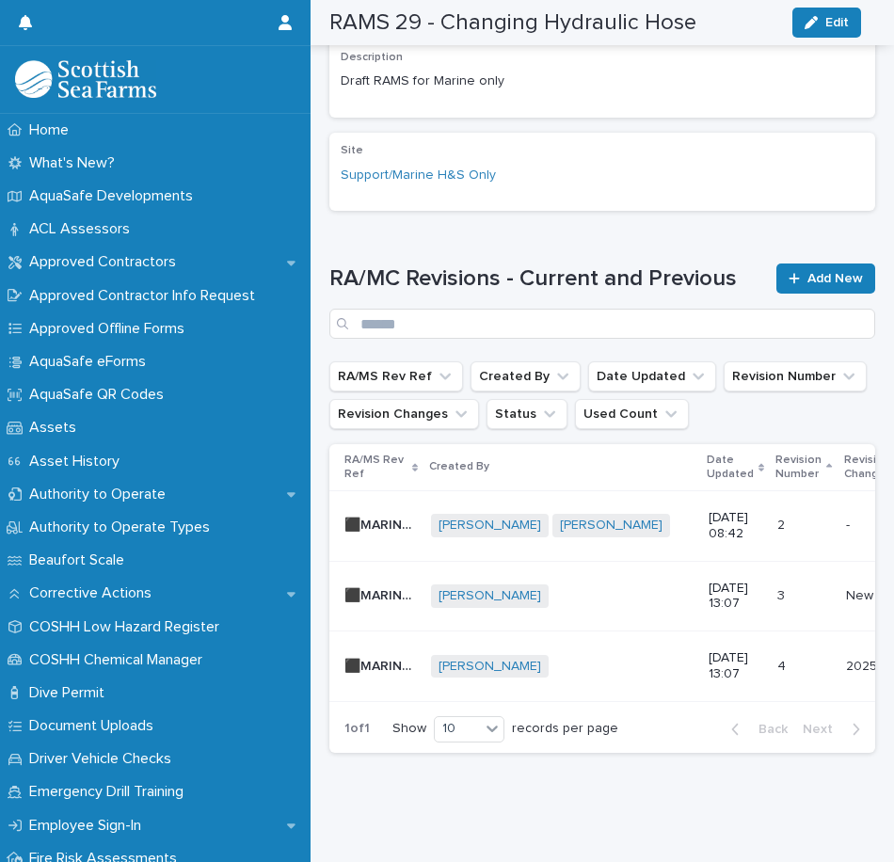
scroll to position [624, 0]
click at [715, 650] on p "[DATE] 13:07" at bounding box center [735, 666] width 54 height 32
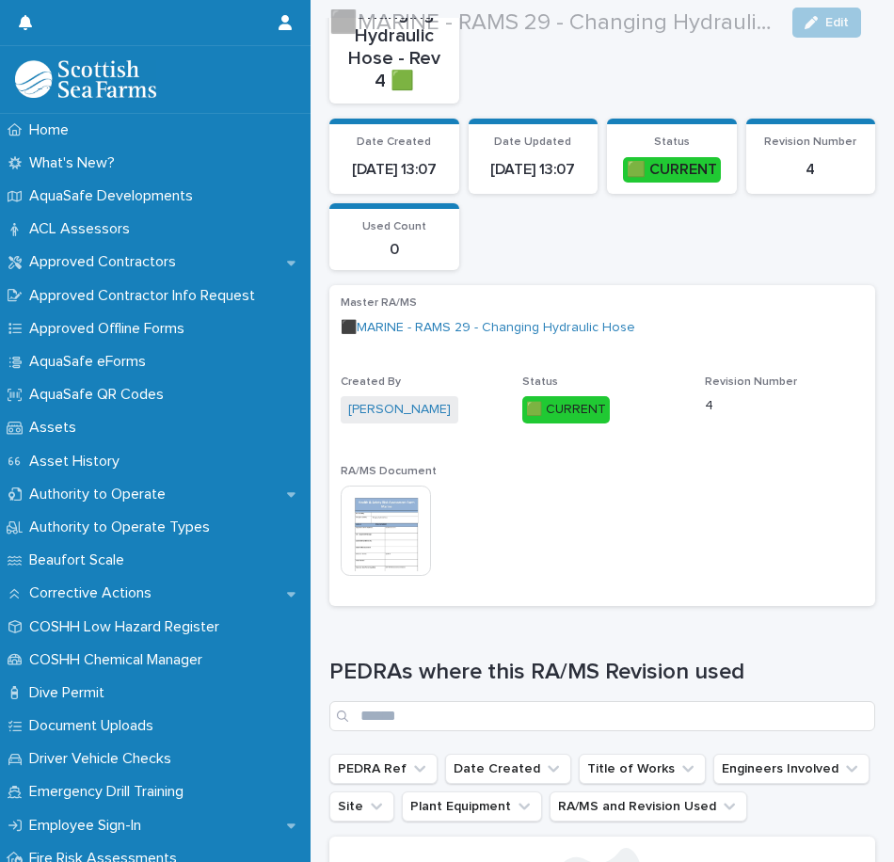
scroll to position [282, 0]
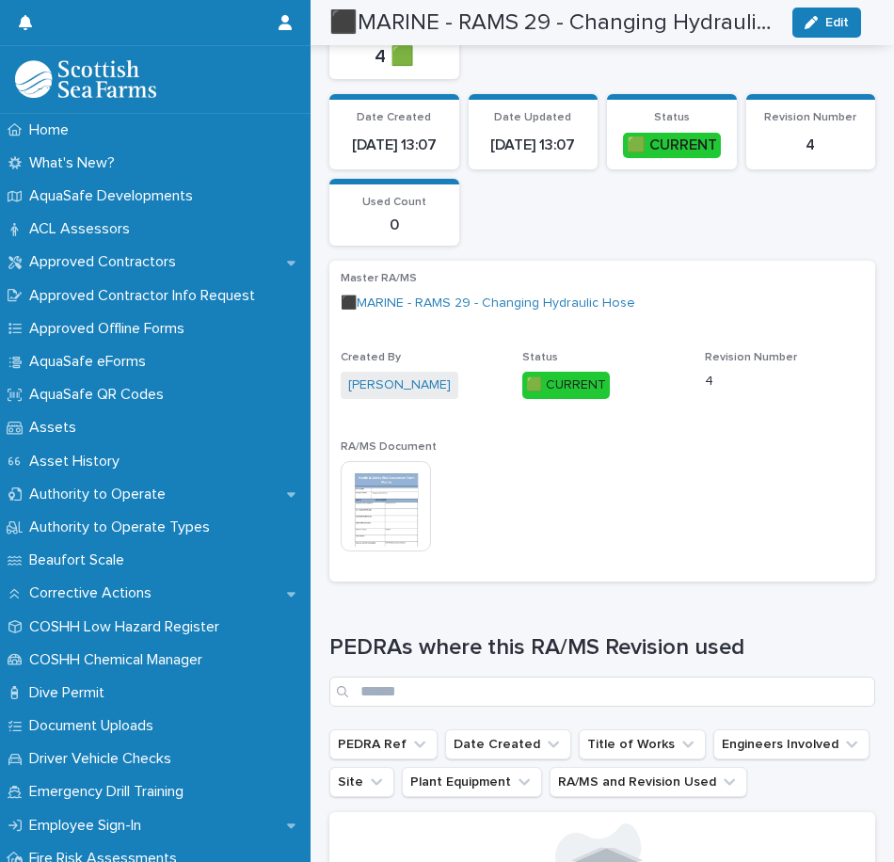
click at [390, 514] on img at bounding box center [386, 506] width 90 height 90
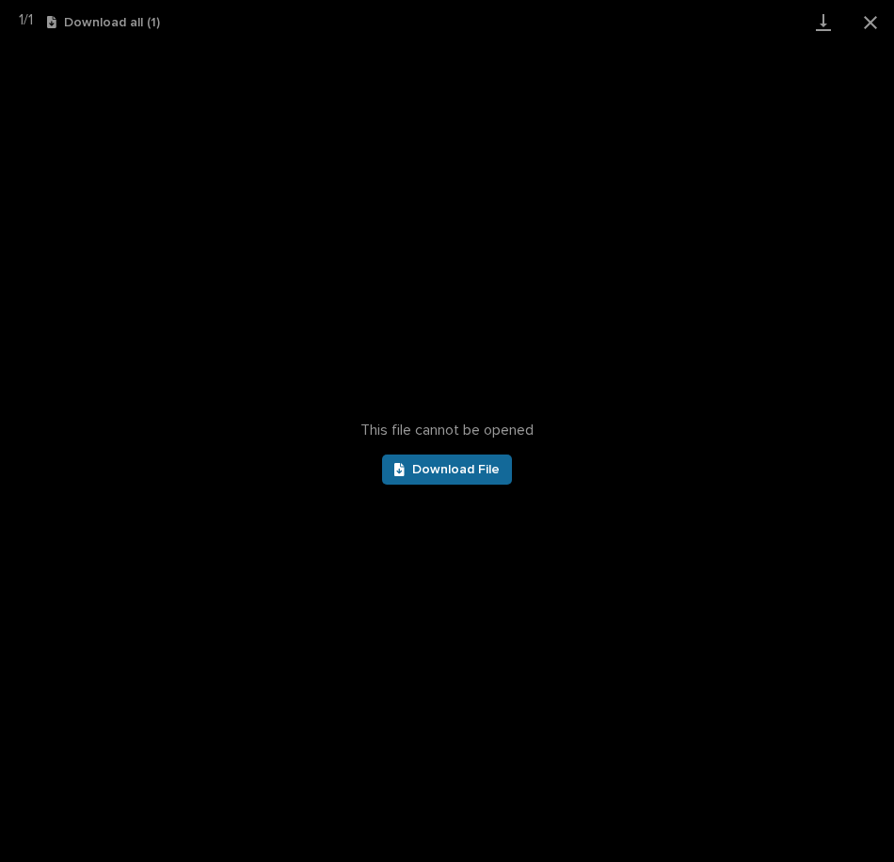
click at [458, 472] on span "Download File" at bounding box center [455, 469] width 87 height 13
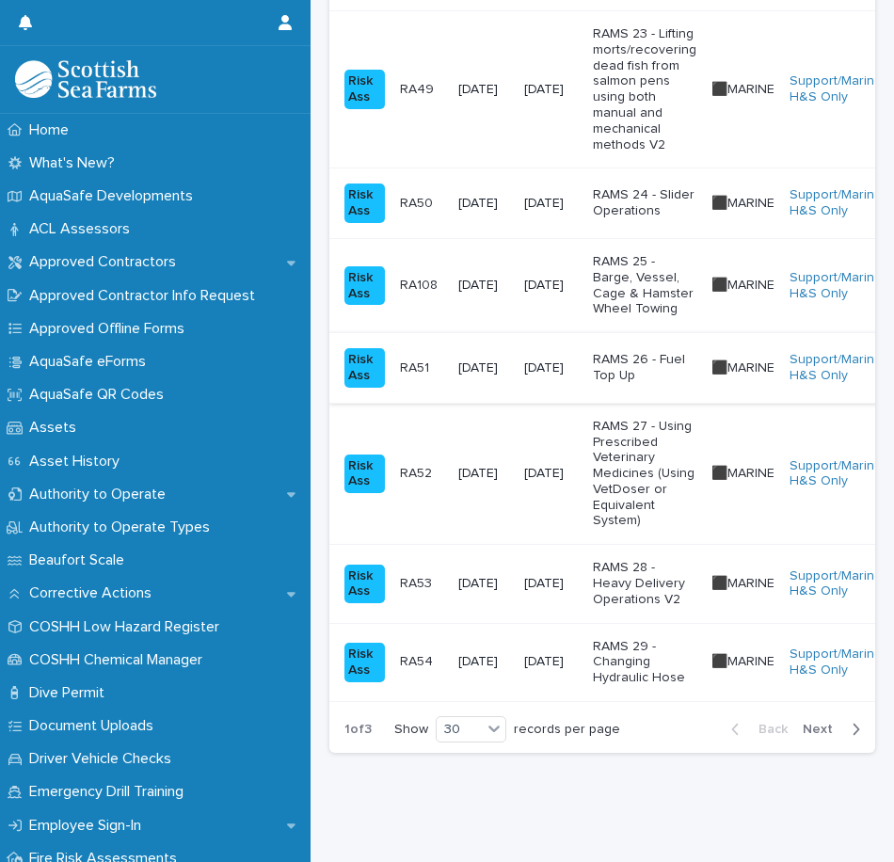
scroll to position [2383, 0]
click at [802, 721] on button "Next" at bounding box center [835, 729] width 80 height 17
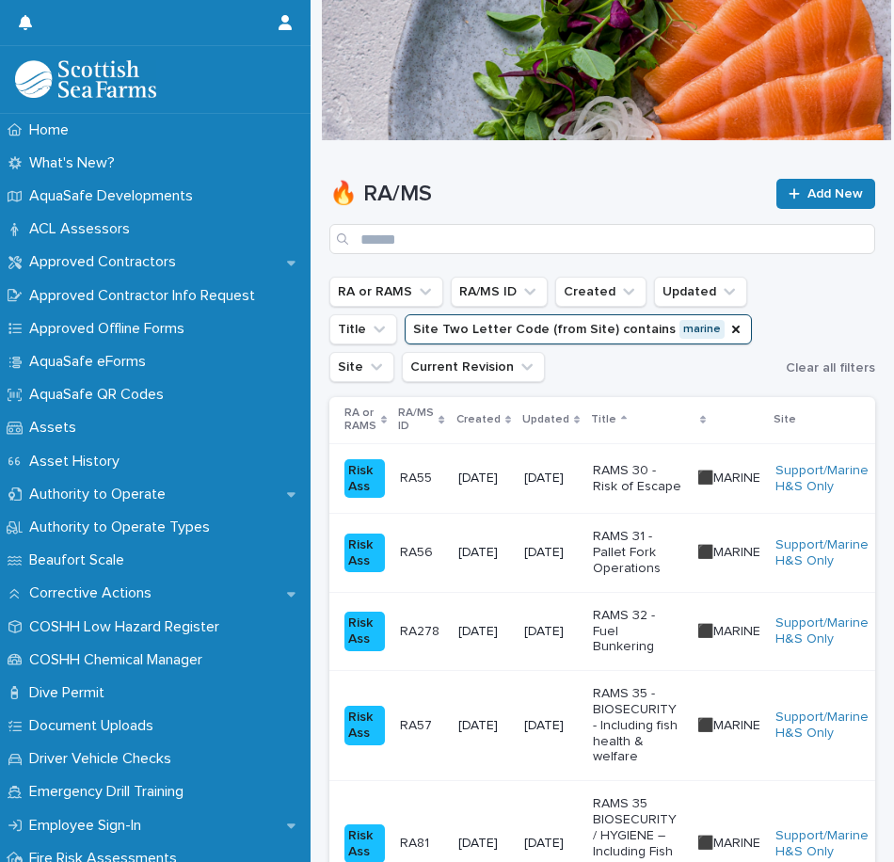
click at [634, 471] on p "RAMS 30 - Risk of Escape" at bounding box center [637, 479] width 89 height 32
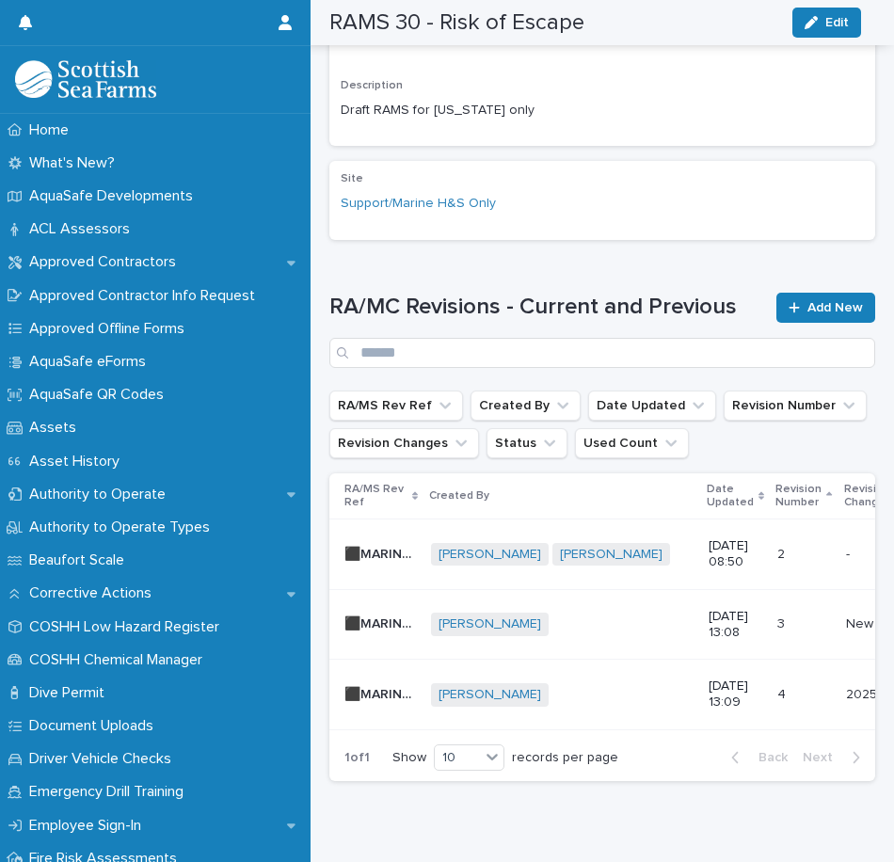
scroll to position [581, 0]
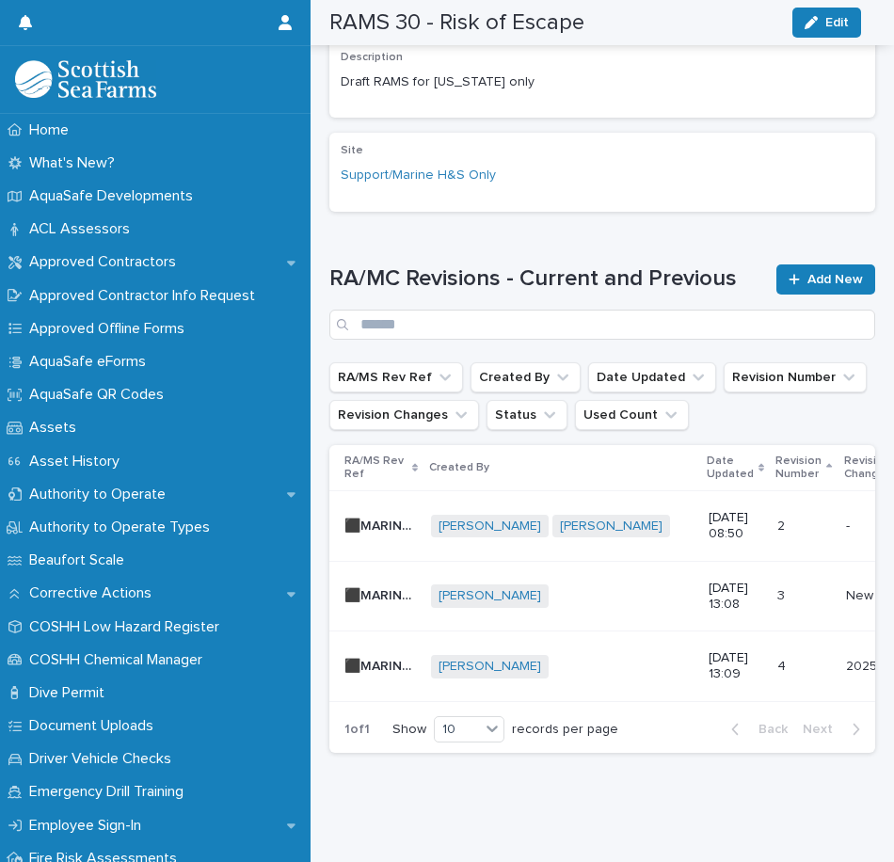
click at [657, 655] on div "[PERSON_NAME] + 0" at bounding box center [562, 667] width 262 height 24
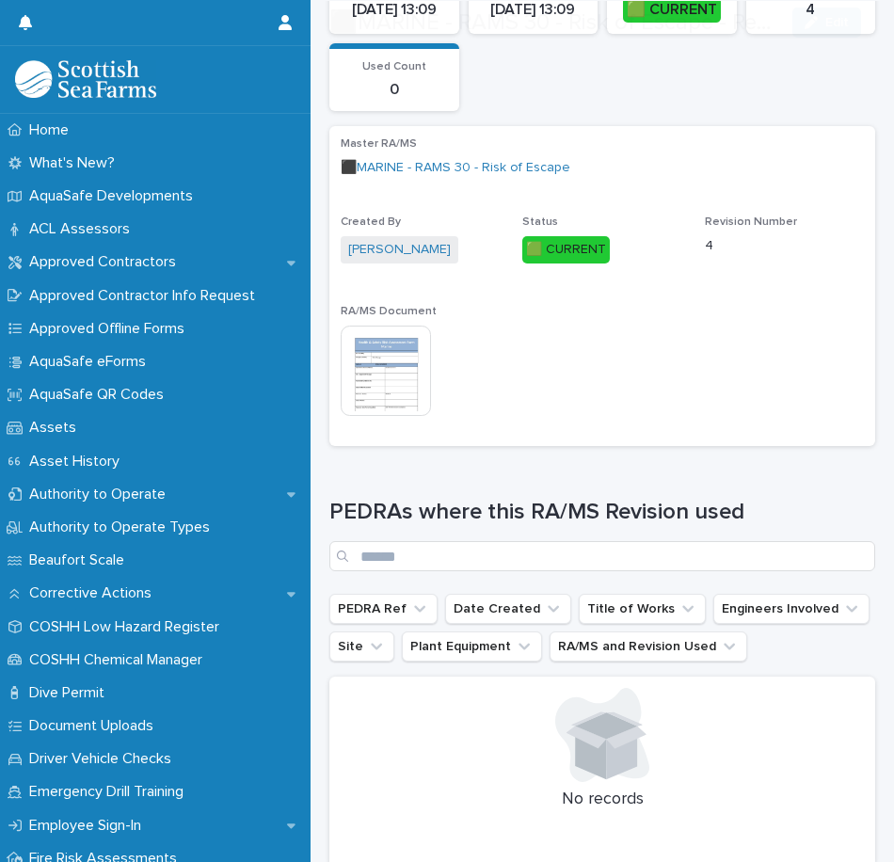
scroll to position [376, 0]
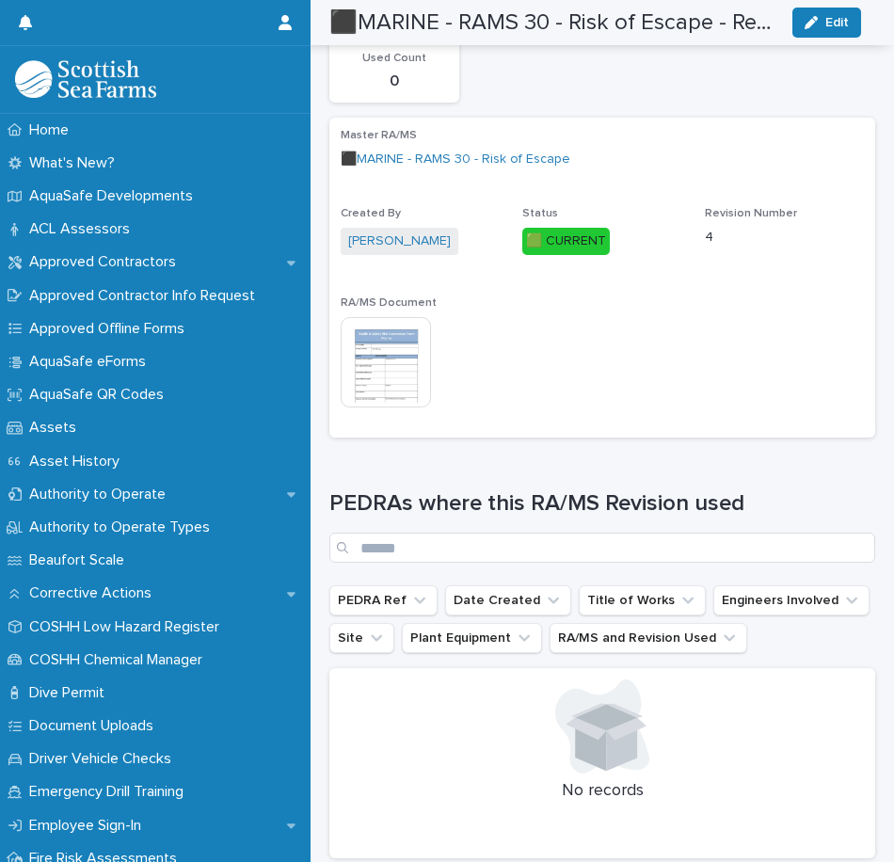
click at [373, 383] on img at bounding box center [386, 362] width 90 height 90
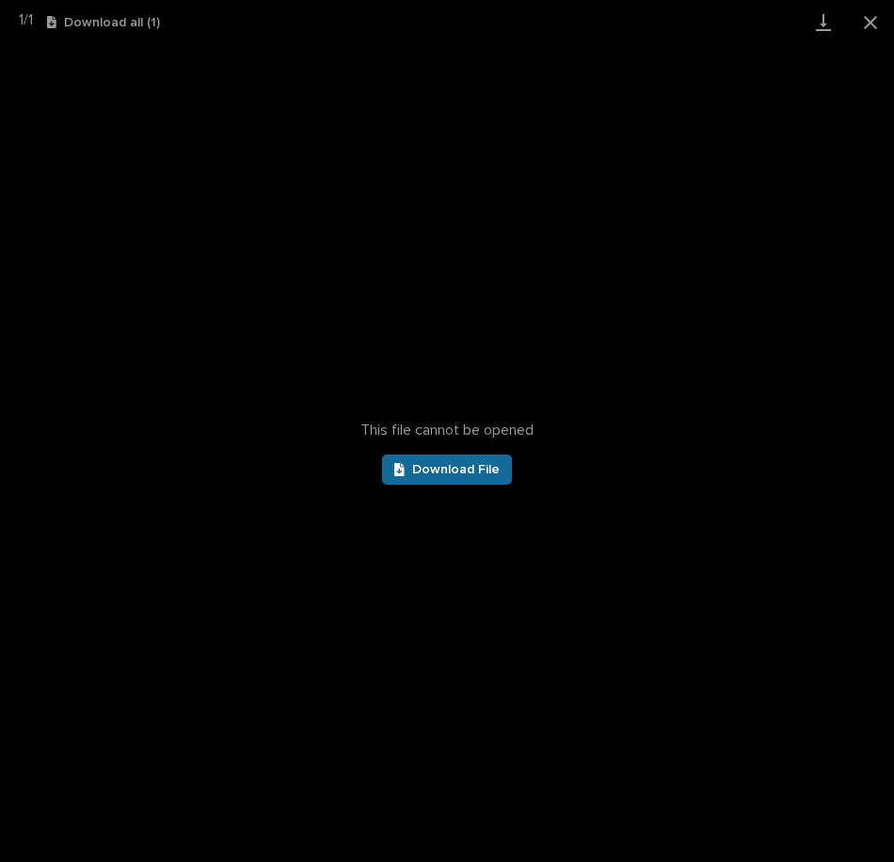
click at [458, 462] on link "Download File" at bounding box center [447, 469] width 130 height 30
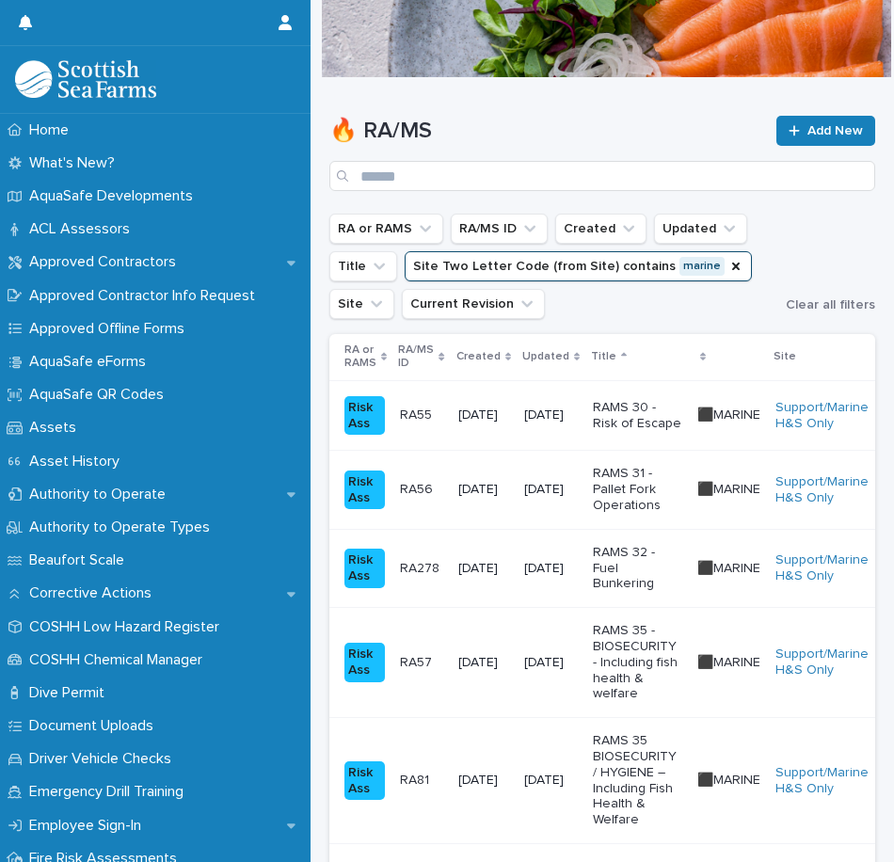
scroll to position [94, 0]
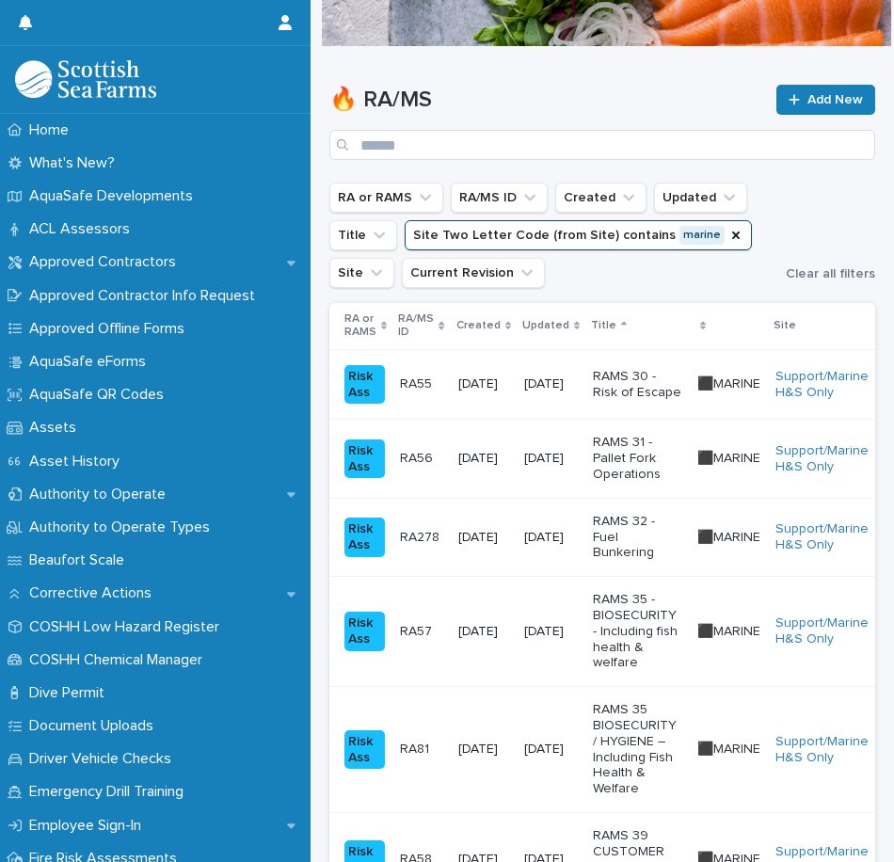
click at [659, 539] on p "RAMS 32 - Fuel Bunkering" at bounding box center [637, 537] width 89 height 47
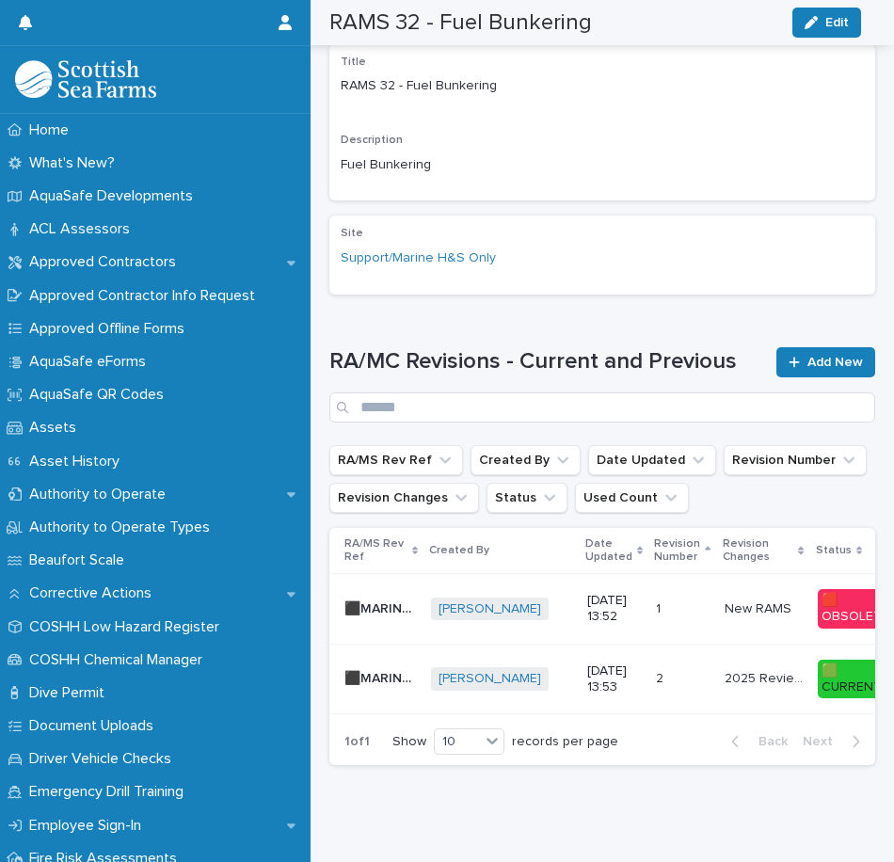
scroll to position [511, 0]
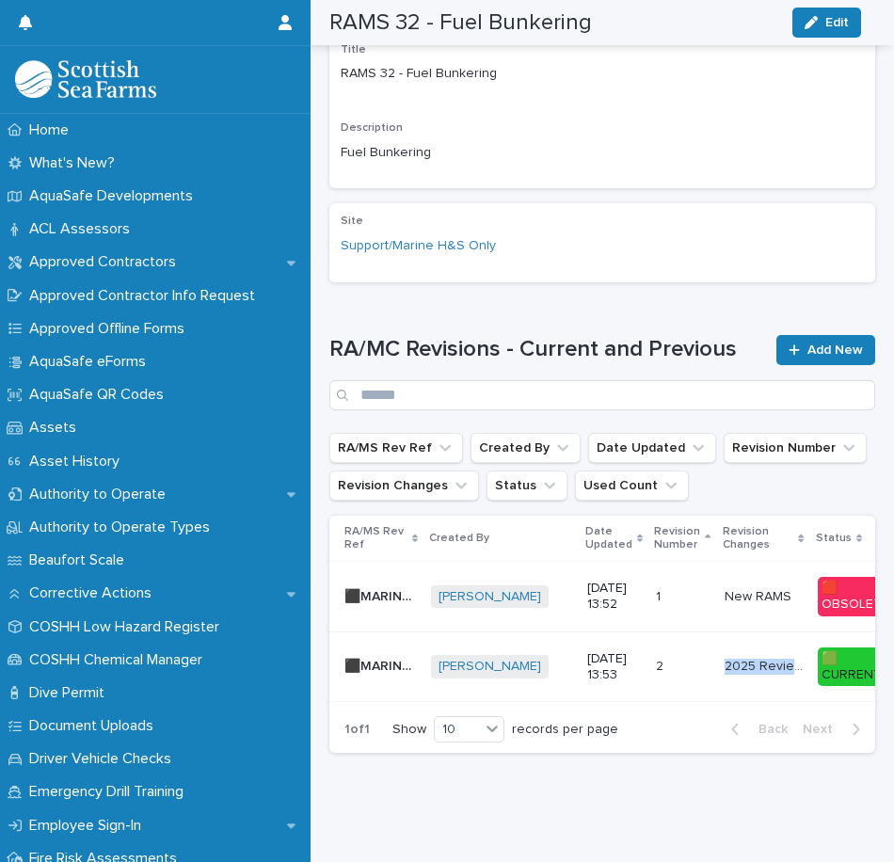
click at [717, 635] on td "2025 Review and amendments 2025 Review and amendments" at bounding box center [763, 666] width 93 height 71
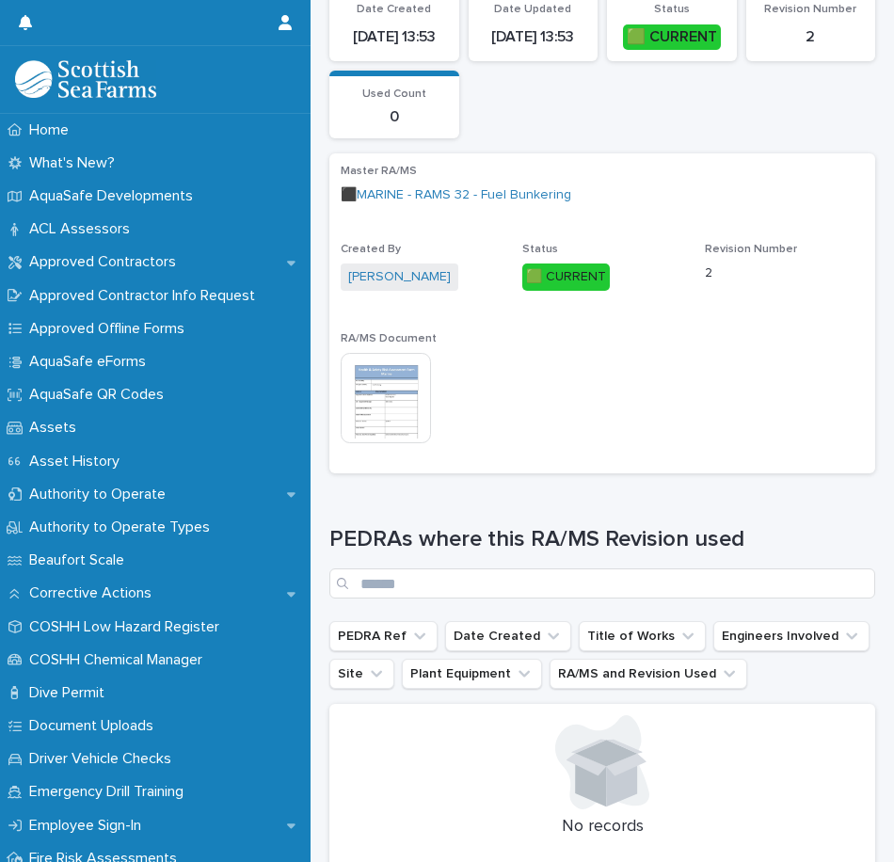
scroll to position [376, 0]
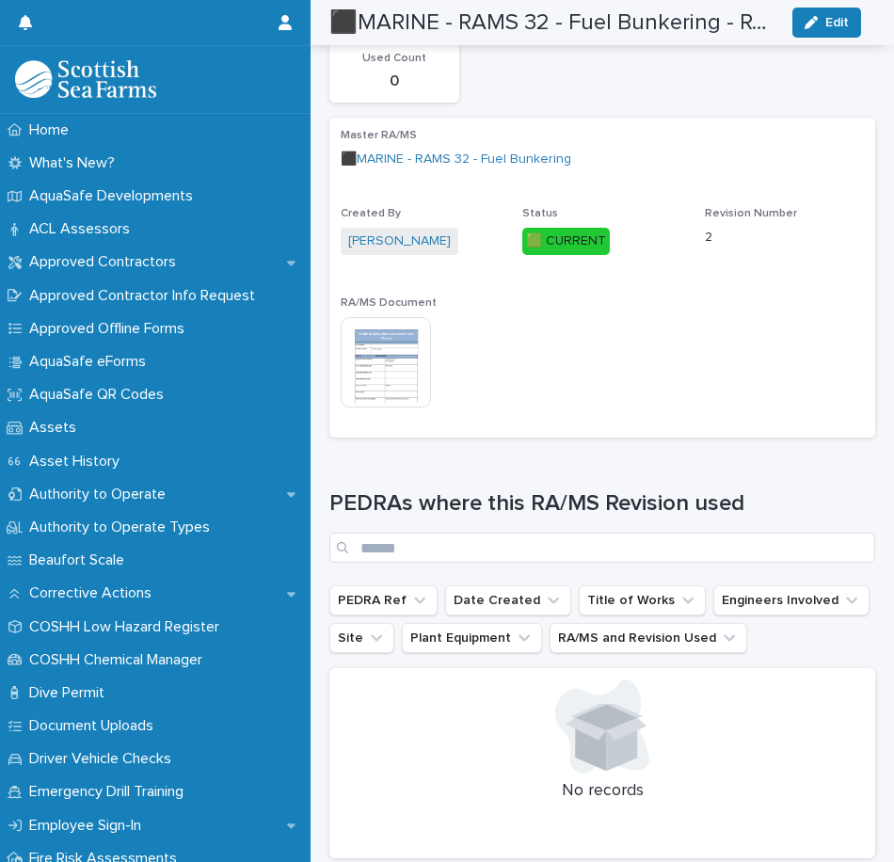
click at [391, 376] on img at bounding box center [386, 362] width 90 height 90
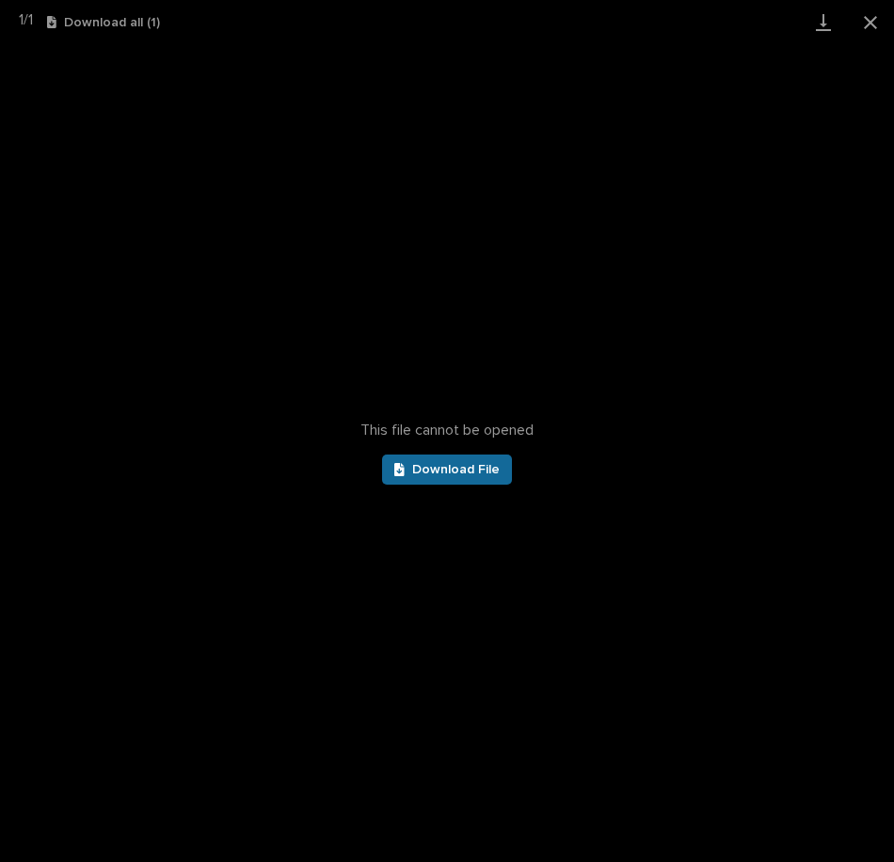
click at [460, 464] on span "Download File" at bounding box center [455, 469] width 87 height 13
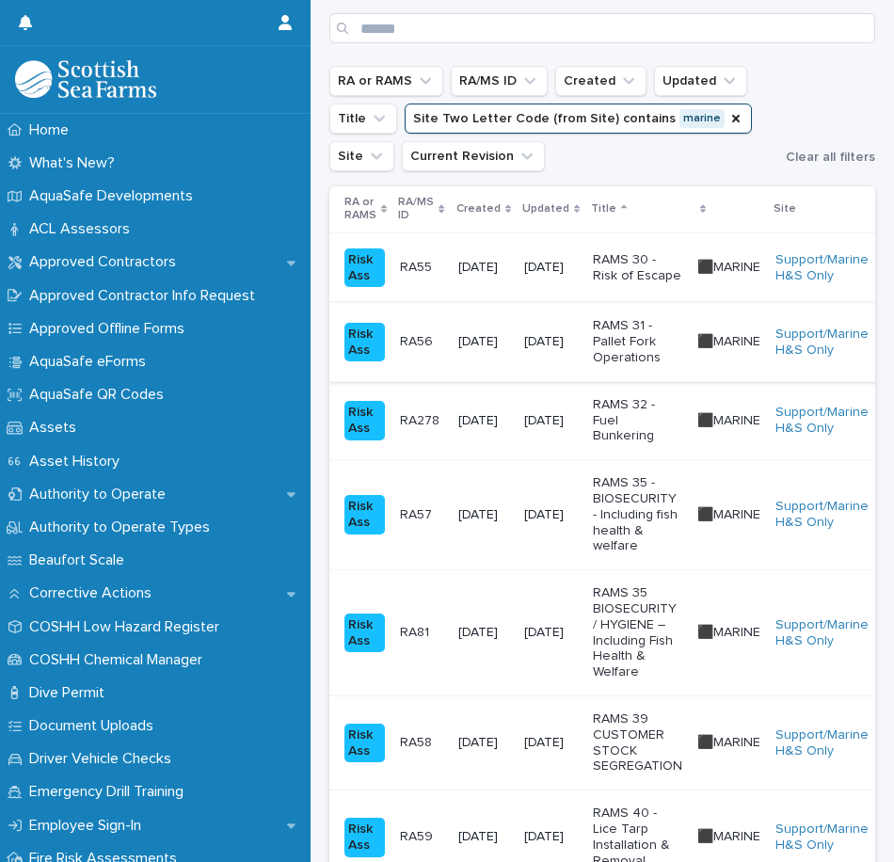
scroll to position [282, 0]
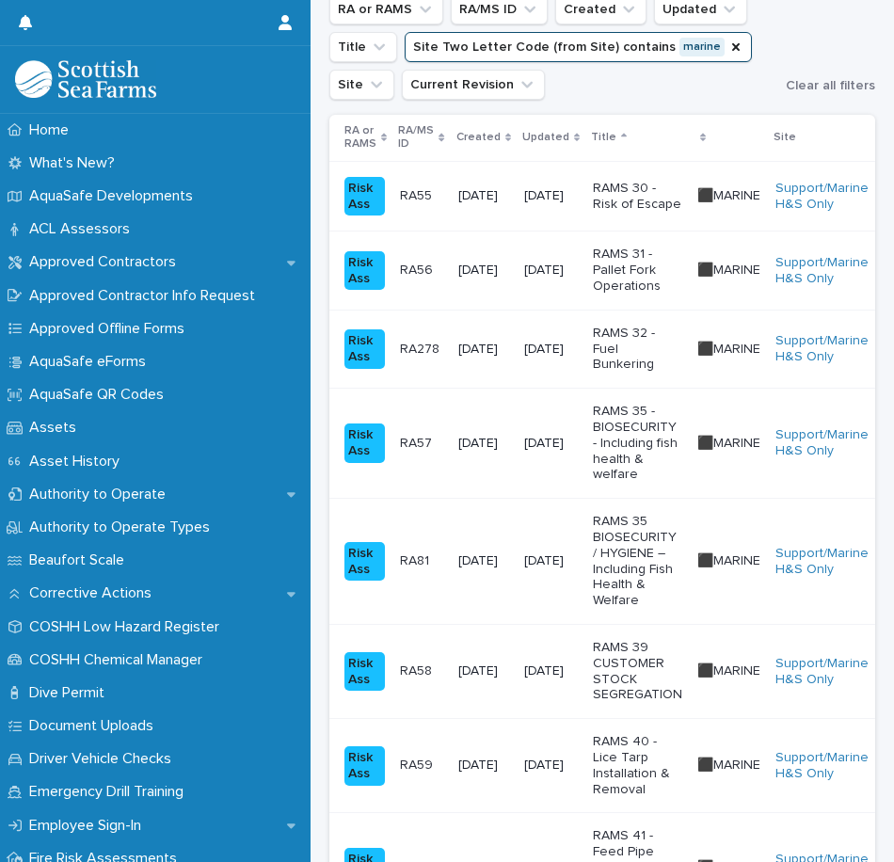
click at [642, 548] on p "RAMS 35 BIOSECURITY / HYGIENE – Including Fish Health & Welfare" at bounding box center [637, 561] width 89 height 95
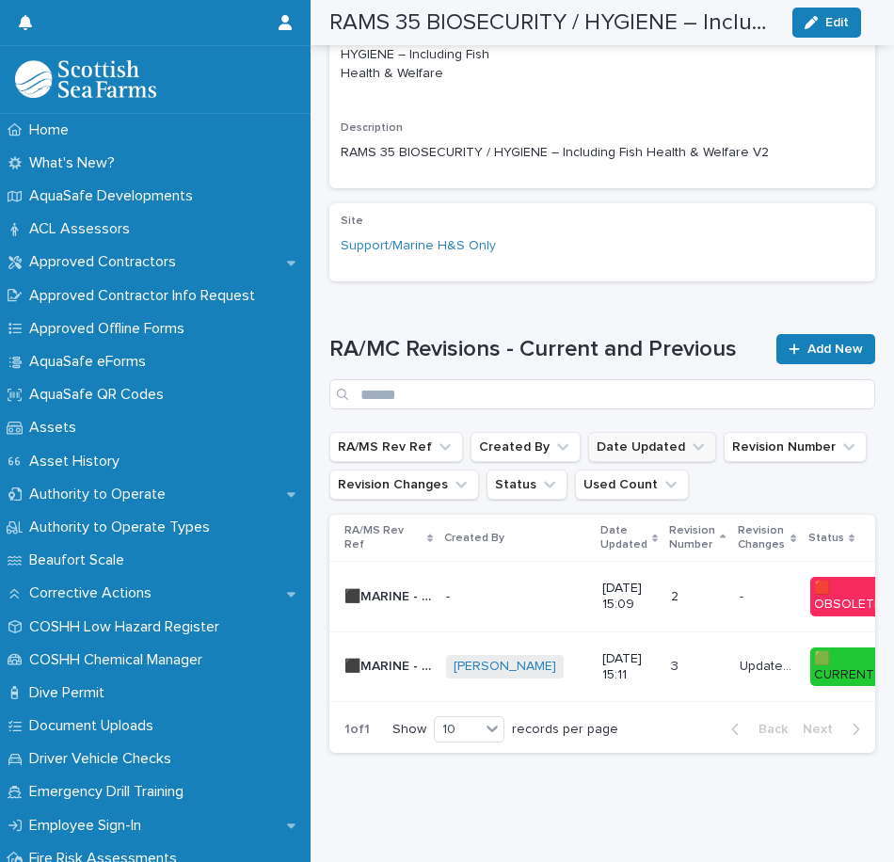
scroll to position [743, 0]
click at [635, 632] on td "[DATE] 15:11" at bounding box center [629, 666] width 69 height 71
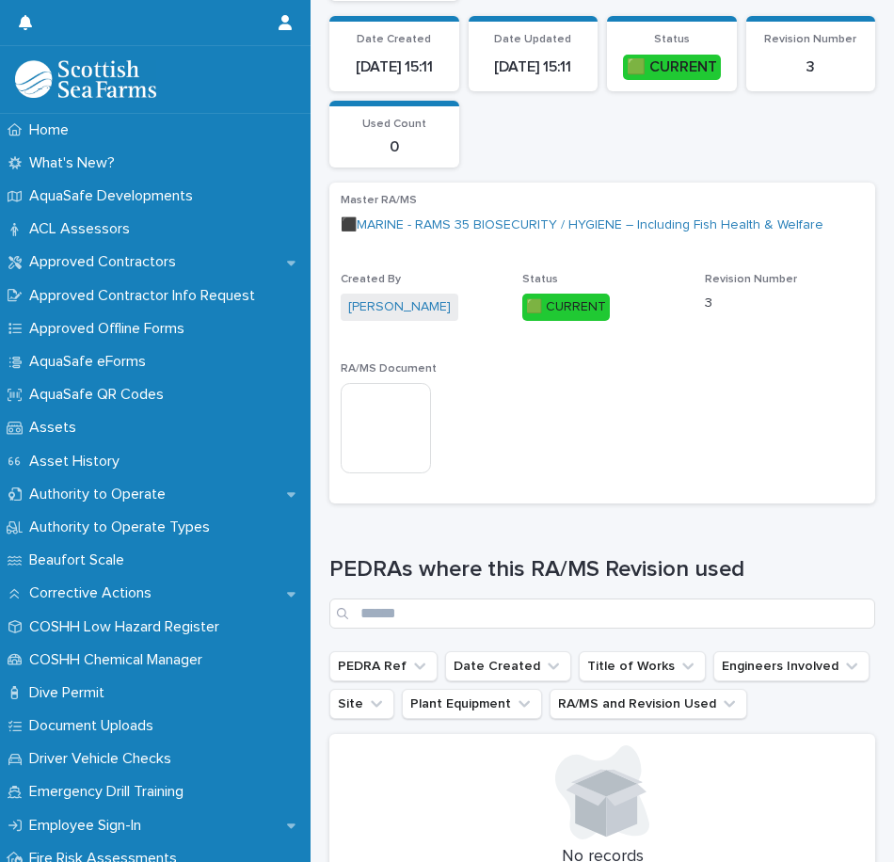
scroll to position [470, 0]
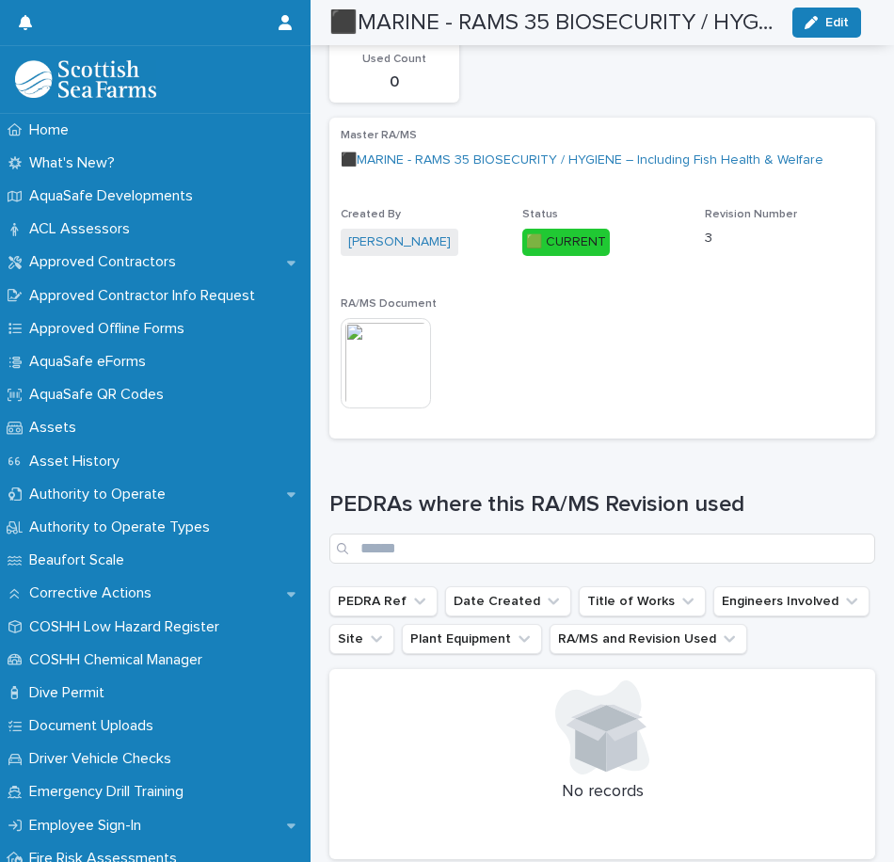
click at [405, 390] on img at bounding box center [386, 363] width 90 height 90
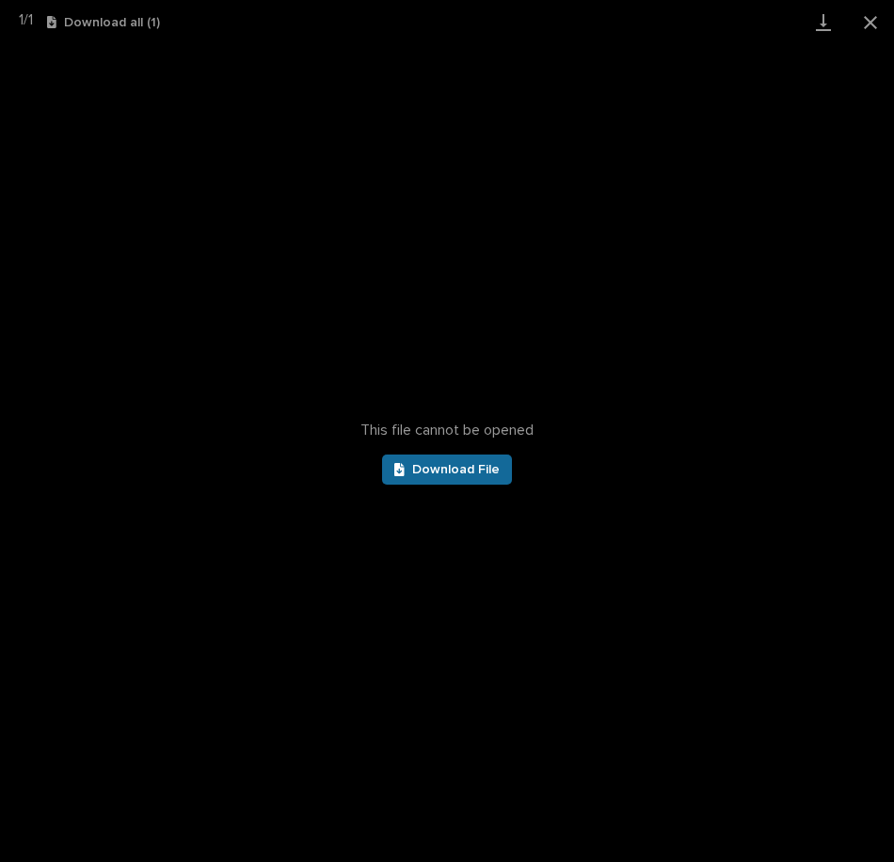
click at [477, 481] on link "Download File" at bounding box center [447, 469] width 130 height 30
click at [879, 24] on button "Close gallery" at bounding box center [870, 22] width 47 height 44
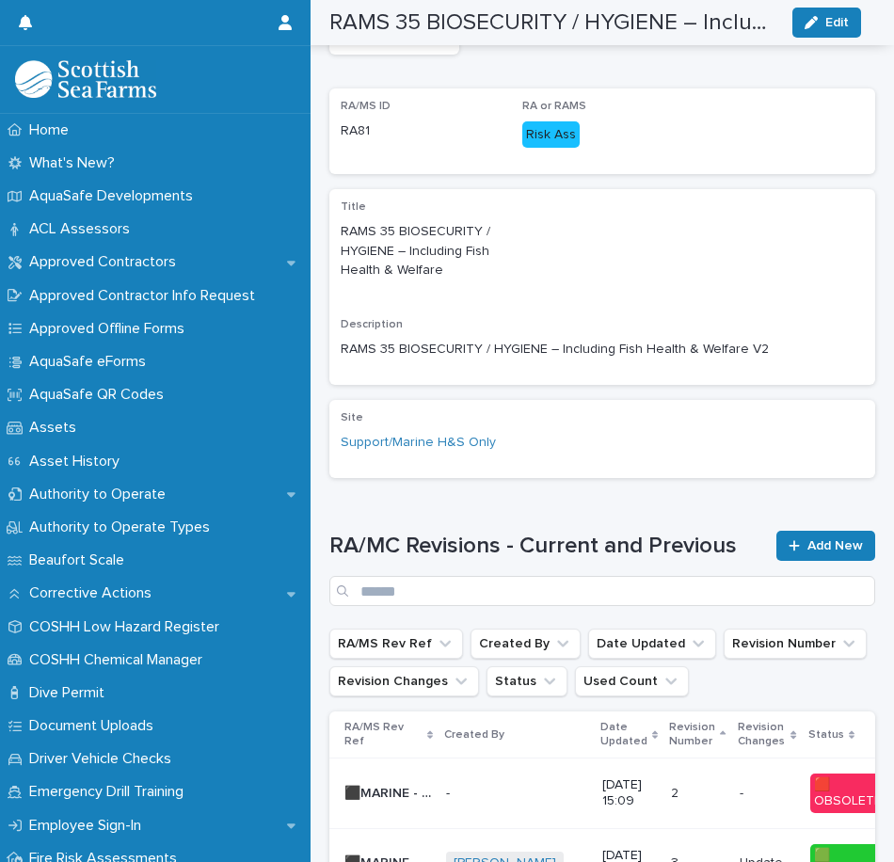
scroll to position [559, 0]
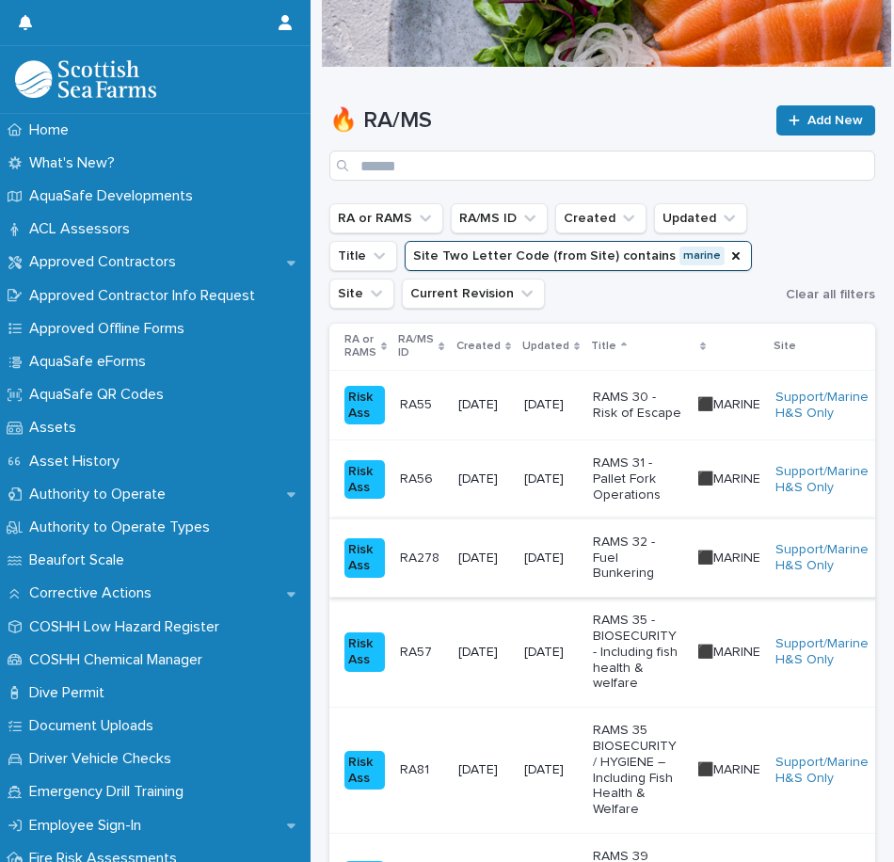
scroll to position [188, 0]
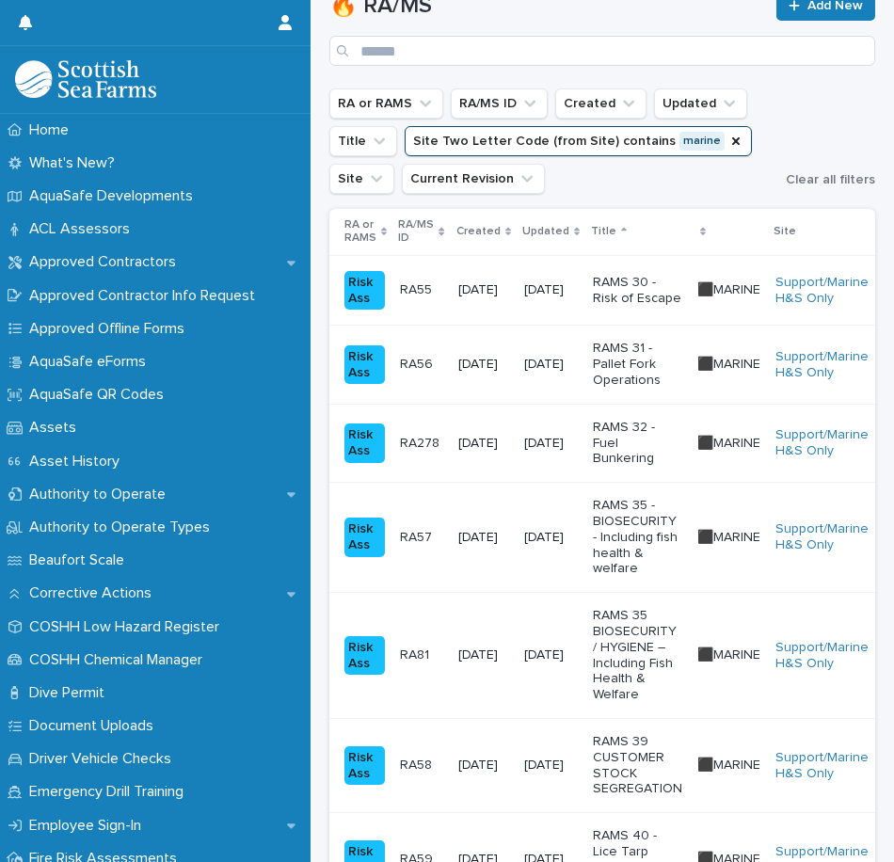
click at [643, 534] on p "RAMS 35 - BIOSECURITY - Including fish health & welfare" at bounding box center [637, 537] width 89 height 79
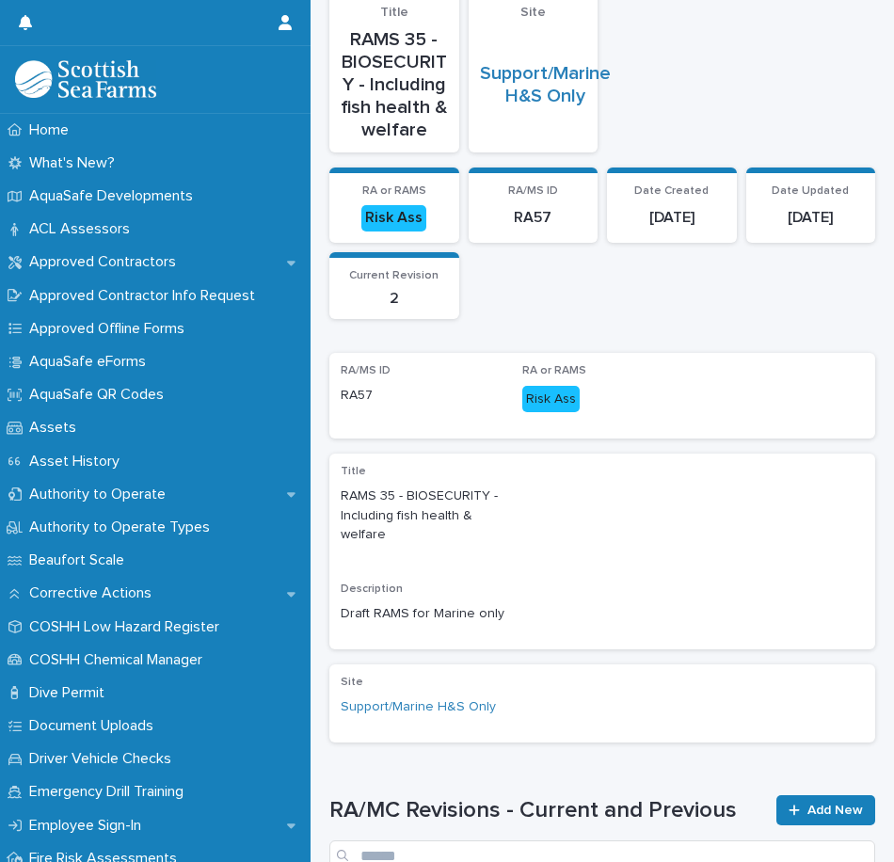
scroll to position [564, 0]
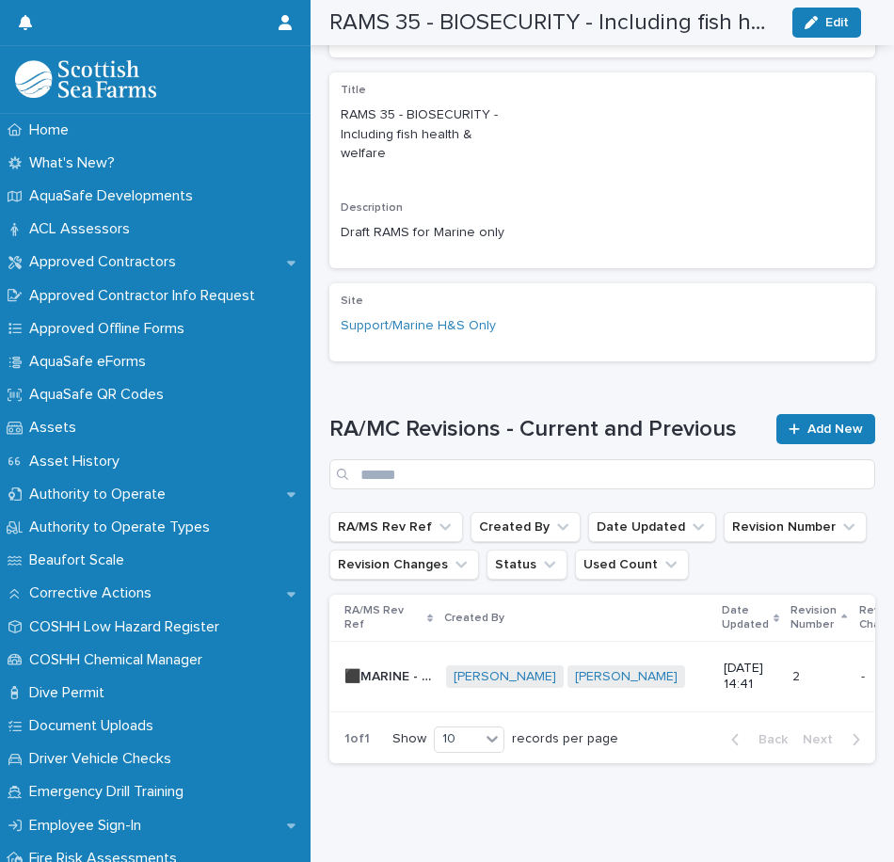
click at [398, 686] on div "⬛MARINE - RAMS 35 - BIOSECURITY - Including fish health & welfare - Rev 2 🟥 ⬛MA…" at bounding box center [387, 676] width 87 height 31
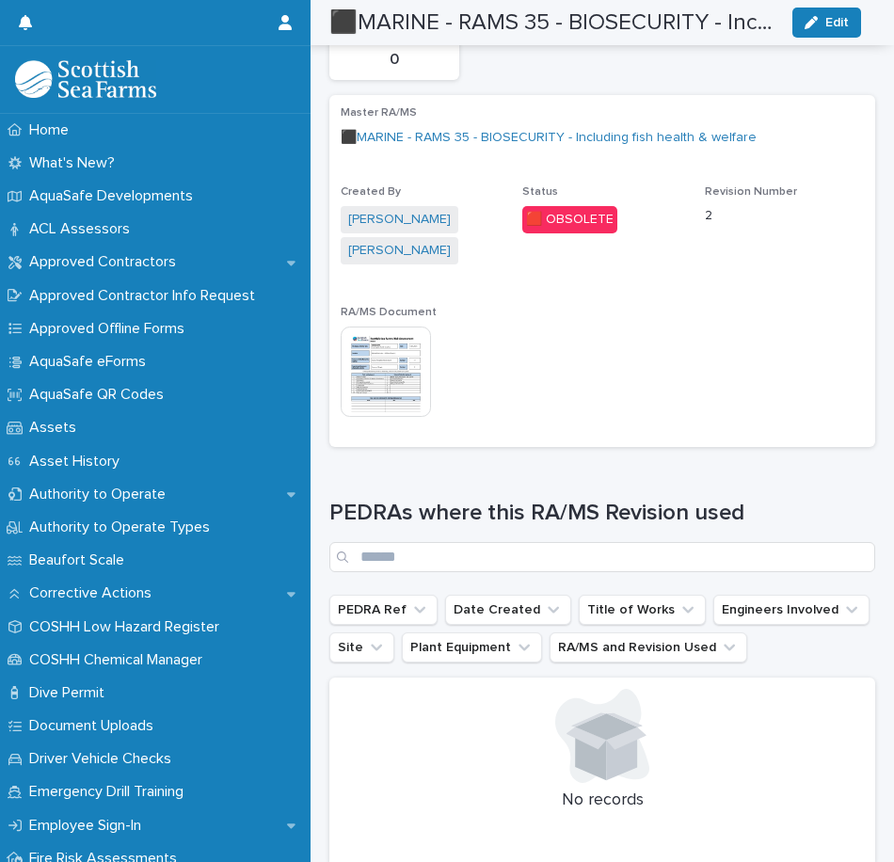
scroll to position [94, 0]
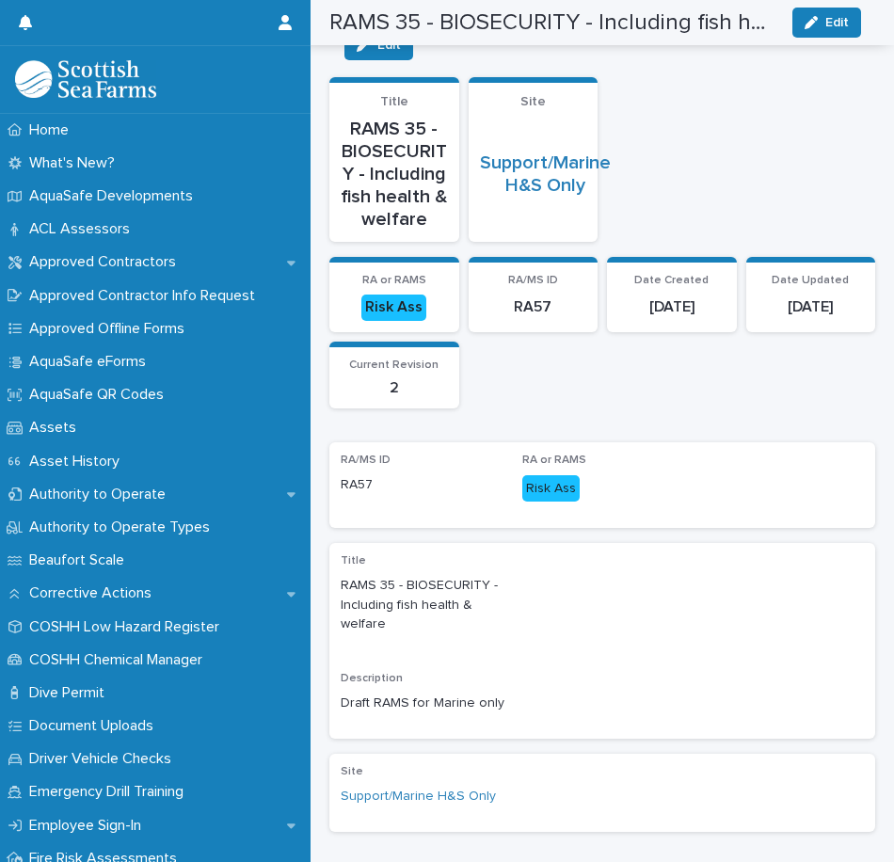
scroll to position [244, 0]
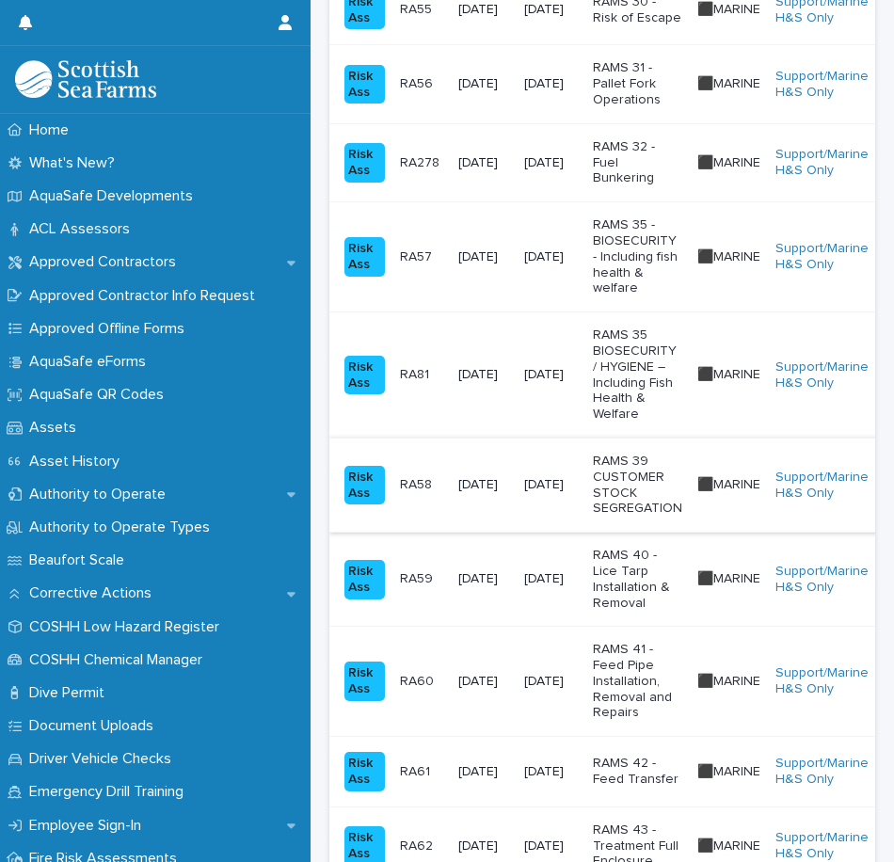
scroll to position [470, 0]
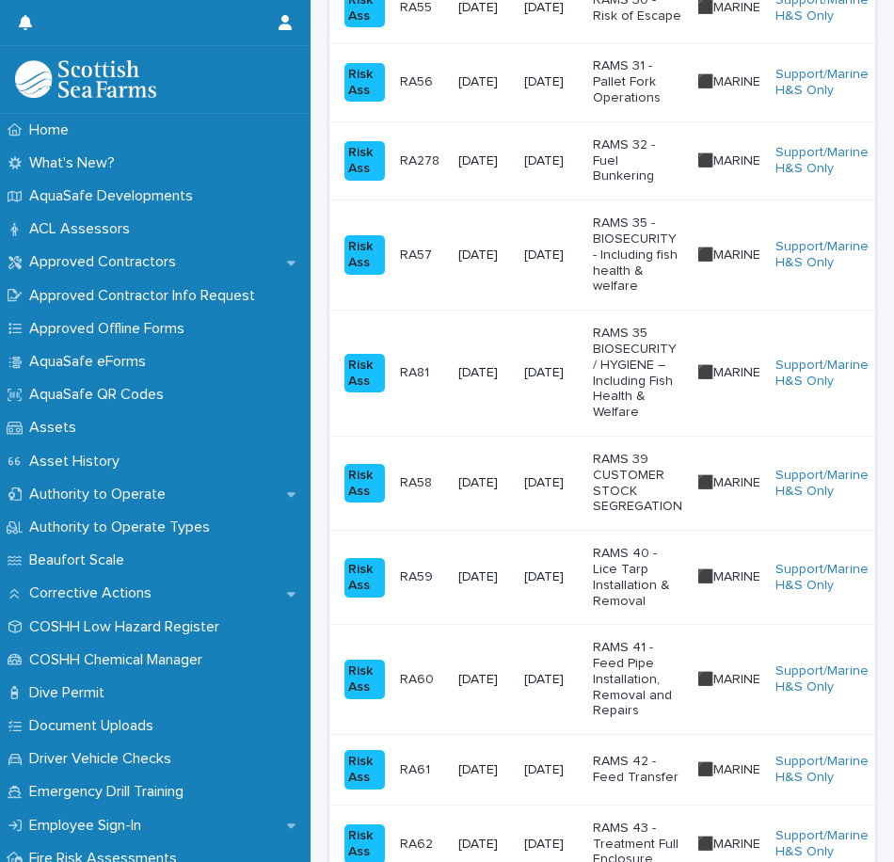
click at [646, 383] on p "RAMS 35 BIOSECURITY / HYGIENE – Including Fish Health & Welfare" at bounding box center [637, 373] width 89 height 95
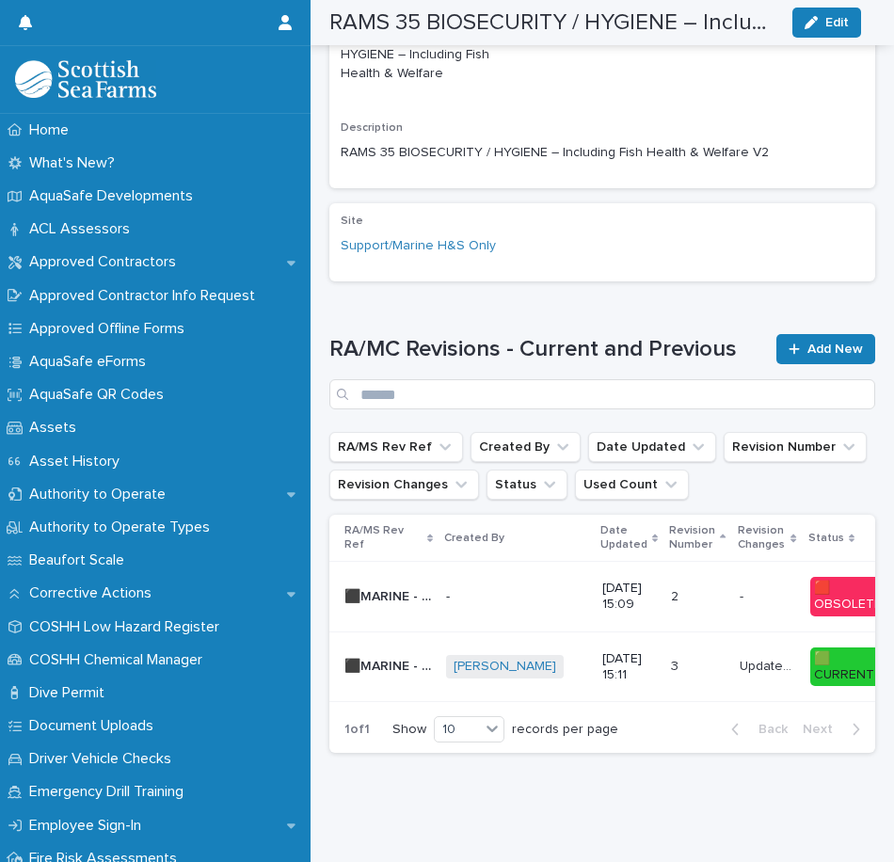
scroll to position [743, 0]
click at [671, 651] on div "3 3" at bounding box center [697, 666] width 53 height 31
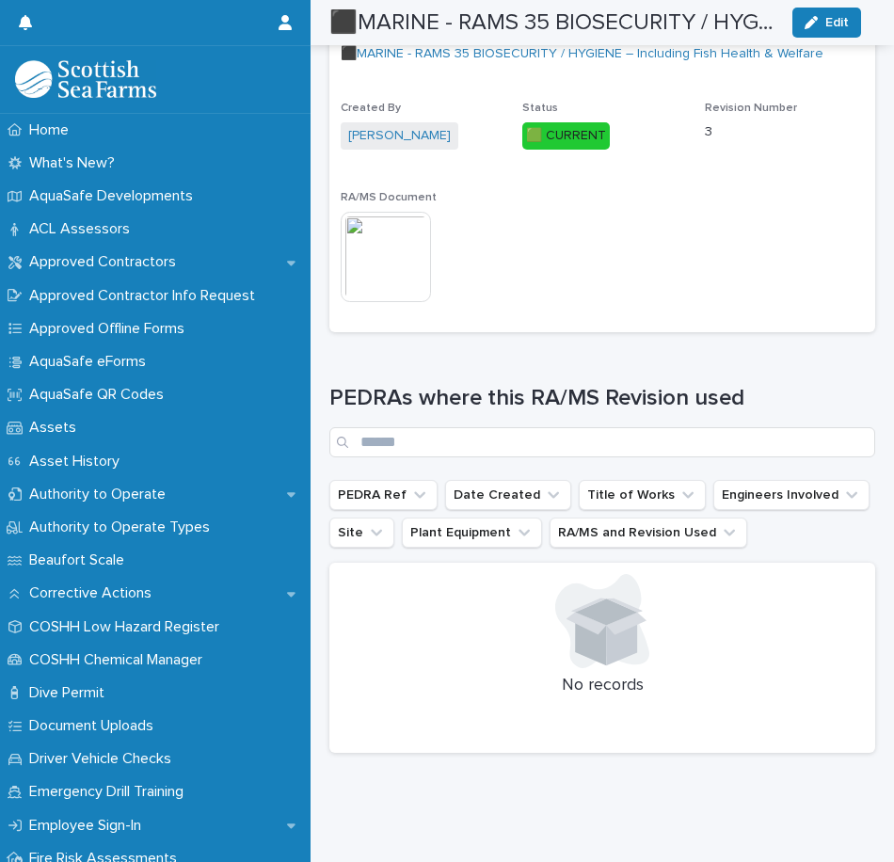
scroll to position [522, 0]
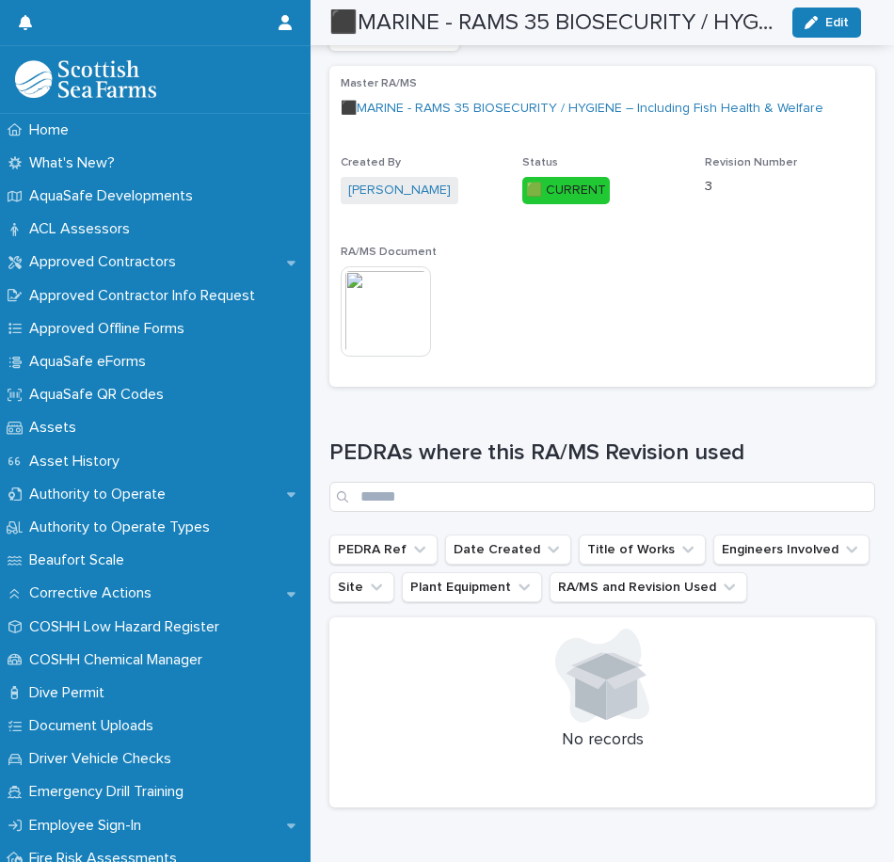
click at [411, 334] on img at bounding box center [386, 311] width 90 height 90
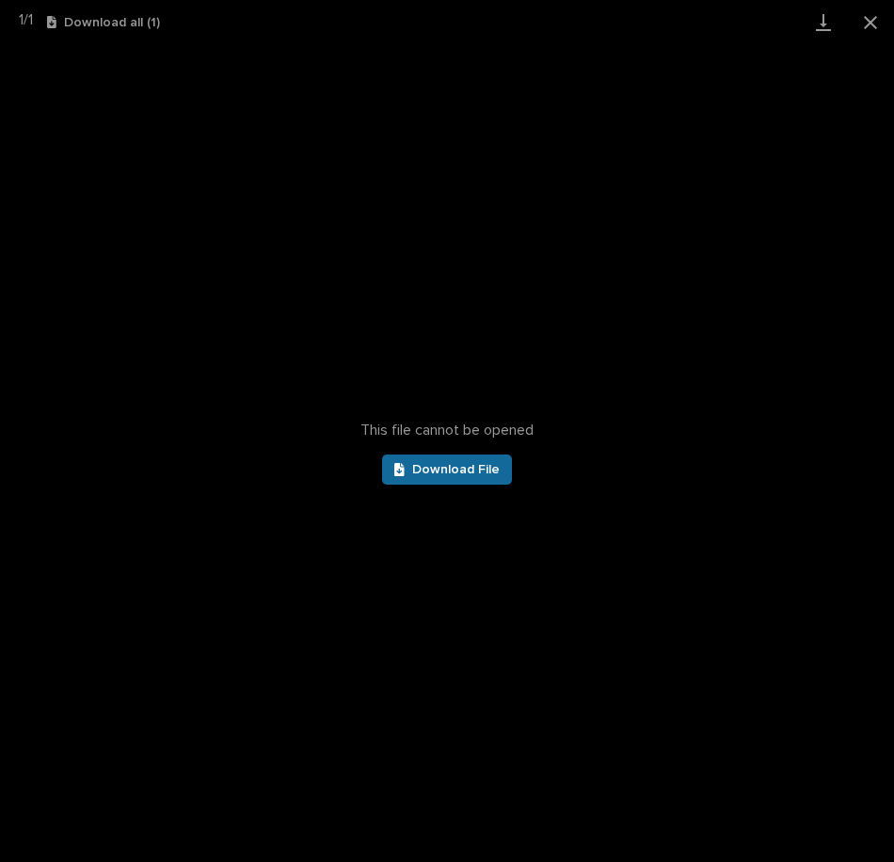
click at [469, 469] on span "Download File" at bounding box center [455, 469] width 87 height 13
click at [873, 19] on button "Close gallery" at bounding box center [870, 22] width 47 height 44
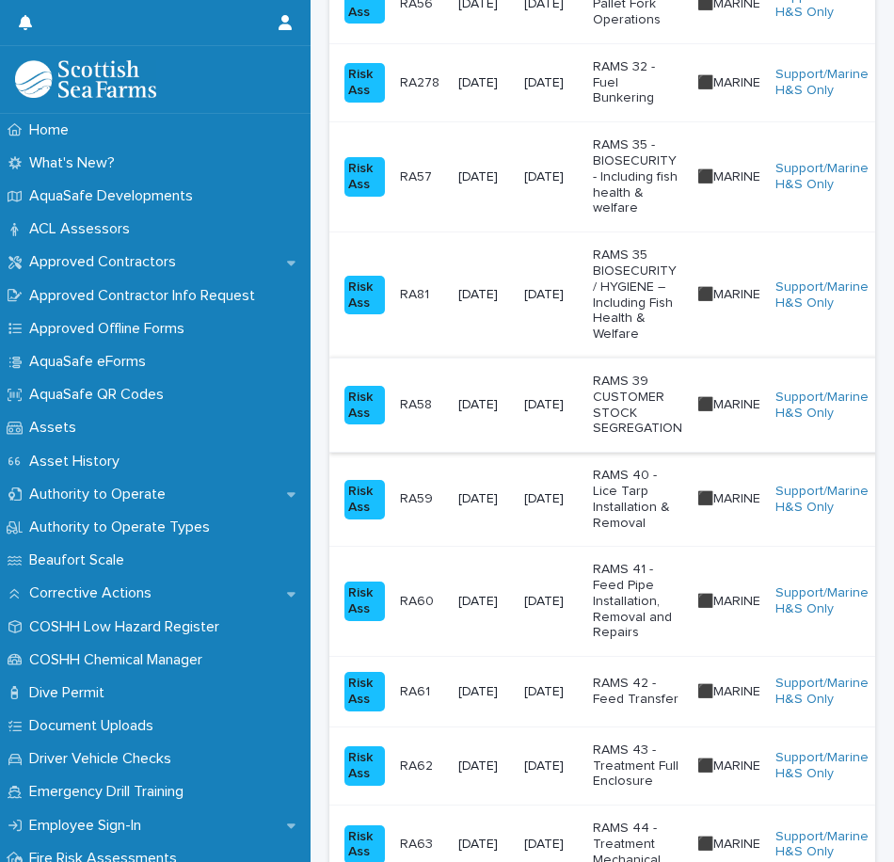
scroll to position [564, 0]
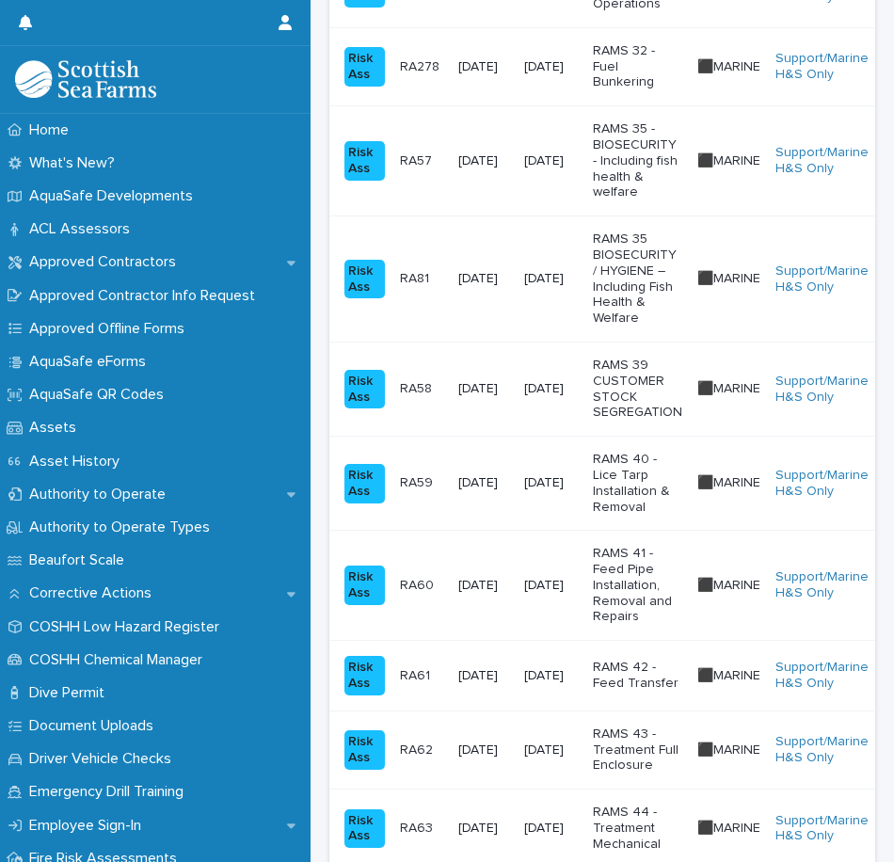
click at [569, 389] on p "[DATE]" at bounding box center [551, 389] width 54 height 16
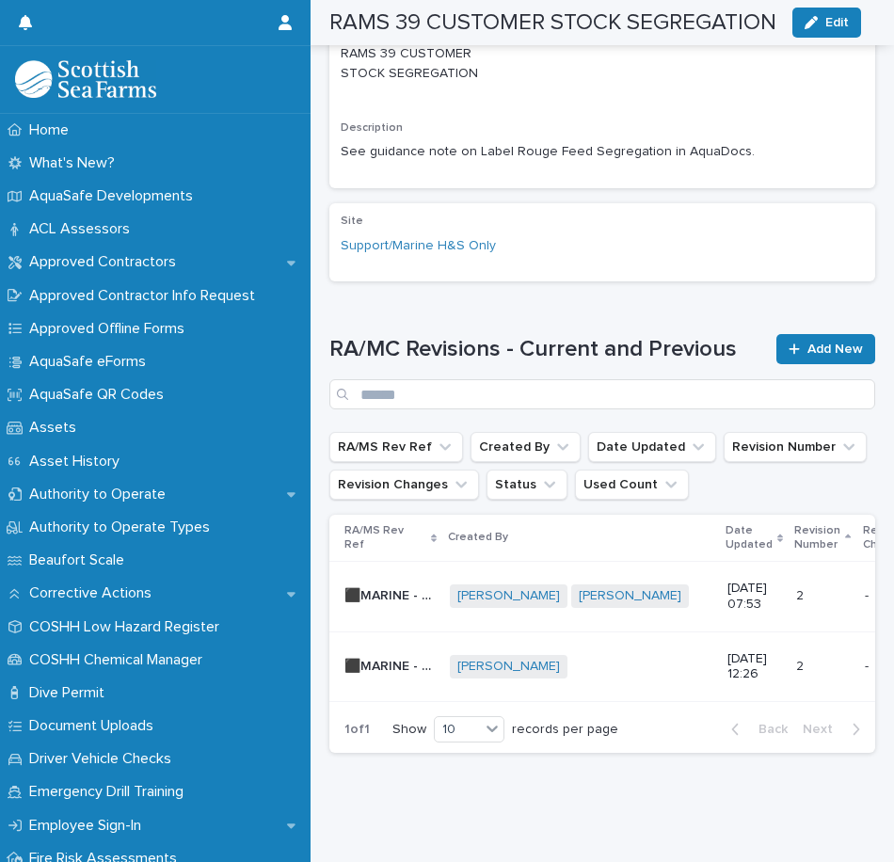
scroll to position [627, 0]
click at [727, 651] on p "[DATE] 12:26" at bounding box center [754, 667] width 54 height 32
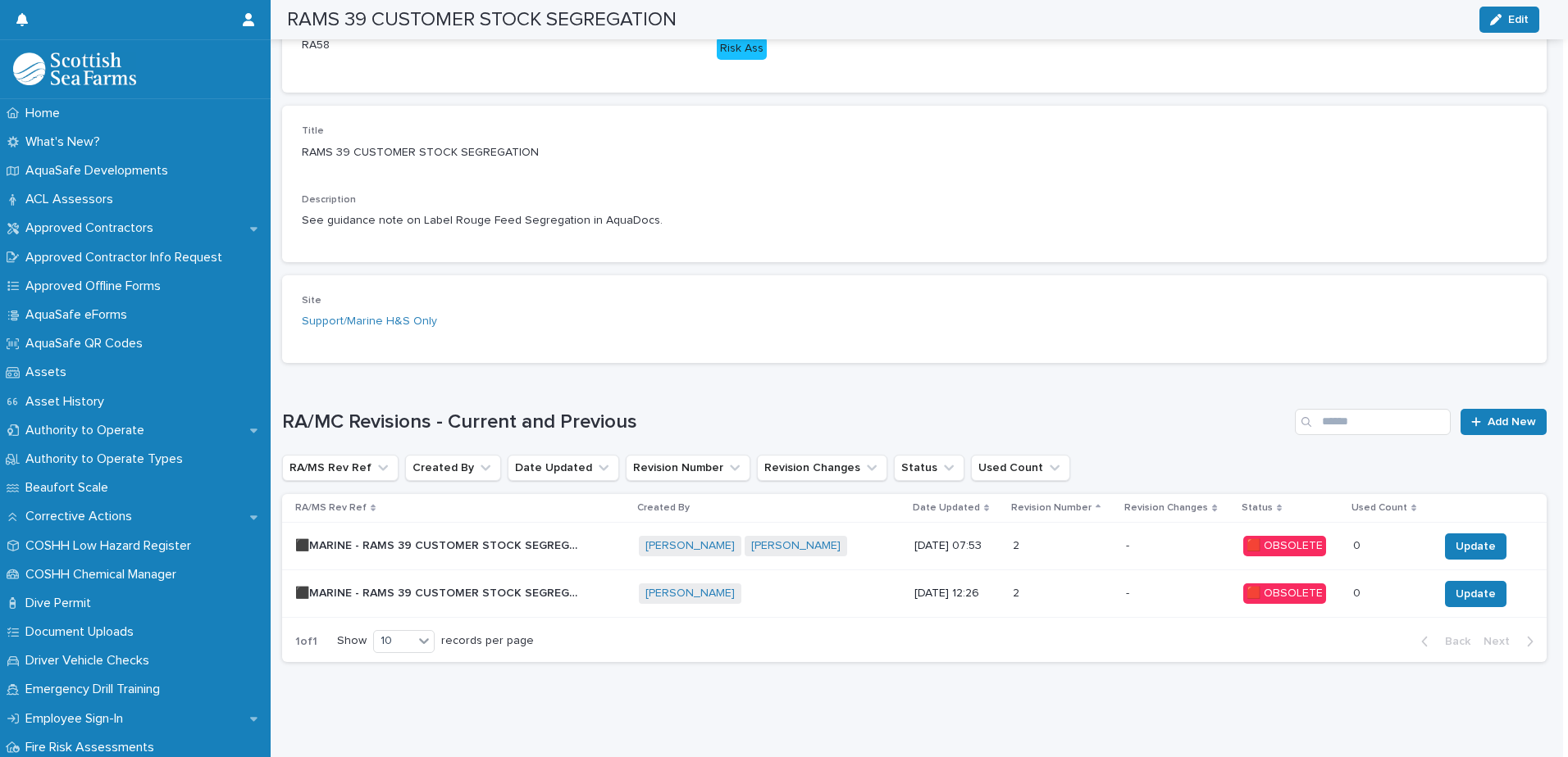
scroll to position [309, 0]
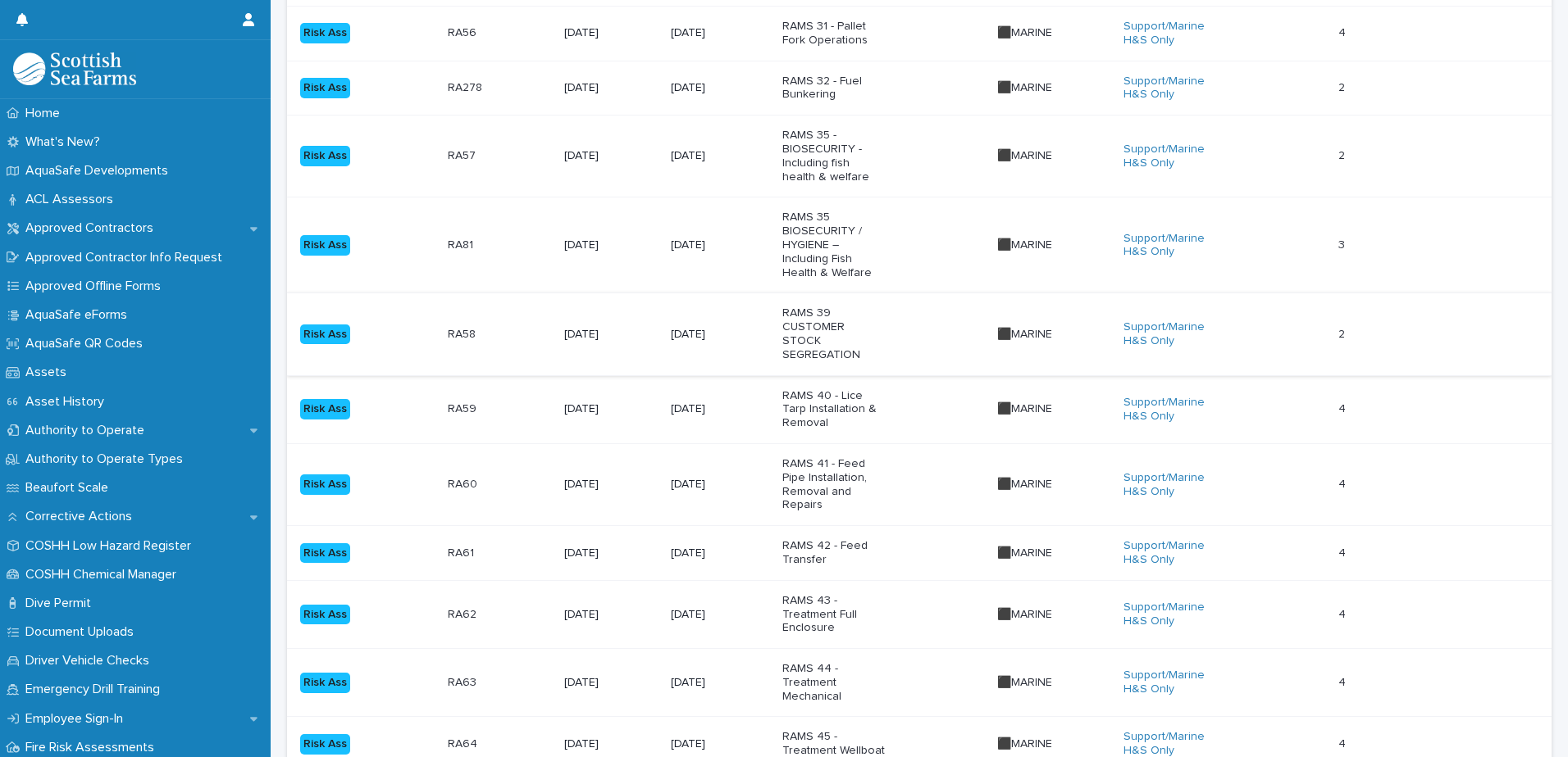
scroll to position [409, 0]
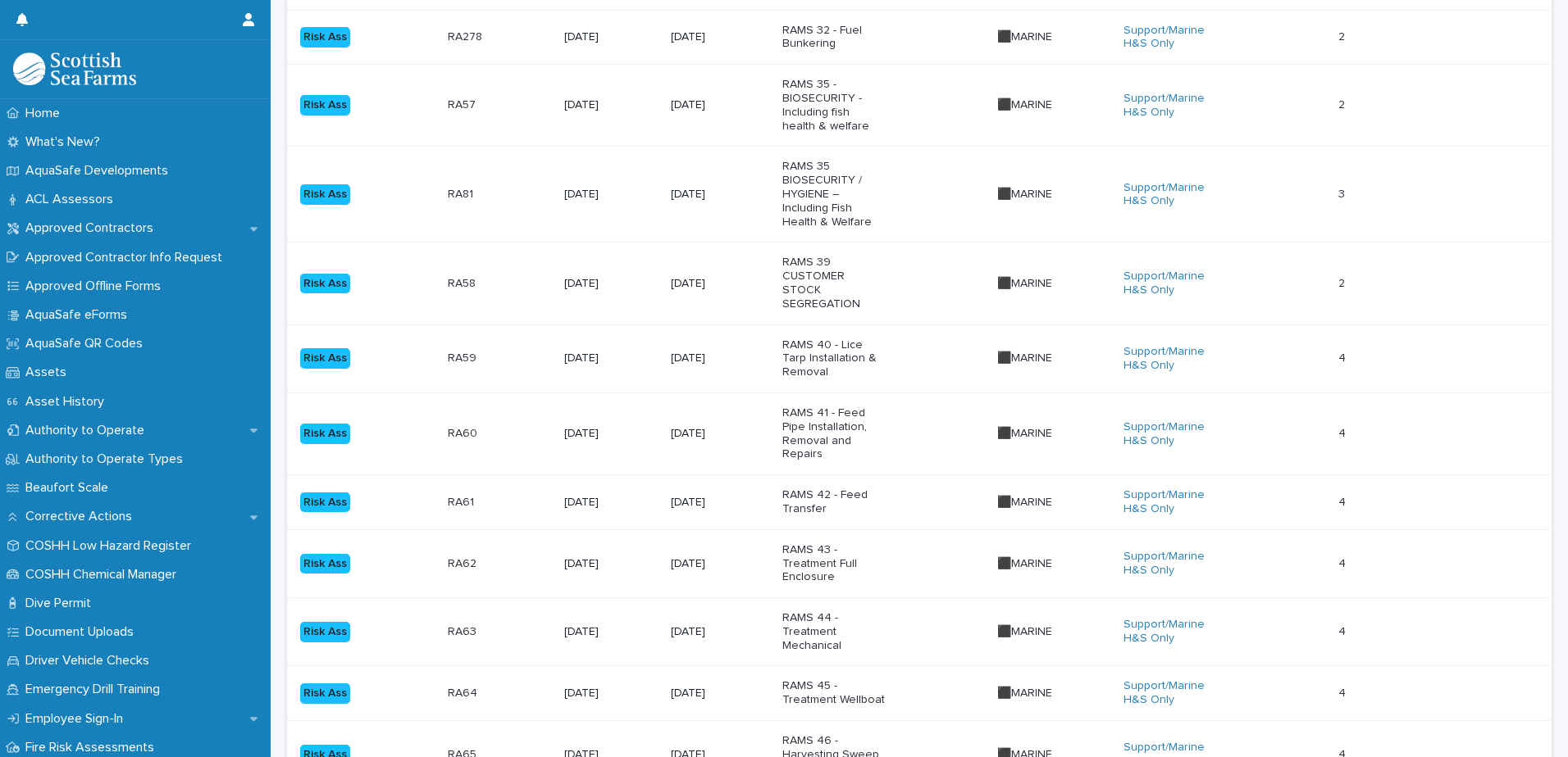
click at [764, 277] on p "[DATE]" at bounding box center [720, 284] width 98 height 14
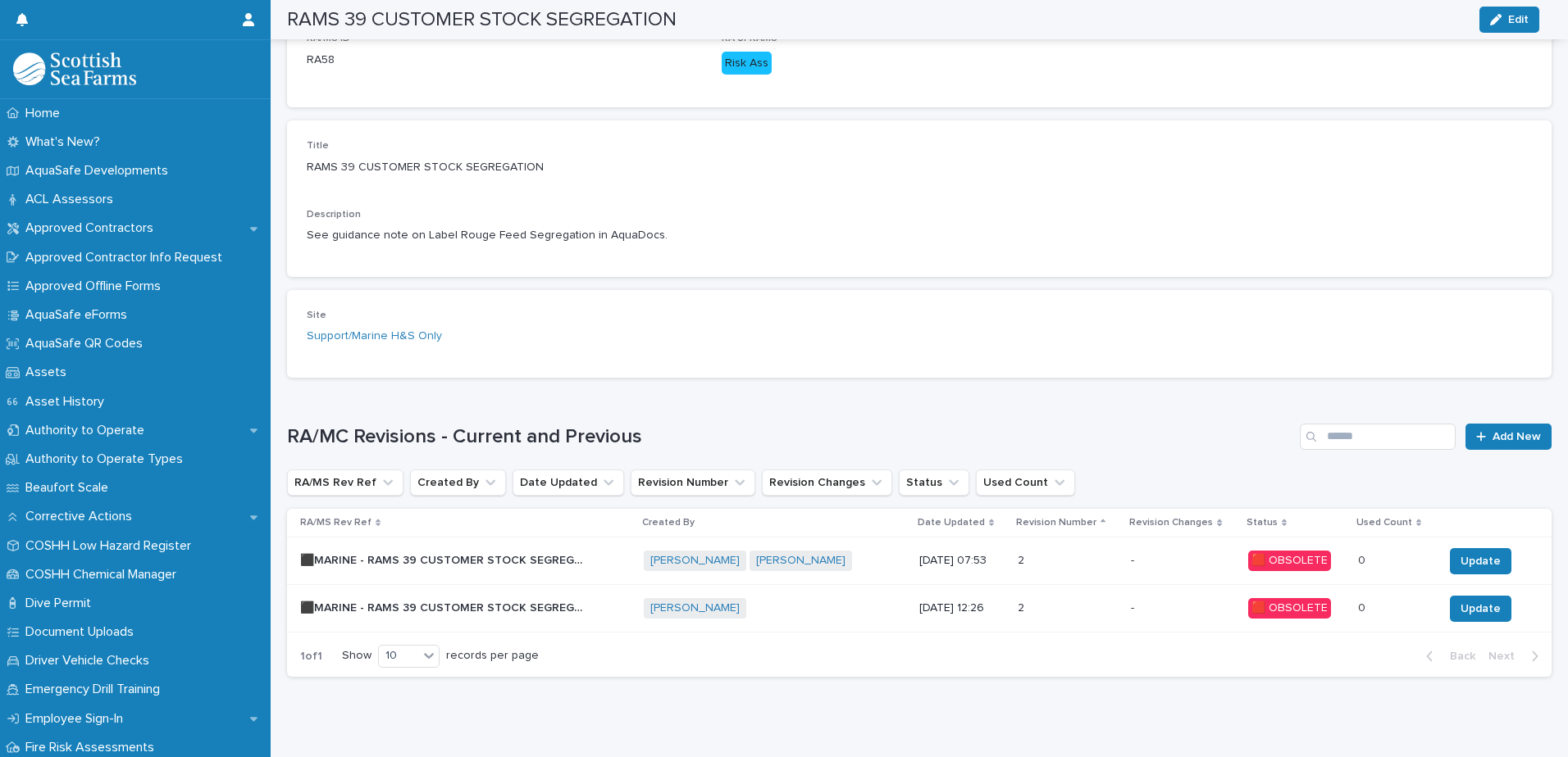
scroll to position [309, 0]
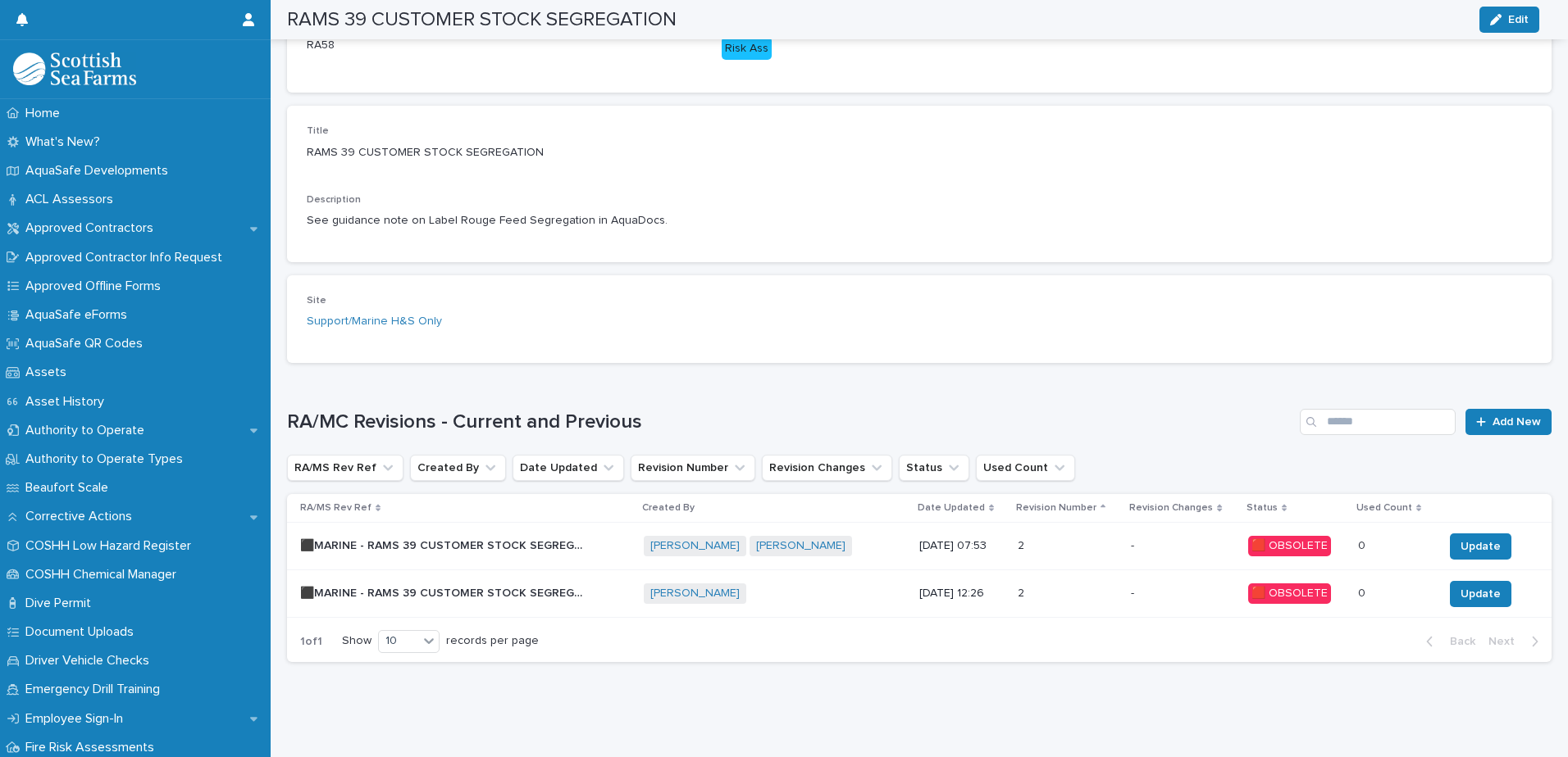
click at [587, 580] on div "⬛MARINE - RAMS 39 CUSTOMER STOCK SEGREGATION - Rev 2 🟥 ⬛MARINE - RAMS 39 CUSTOM…" at bounding box center [465, 593] width 330 height 27
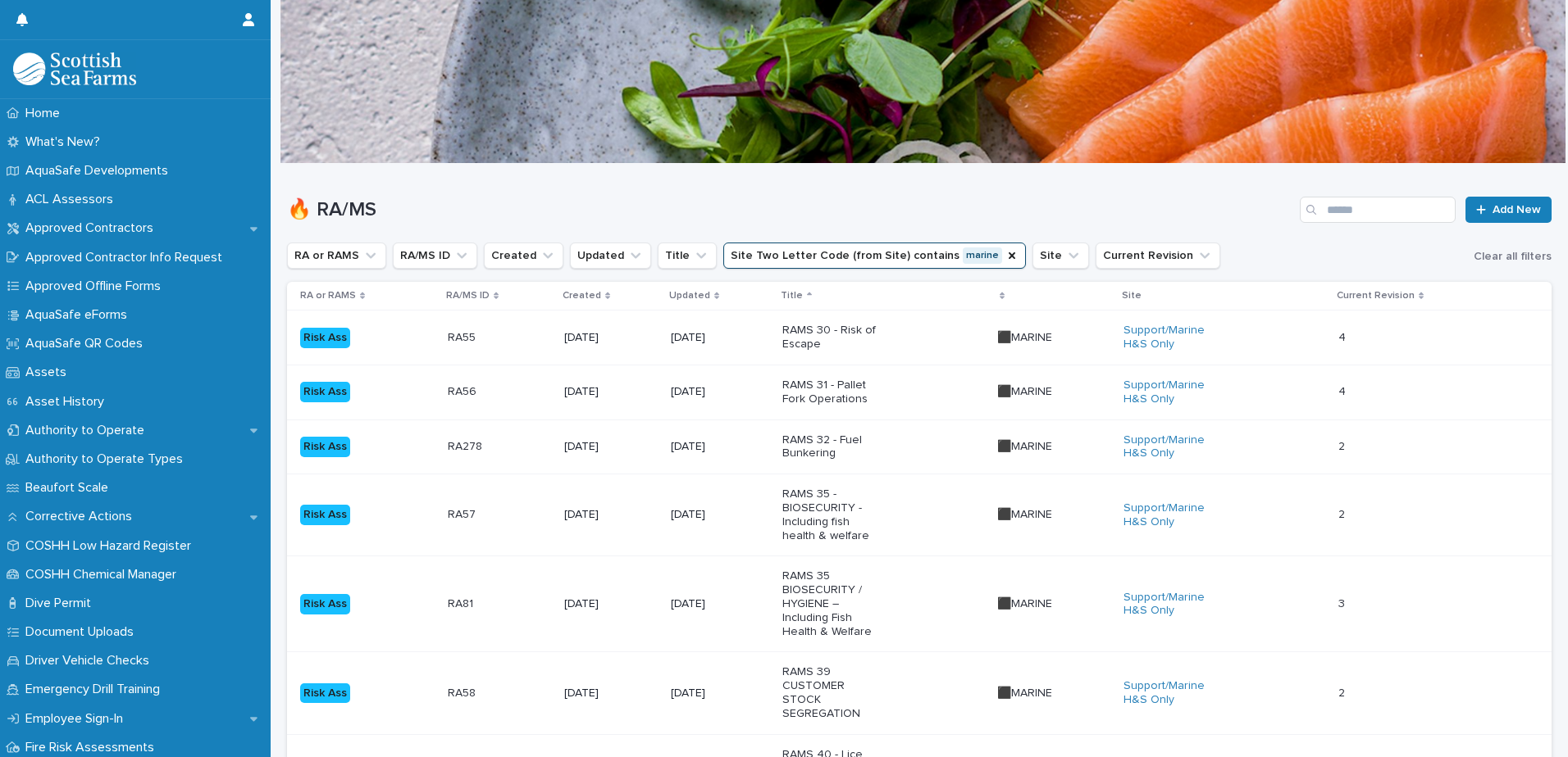
click at [603, 206] on h1 "🔥 RA/MS" at bounding box center [790, 210] width 1006 height 24
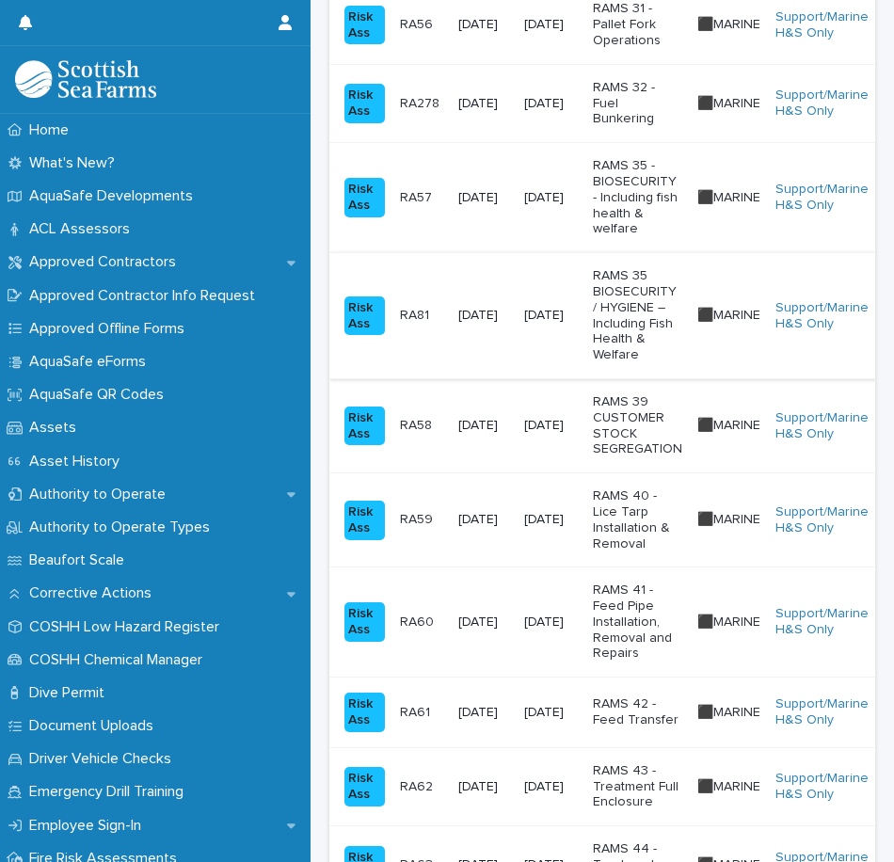
scroll to position [564, 0]
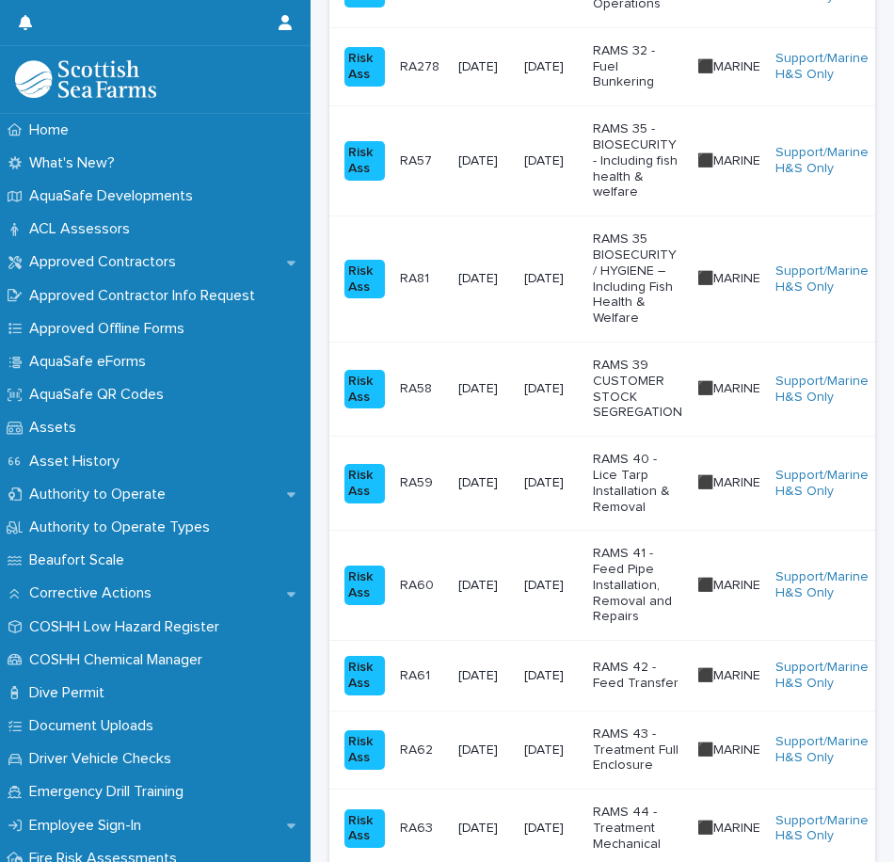
click at [666, 482] on p "RAMS 40 - Lice Tarp Installation & Removal" at bounding box center [637, 483] width 89 height 63
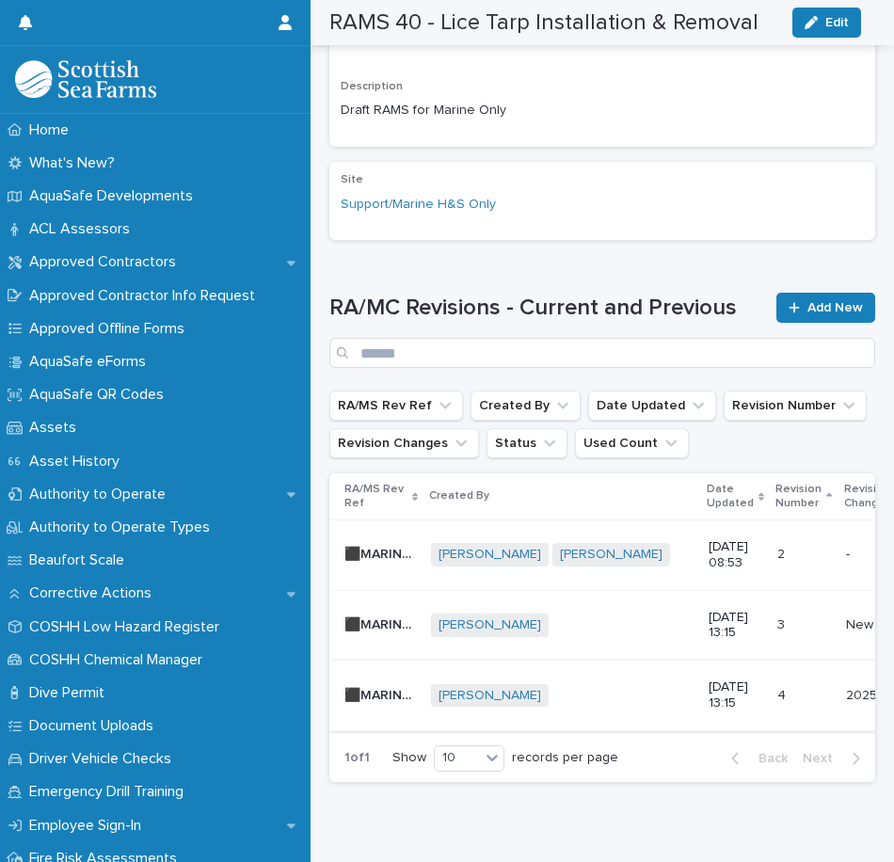
scroll to position [624, 0]
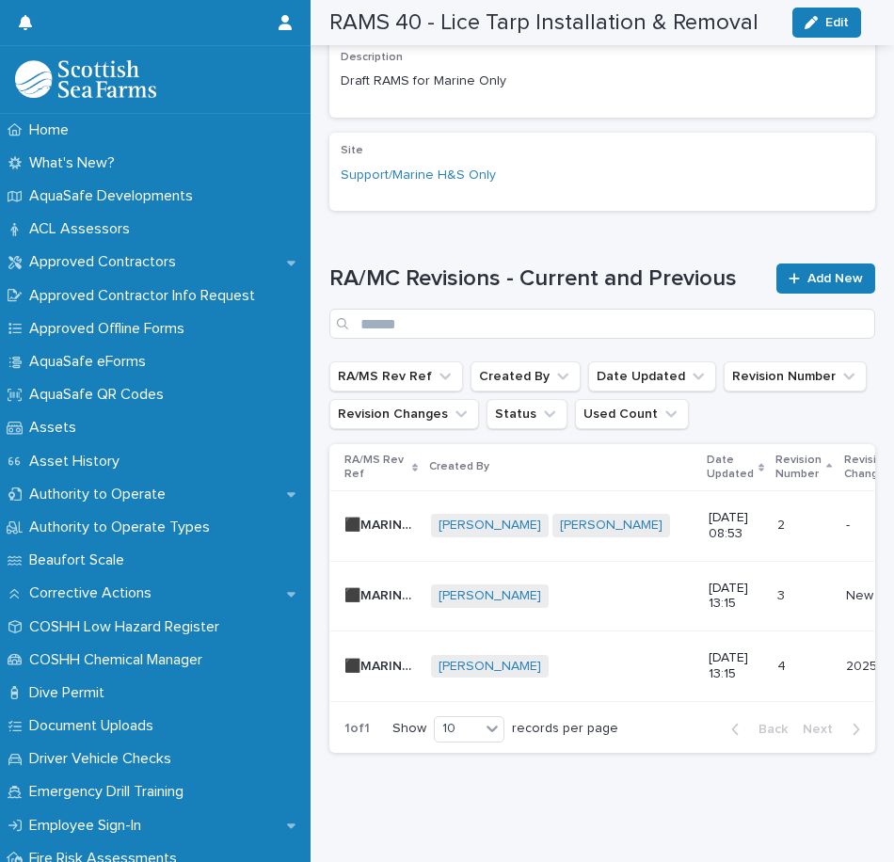
click at [708, 650] on p "[DATE] 13:15" at bounding box center [735, 666] width 54 height 32
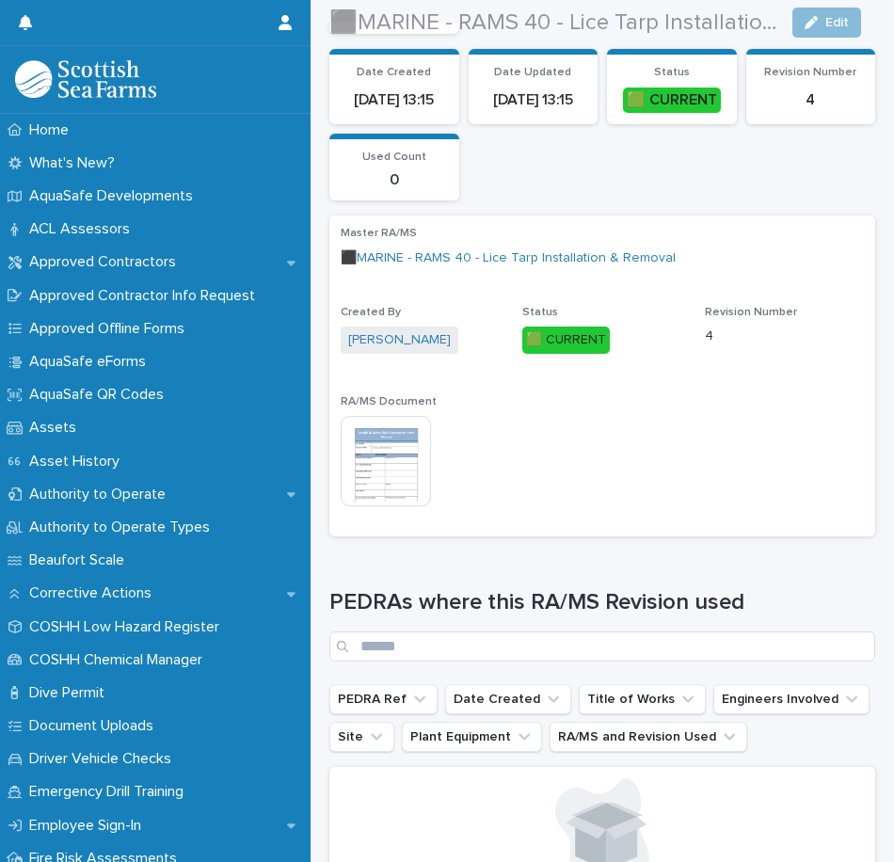
scroll to position [376, 0]
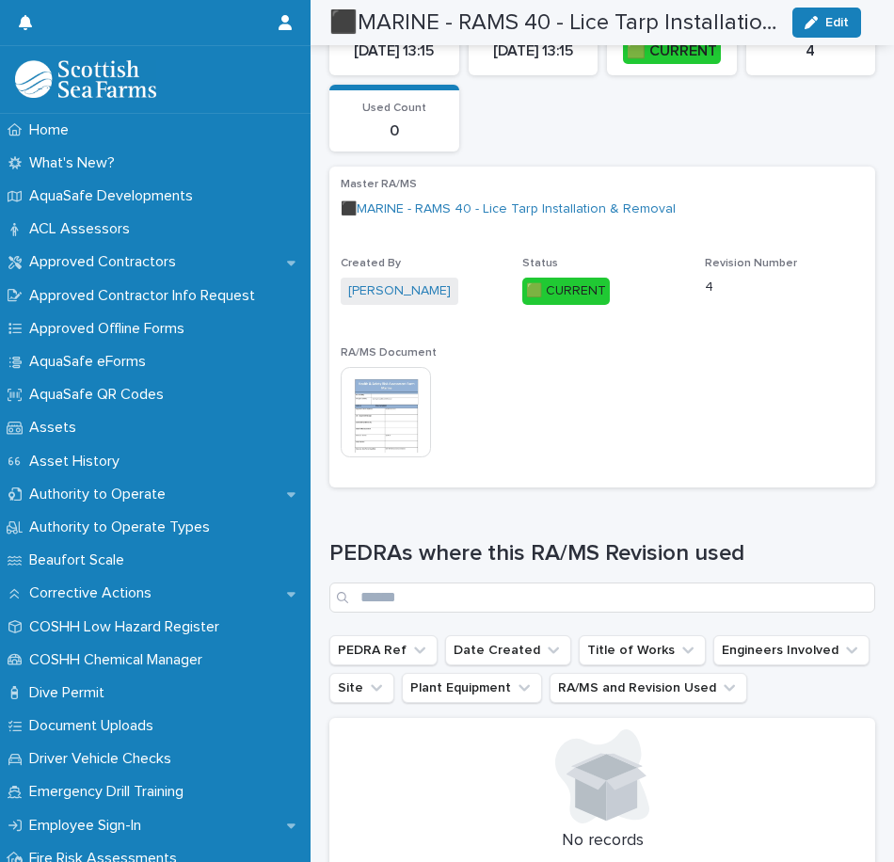
click at [397, 419] on img at bounding box center [386, 412] width 90 height 90
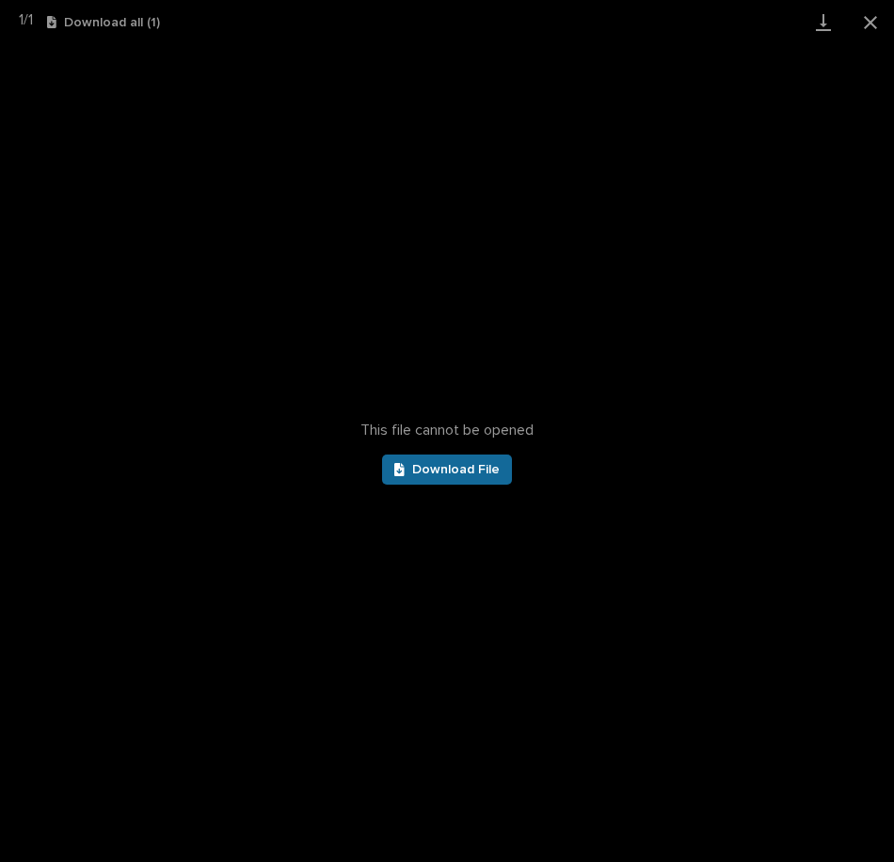
click at [447, 471] on span "Download File" at bounding box center [455, 469] width 87 height 13
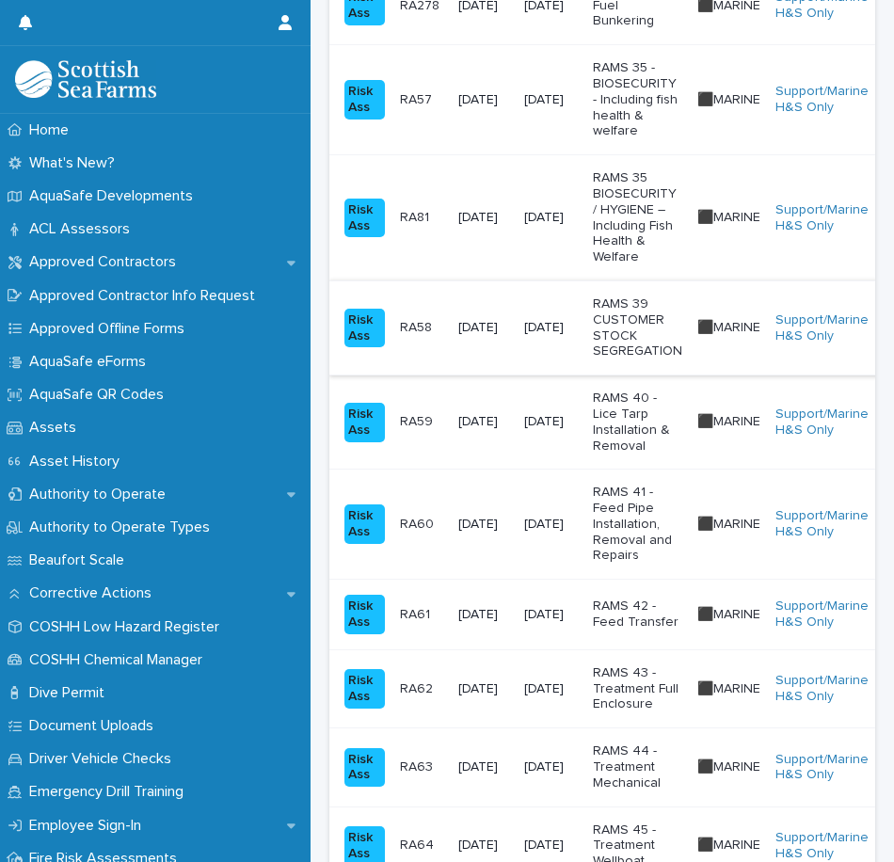
scroll to position [753, 0]
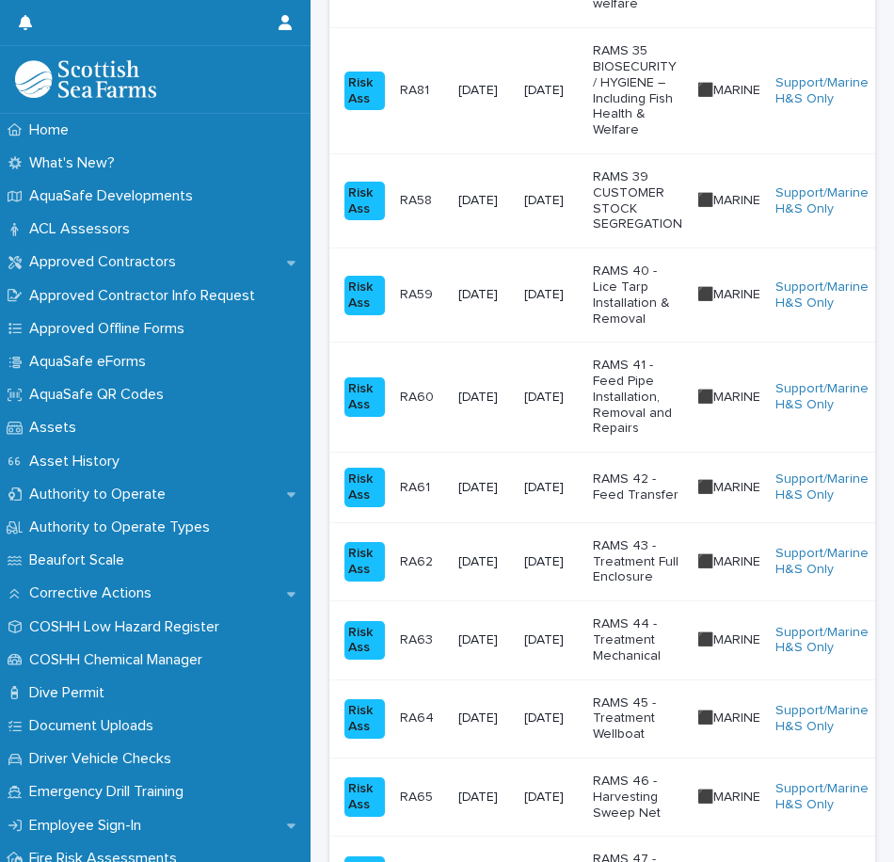
click at [639, 405] on p "RAMS 41 - Feed Pipe Installation, Removal and Repairs" at bounding box center [637, 396] width 89 height 79
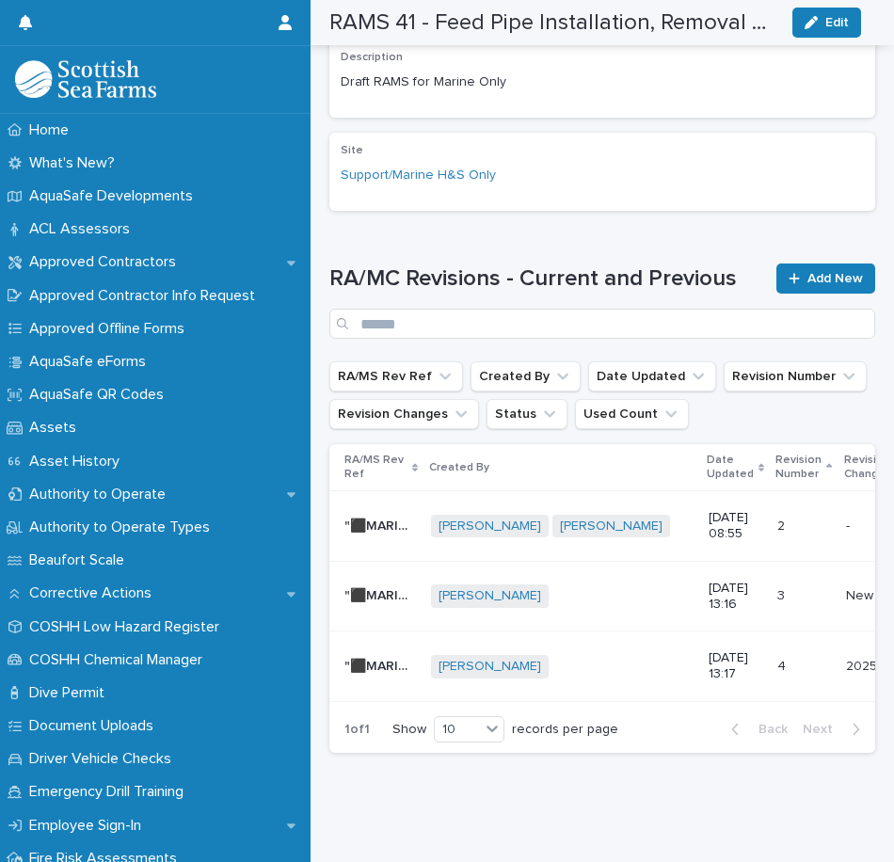
scroll to position [743, 0]
click at [708, 650] on p "[DATE] 13:17" at bounding box center [735, 666] width 54 height 32
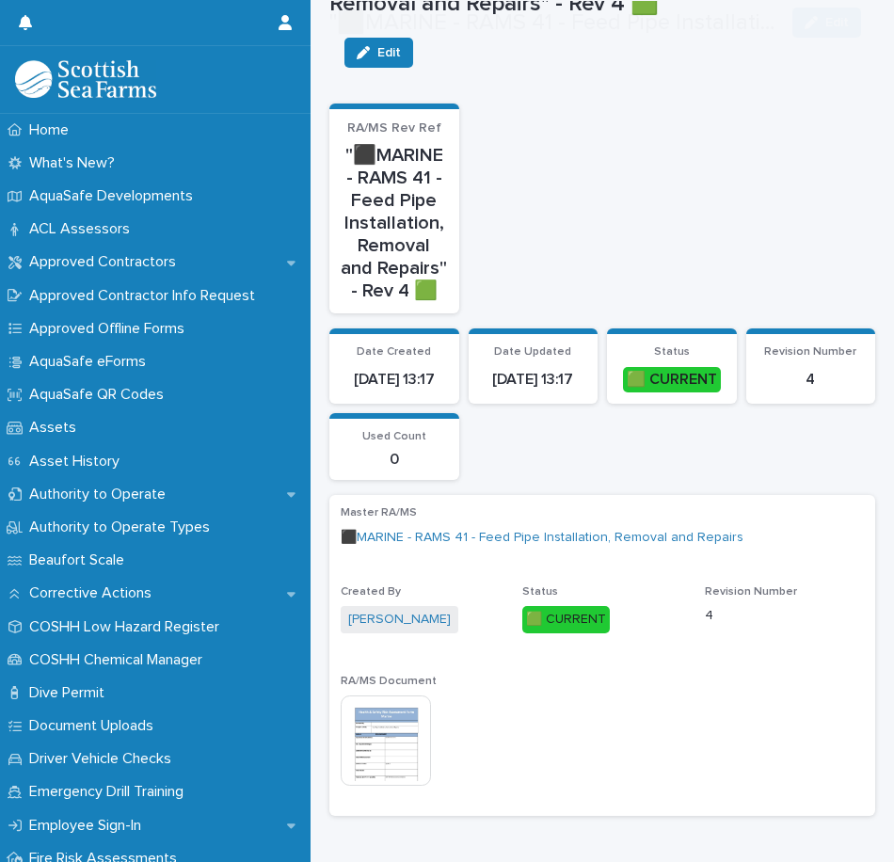
scroll to position [472, 0]
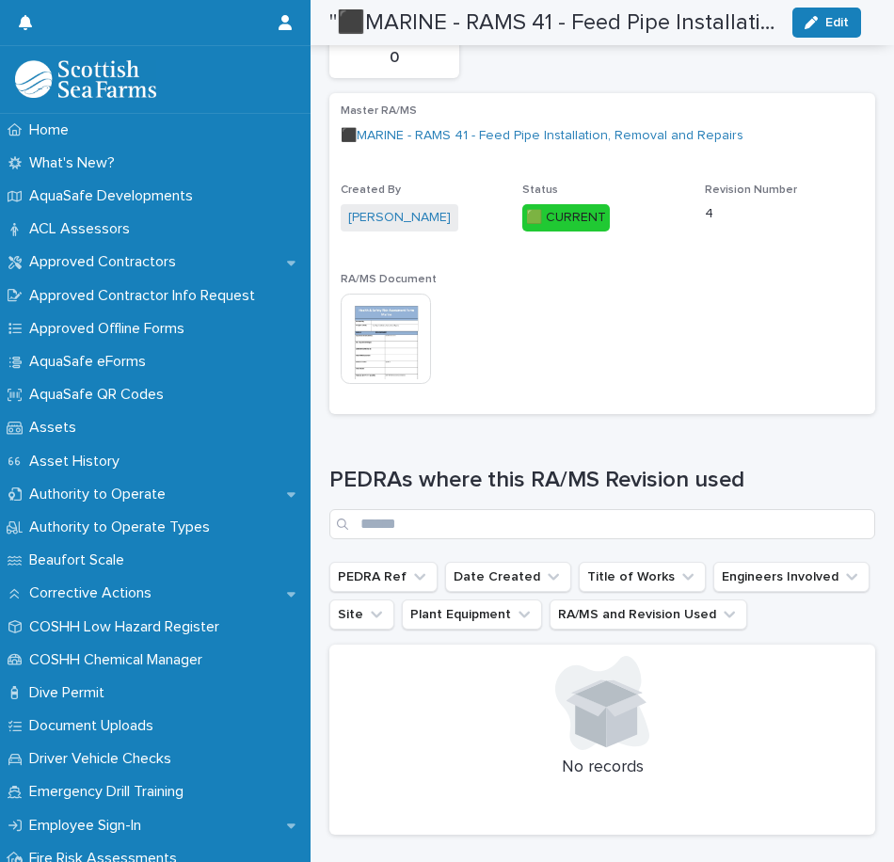
click at [375, 337] on img at bounding box center [386, 339] width 90 height 90
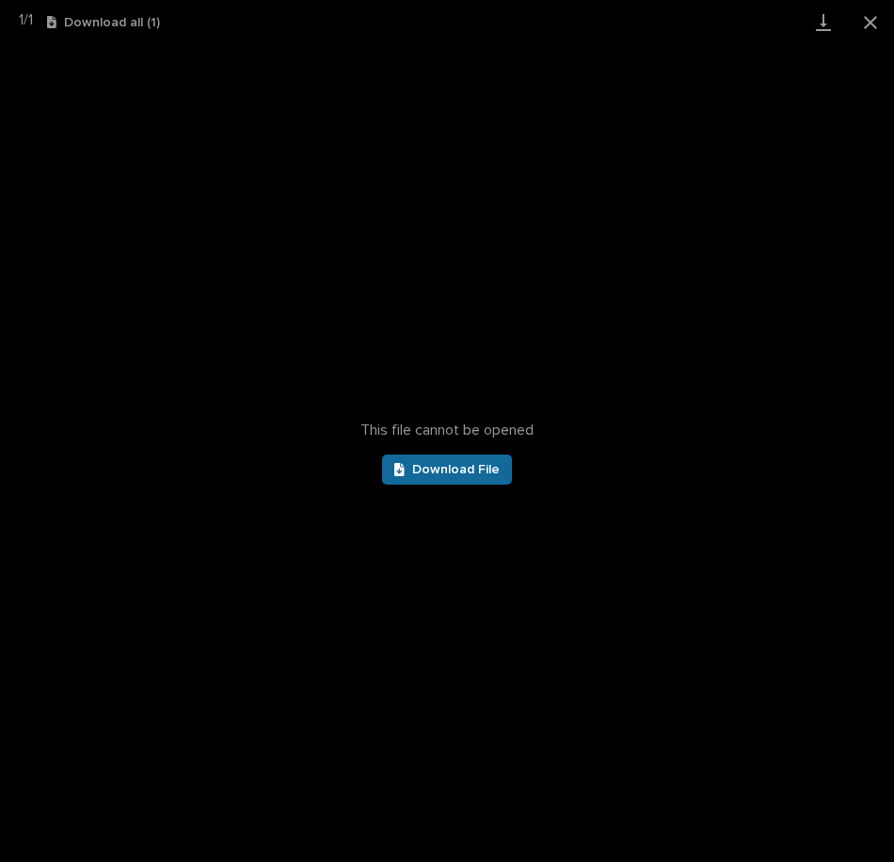
click at [480, 465] on span "Download File" at bounding box center [455, 469] width 87 height 13
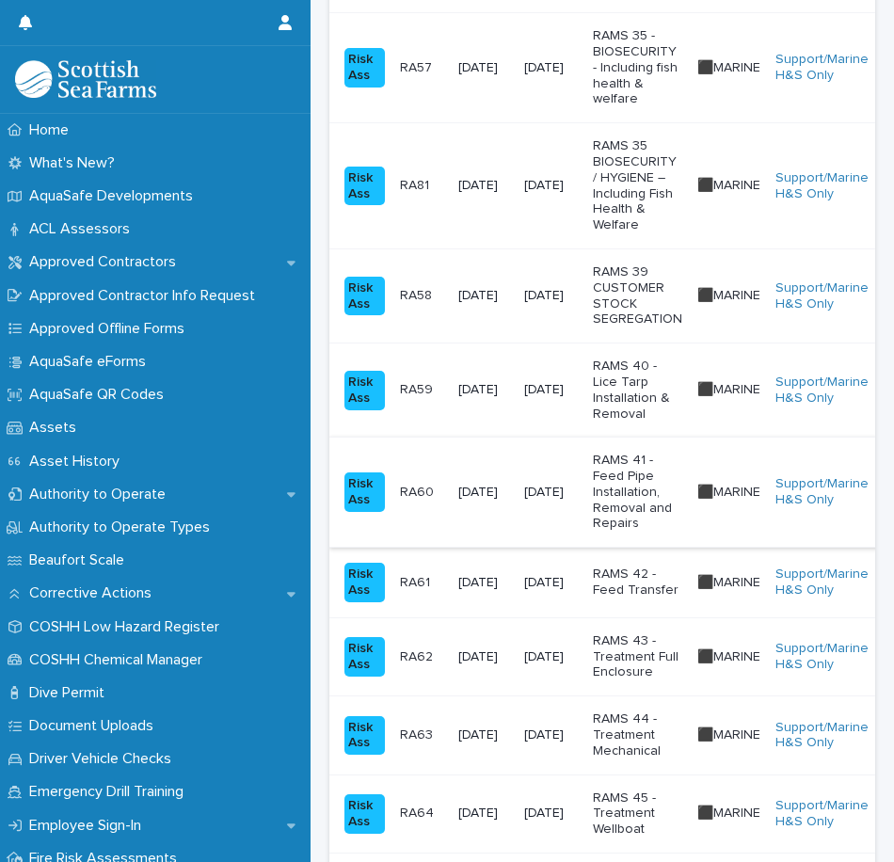
scroll to position [659, 0]
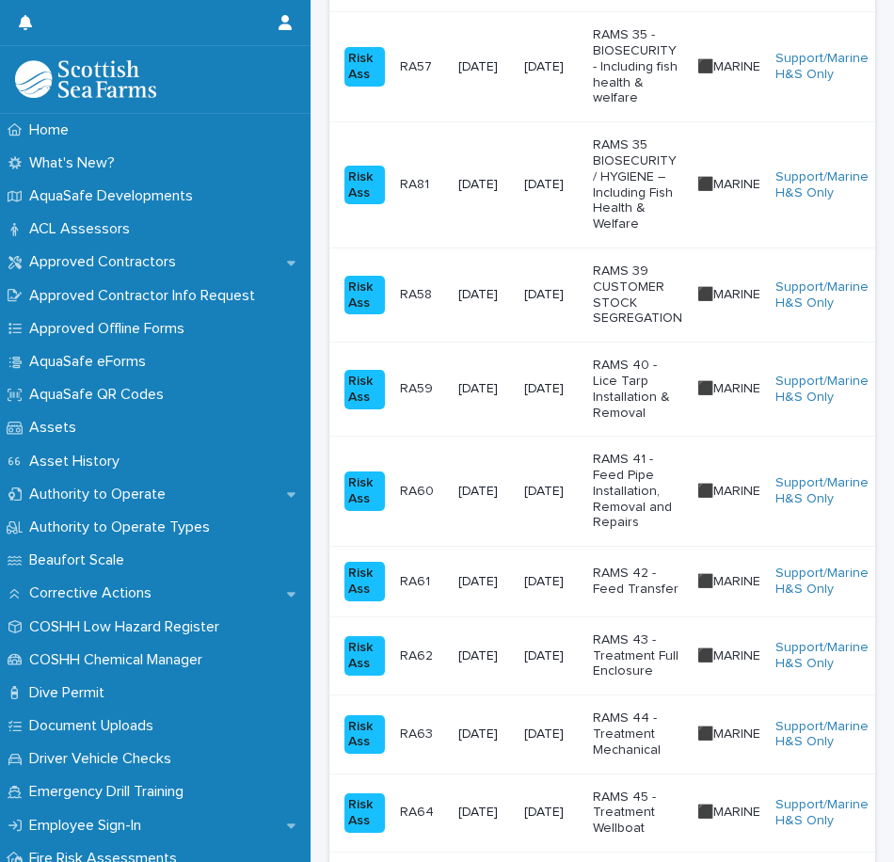
click at [638, 573] on p "RAMS 42 - Feed Transfer" at bounding box center [637, 581] width 89 height 32
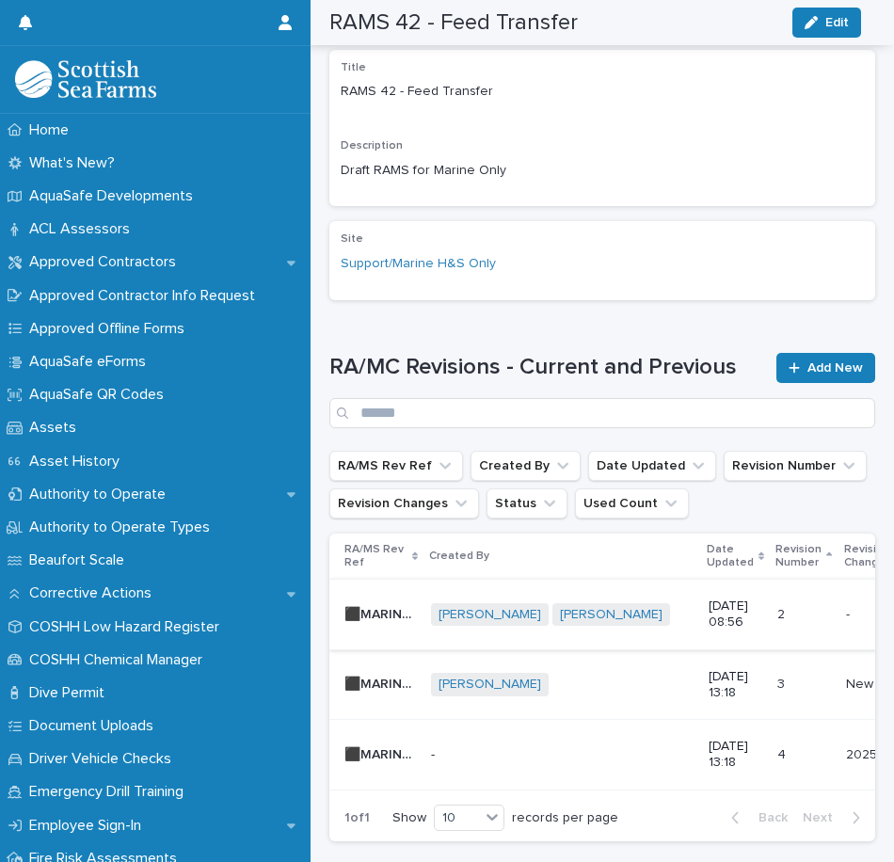
scroll to position [581, 0]
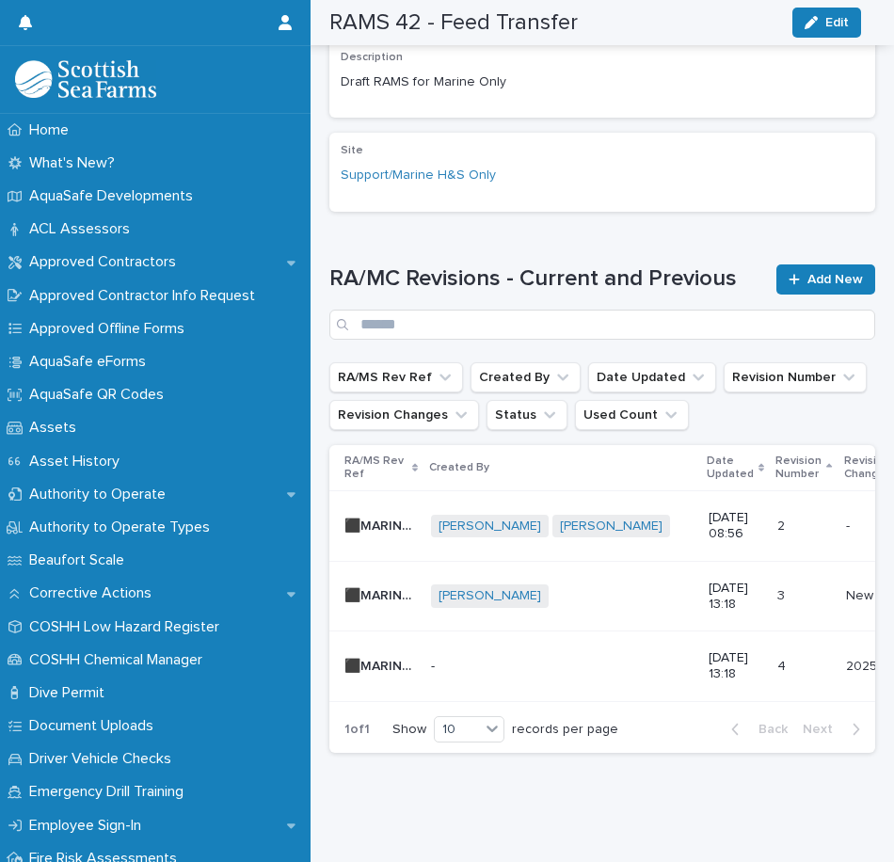
click at [708, 650] on p "[DATE] 13:18" at bounding box center [735, 666] width 54 height 32
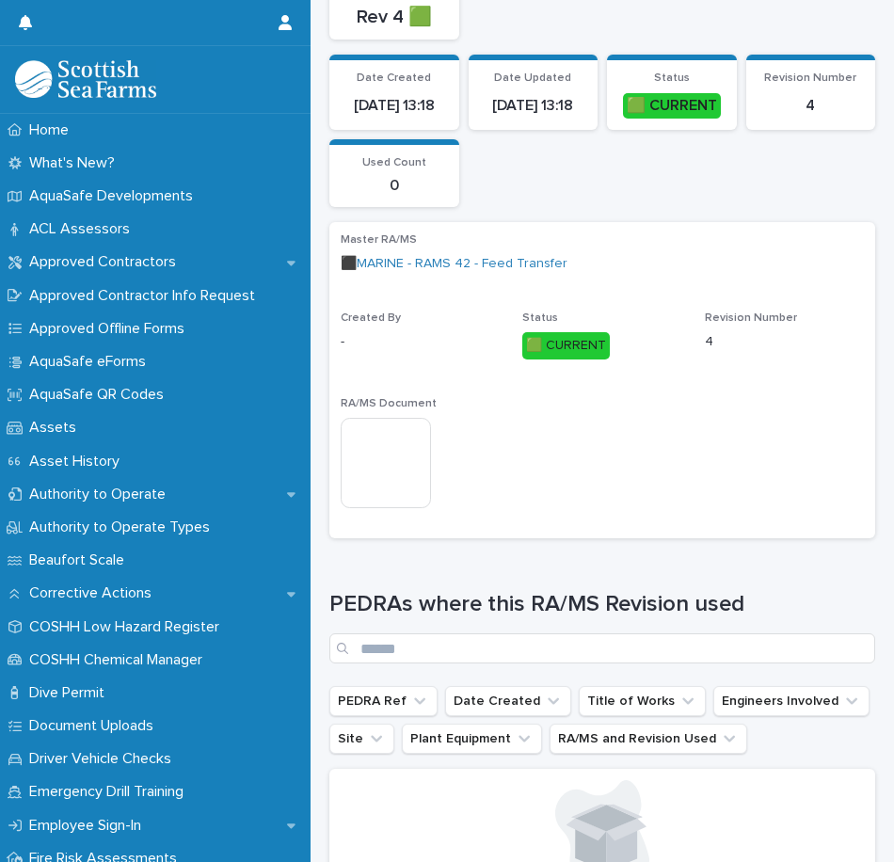
scroll to position [282, 0]
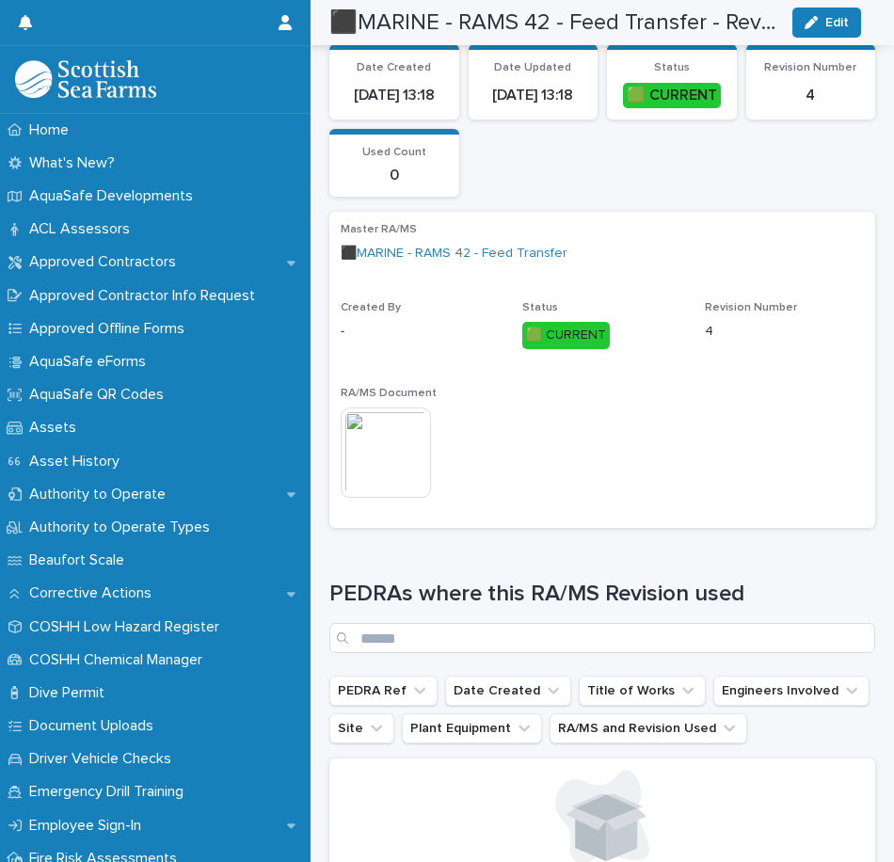
click at [388, 435] on img at bounding box center [386, 452] width 90 height 90
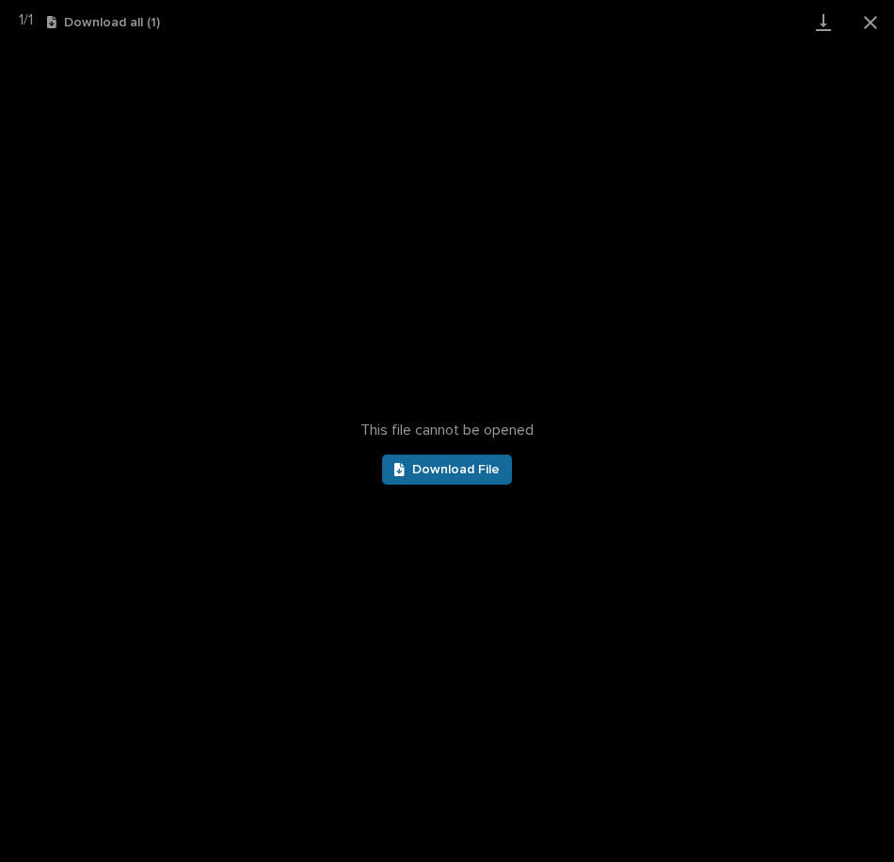
click at [444, 475] on span "Download File" at bounding box center [455, 469] width 87 height 13
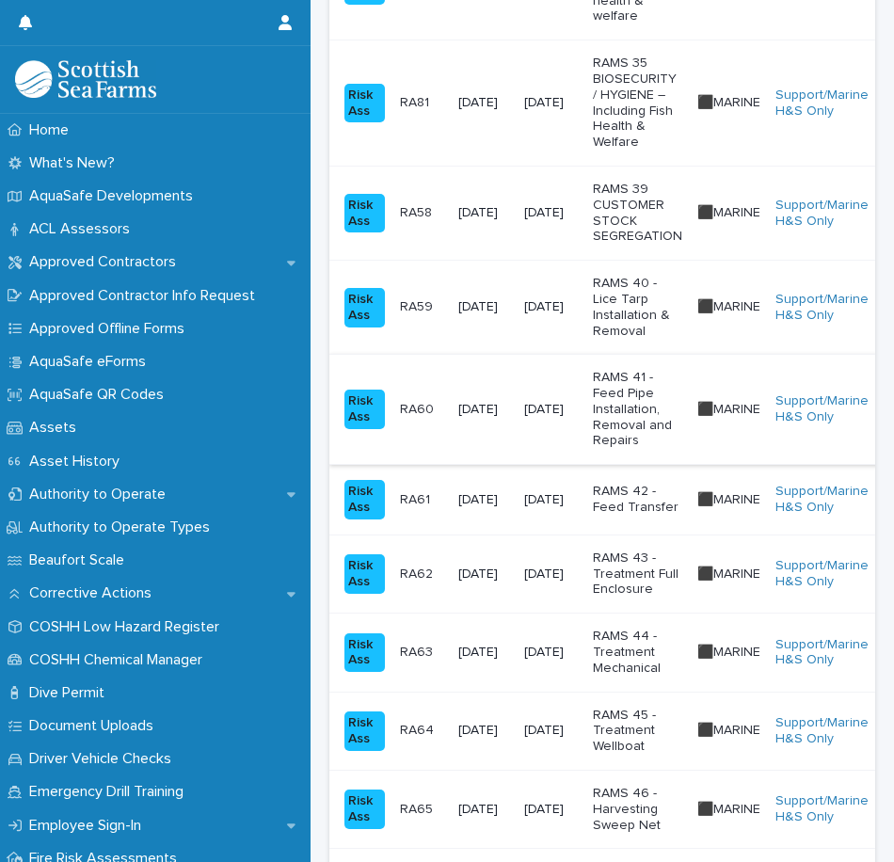
scroll to position [753, 0]
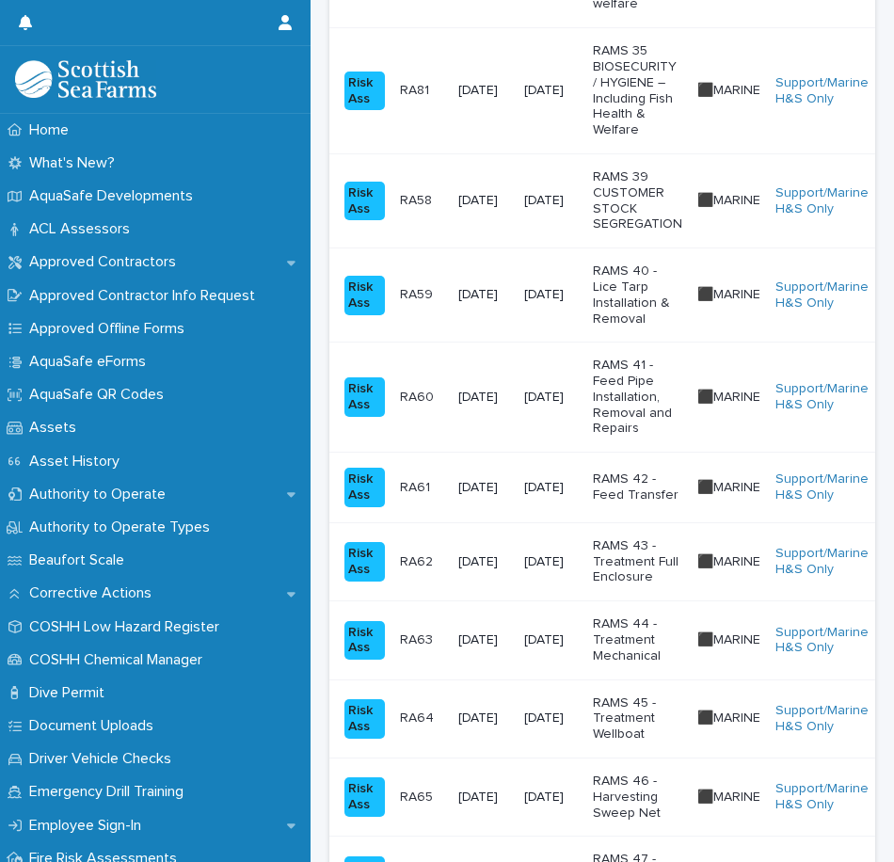
click at [653, 551] on p "RAMS 43 - Treatment Full Enclosure" at bounding box center [637, 561] width 89 height 47
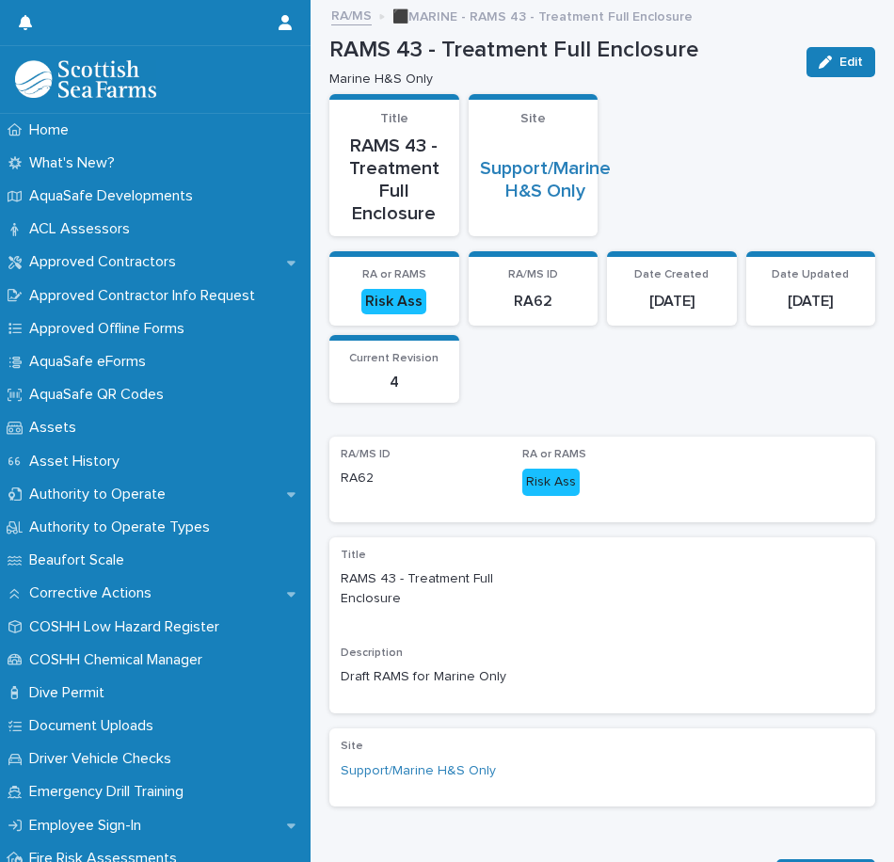
scroll to position [470, 0]
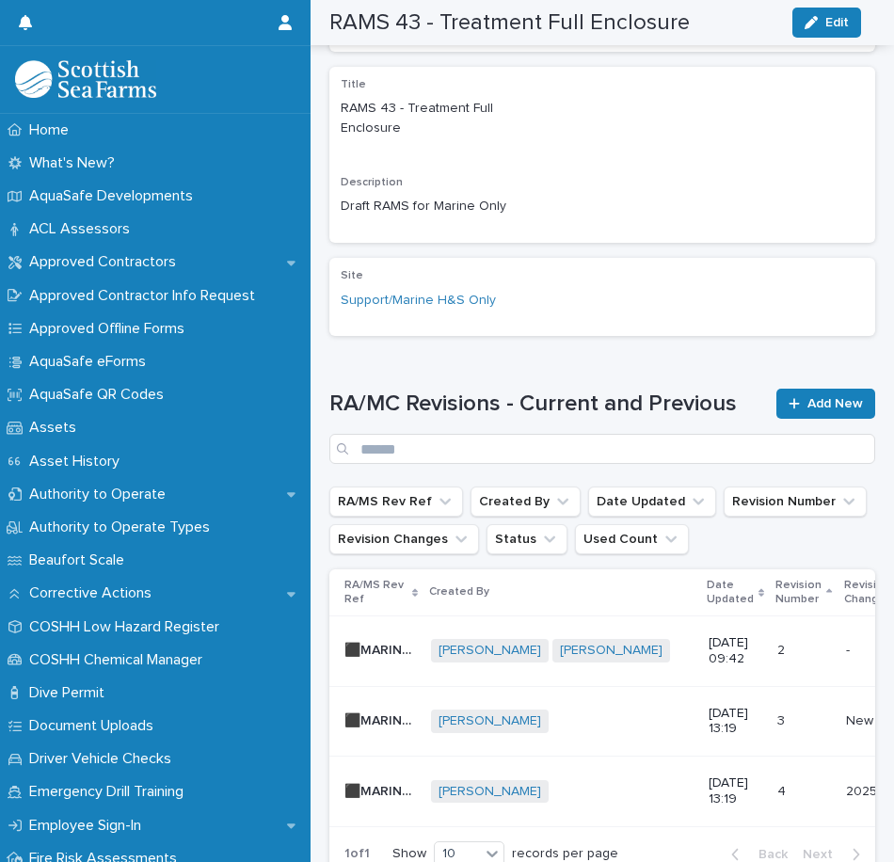
click at [586, 802] on div "[PERSON_NAME] + 0" at bounding box center [562, 792] width 262 height 24
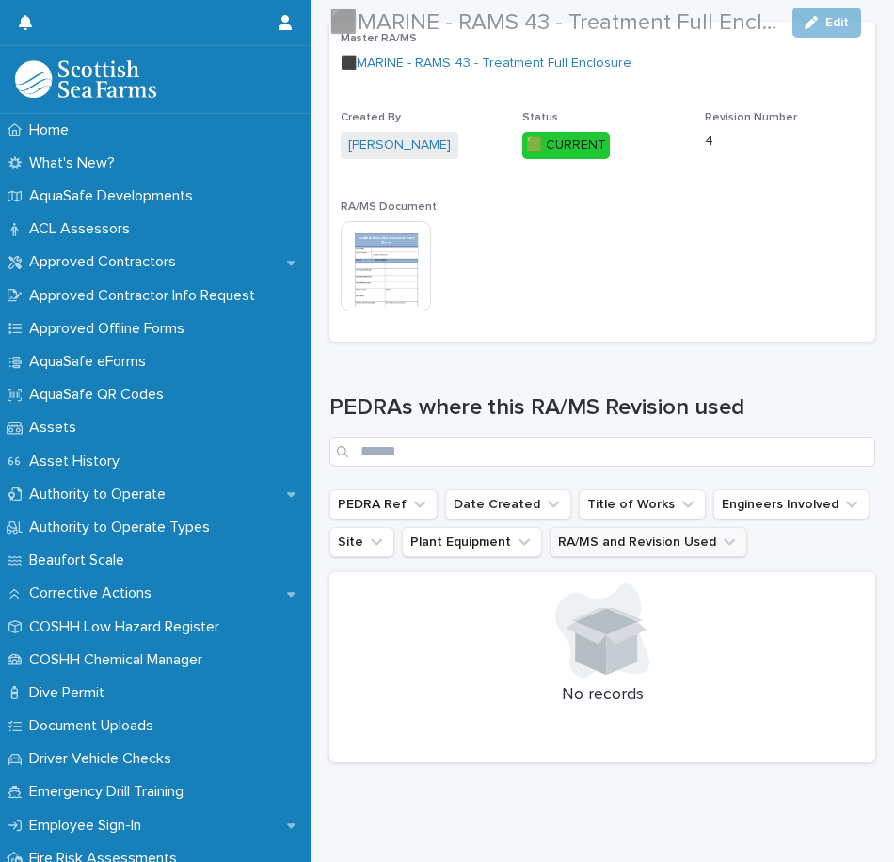
scroll to position [546, 0]
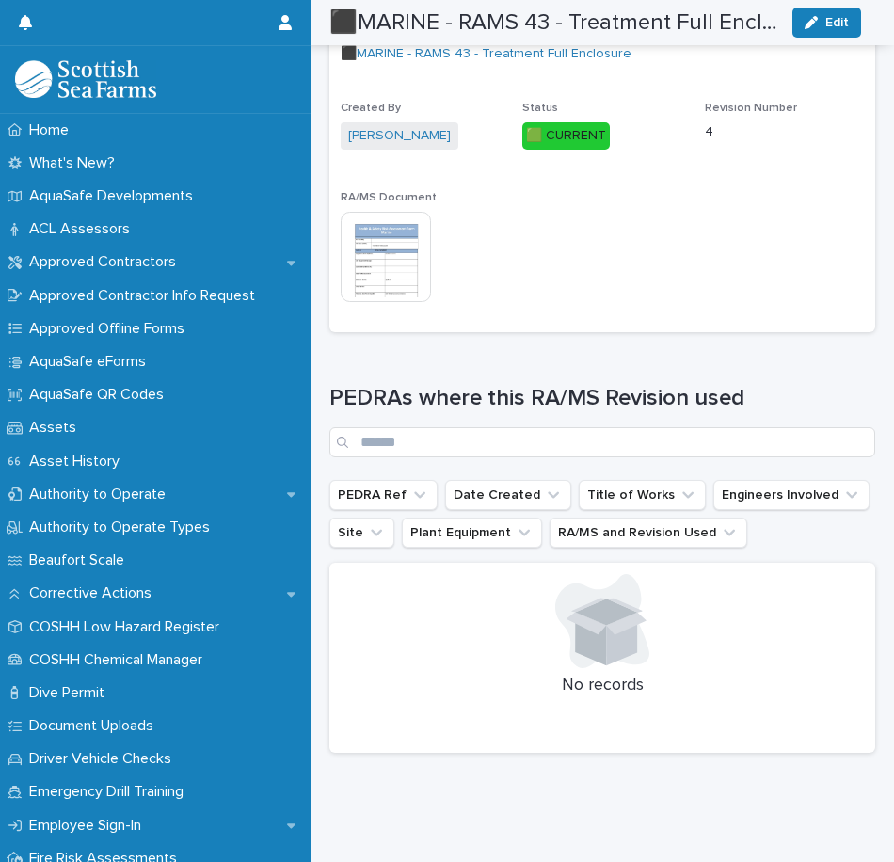
click at [381, 237] on img at bounding box center [386, 257] width 90 height 90
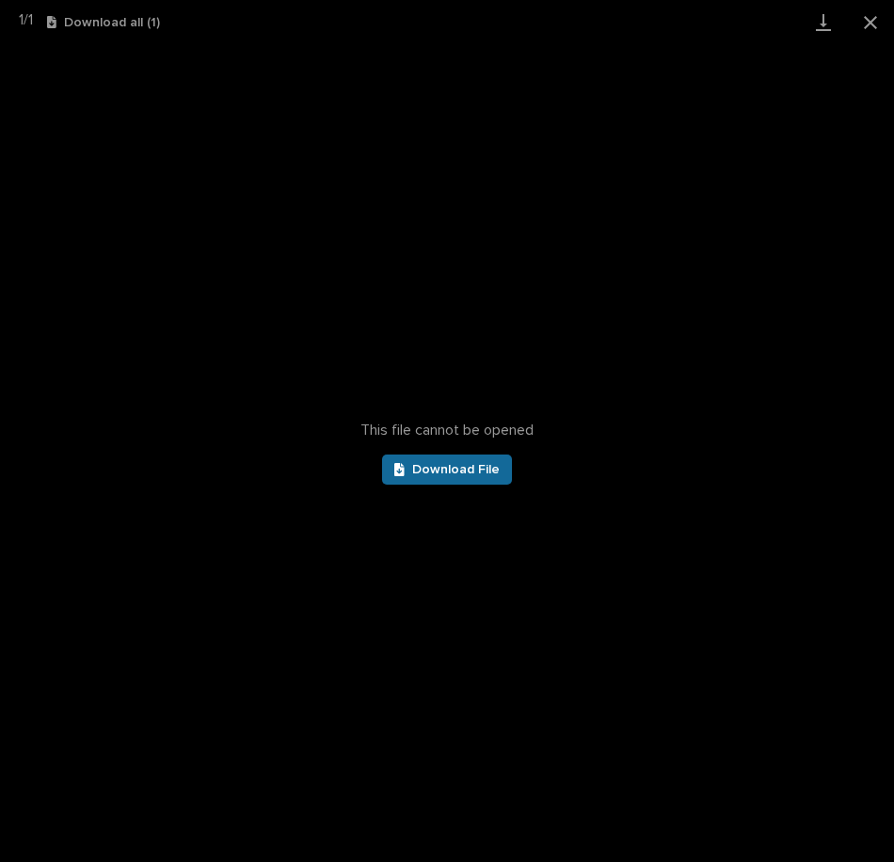
click at [471, 473] on span "Download File" at bounding box center [455, 469] width 87 height 13
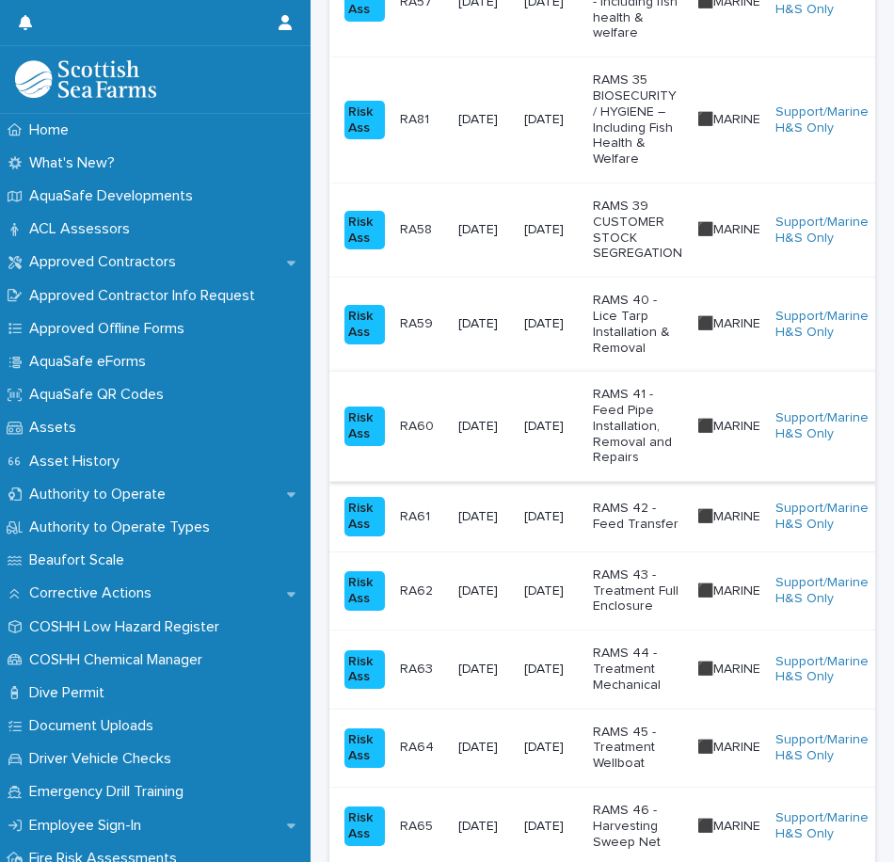
scroll to position [753, 0]
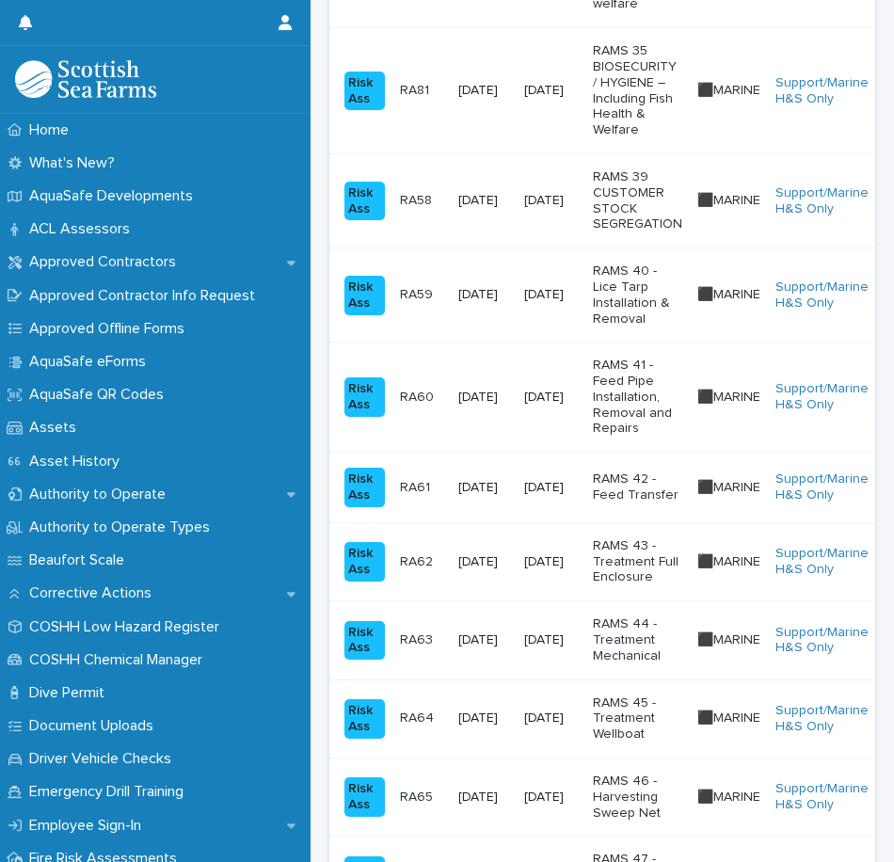
click at [666, 634] on p "RAMS 44 - Treatment Mechanical" at bounding box center [637, 639] width 89 height 47
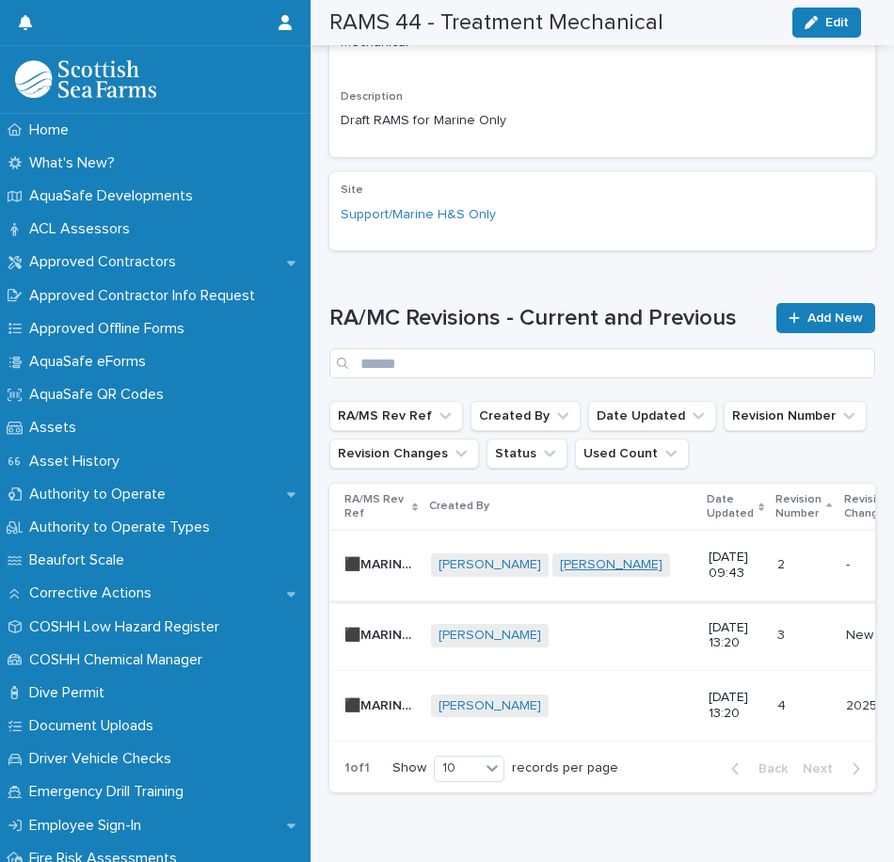
scroll to position [601, 0]
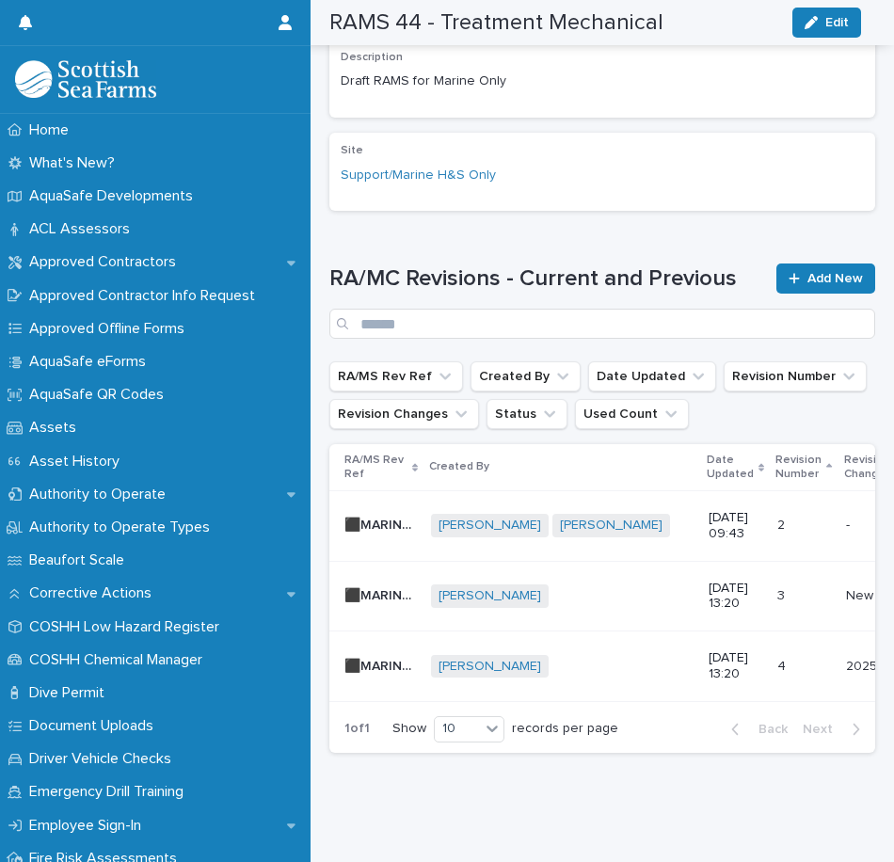
click at [708, 650] on p "[DATE] 13:20" at bounding box center [735, 666] width 54 height 32
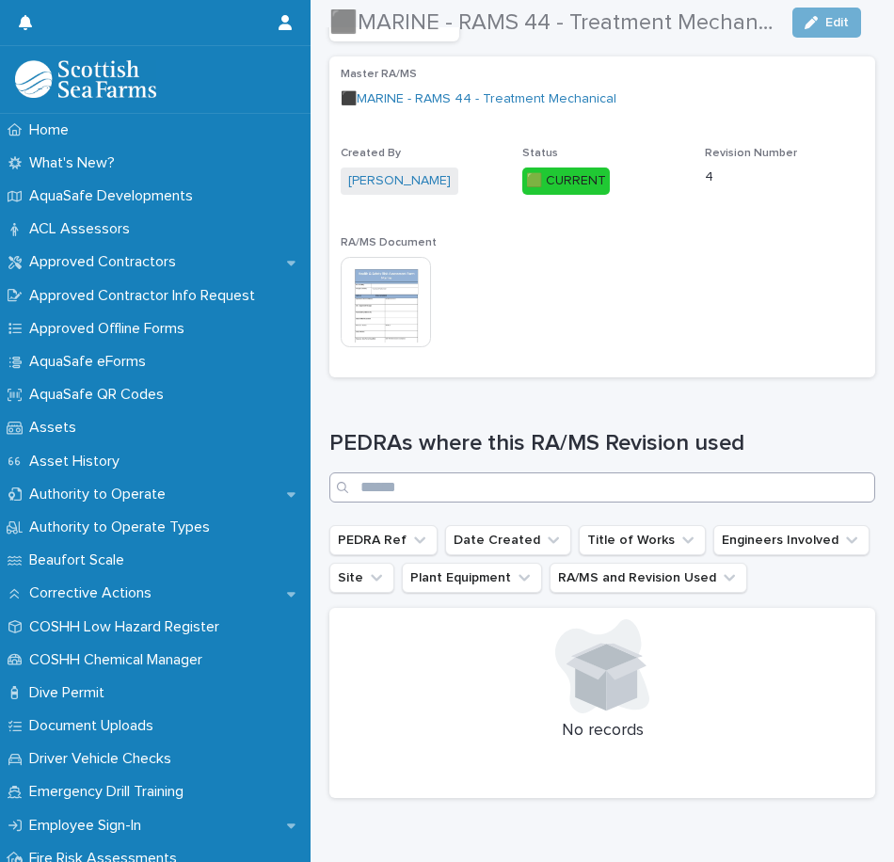
scroll to position [470, 0]
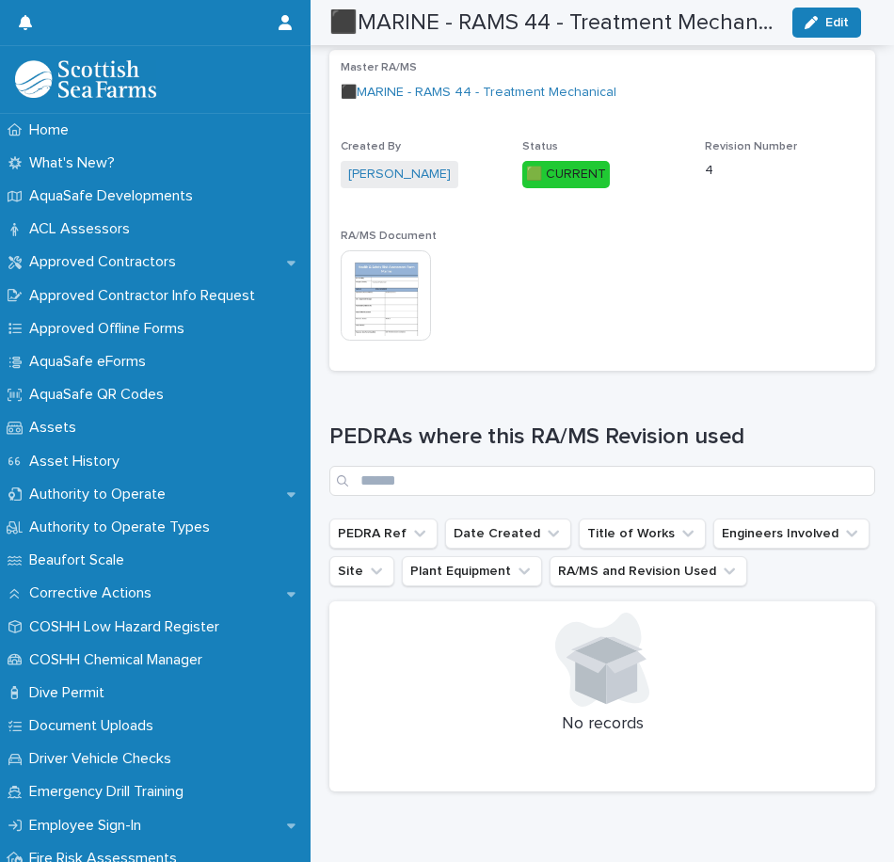
click at [385, 315] on img at bounding box center [386, 295] width 90 height 90
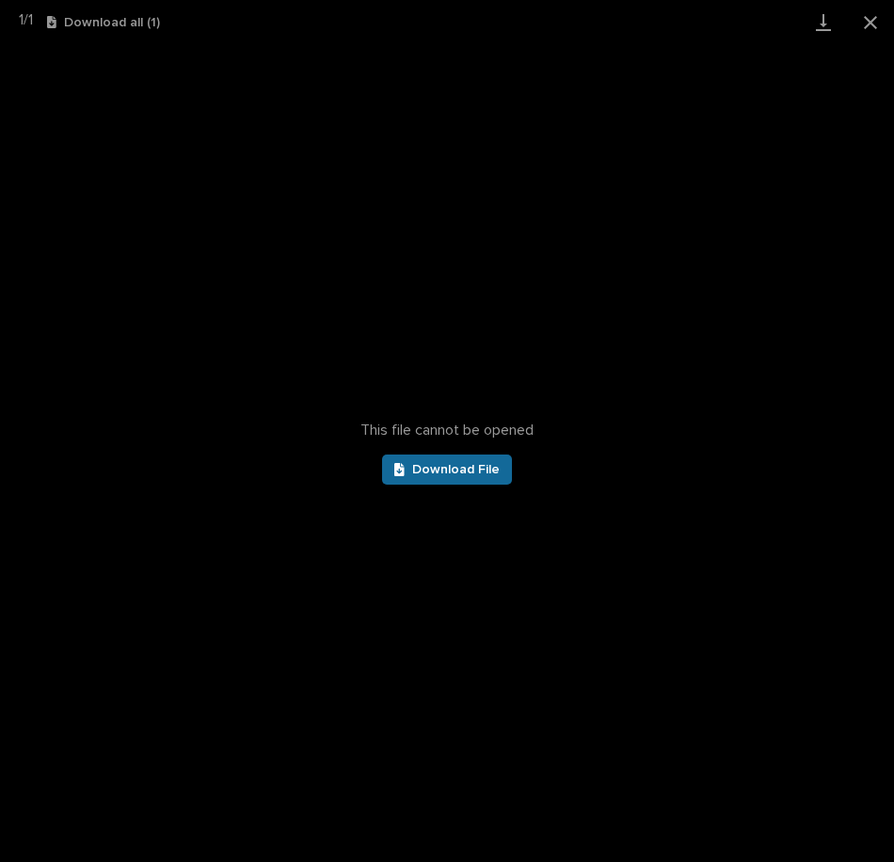
click at [464, 465] on span "Download File" at bounding box center [455, 469] width 87 height 13
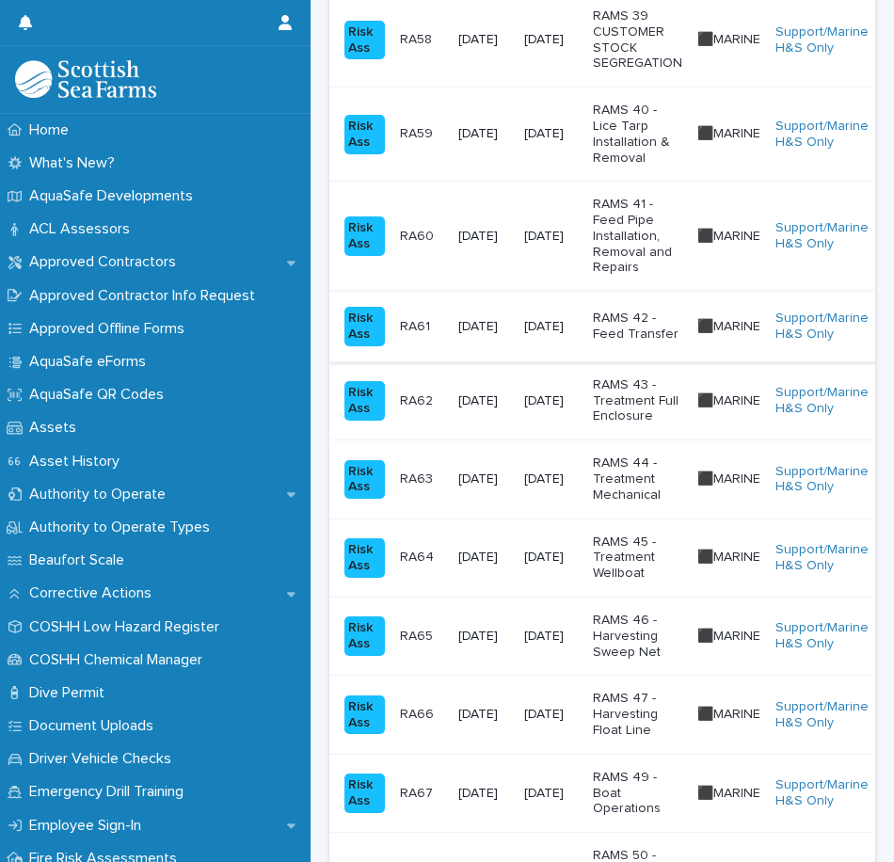
scroll to position [941, 0]
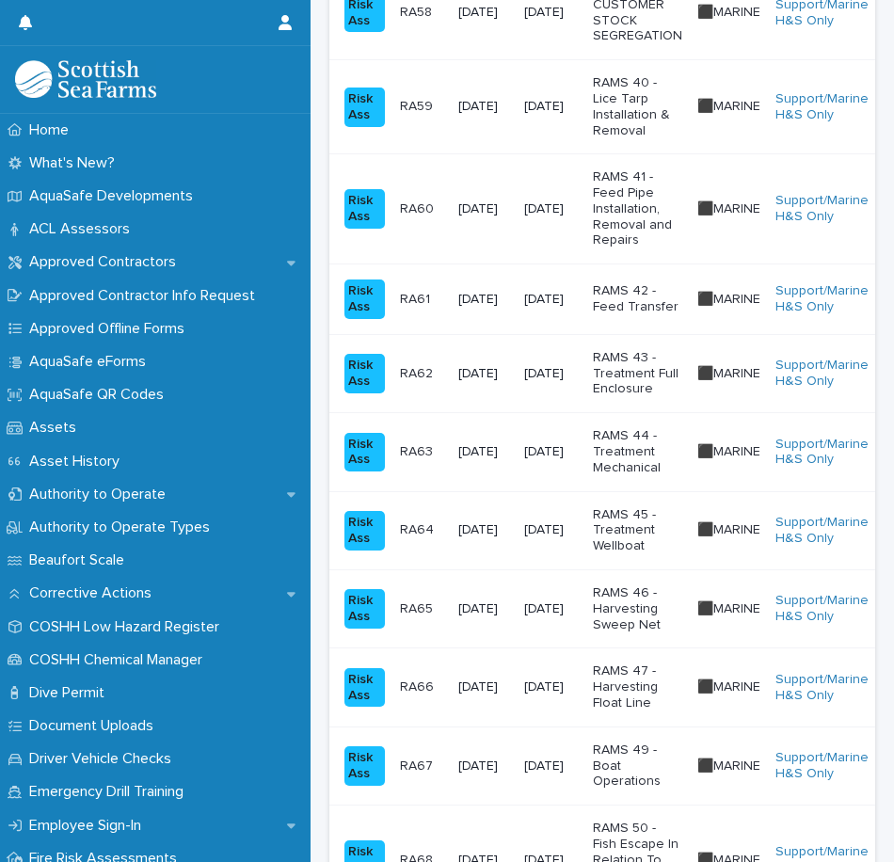
click at [650, 517] on p "RAMS 45 - Treatment Wellboat" at bounding box center [637, 530] width 89 height 47
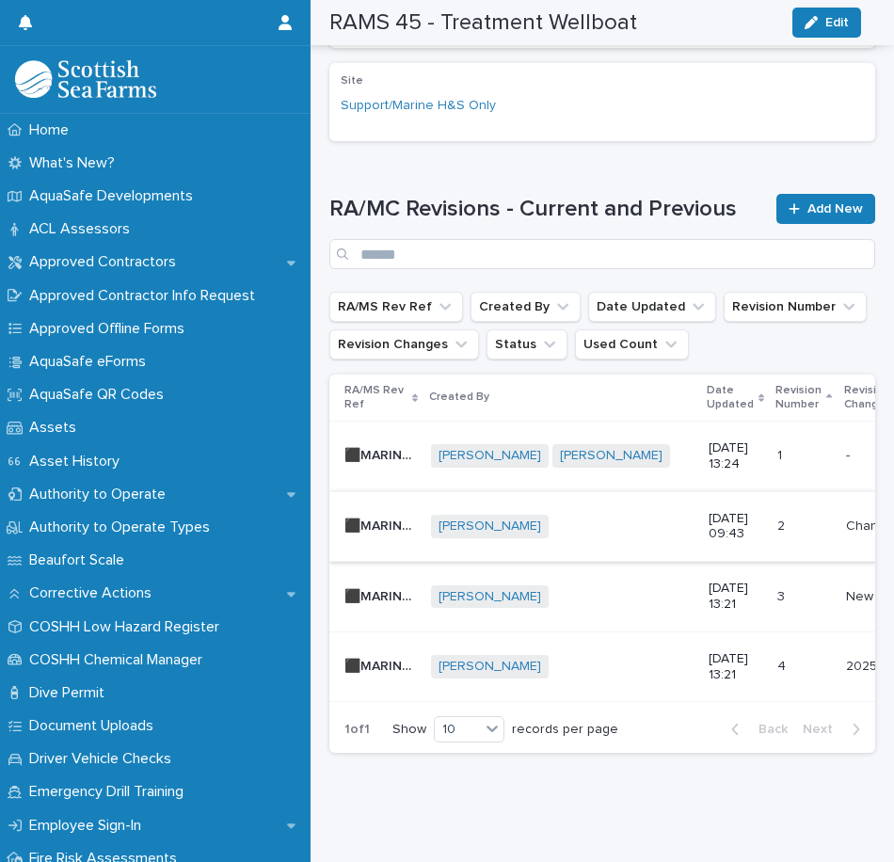
scroll to position [671, 0]
click at [701, 646] on td "[DATE] 13:21" at bounding box center [735, 666] width 69 height 71
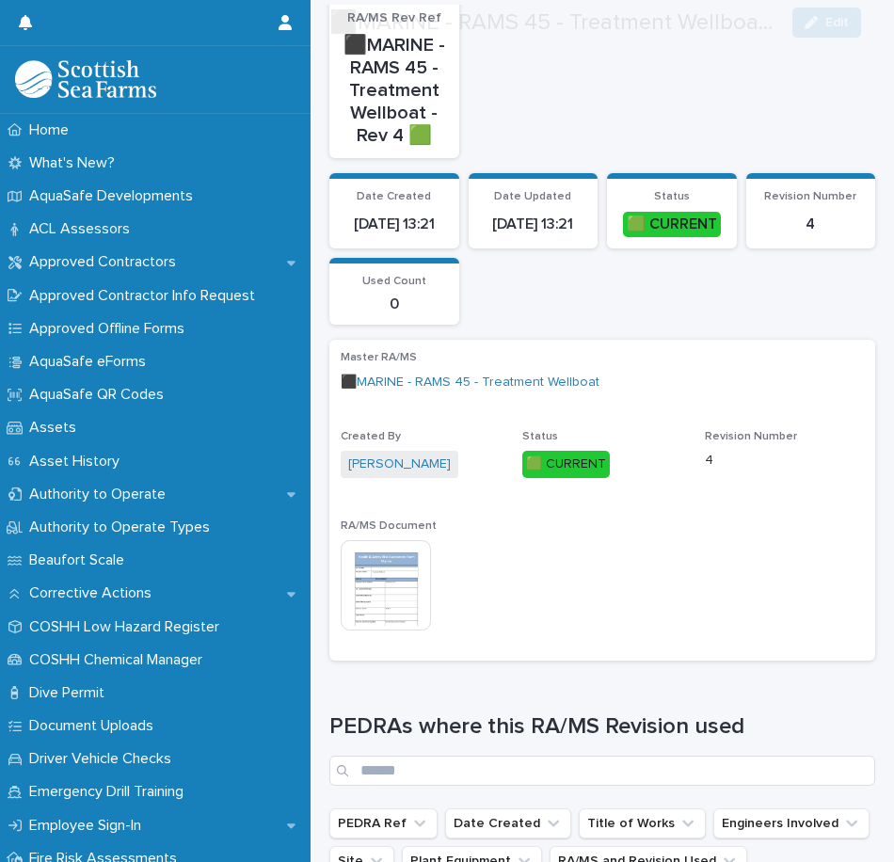
scroll to position [378, 0]
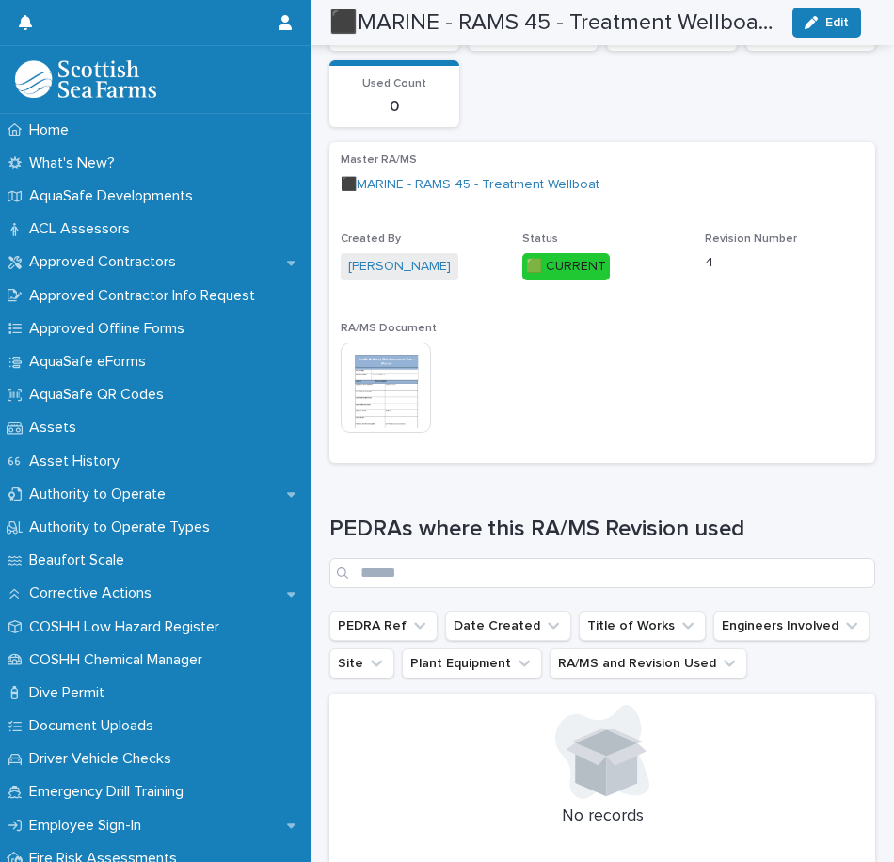
click at [390, 402] on img at bounding box center [386, 387] width 90 height 90
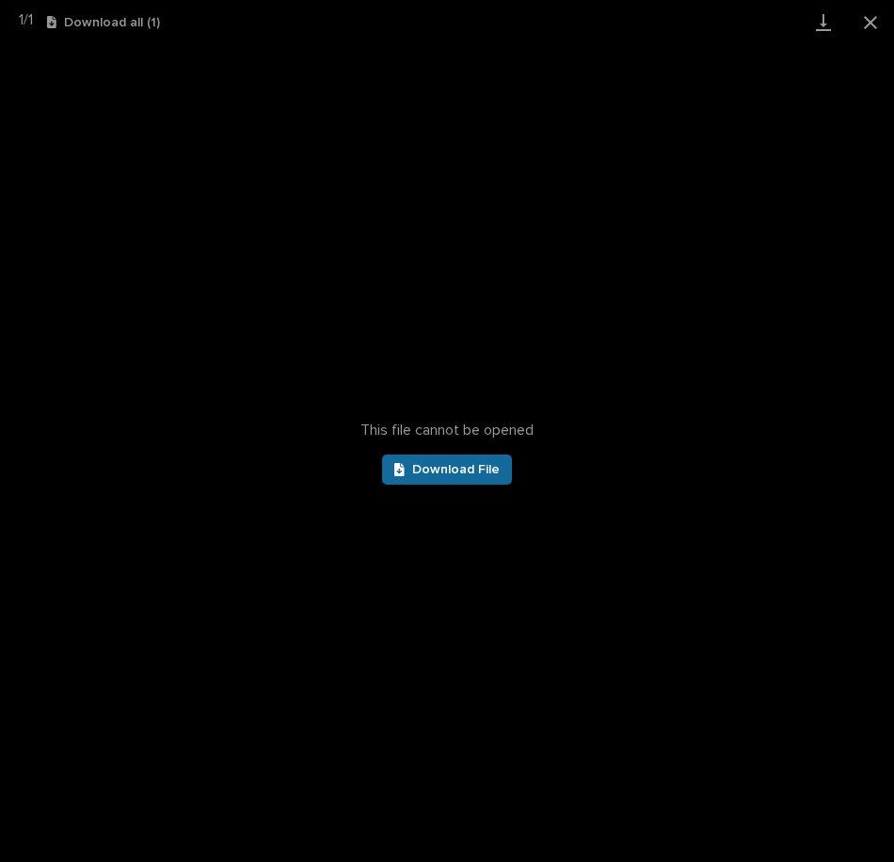
click at [456, 466] on span "Download File" at bounding box center [455, 469] width 87 height 13
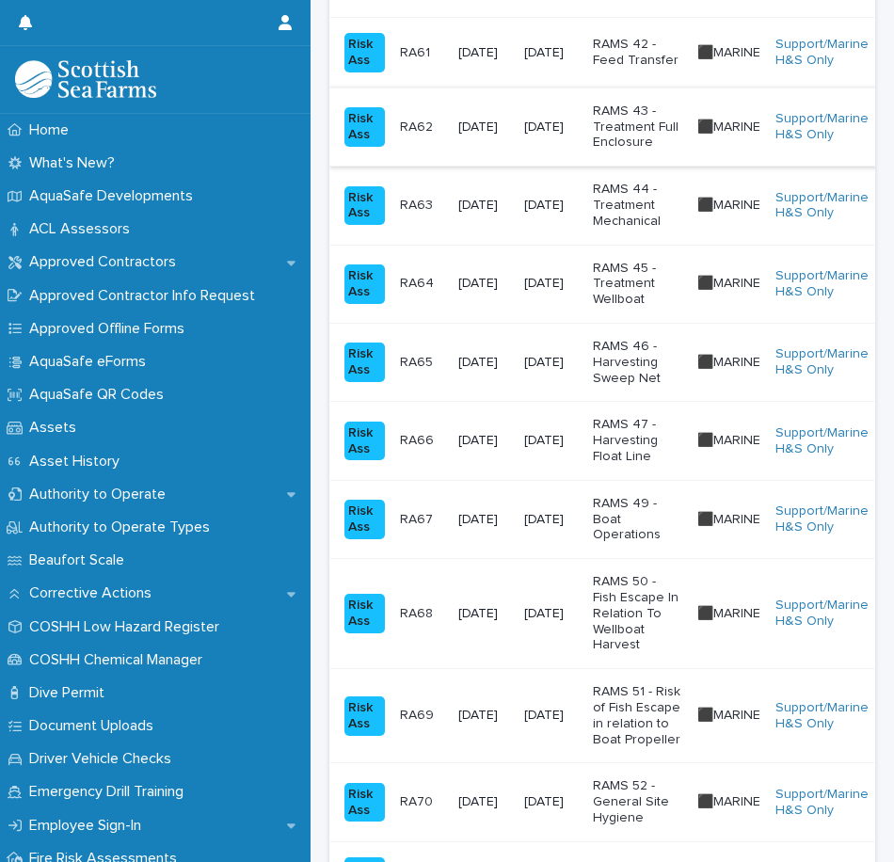
scroll to position [1223, 0]
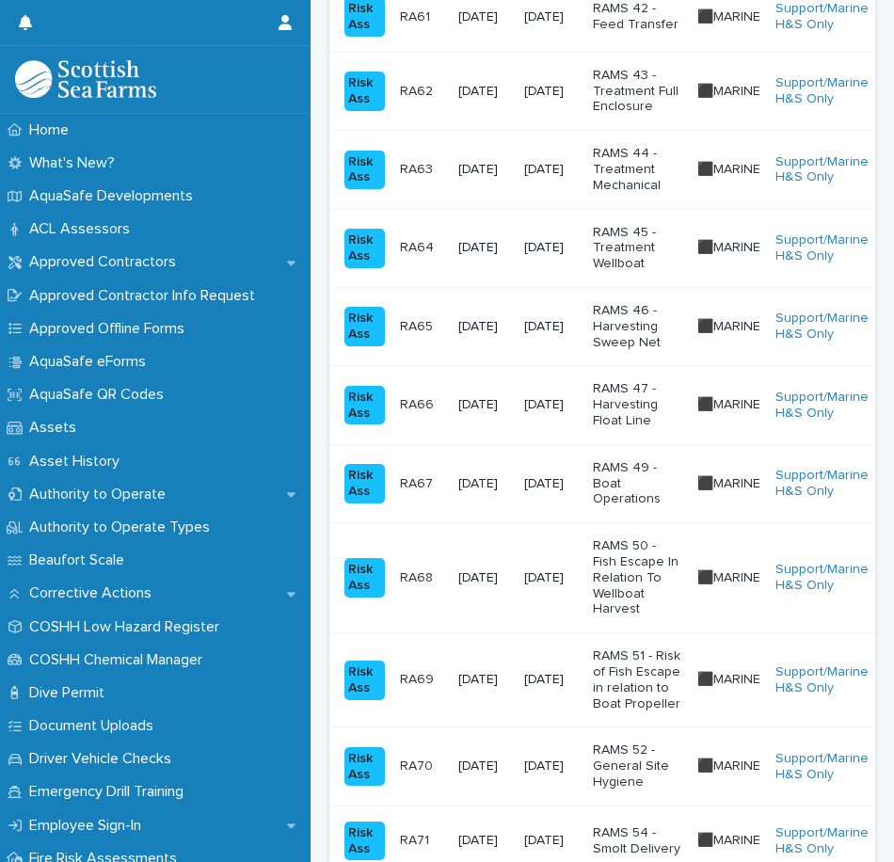
click at [638, 328] on p "RAMS 46 - Harvesting Sweep Net" at bounding box center [637, 326] width 89 height 47
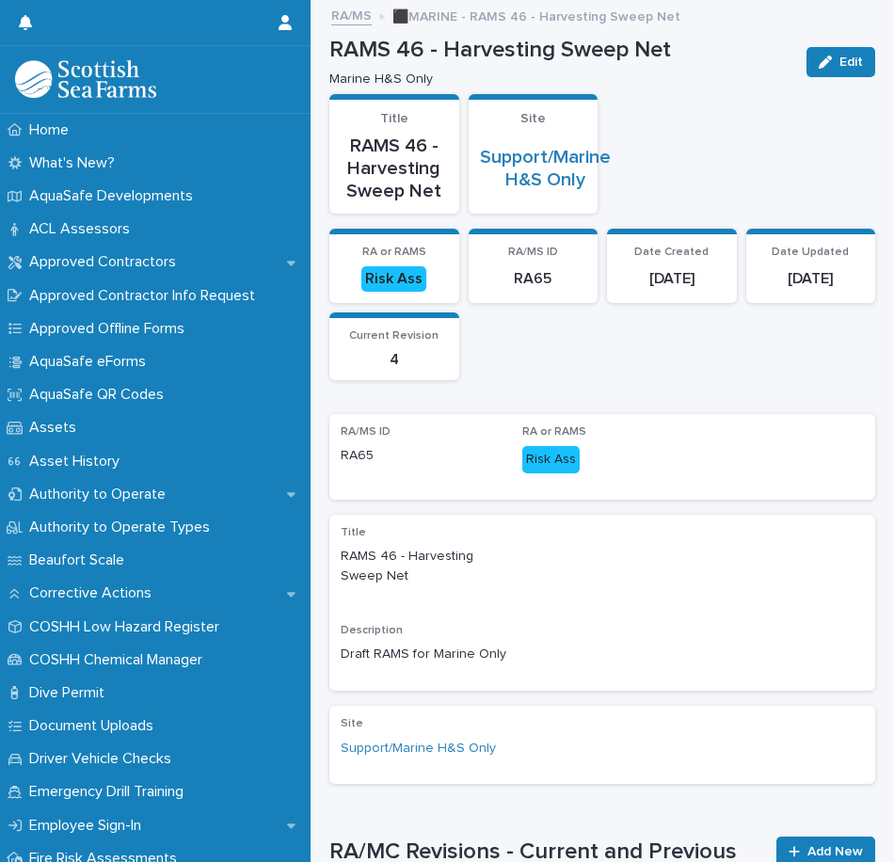
scroll to position [470, 0]
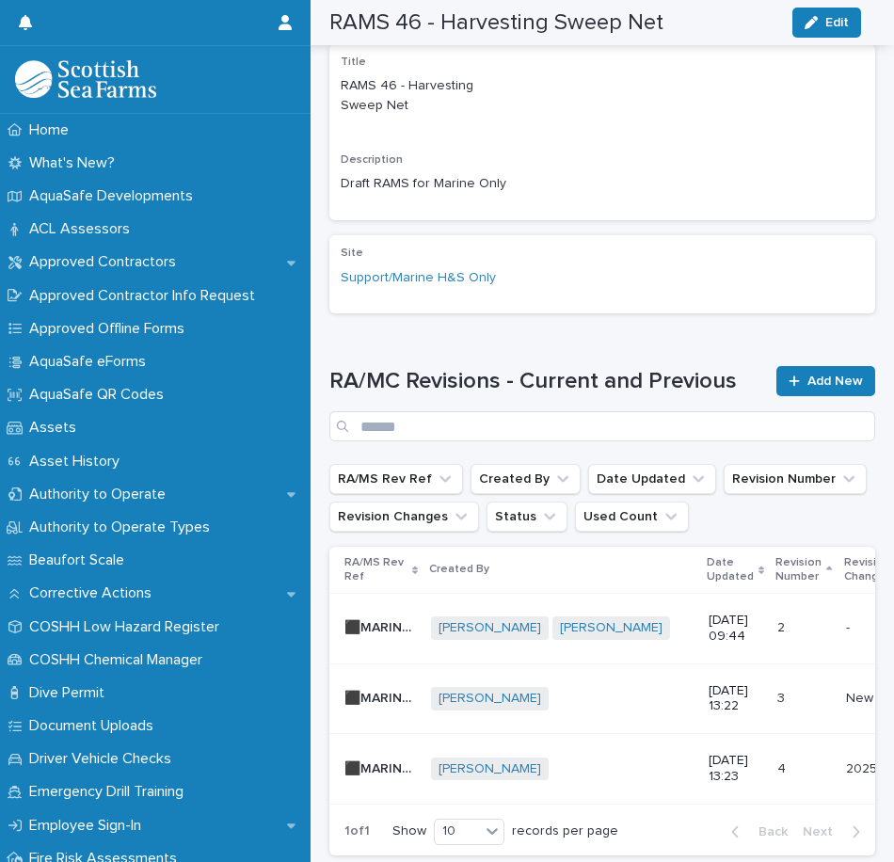
click at [668, 762] on div "[PERSON_NAME] + 0" at bounding box center [562, 769] width 262 height 24
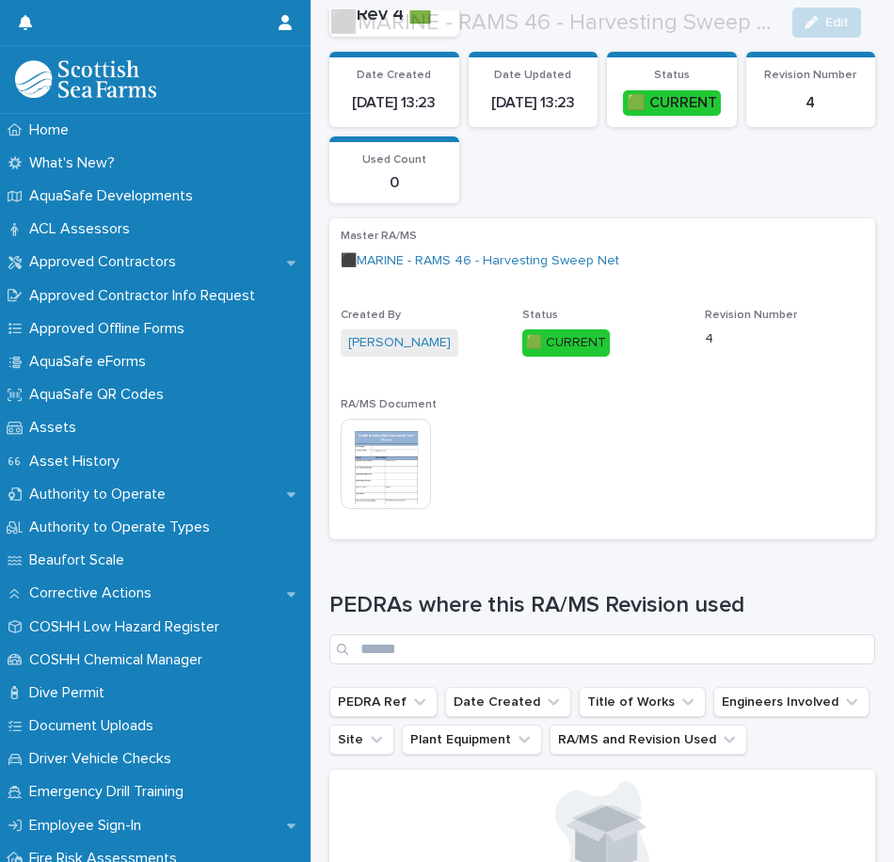
scroll to position [376, 0]
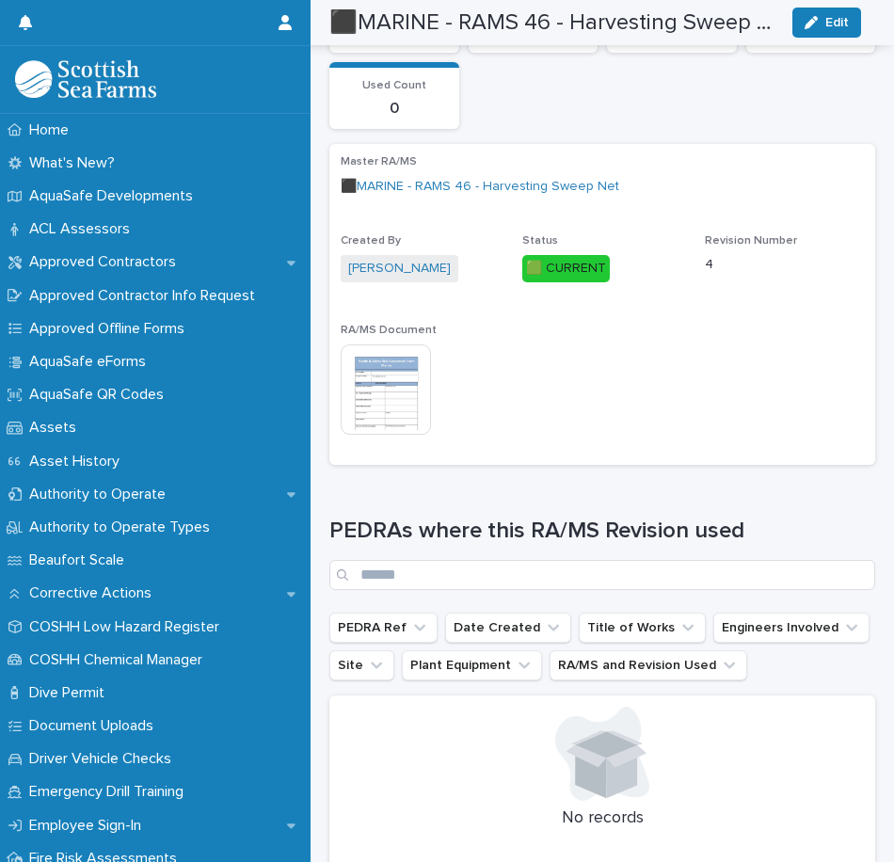
click at [379, 370] on img at bounding box center [386, 389] width 90 height 90
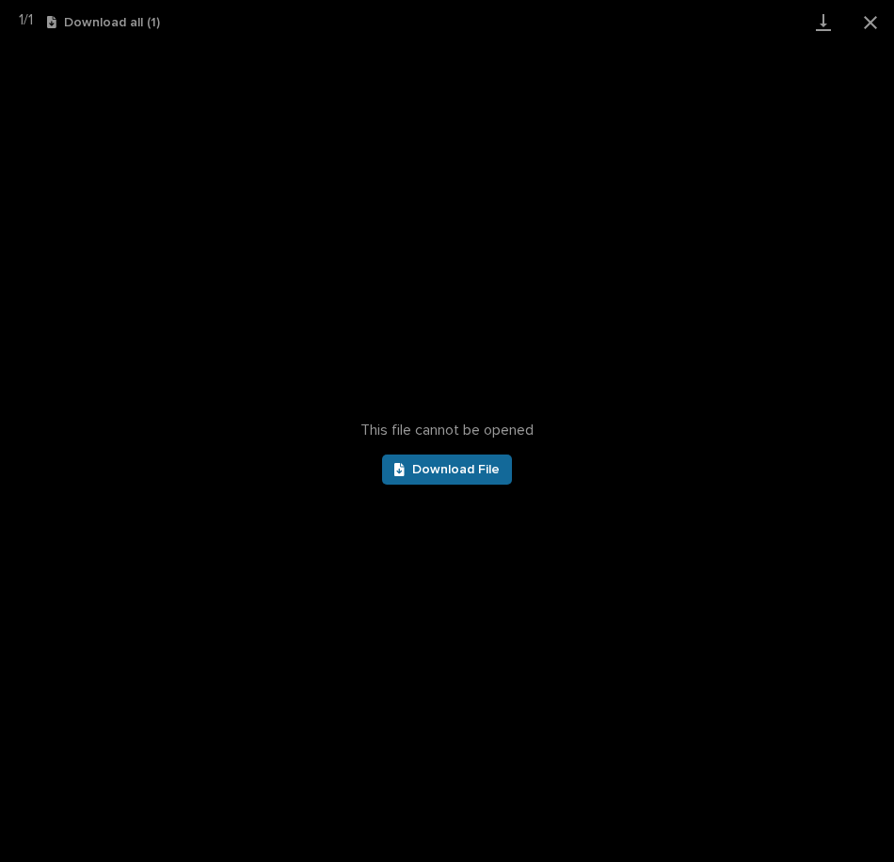
click at [471, 470] on span "Download File" at bounding box center [455, 469] width 87 height 13
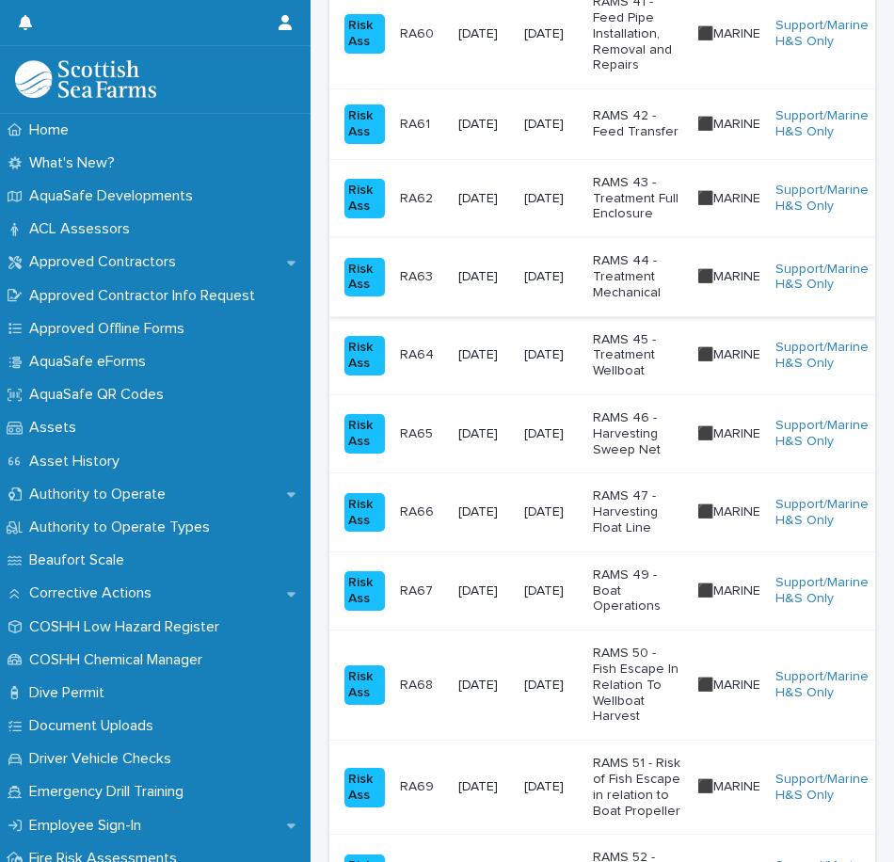
scroll to position [1129, 0]
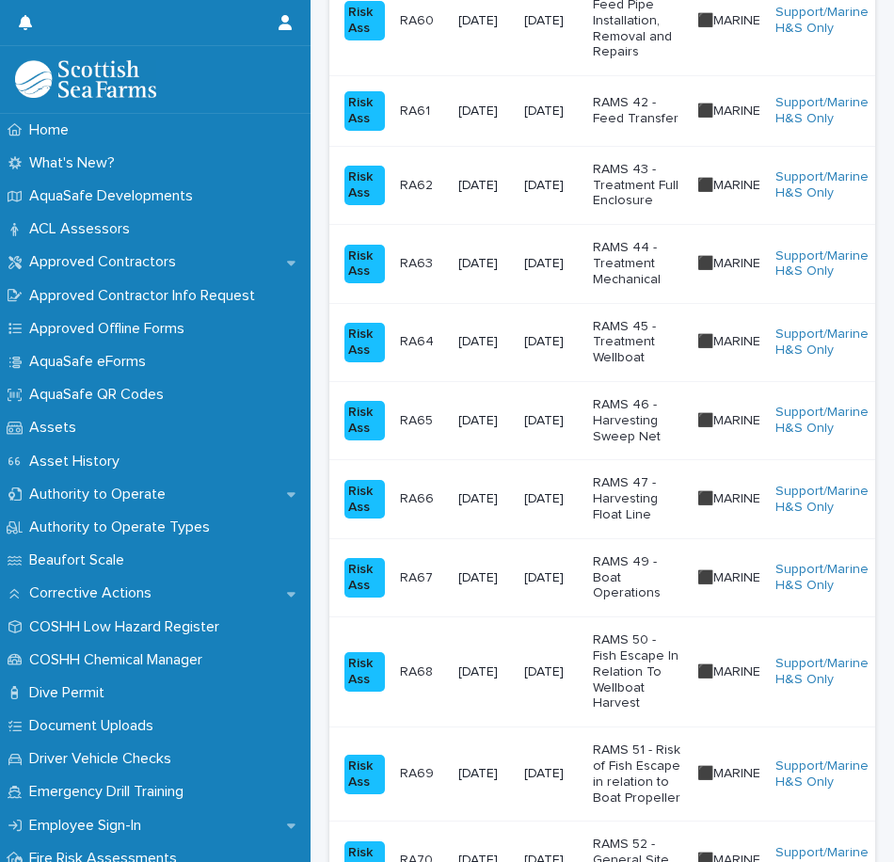
click at [621, 491] on p "RAMS 47 - Harvesting Float Line" at bounding box center [637, 498] width 89 height 47
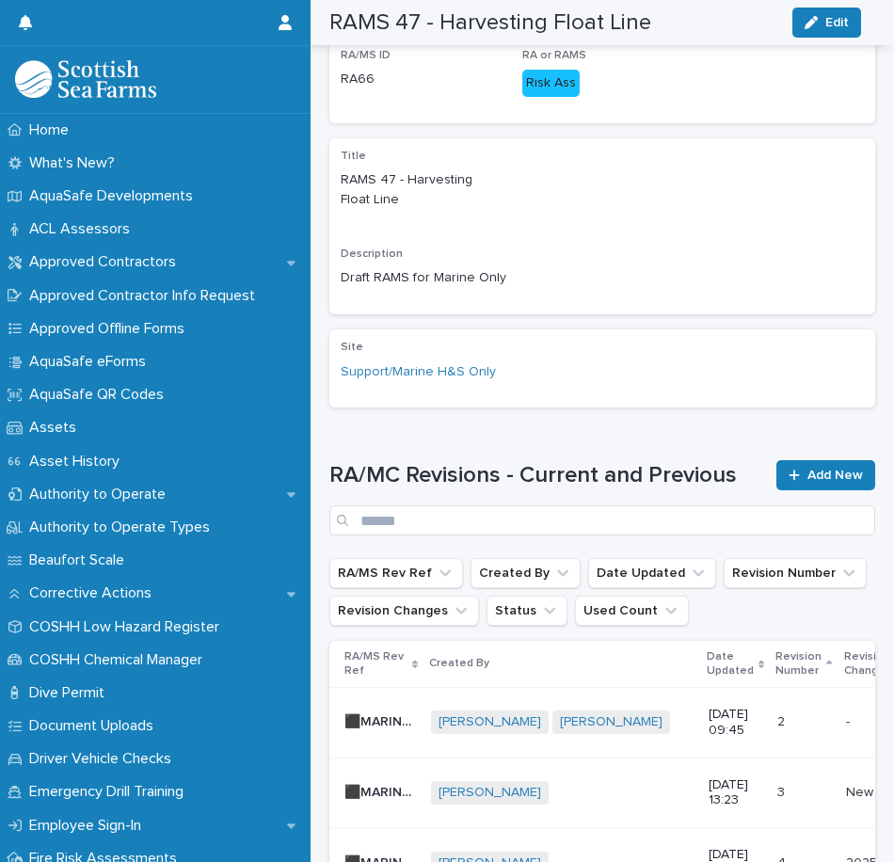
scroll to position [601, 0]
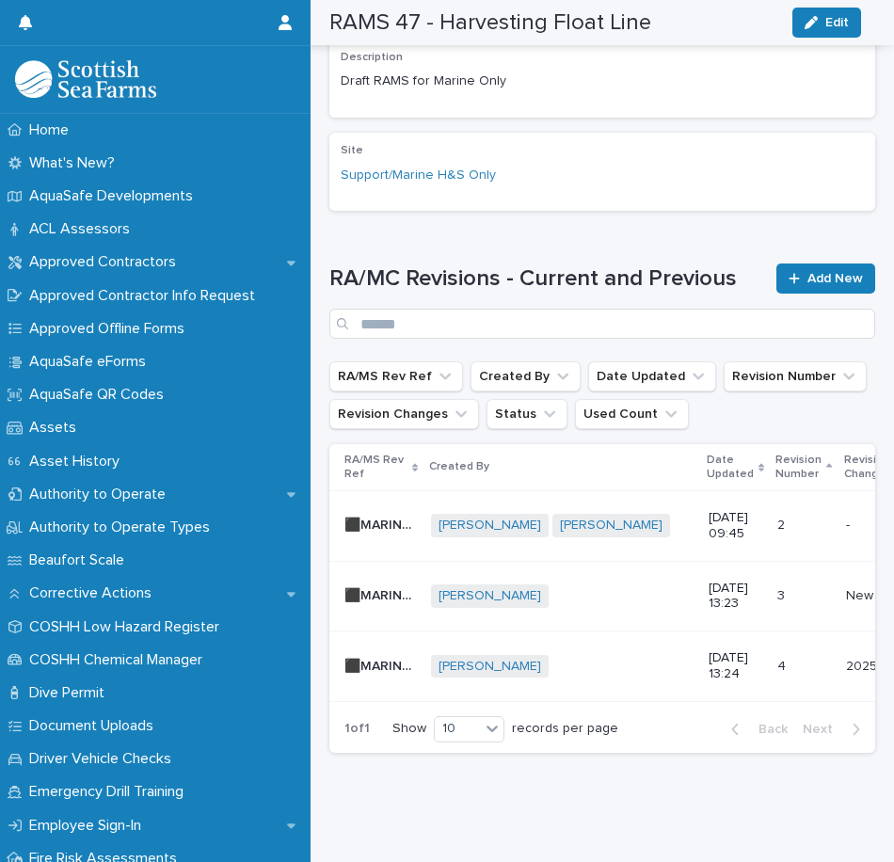
click at [655, 655] on div "[PERSON_NAME] + 0" at bounding box center [562, 667] width 262 height 24
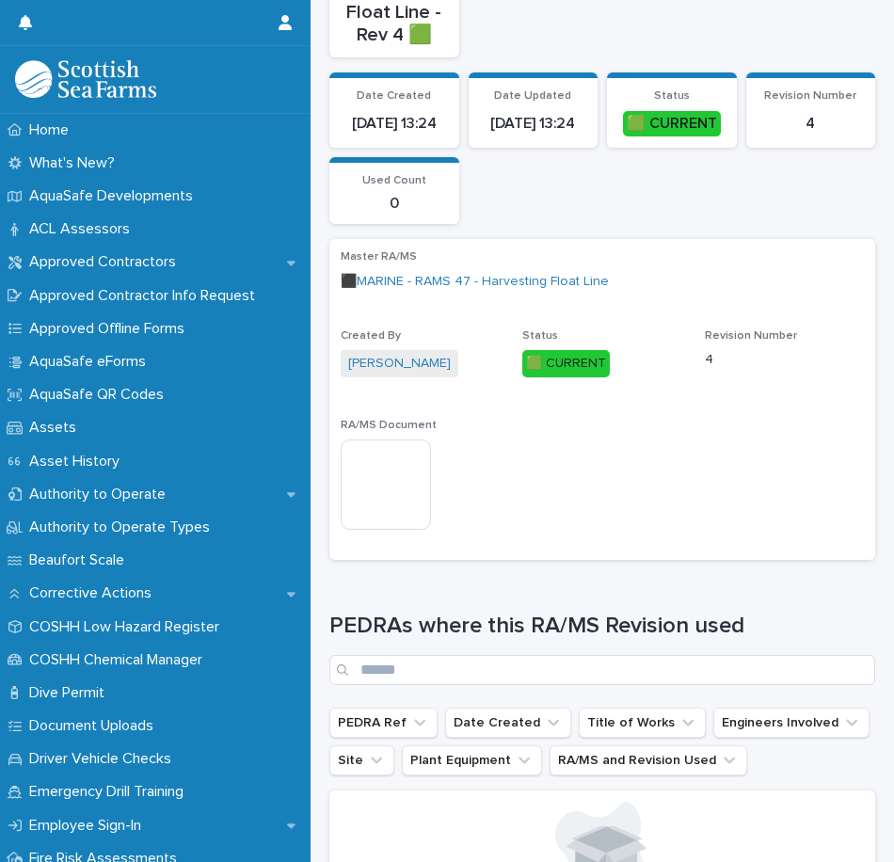
scroll to position [472, 0]
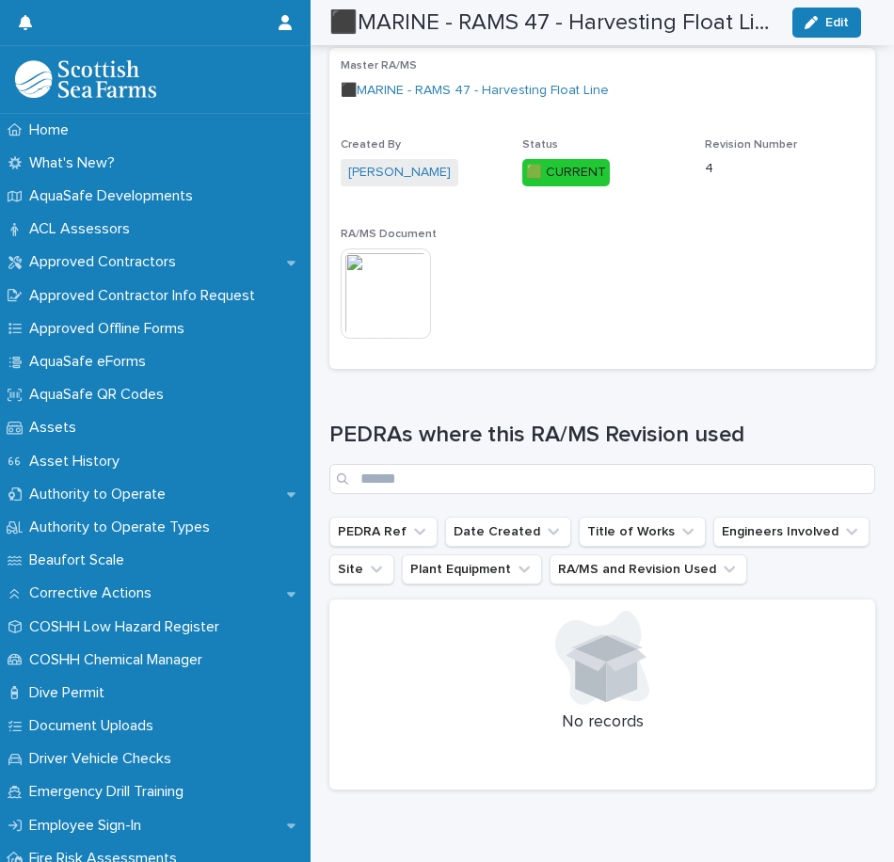
click at [404, 287] on img at bounding box center [386, 293] width 90 height 90
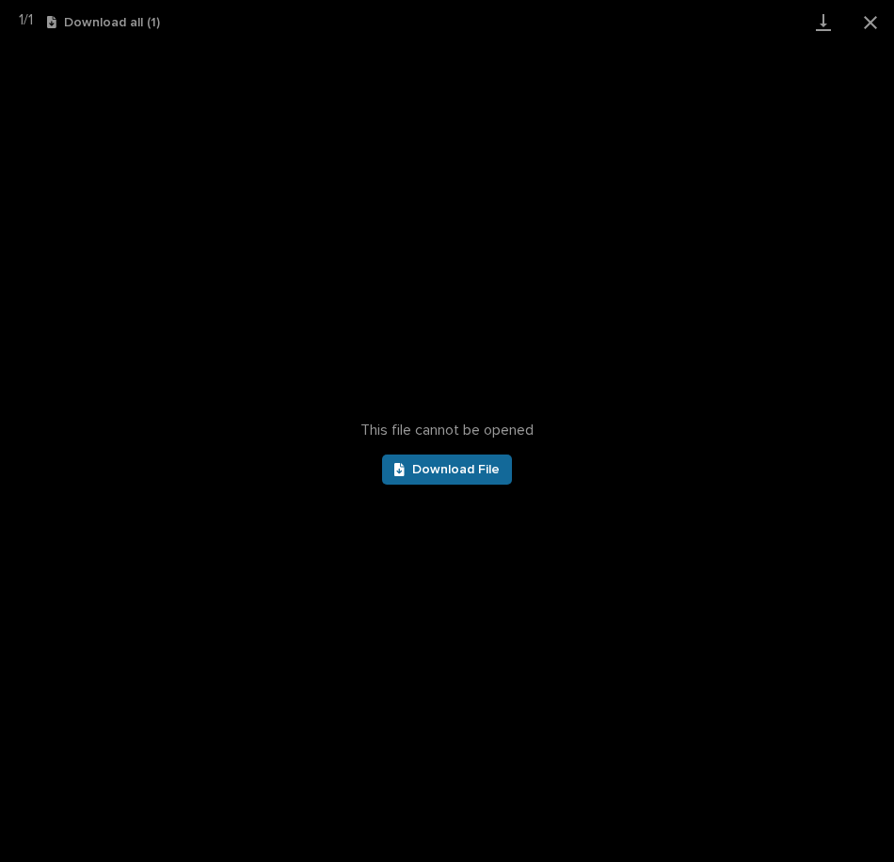
click at [465, 463] on span "Download File" at bounding box center [455, 469] width 87 height 13
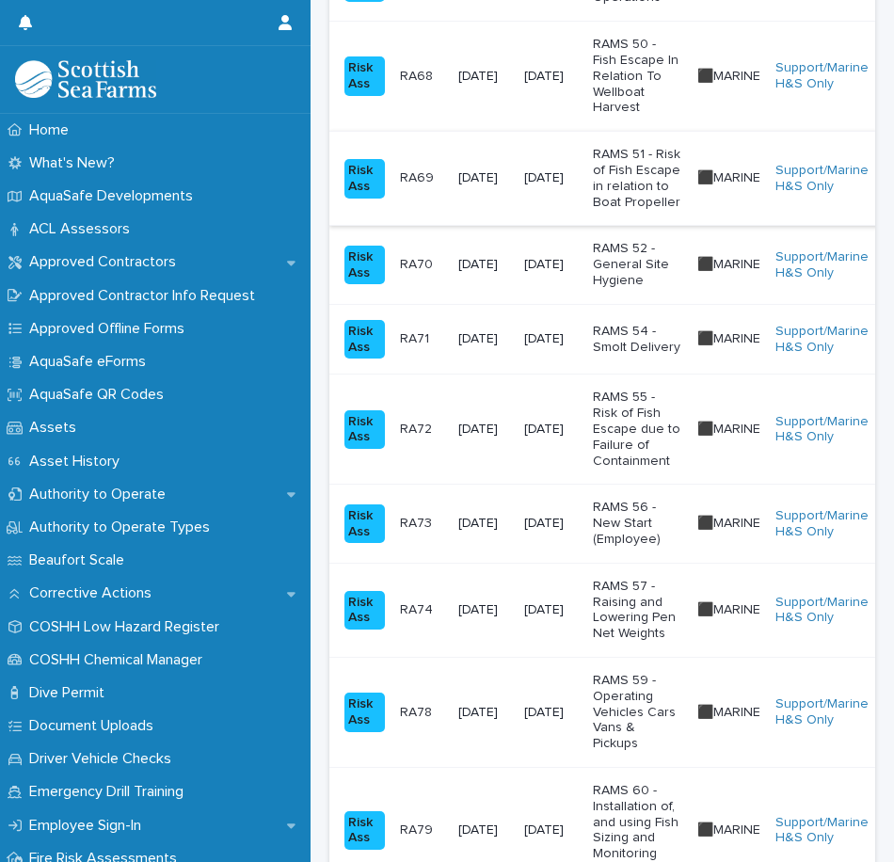
scroll to position [1505, 0]
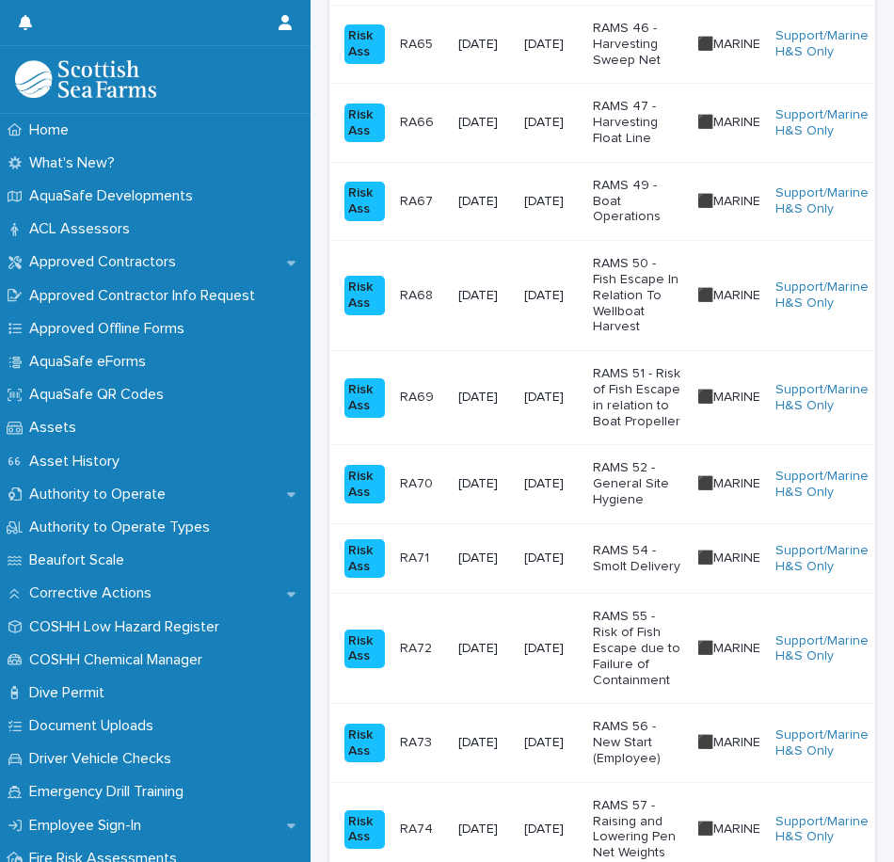
click at [611, 209] on p "RAMS 49 - Boat Operations" at bounding box center [637, 201] width 89 height 47
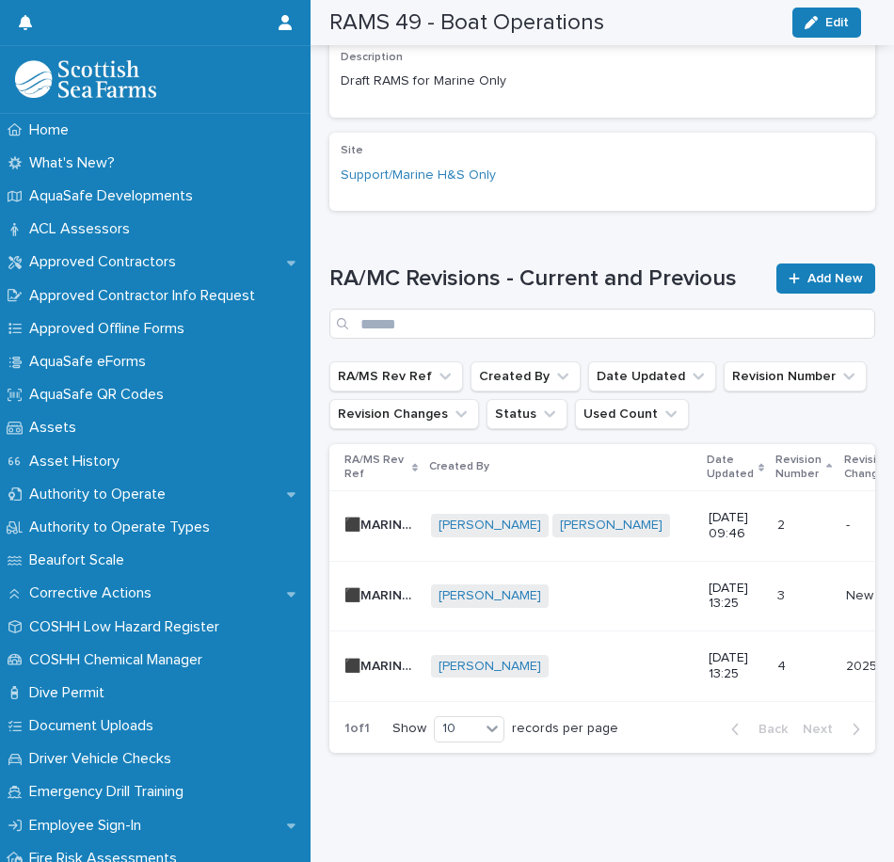
scroll to position [601, 0]
click at [708, 650] on p "[DATE] 13:25" at bounding box center [735, 666] width 54 height 32
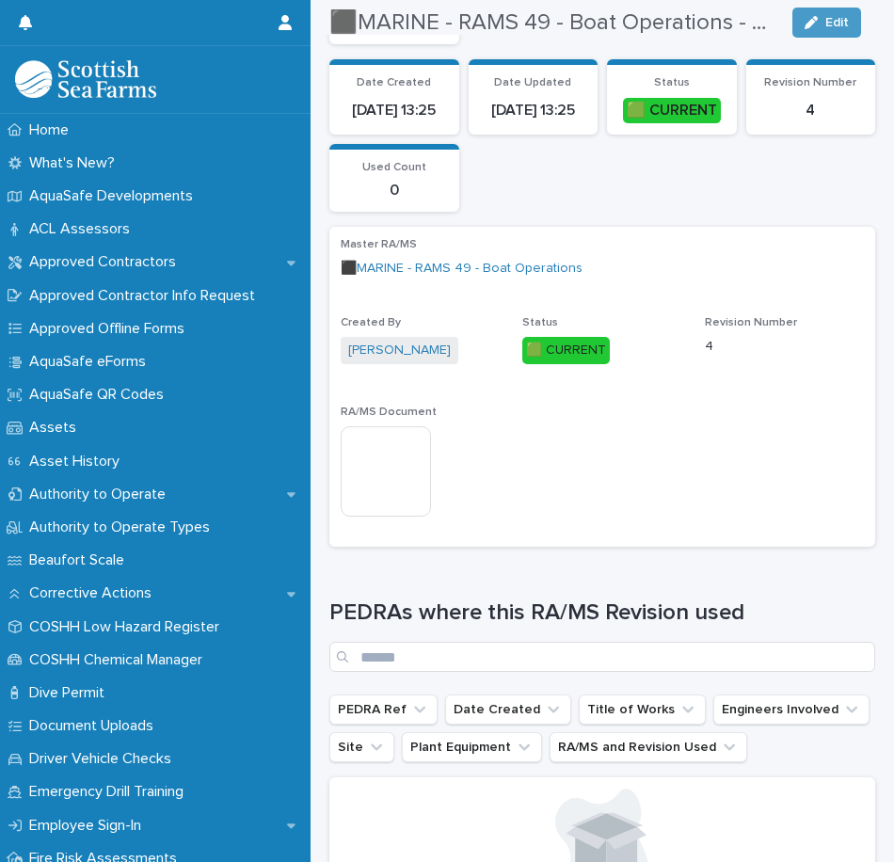
scroll to position [282, 0]
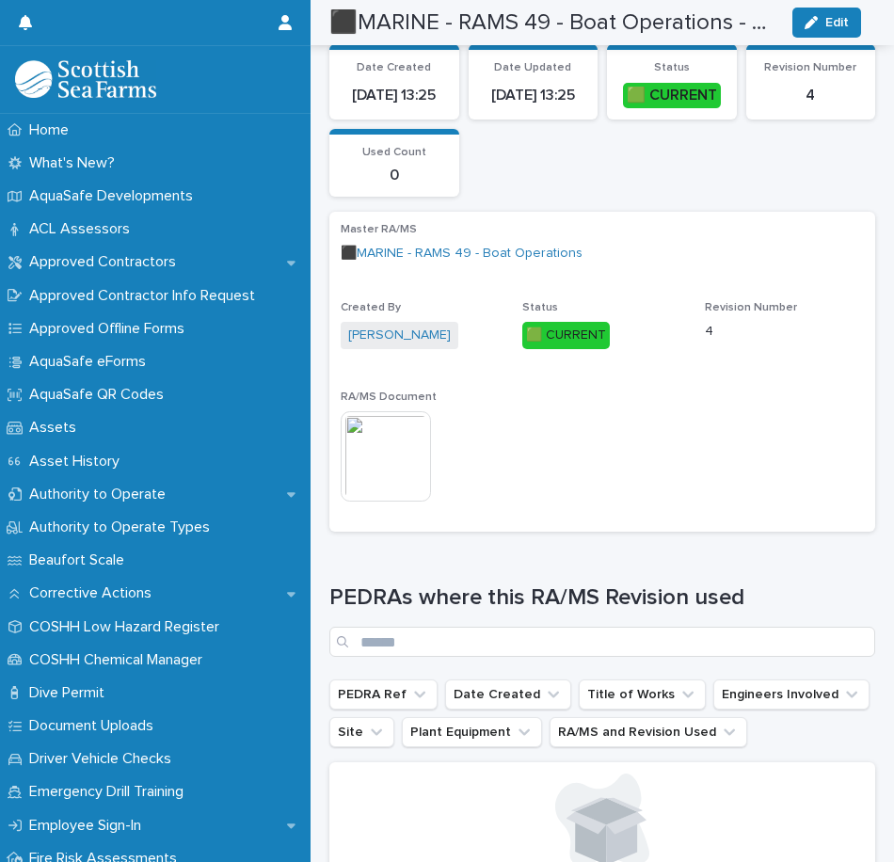
click at [383, 455] on img at bounding box center [386, 456] width 90 height 90
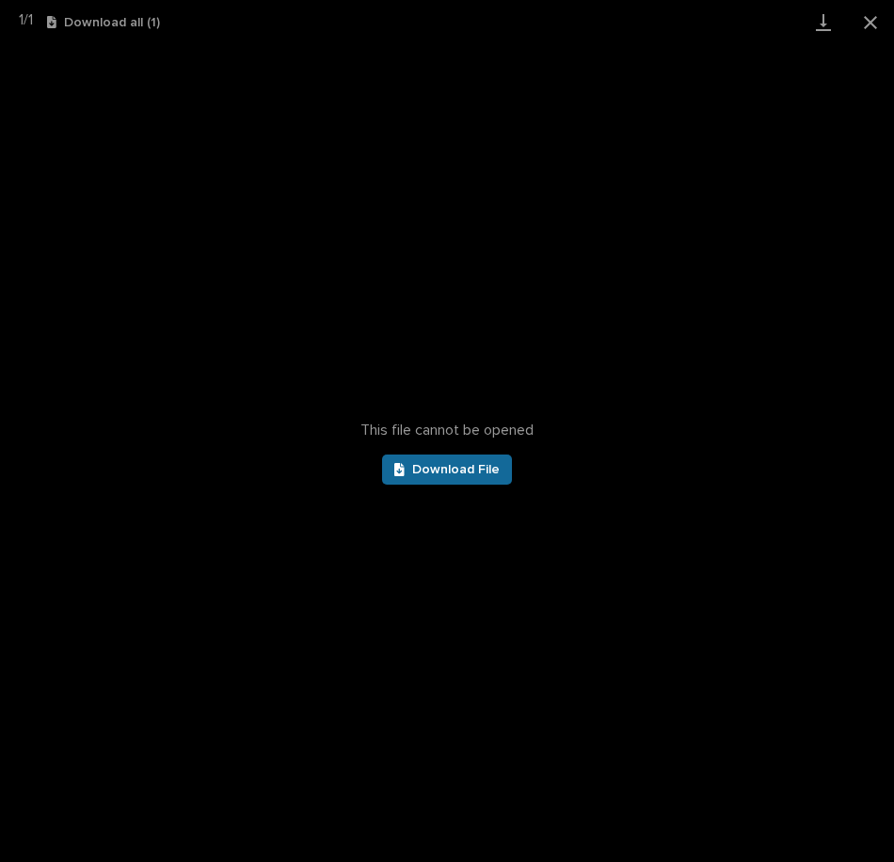
click at [453, 467] on span "Download File" at bounding box center [455, 469] width 87 height 13
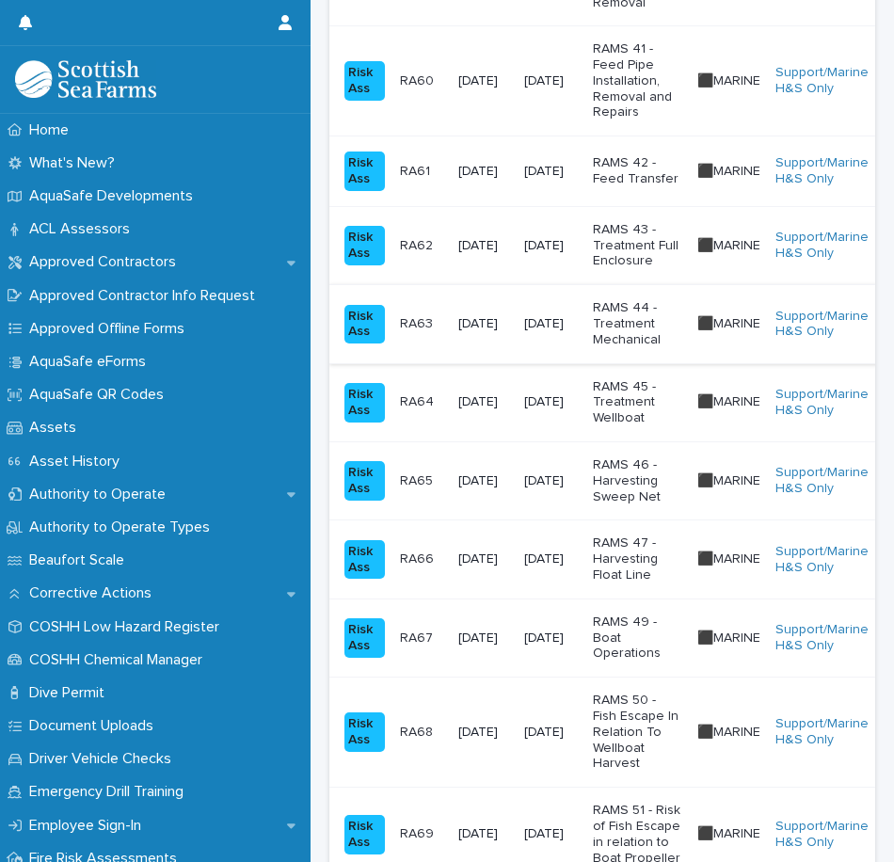
scroll to position [1129, 0]
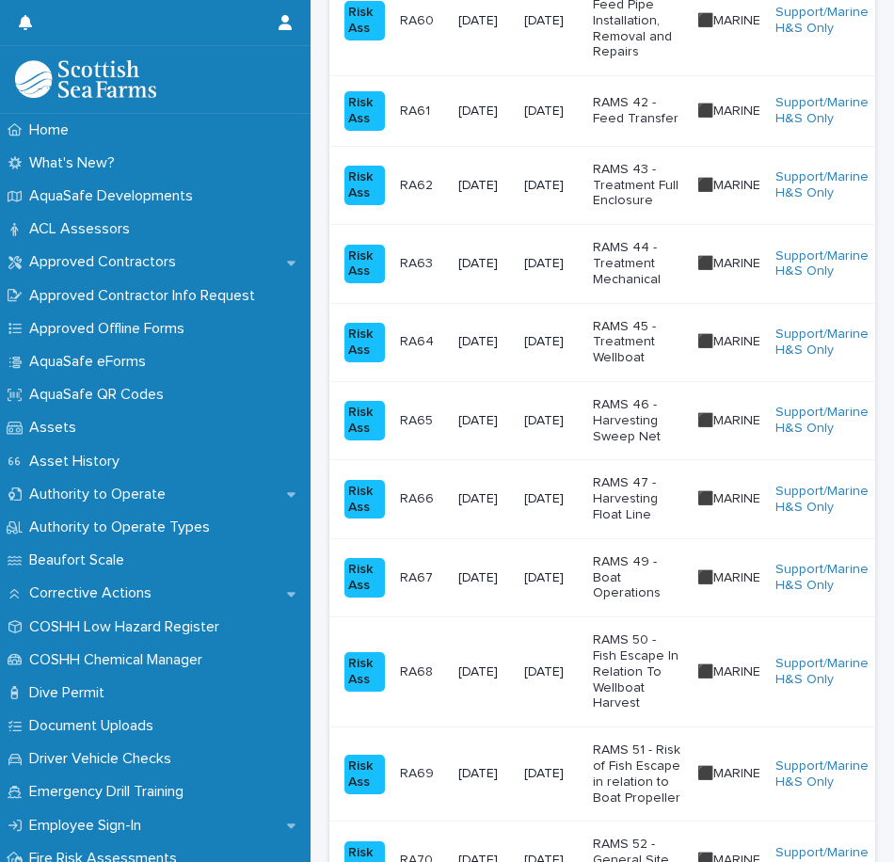
click at [635, 662] on p "RAMS 50 - Fish Escape In Relation To Wellboat Harvest" at bounding box center [637, 671] width 89 height 79
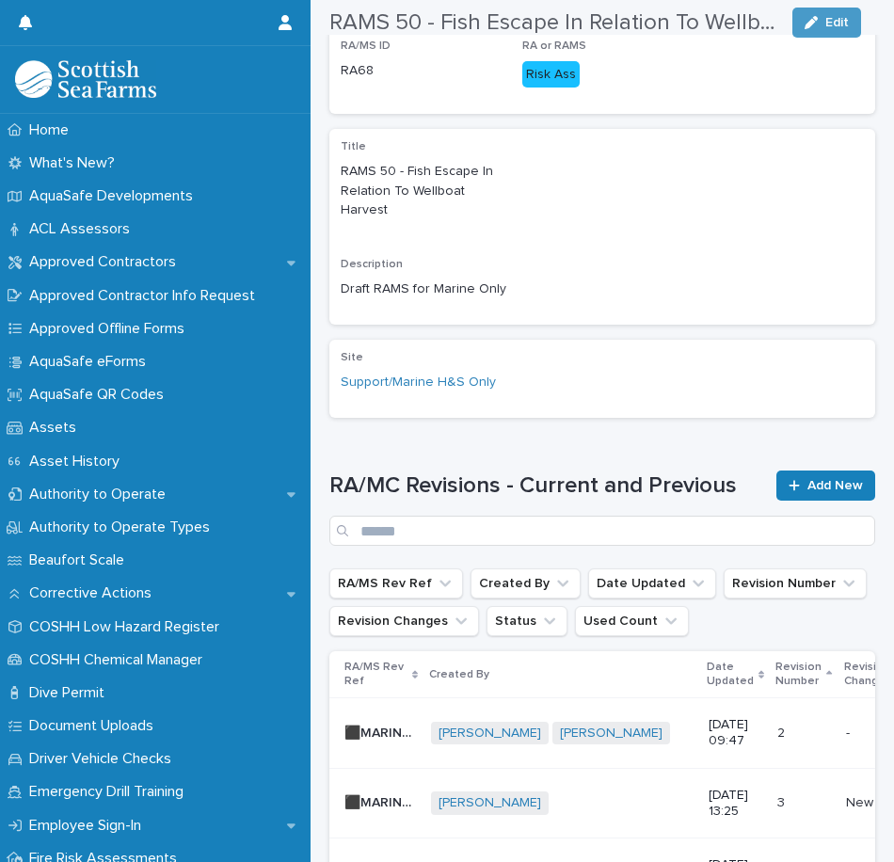
scroll to position [743, 0]
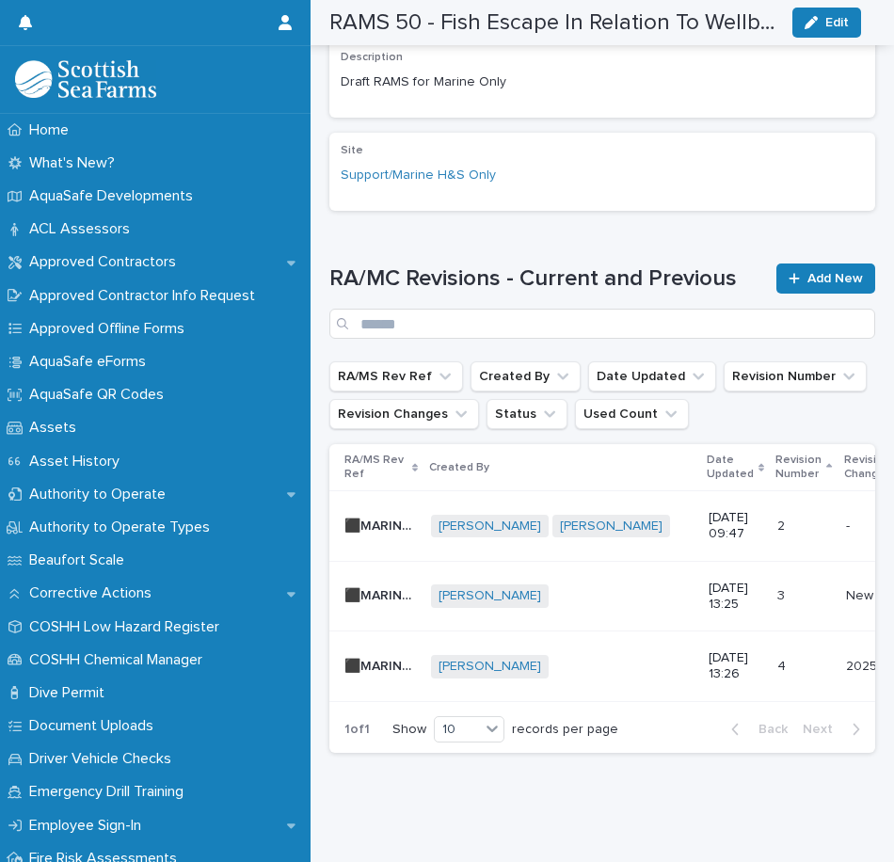
click at [657, 655] on div "[PERSON_NAME] + 0" at bounding box center [562, 667] width 262 height 24
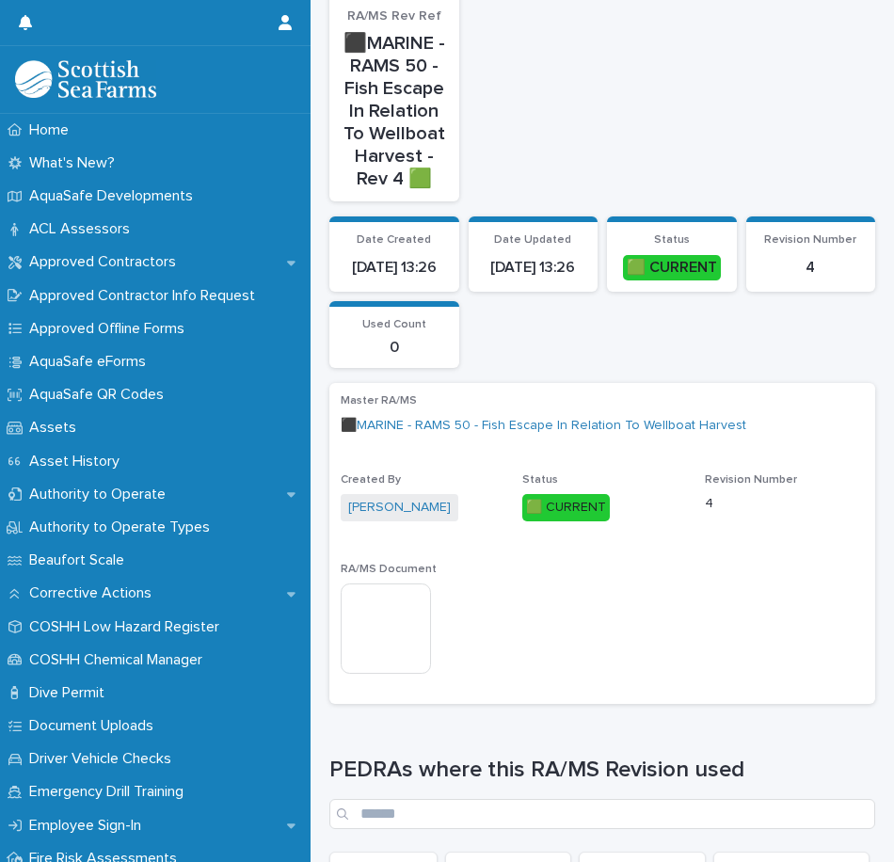
scroll to position [579, 0]
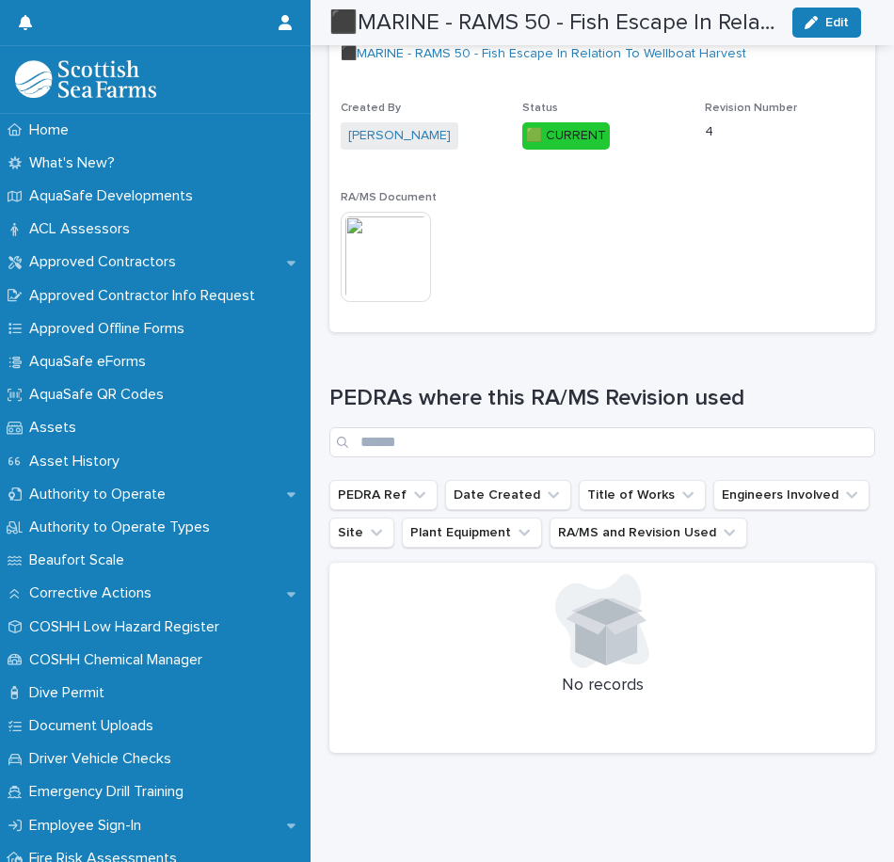
click at [393, 263] on img at bounding box center [386, 257] width 90 height 90
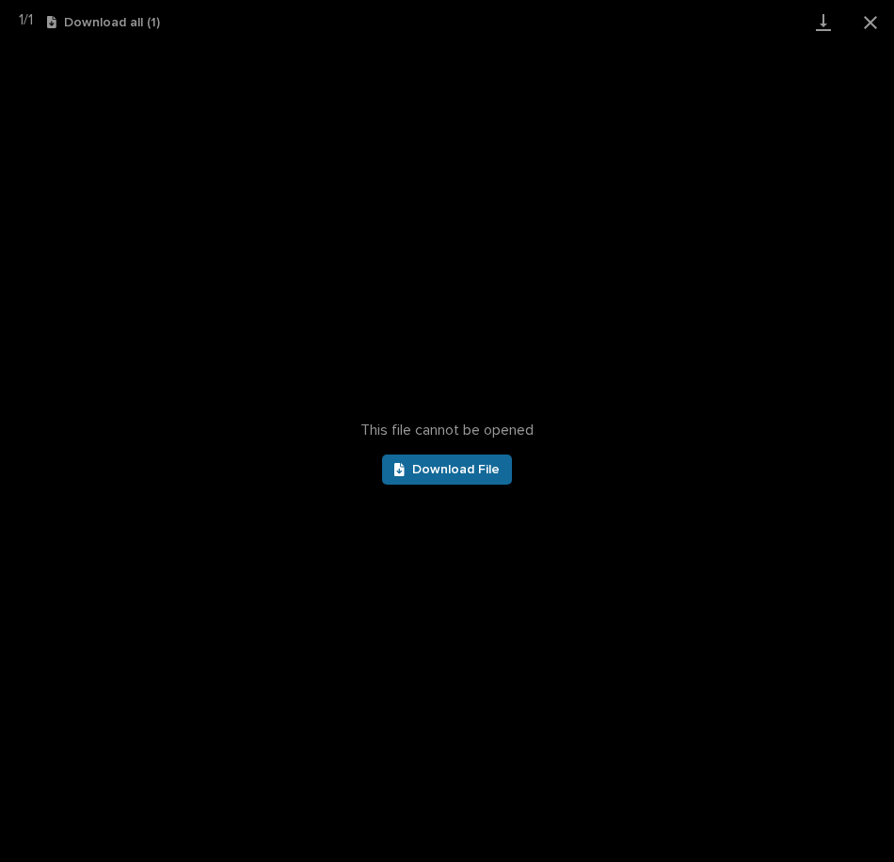
click at [474, 460] on link "Download File" at bounding box center [447, 469] width 130 height 30
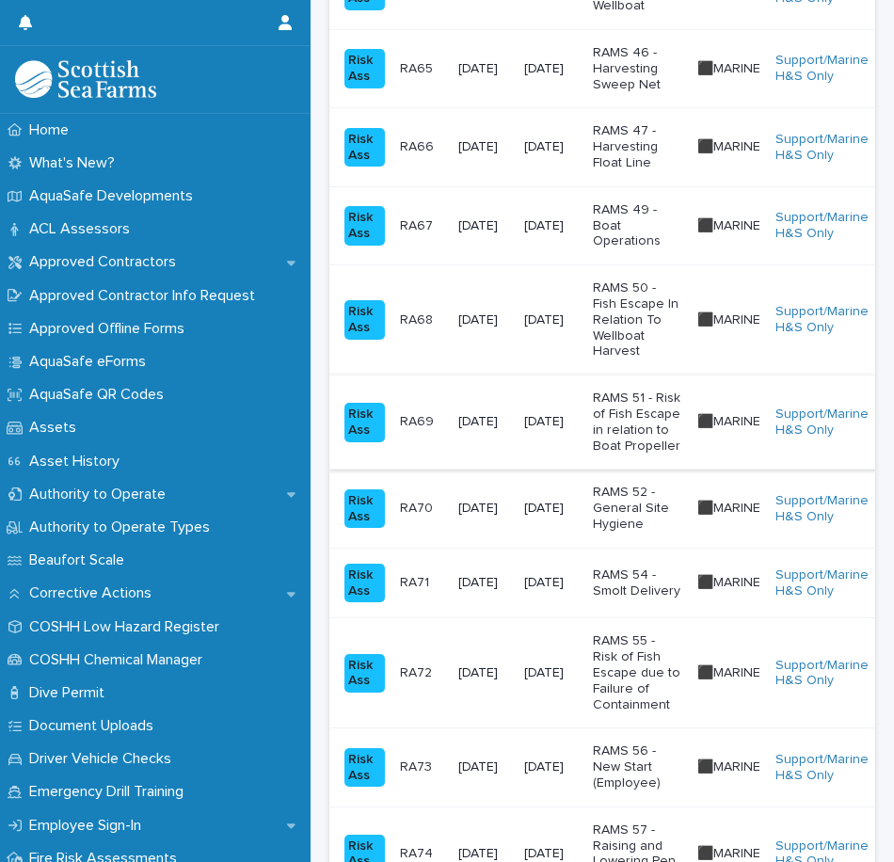
scroll to position [1505, 0]
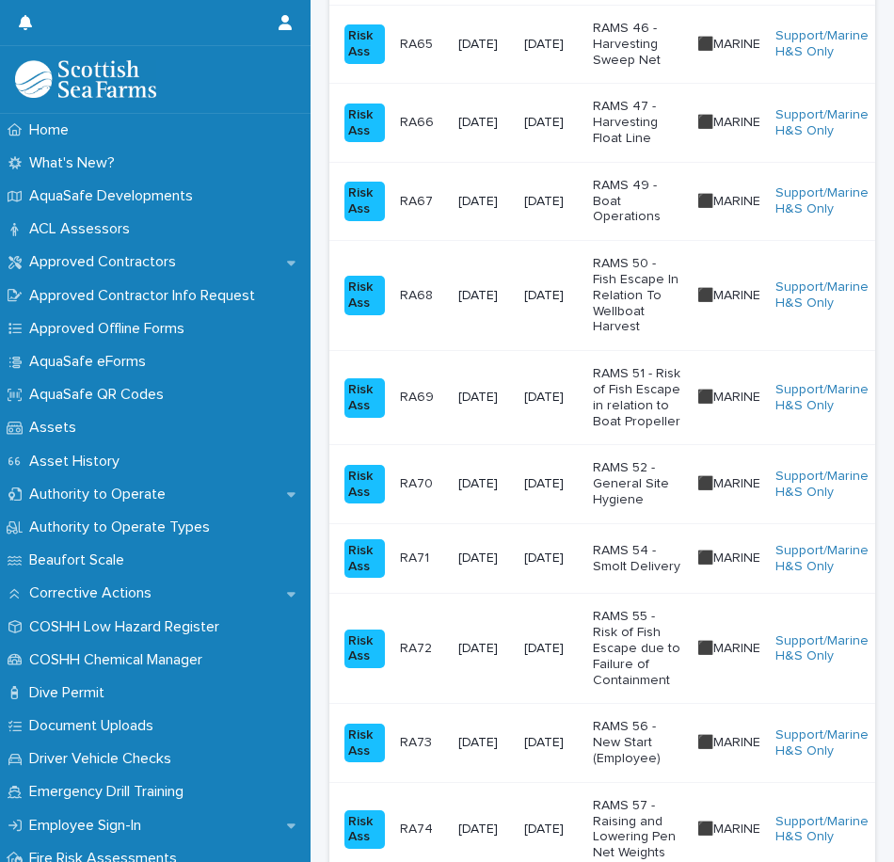
click at [646, 400] on p "RAMS 51 - Risk of Fish Escape in relation to Boat Propeller" at bounding box center [637, 397] width 89 height 63
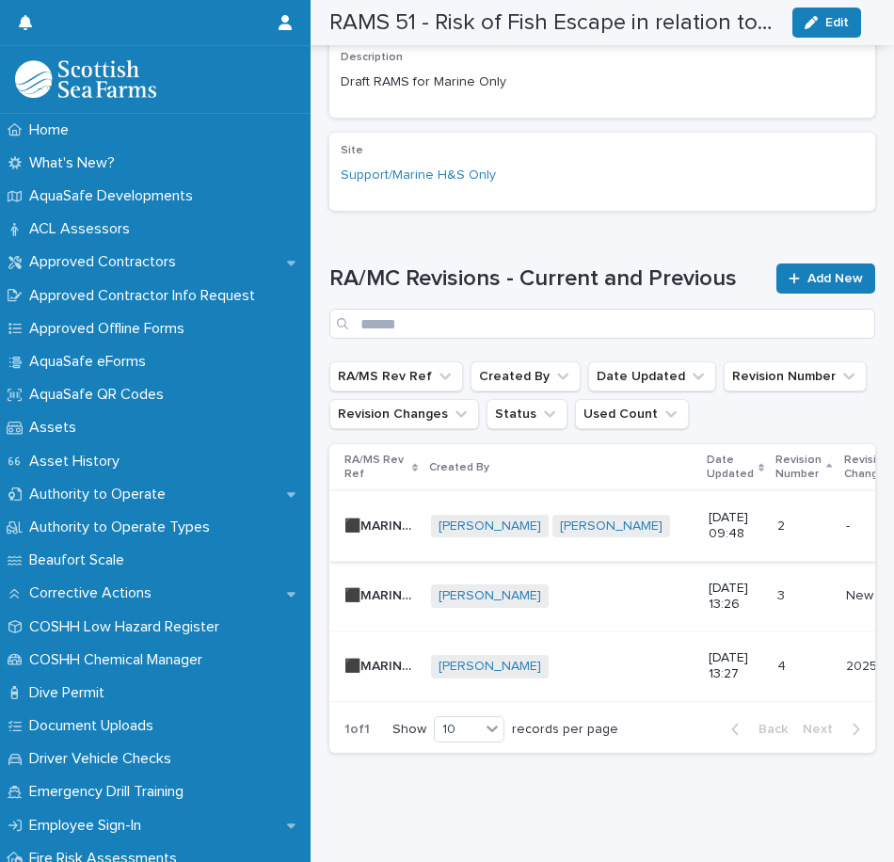
scroll to position [766, 0]
click at [708, 650] on p "[DATE] 13:27" at bounding box center [735, 666] width 54 height 32
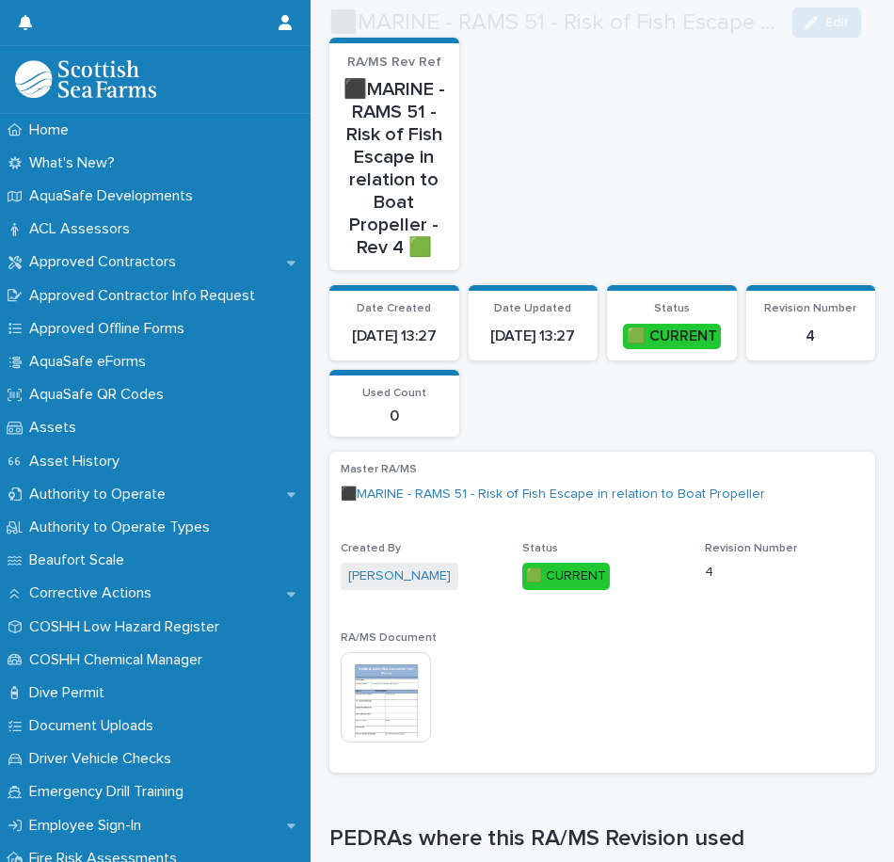
scroll to position [470, 0]
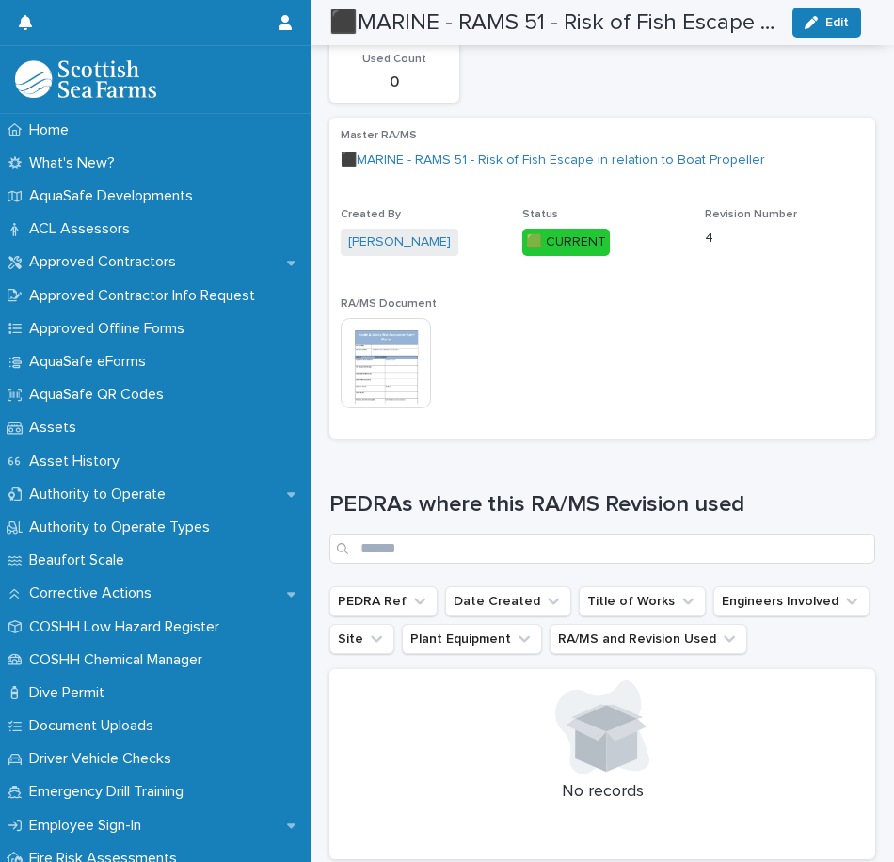
click at [414, 352] on img at bounding box center [386, 363] width 90 height 90
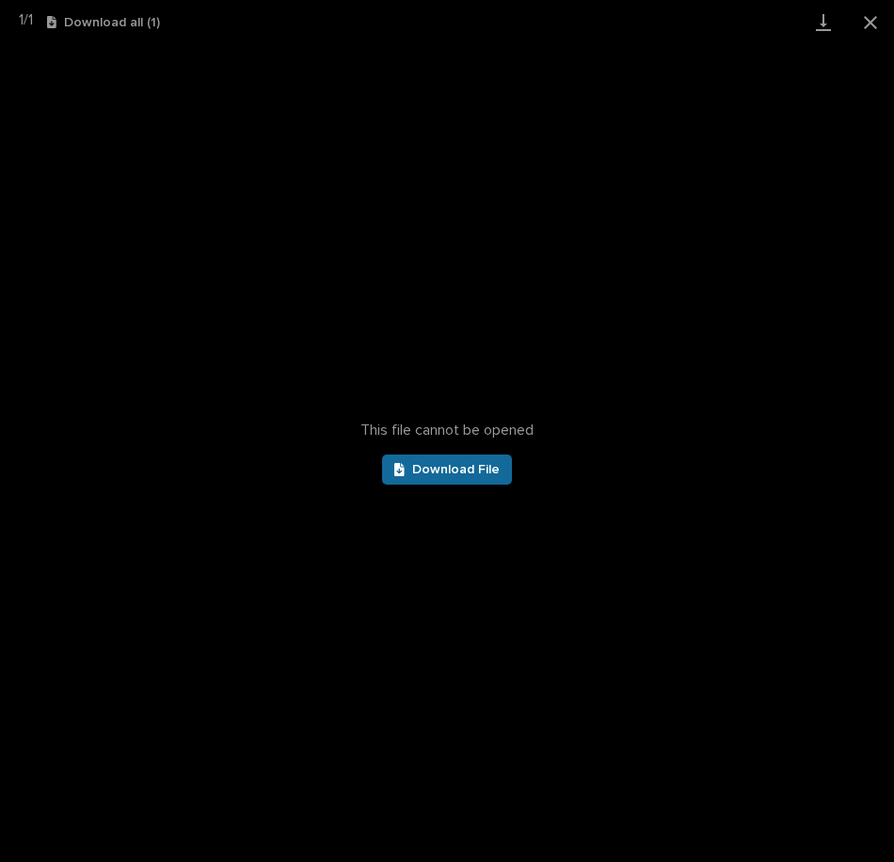
click at [466, 470] on span "Download File" at bounding box center [455, 469] width 87 height 13
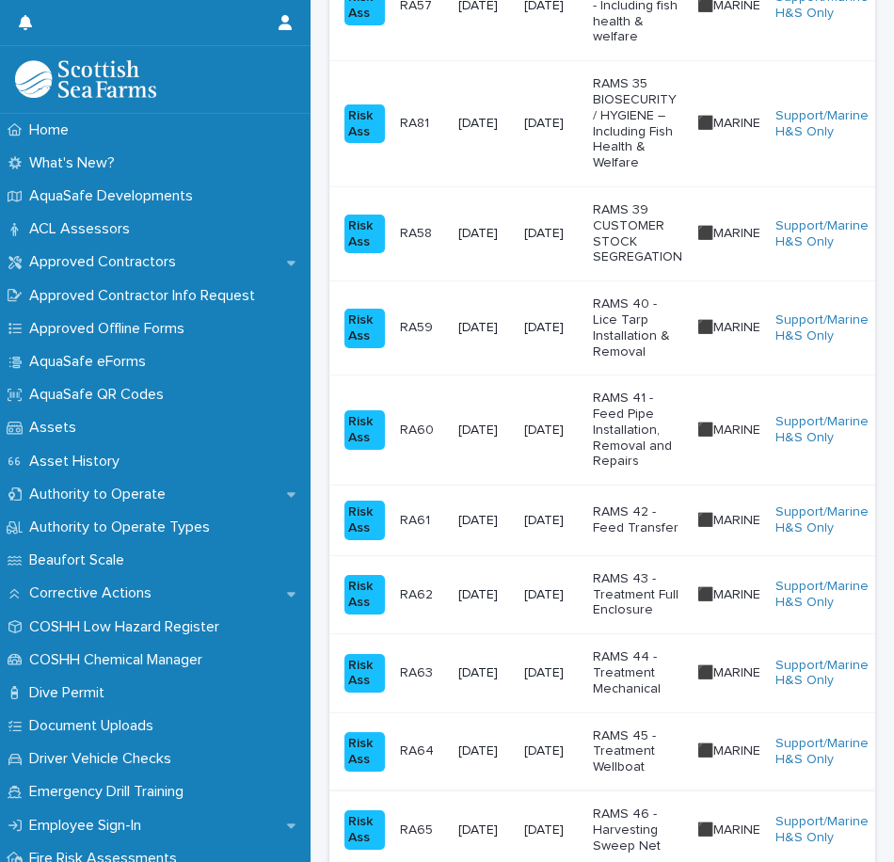
scroll to position [1223, 0]
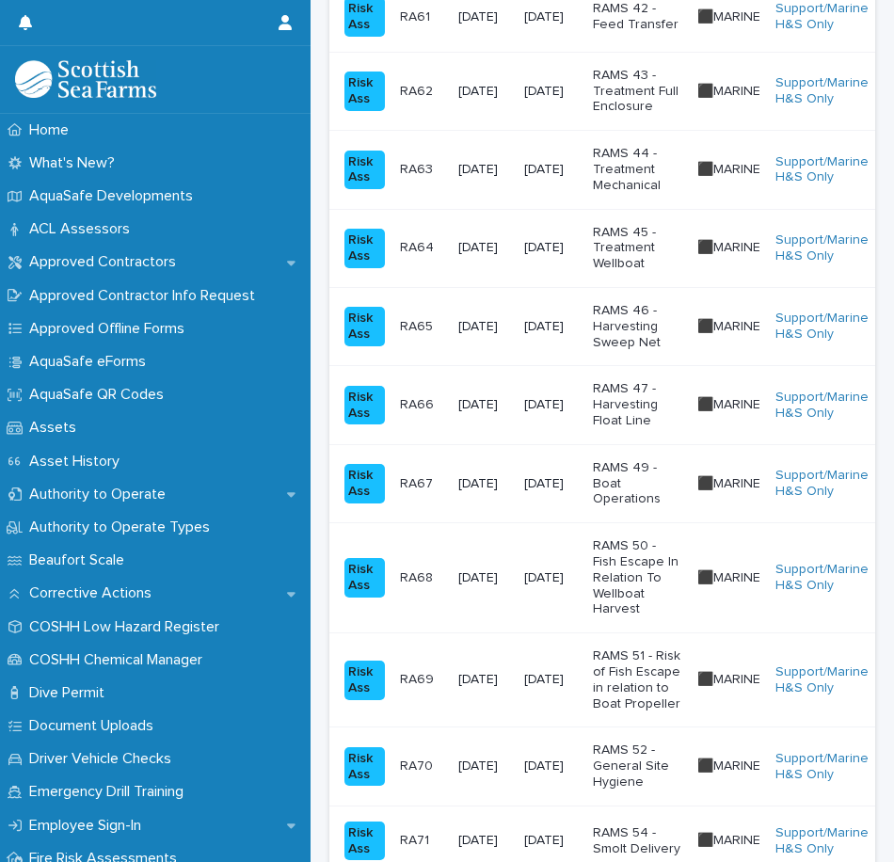
click at [650, 761] on p "RAMS 52 - General Site Hygiene" at bounding box center [637, 765] width 89 height 47
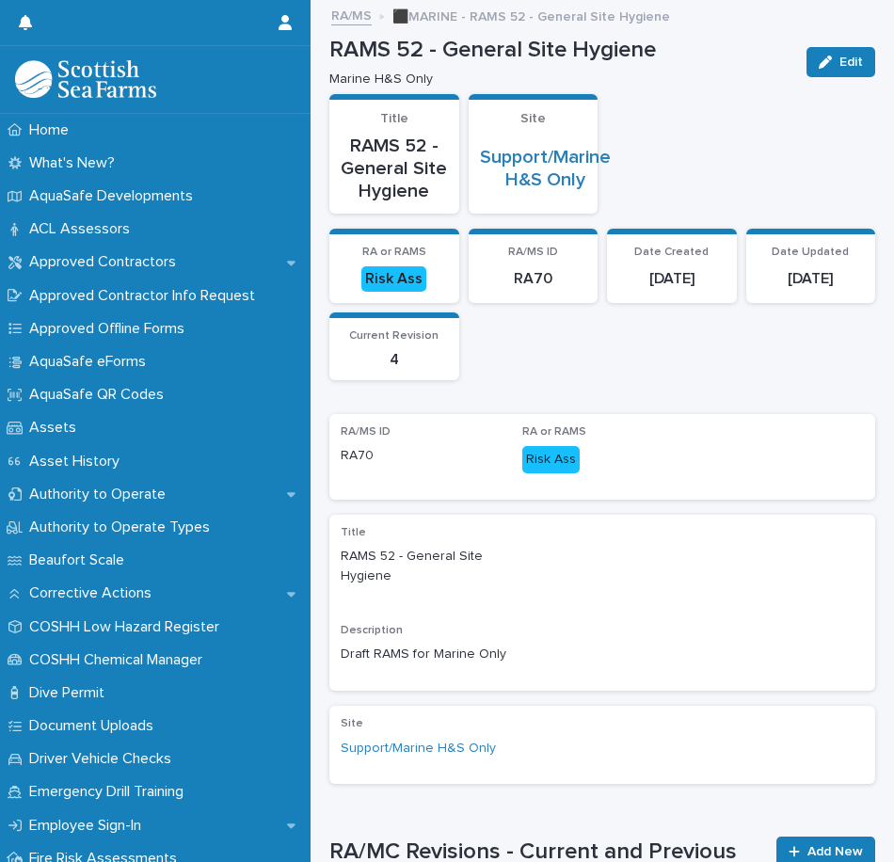
scroll to position [564, 0]
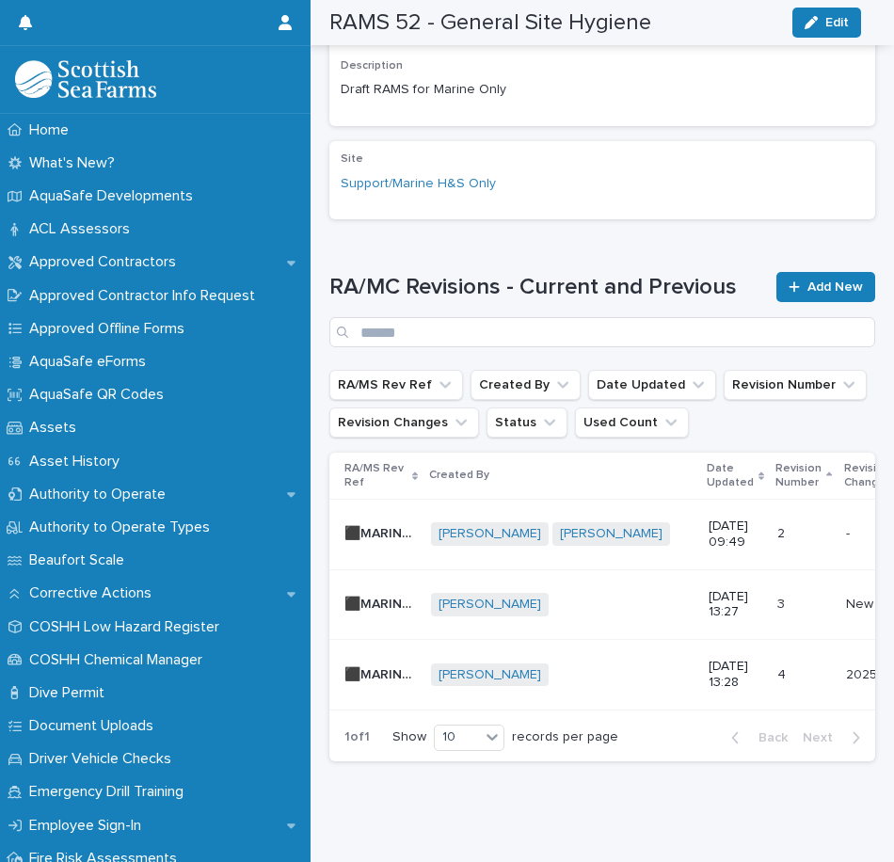
click at [624, 687] on div "[PERSON_NAME] + 0" at bounding box center [562, 675] width 262 height 24
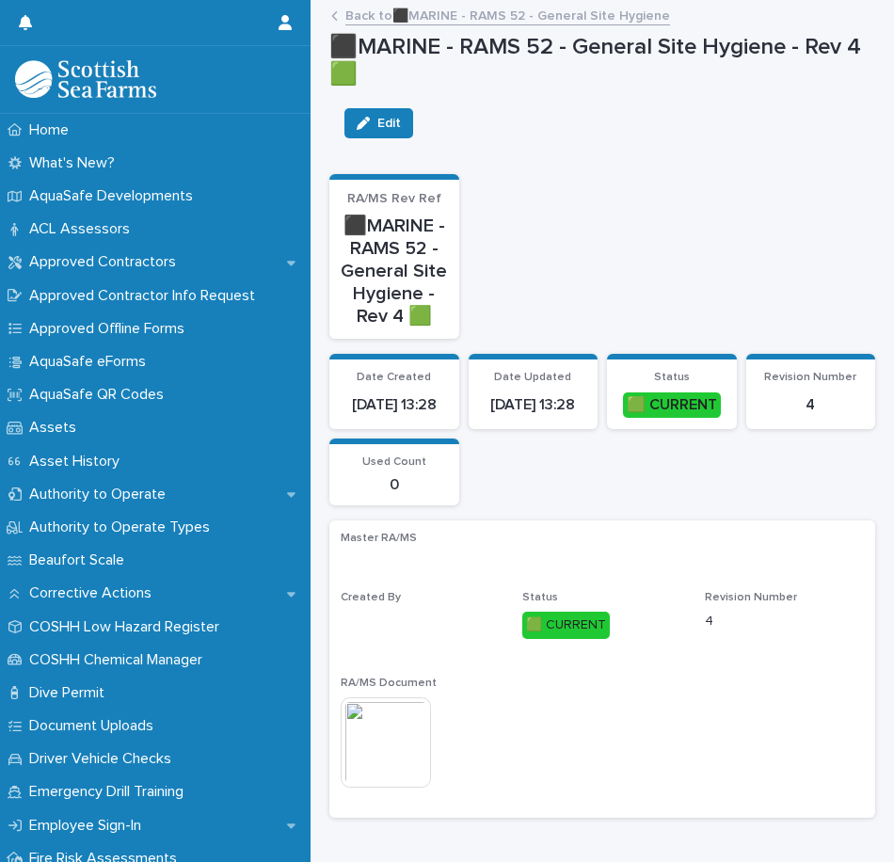
scroll to position [245, 0]
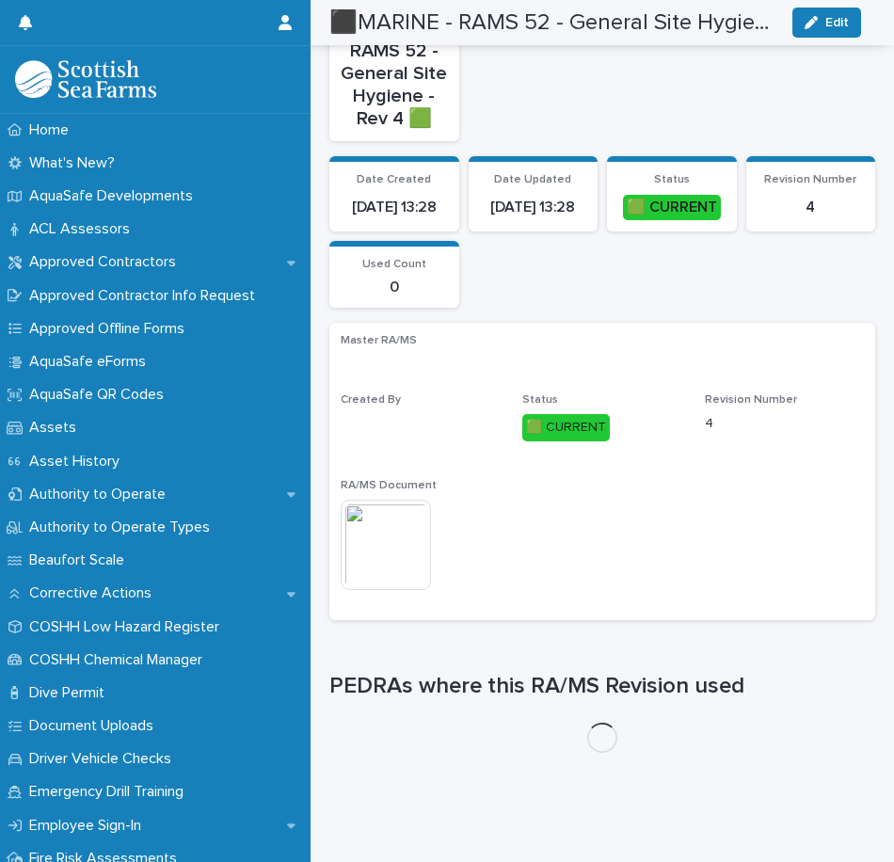
click at [390, 525] on img at bounding box center [386, 545] width 90 height 90
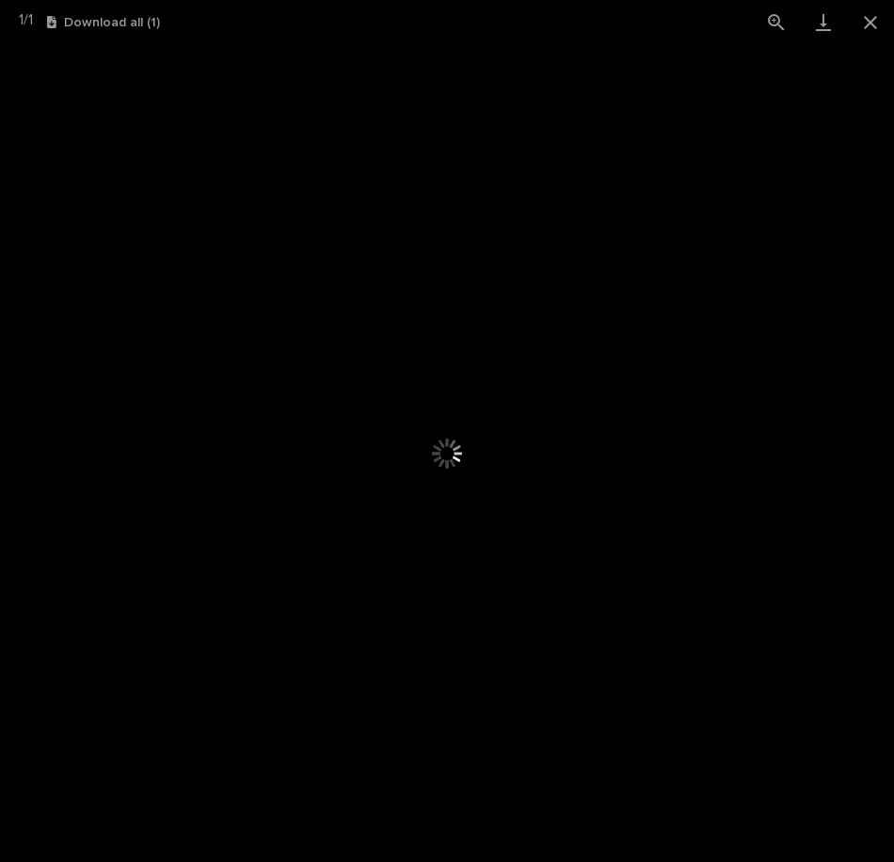
scroll to position [400, 0]
click at [465, 464] on span "Download File" at bounding box center [455, 469] width 87 height 13
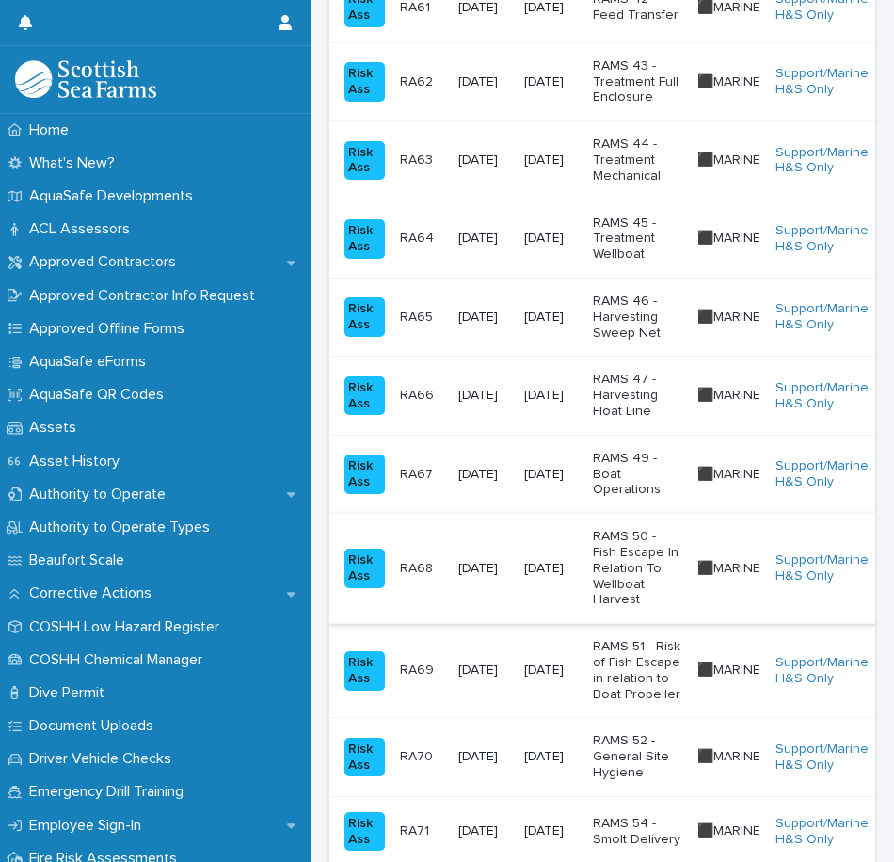
scroll to position [1411, 0]
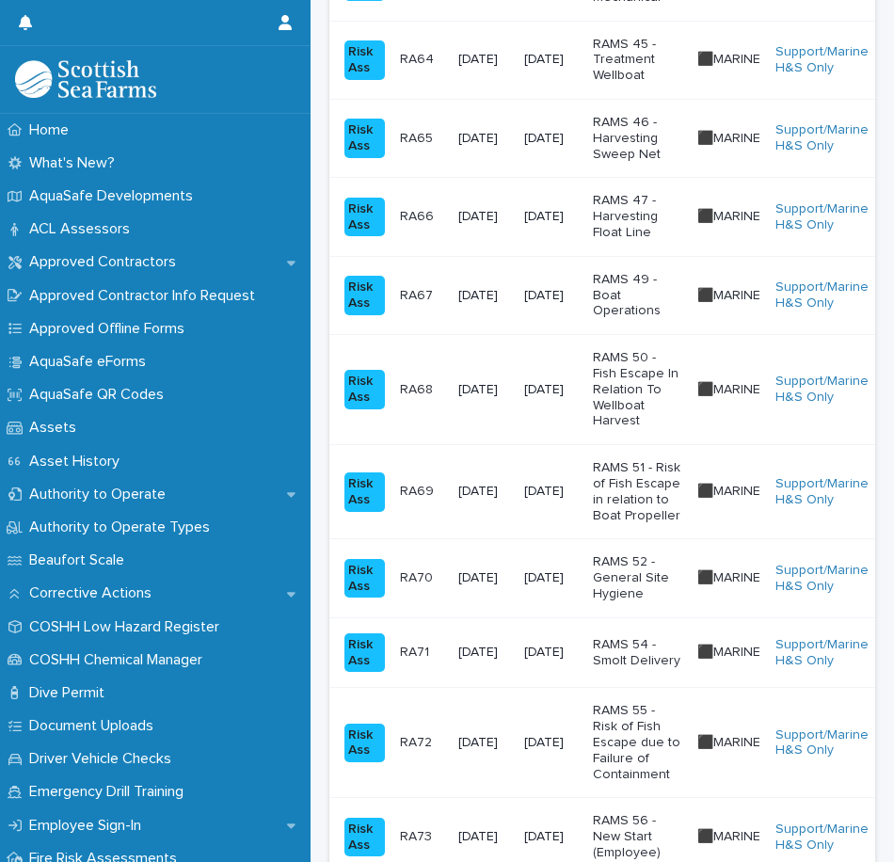
click at [655, 651] on p "RAMS 54 - Smolt Delivery" at bounding box center [637, 653] width 89 height 32
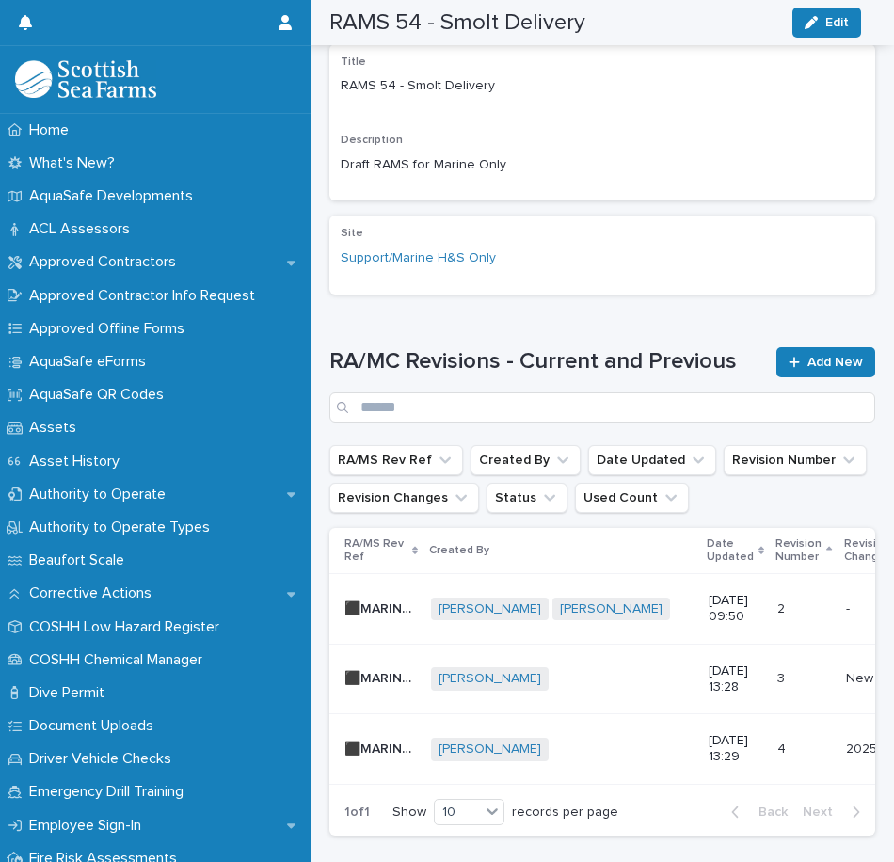
scroll to position [581, 0]
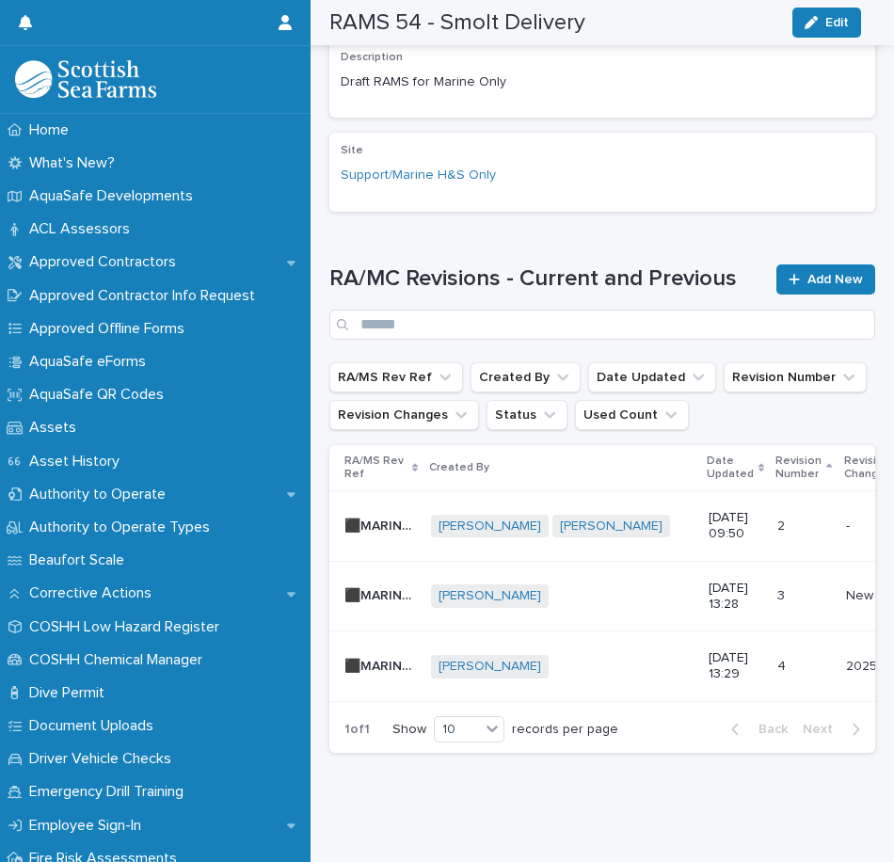
click at [721, 650] on p "[DATE] 13:29" at bounding box center [735, 666] width 54 height 32
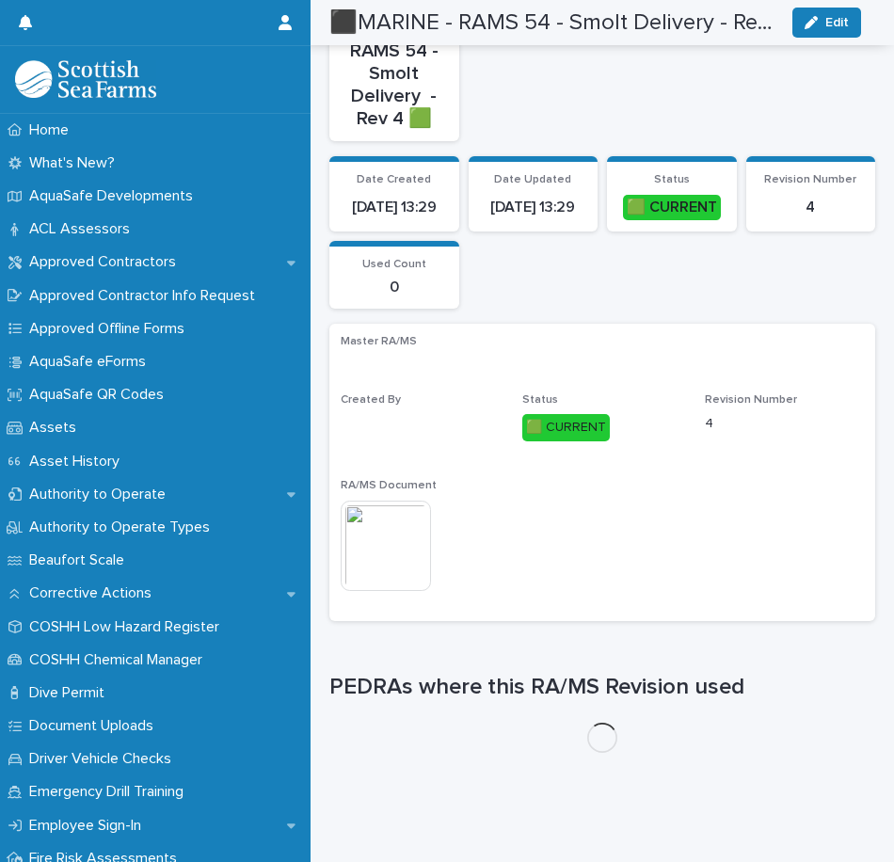
click at [391, 524] on img at bounding box center [386, 545] width 90 height 90
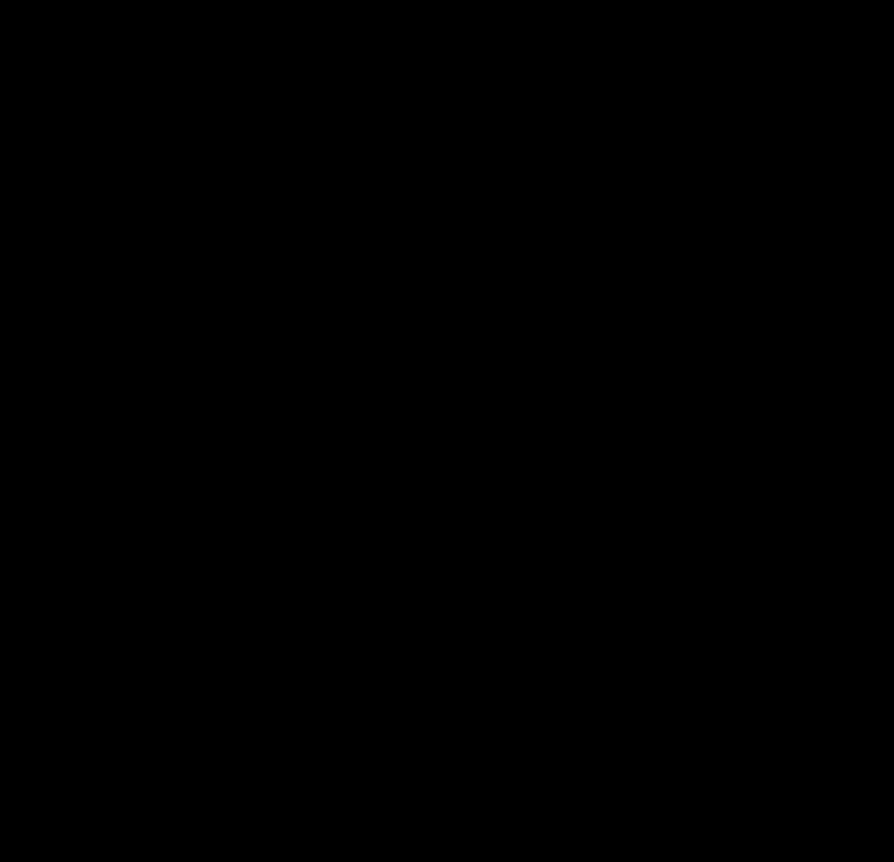
scroll to position [343, 0]
click at [482, 469] on span "Download File" at bounding box center [455, 469] width 87 height 13
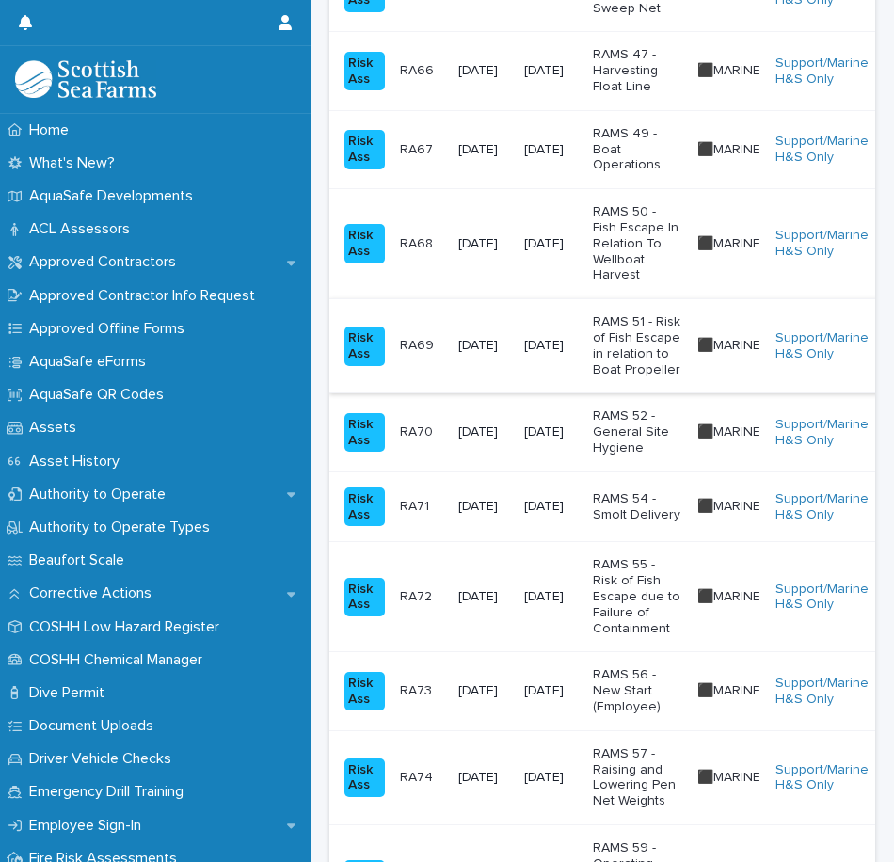
scroll to position [1599, 0]
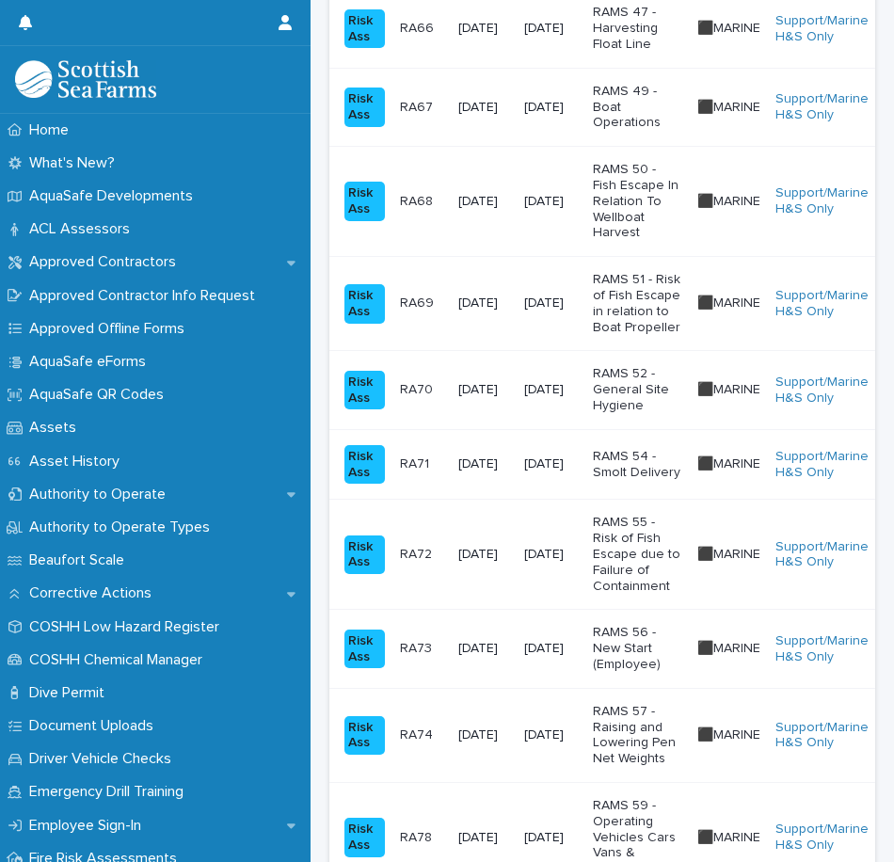
click at [618, 541] on p "RAMS 55 - Risk of Fish Escape due to Failure of Containment" at bounding box center [637, 554] width 89 height 79
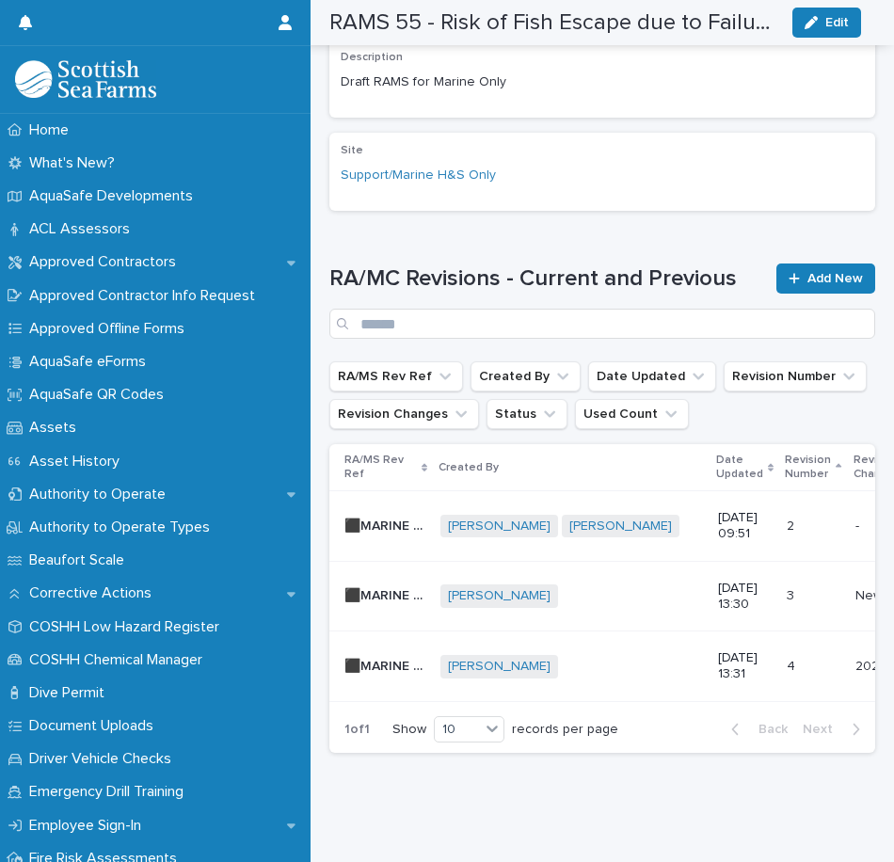
scroll to position [766, 0]
click at [649, 655] on div "[PERSON_NAME] + 0" at bounding box center [571, 667] width 262 height 24
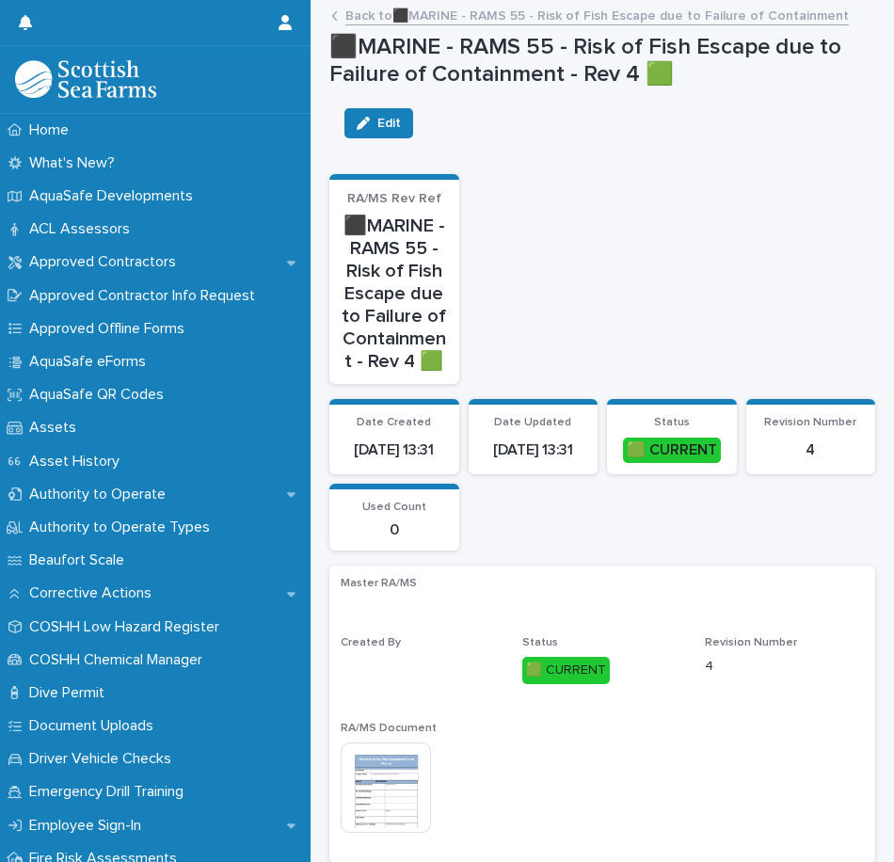
scroll to position [412, 0]
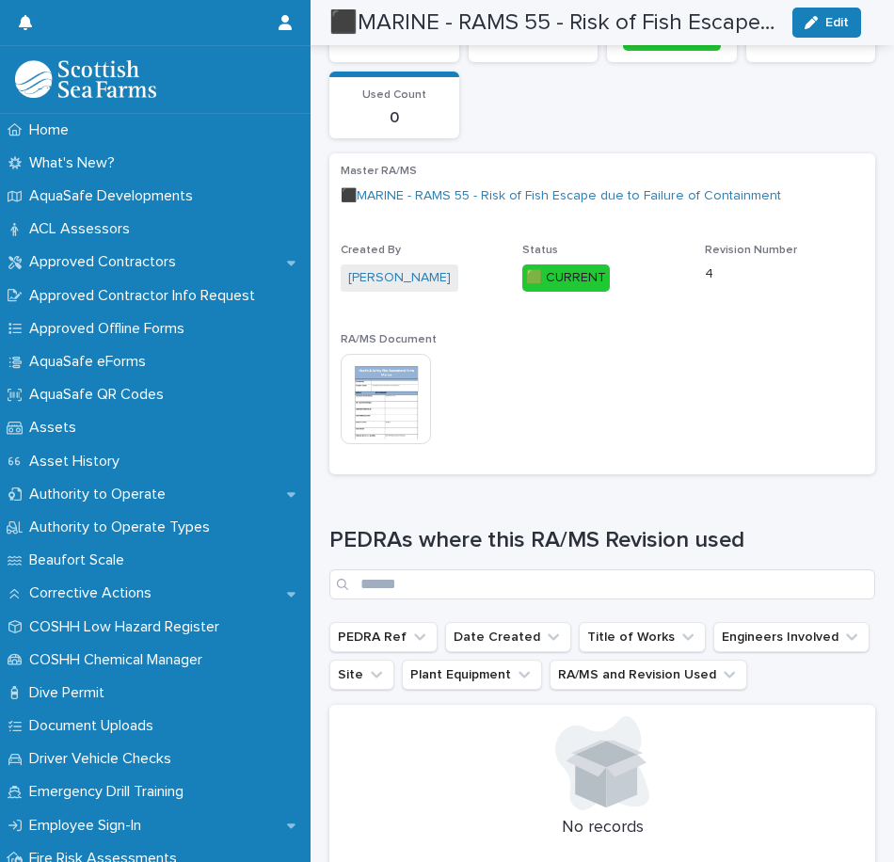
click at [398, 395] on img at bounding box center [386, 399] width 90 height 90
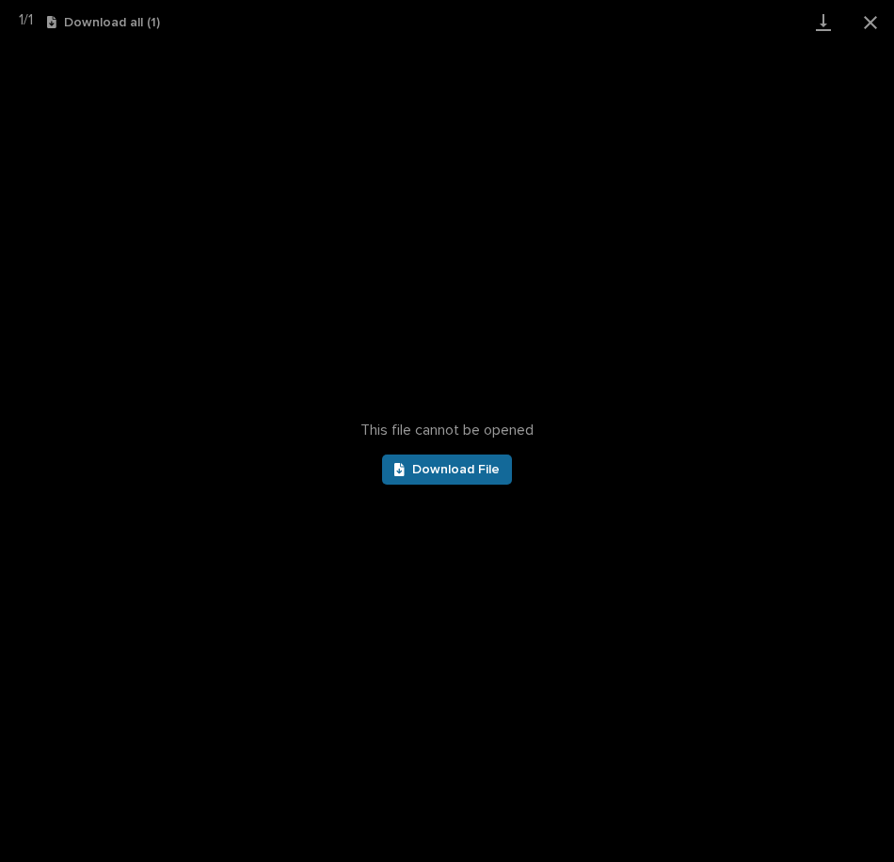
click at [441, 466] on span "Download File" at bounding box center [455, 469] width 87 height 13
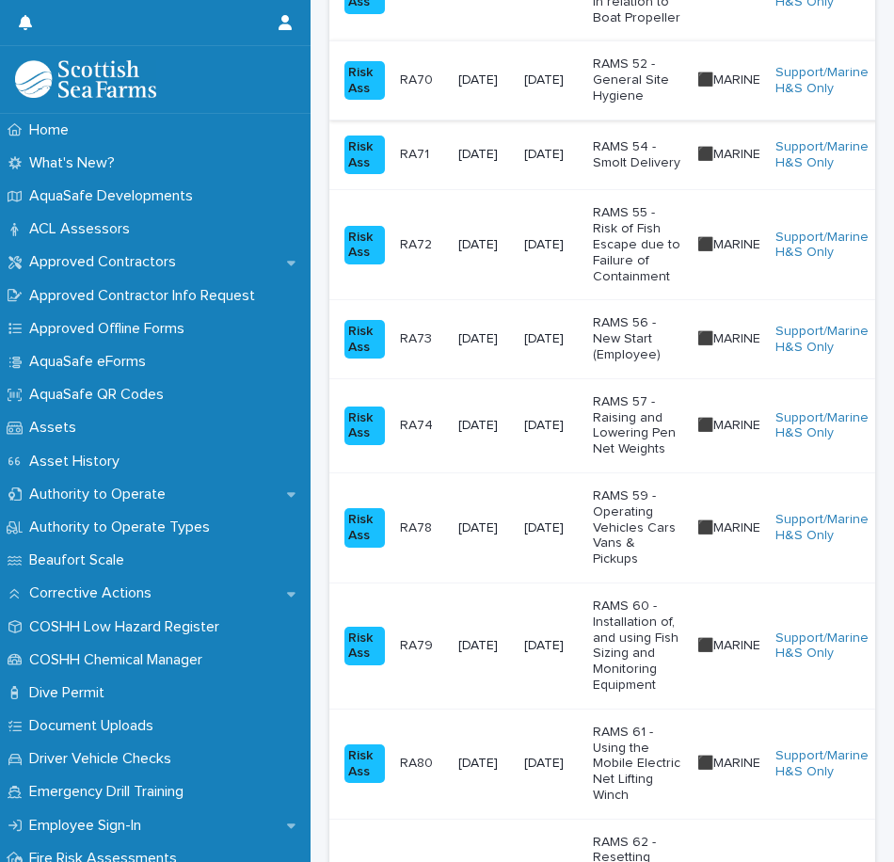
scroll to position [1976, 0]
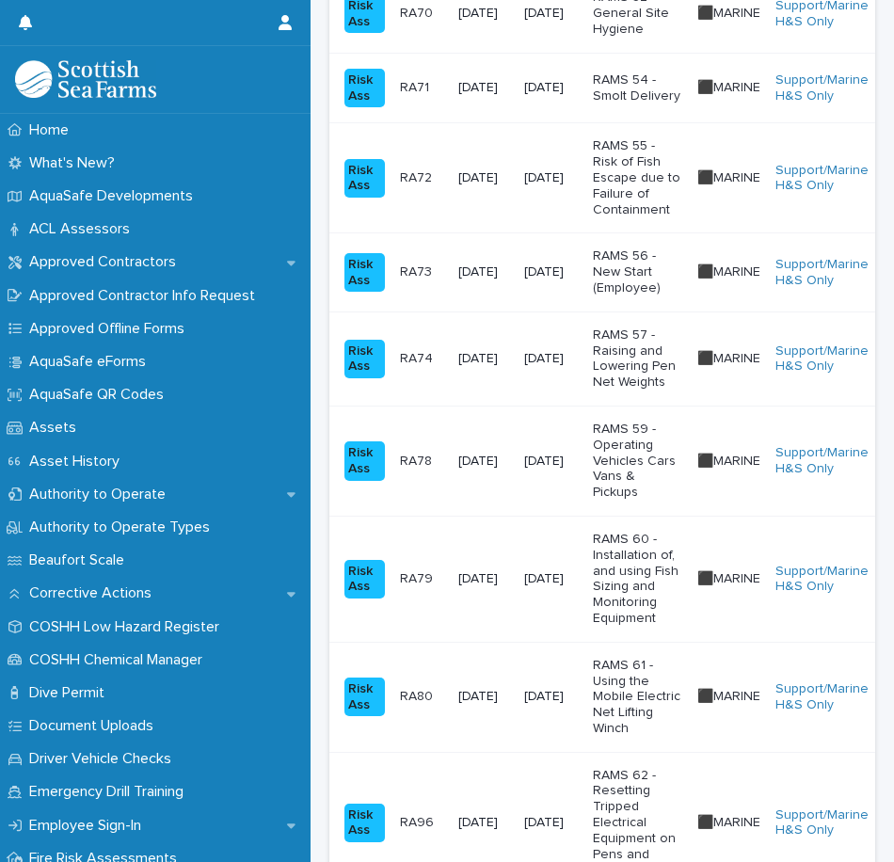
click at [646, 281] on p "RAMS 56 - New Start (Employee)" at bounding box center [637, 271] width 89 height 47
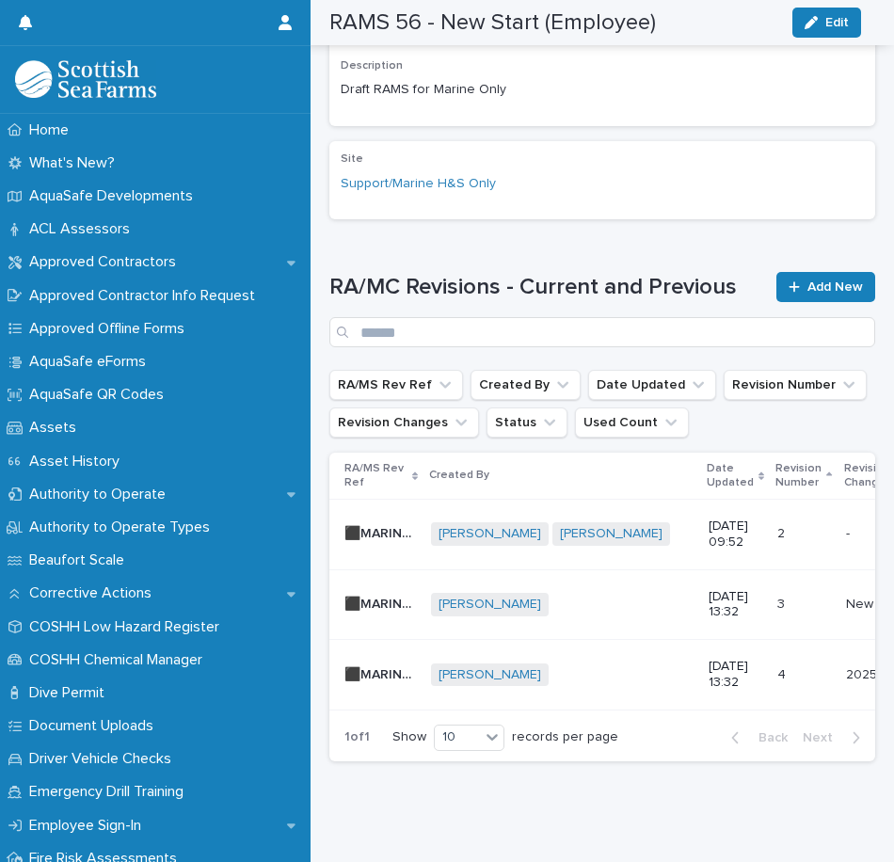
scroll to position [601, 0]
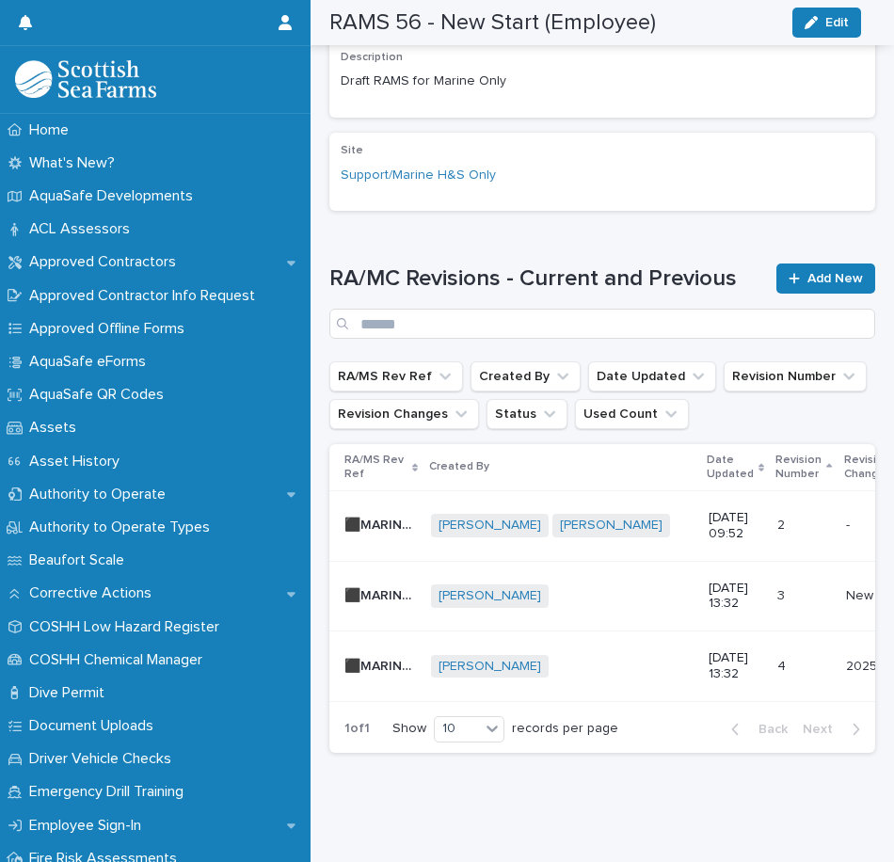
click at [574, 655] on div "[PERSON_NAME] + 0" at bounding box center [562, 667] width 262 height 24
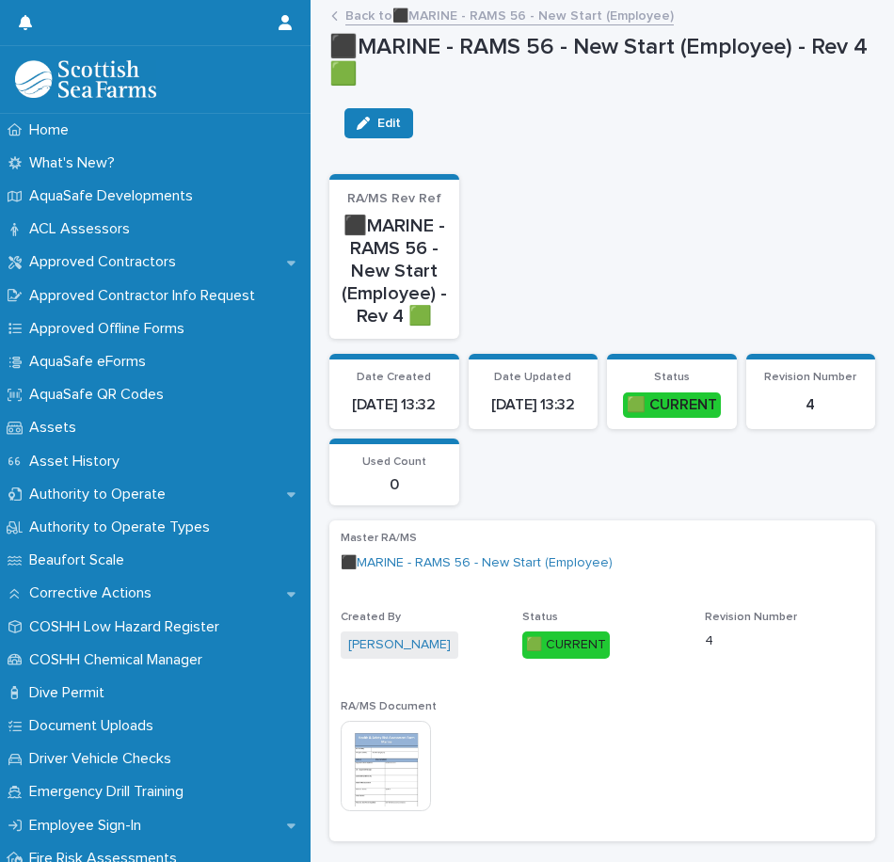
scroll to position [188, 0]
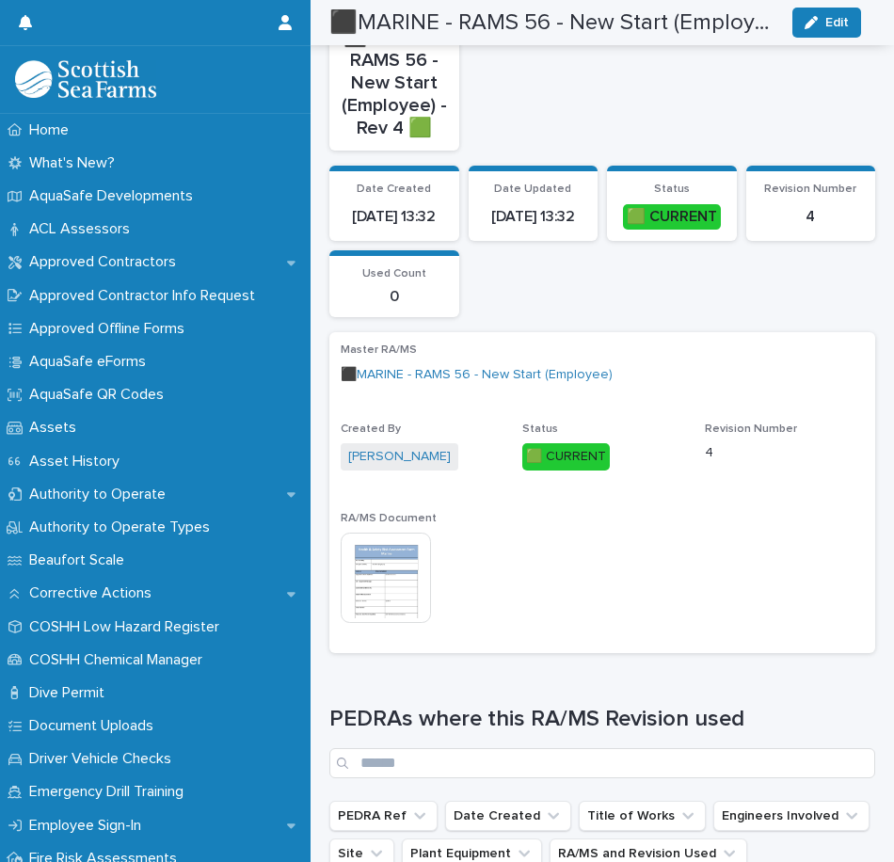
click at [378, 560] on img at bounding box center [386, 577] width 90 height 90
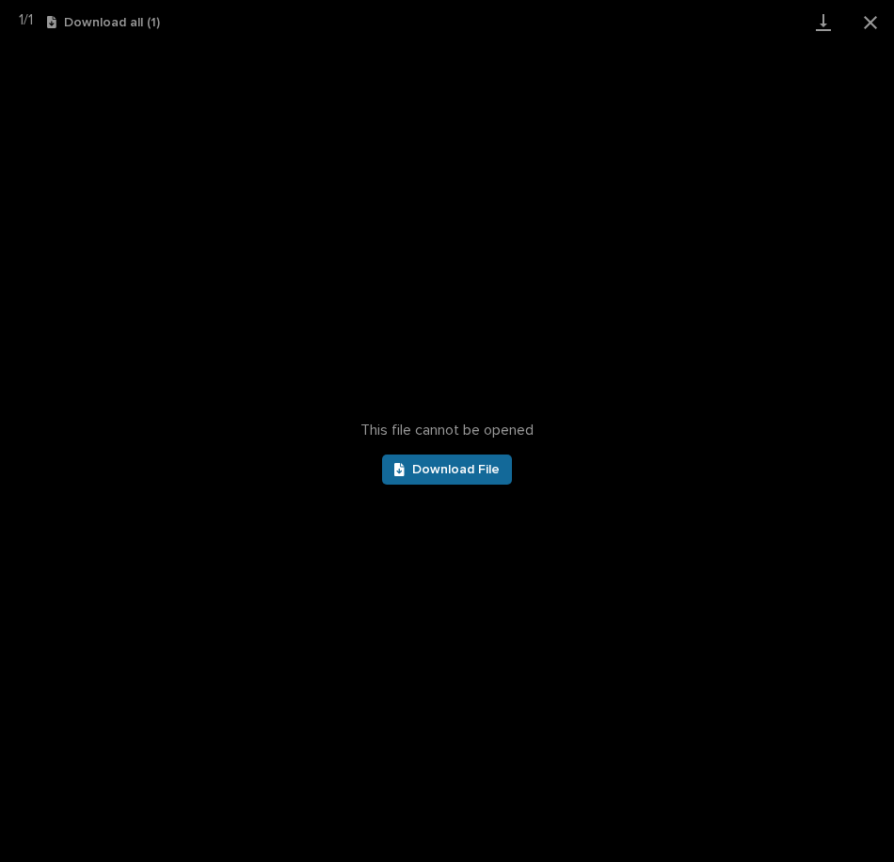
click at [433, 466] on span "Download File" at bounding box center [455, 469] width 87 height 13
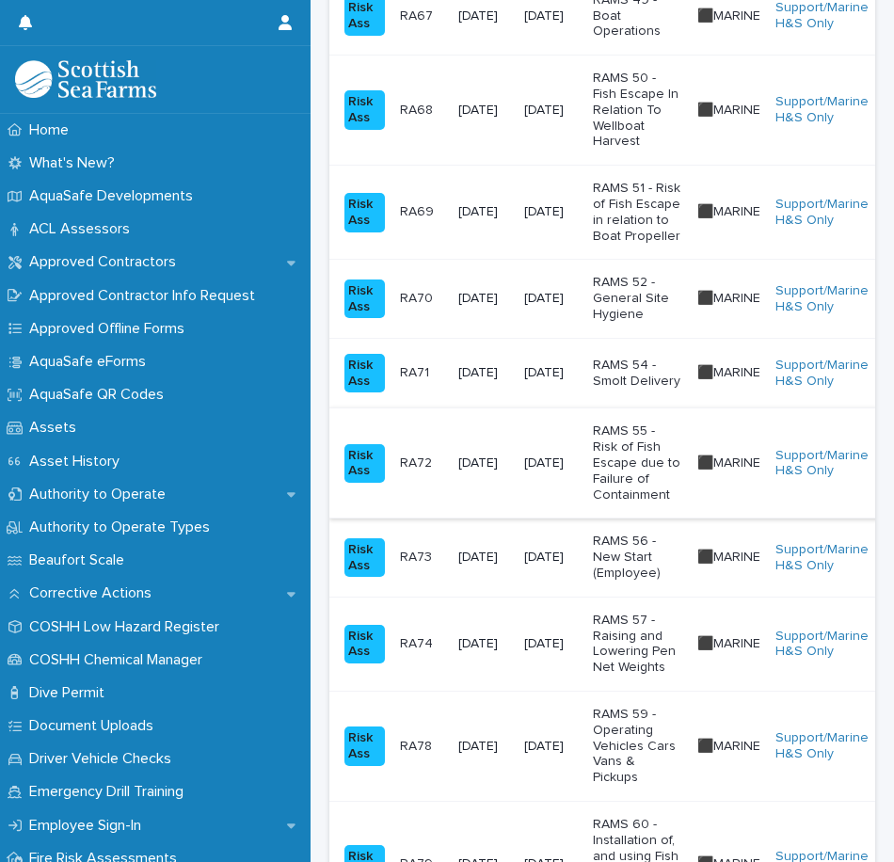
scroll to position [1693, 0]
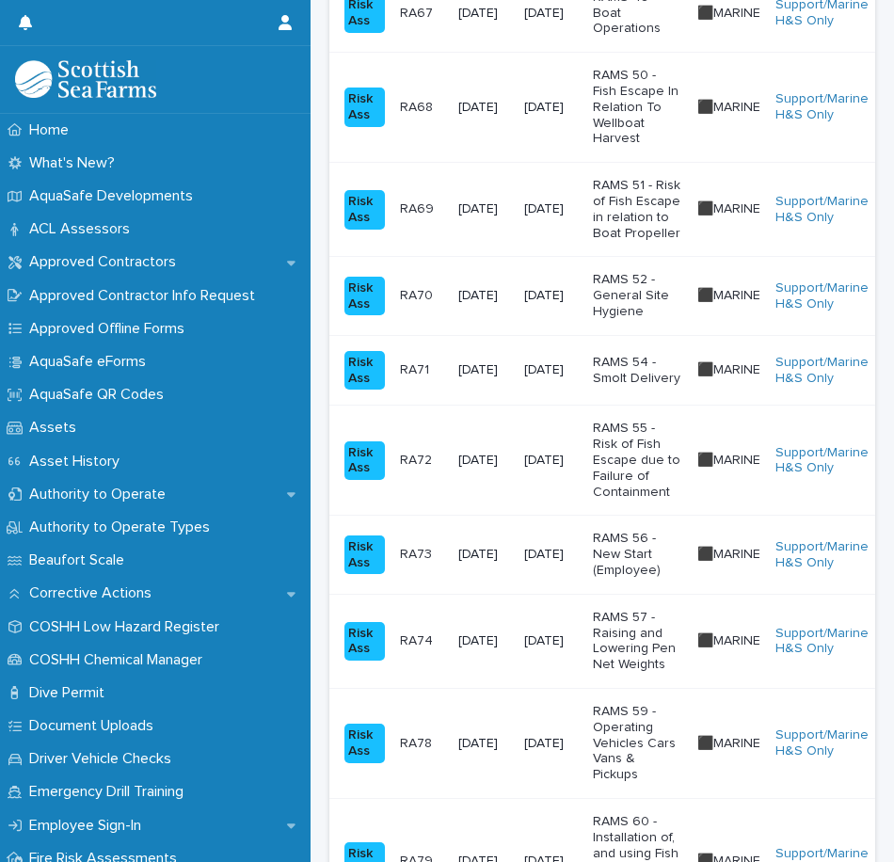
click at [644, 627] on p "RAMS 57 - Raising and Lowering Pen Net Weights" at bounding box center [637, 641] width 89 height 63
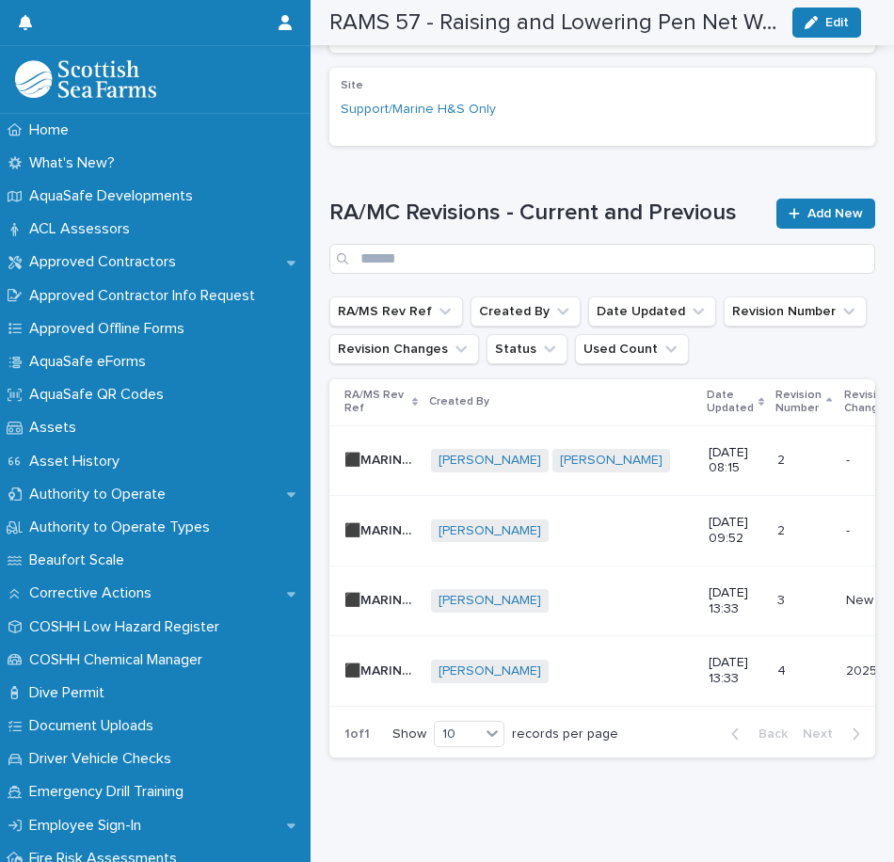
scroll to position [767, 0]
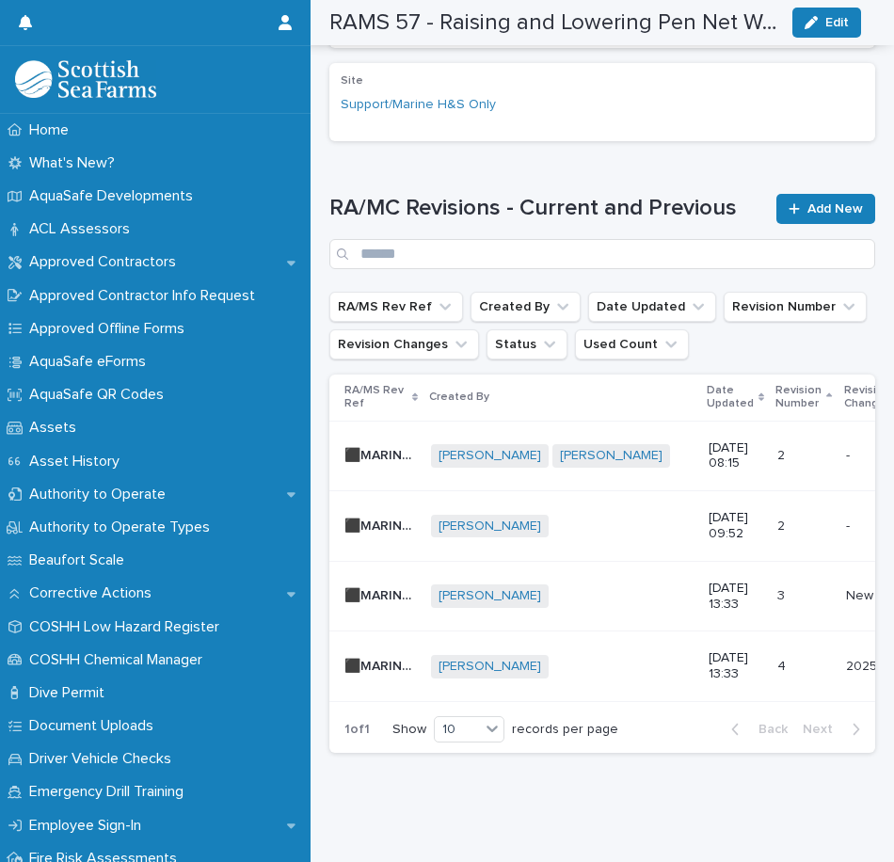
click at [711, 440] on p "[DATE] 08:15" at bounding box center [735, 456] width 54 height 32
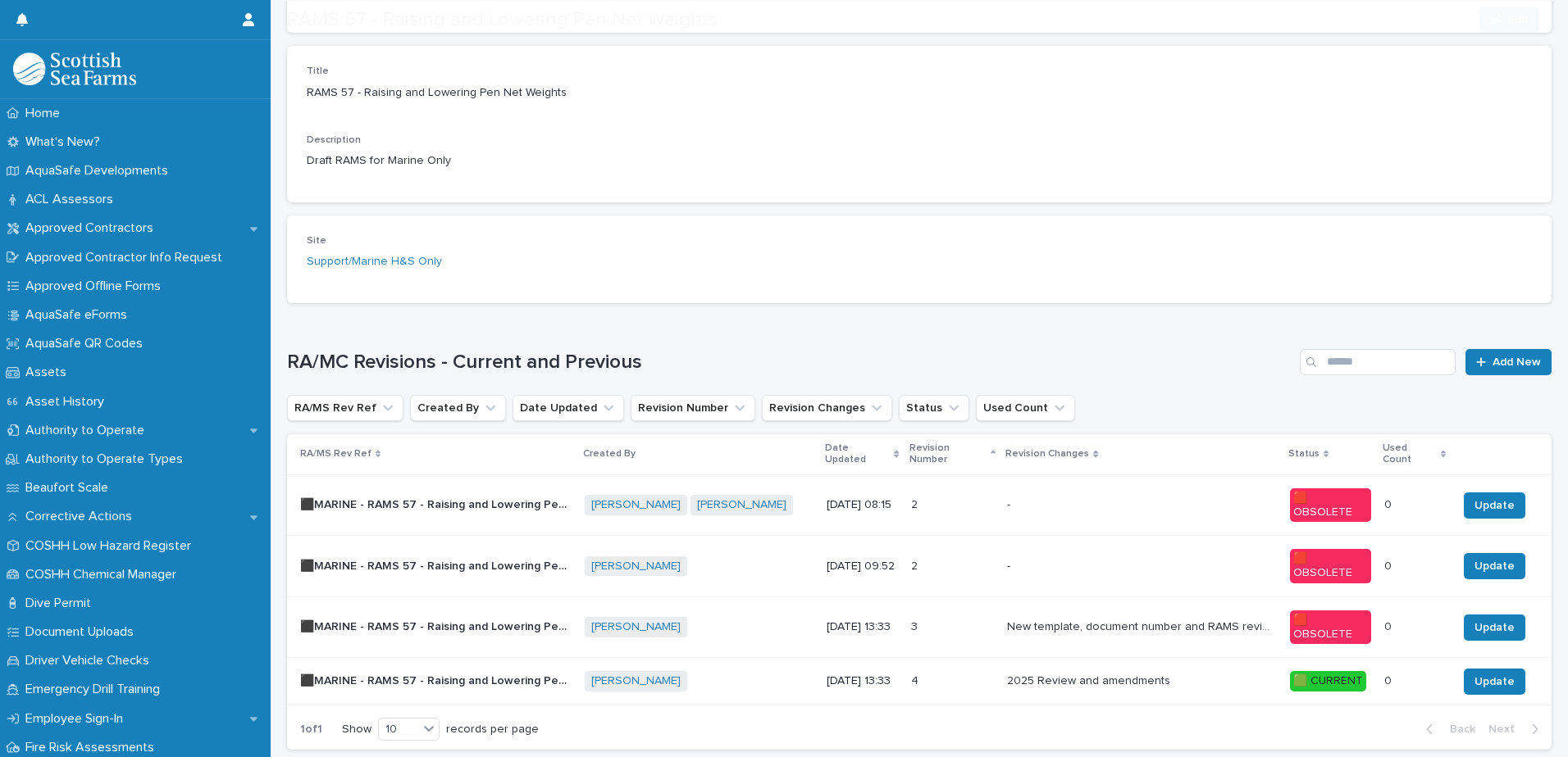
scroll to position [456, 0]
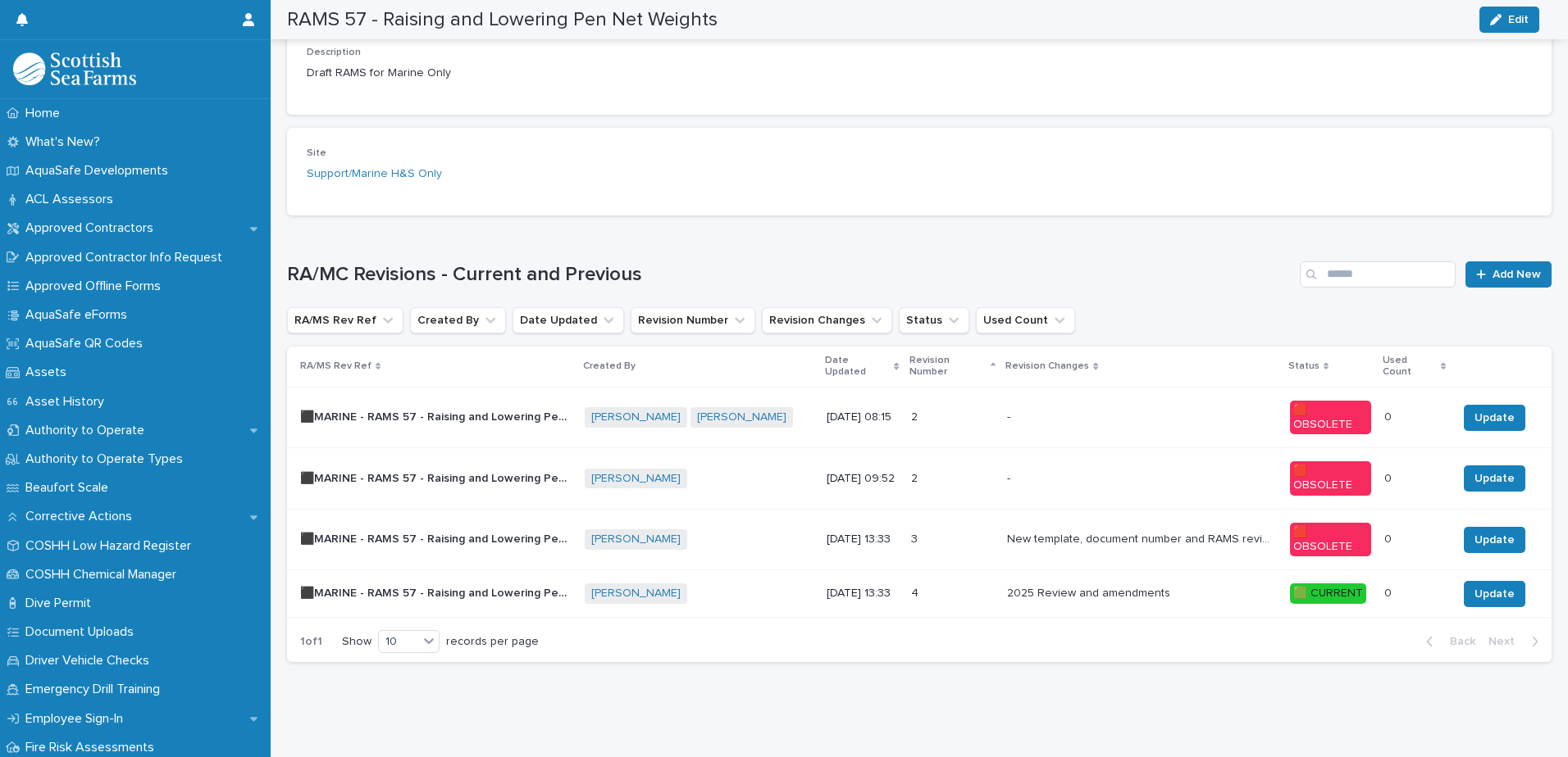
click at [773, 577] on div "[PERSON_NAME] + 0" at bounding box center [699, 593] width 228 height 34
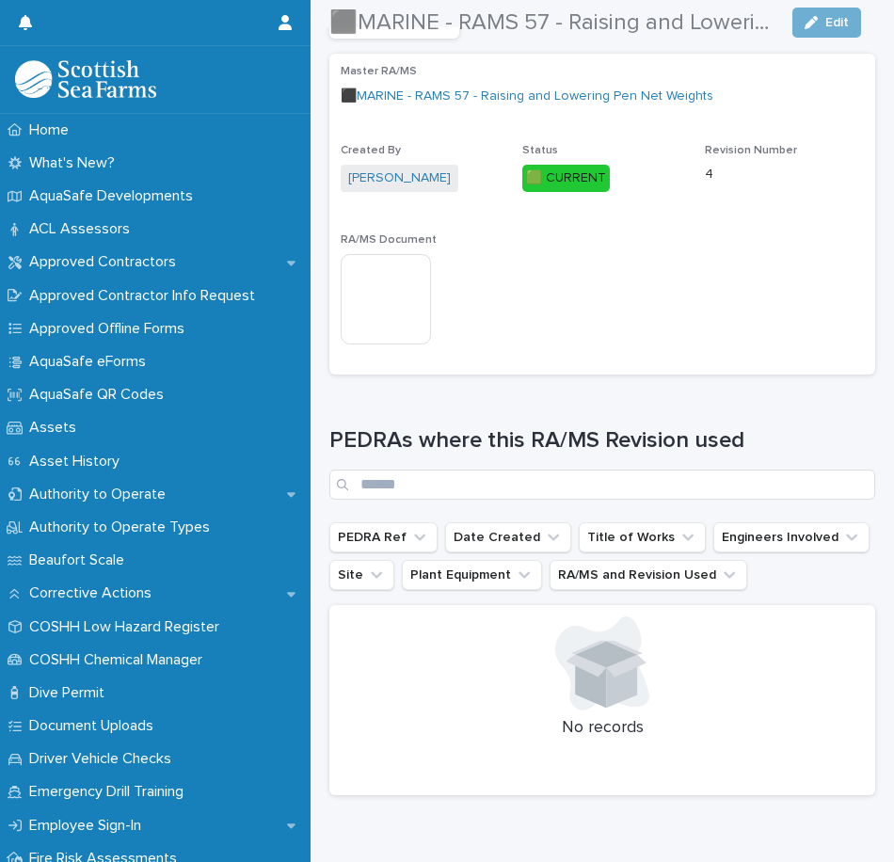
scroll to position [564, 0]
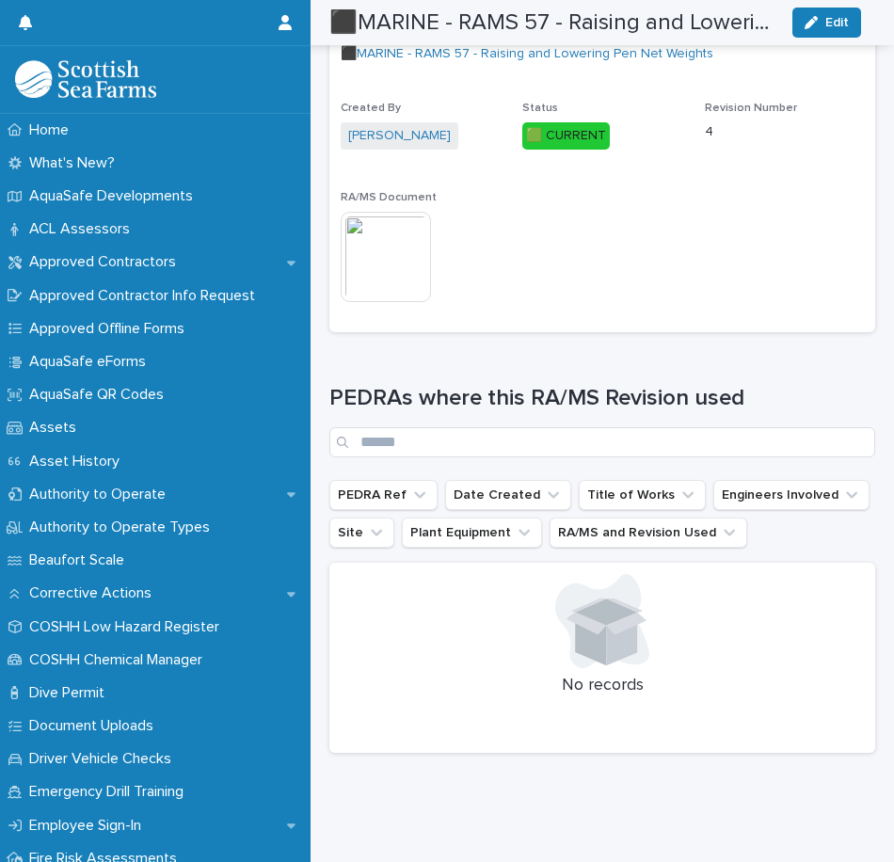
click at [392, 266] on img at bounding box center [386, 257] width 90 height 90
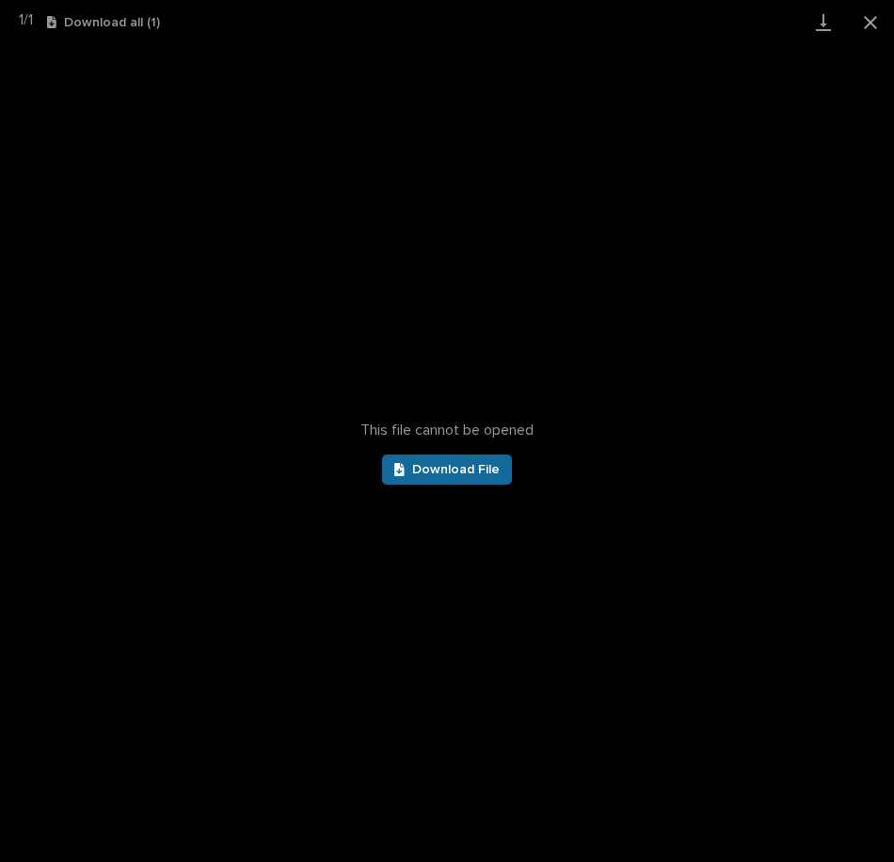
click at [448, 459] on link "Download File" at bounding box center [447, 469] width 130 height 30
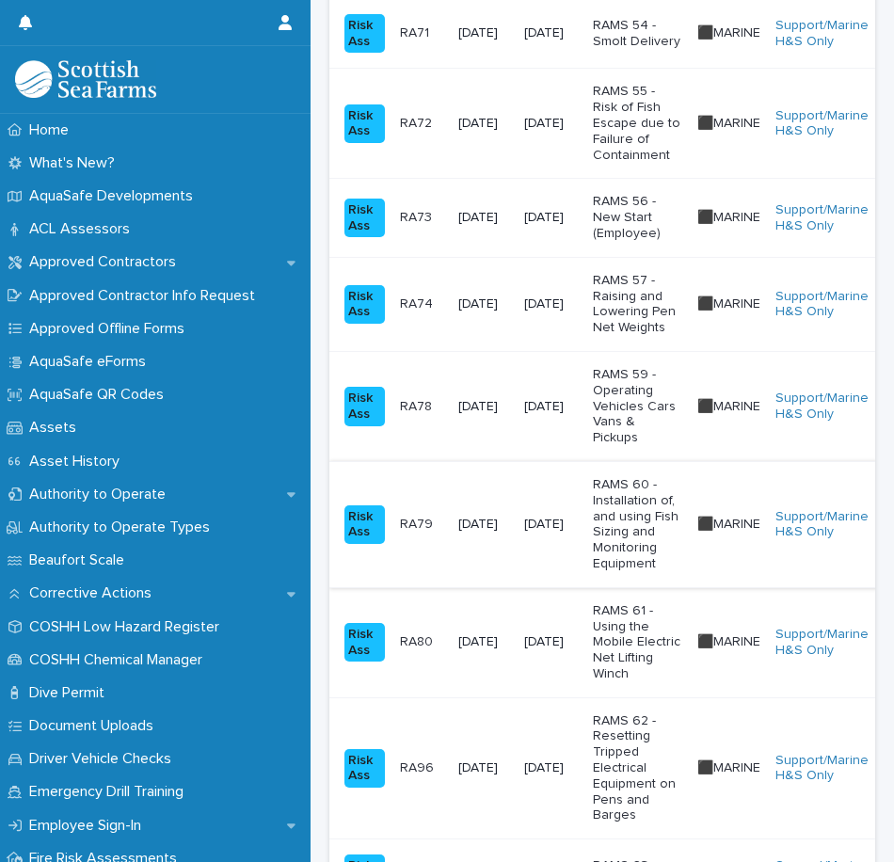
scroll to position [2070, 0]
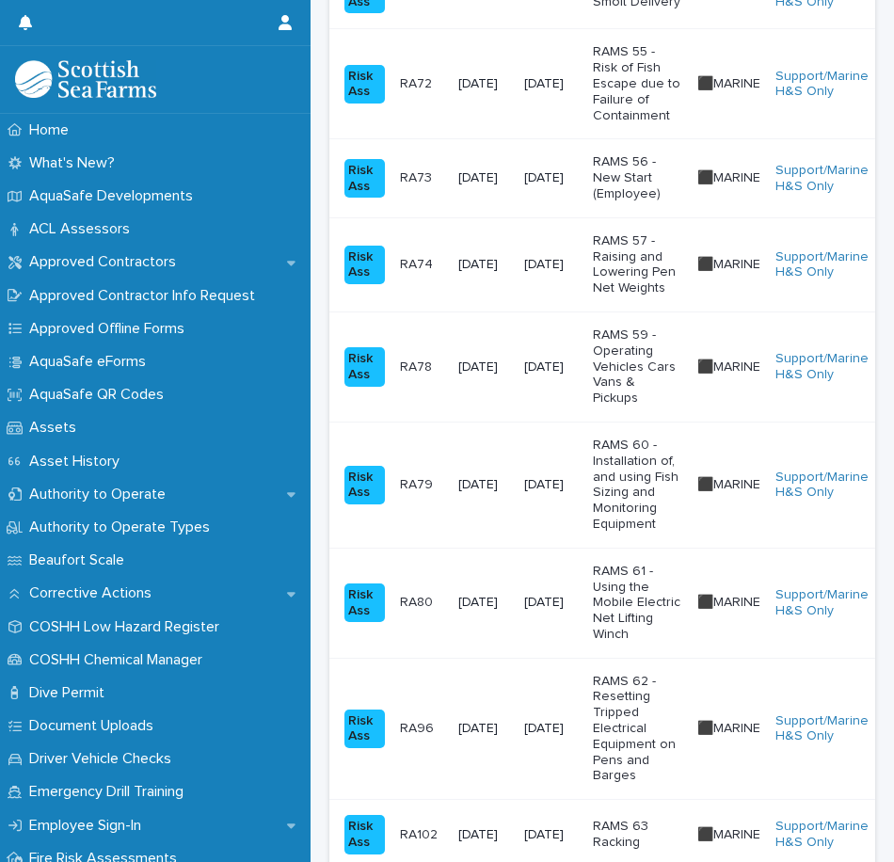
click at [627, 360] on p "RAMS 59 - Operating Vehicles Cars Vans & Pickups" at bounding box center [637, 366] width 89 height 79
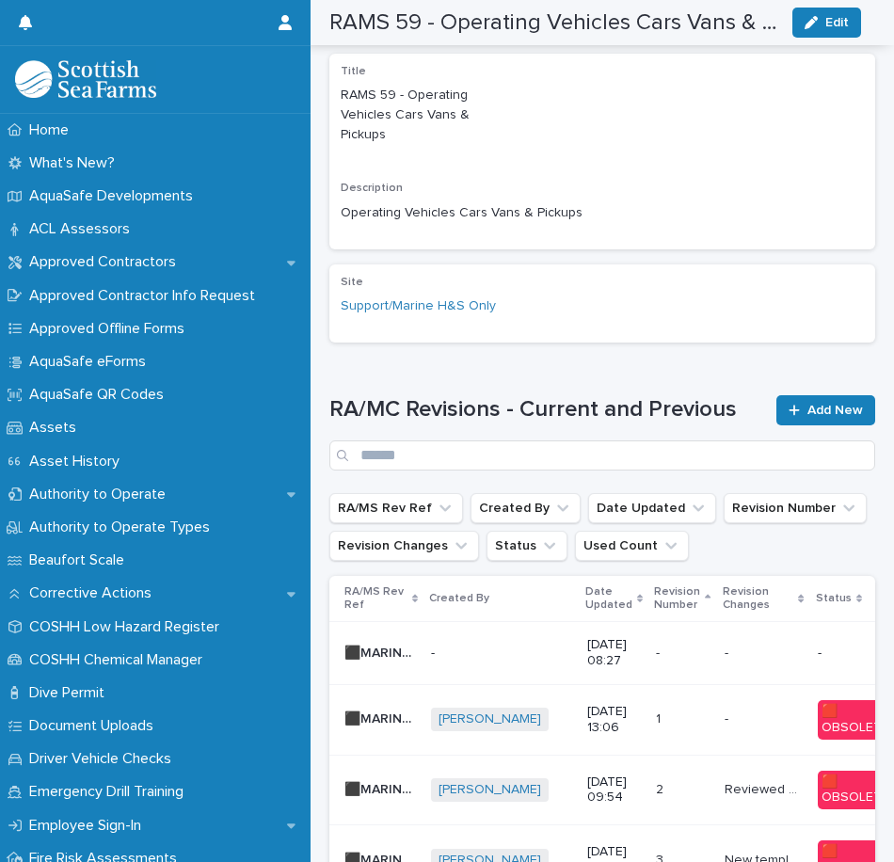
scroll to position [847, 0]
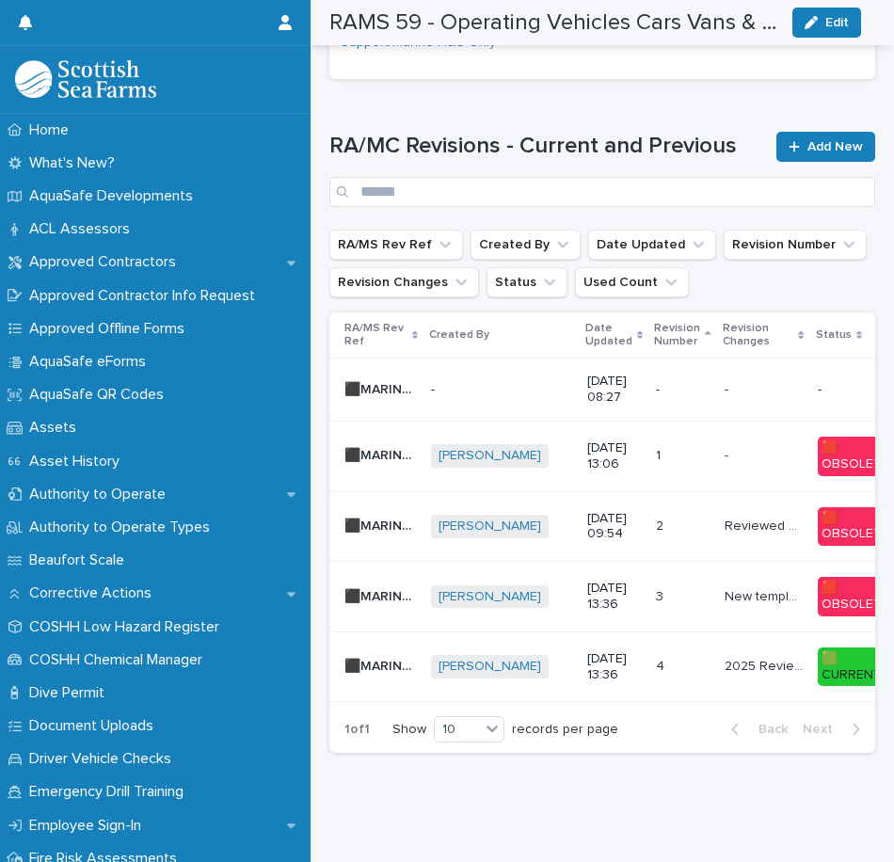
click at [678, 651] on div "4 4" at bounding box center [682, 666] width 53 height 31
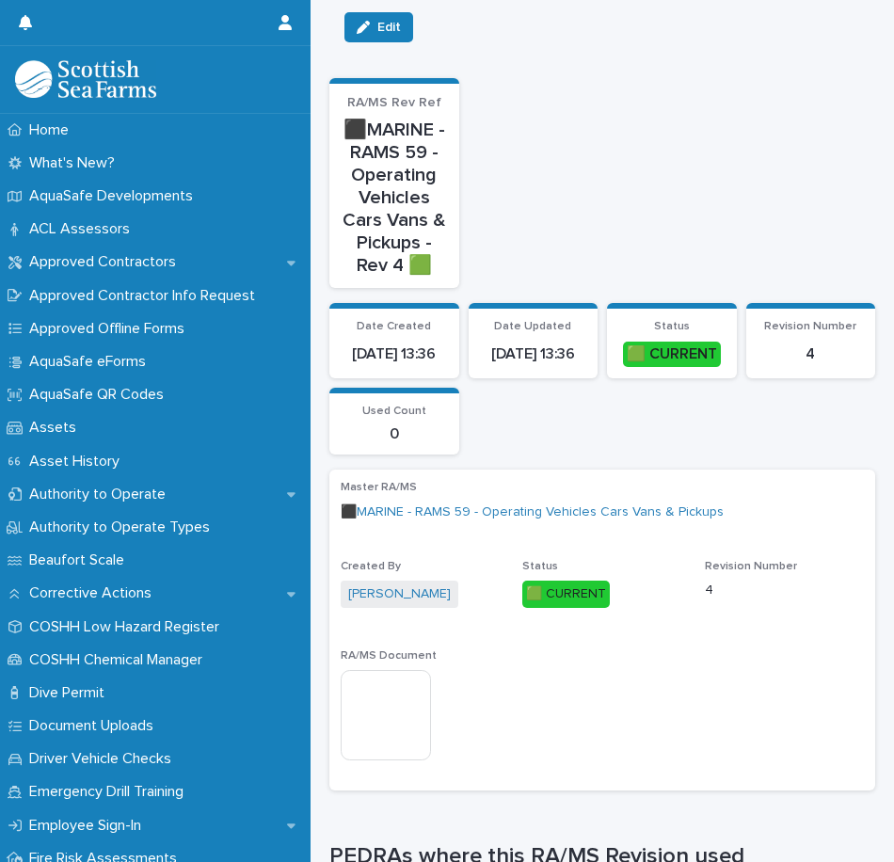
scroll to position [282, 0]
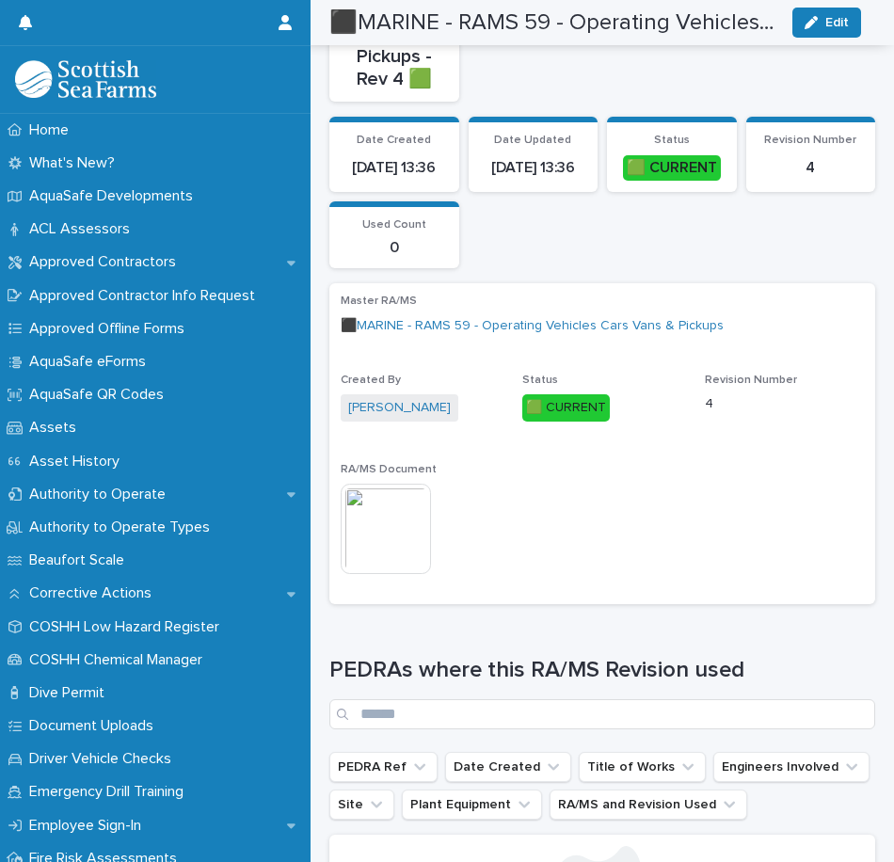
click at [381, 518] on img at bounding box center [386, 529] width 90 height 90
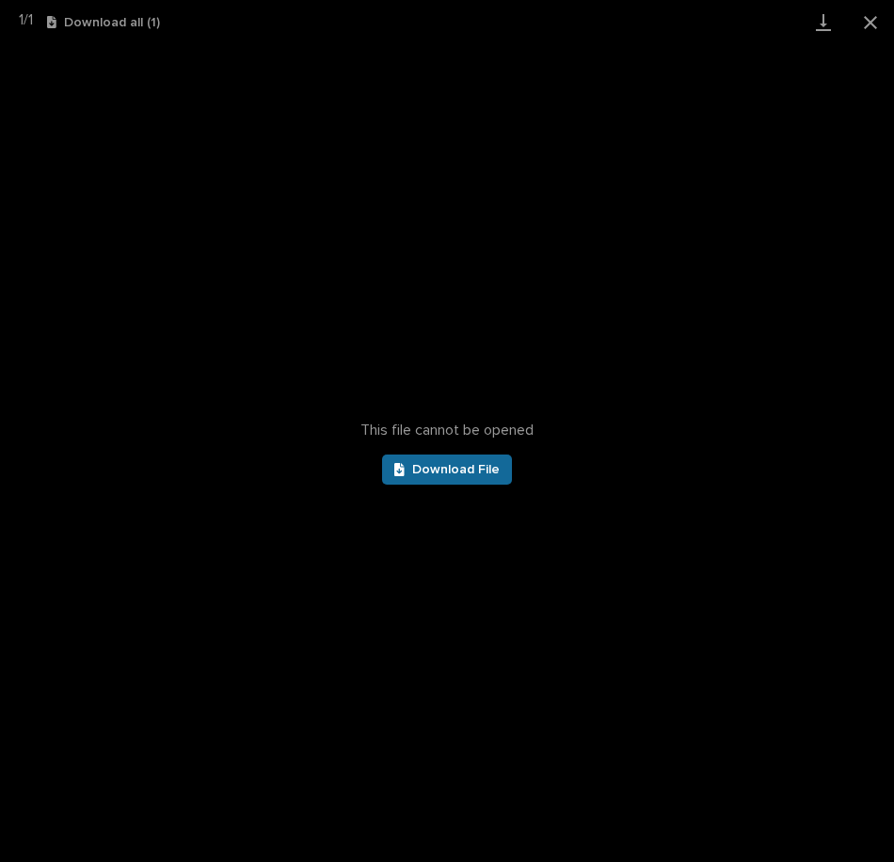
click at [442, 468] on span "Download File" at bounding box center [455, 469] width 87 height 13
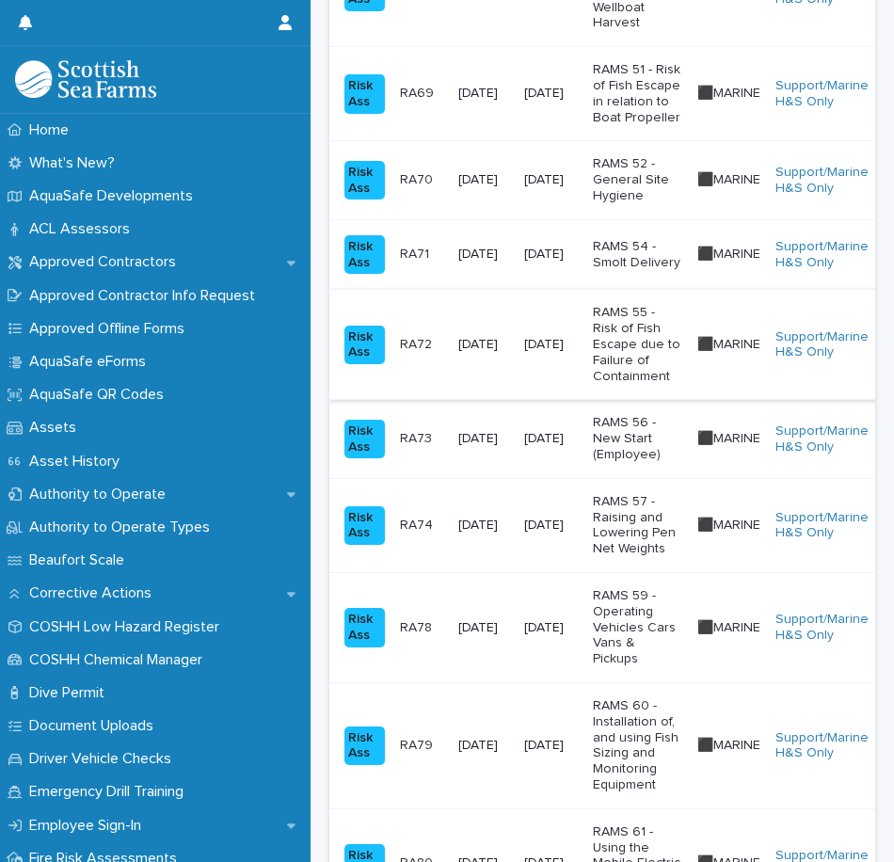
scroll to position [2070, 0]
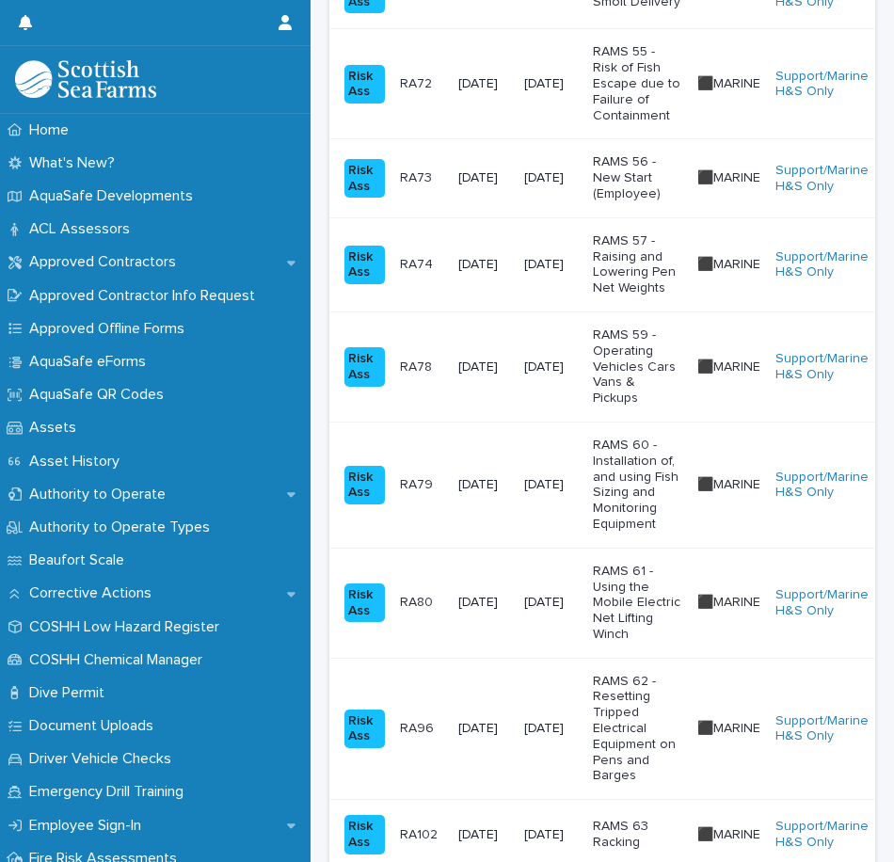
click at [658, 462] on p "RAMS 60 - Installation of, and using Fish Sizing and Monitoring Equipment" at bounding box center [637, 484] width 89 height 95
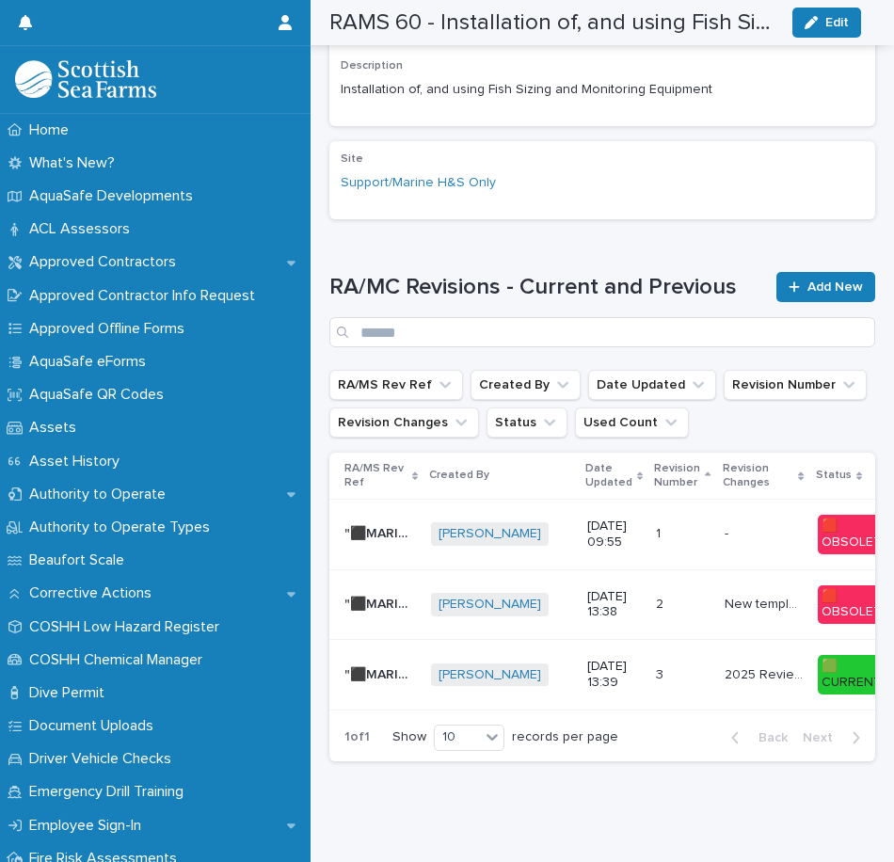
scroll to position [814, 0]
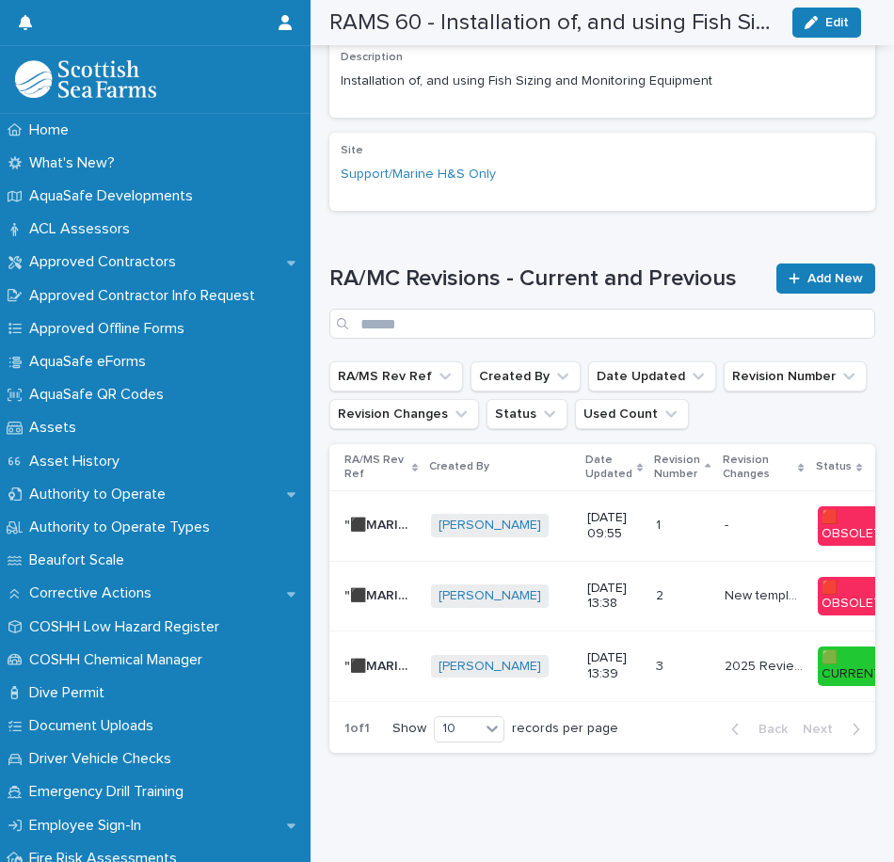
click at [675, 659] on p at bounding box center [682, 667] width 53 height 16
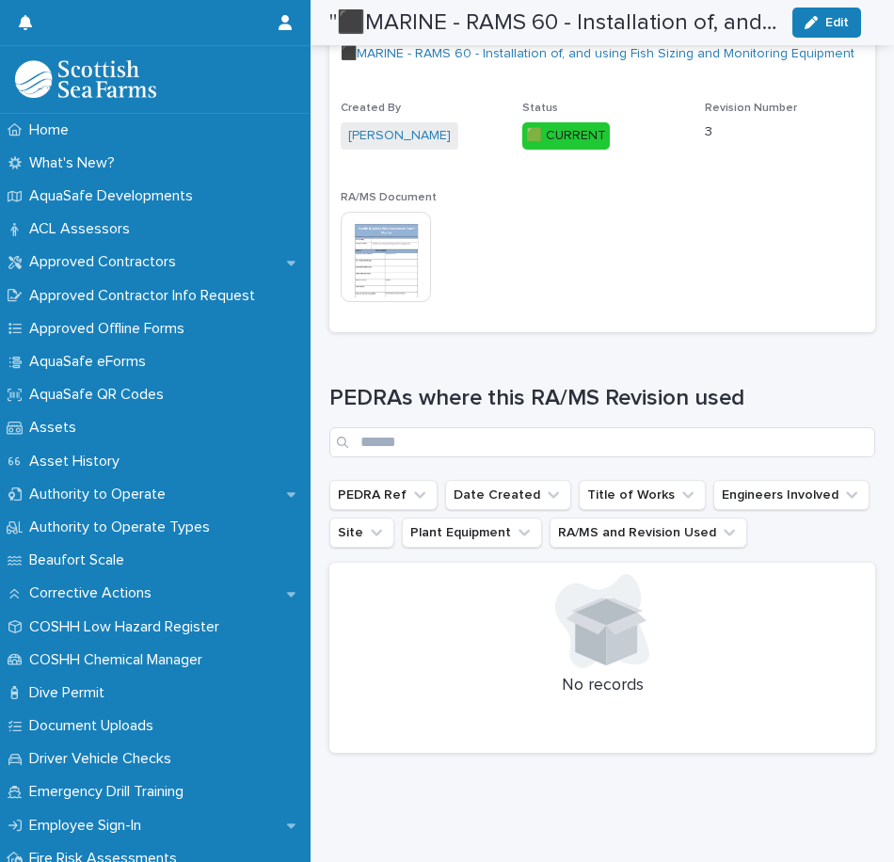
scroll to position [624, 0]
click at [376, 246] on img at bounding box center [386, 257] width 90 height 90
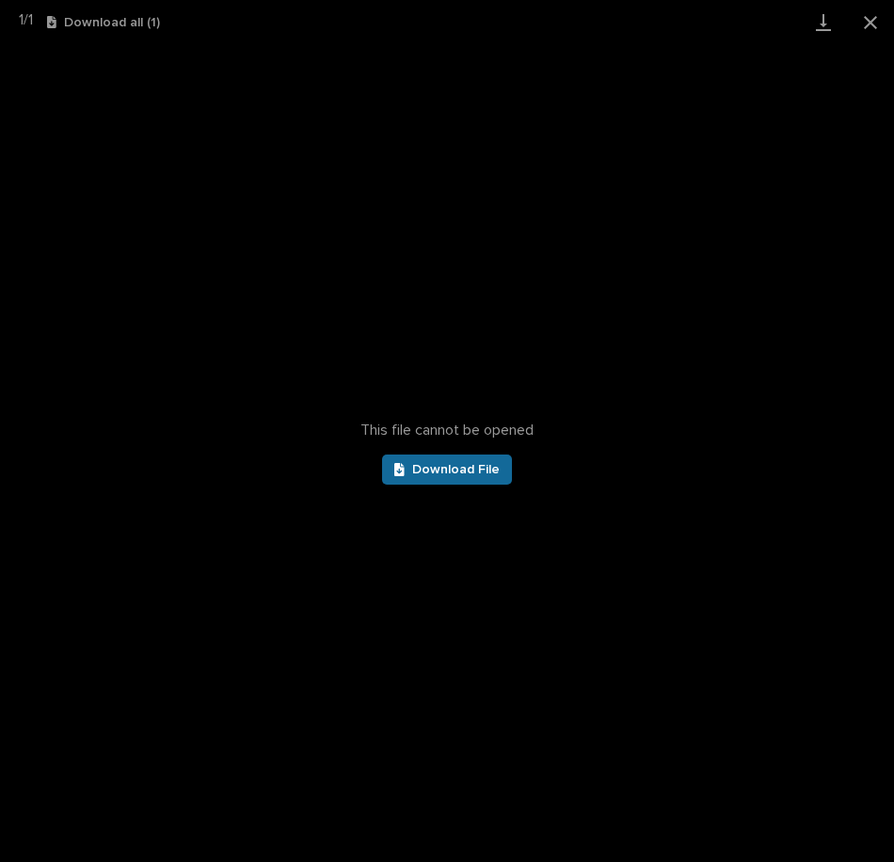
click at [459, 456] on link "Download File" at bounding box center [447, 469] width 130 height 30
